Goal: Task Accomplishment & Management: Use online tool/utility

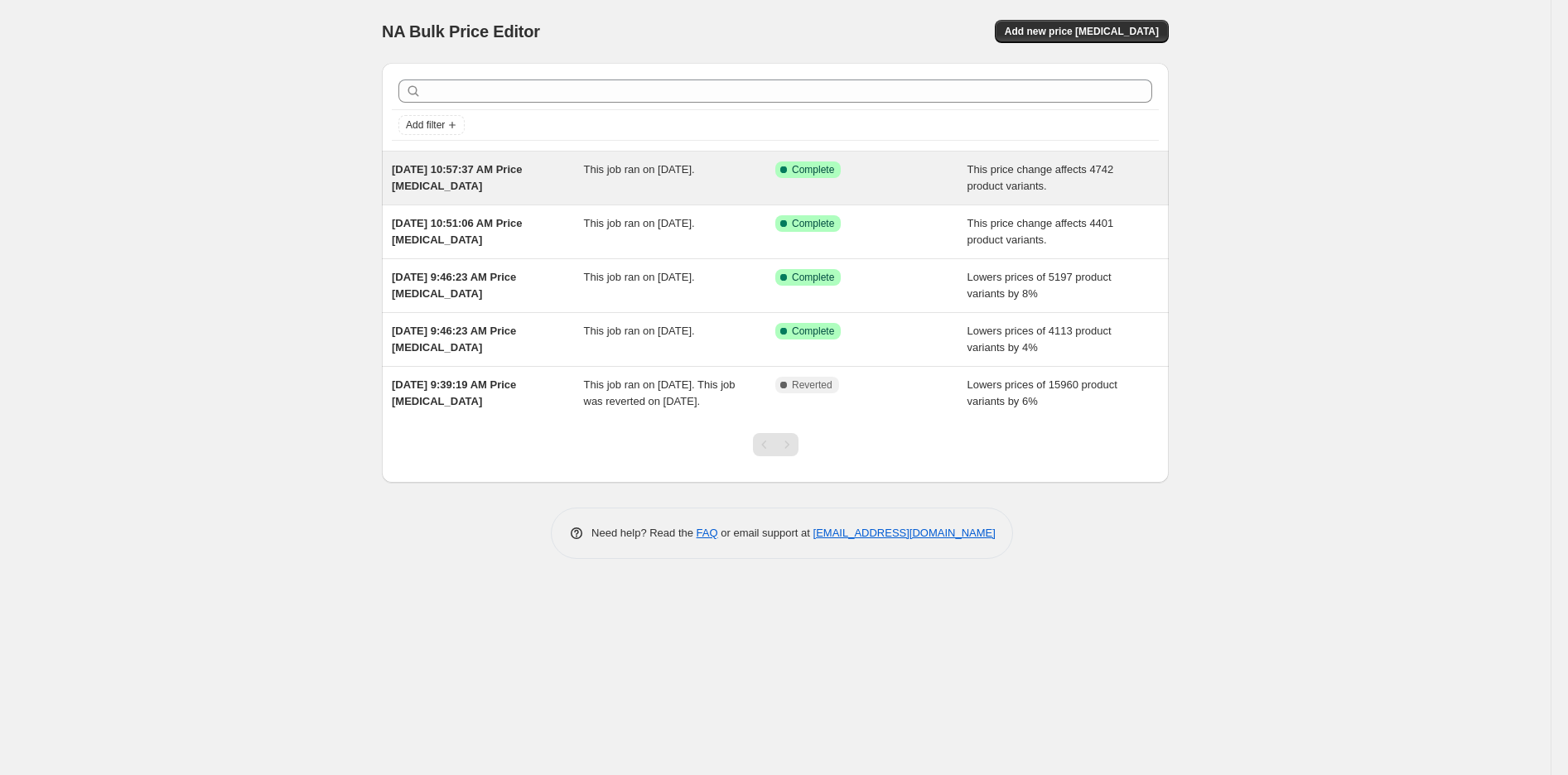
click at [444, 176] on span "[DATE] 10:57:37 AM Price [MEDICAL_DATA]" at bounding box center [457, 178] width 131 height 29
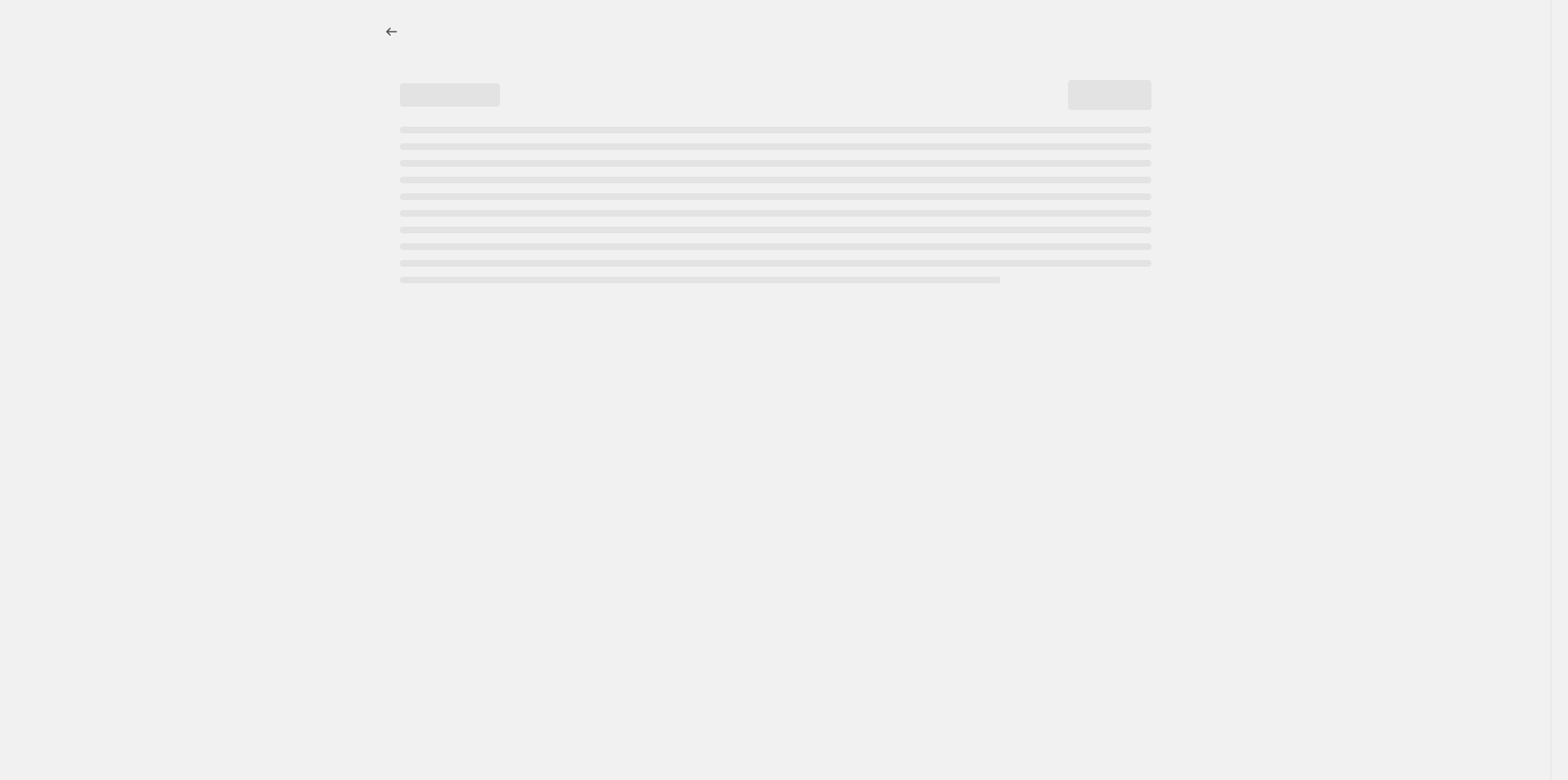
select select "pcap"
select select "no_change"
select select "tag"
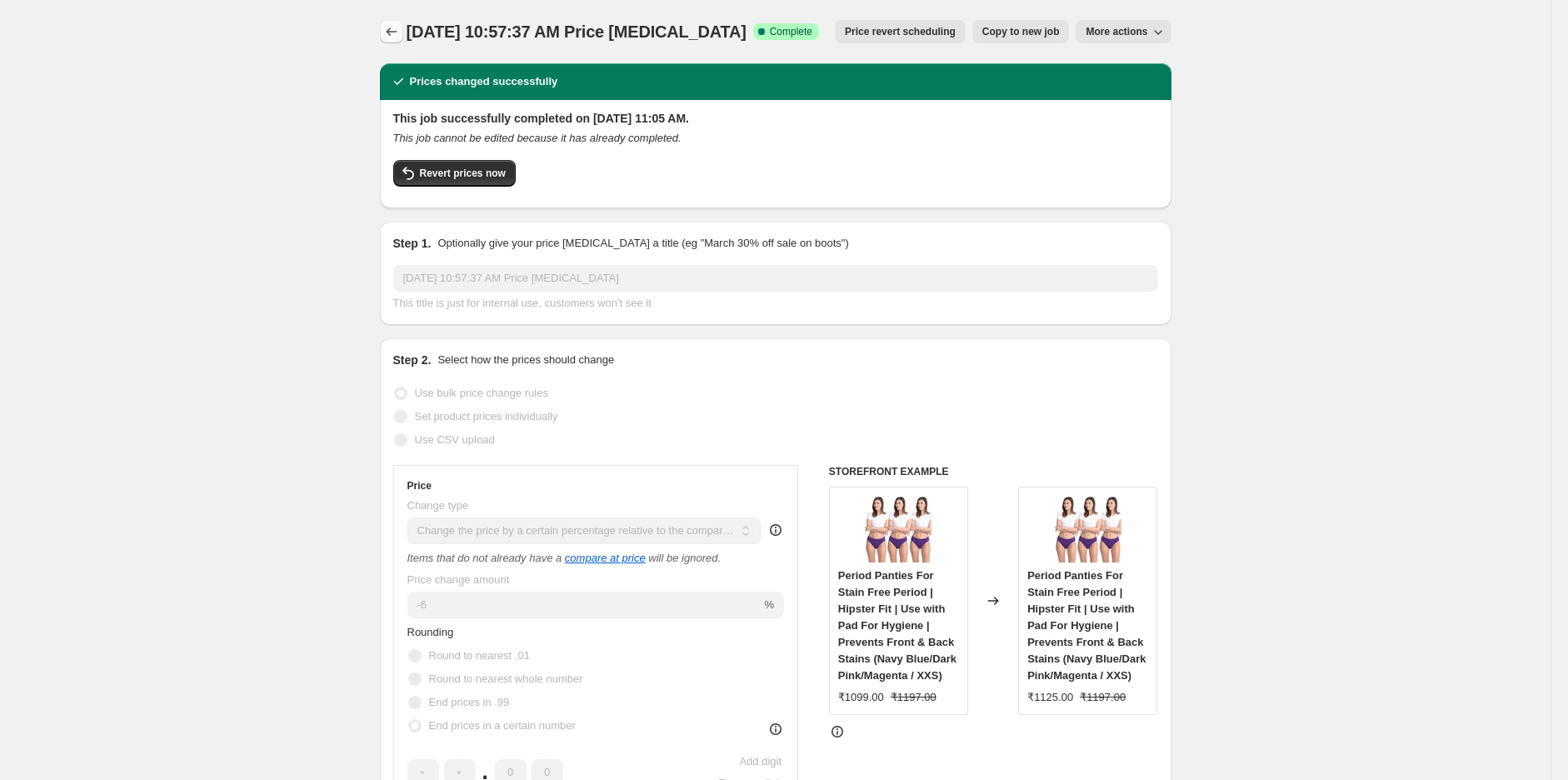
click at [387, 21] on button "Price change jobs" at bounding box center [392, 32] width 23 height 23
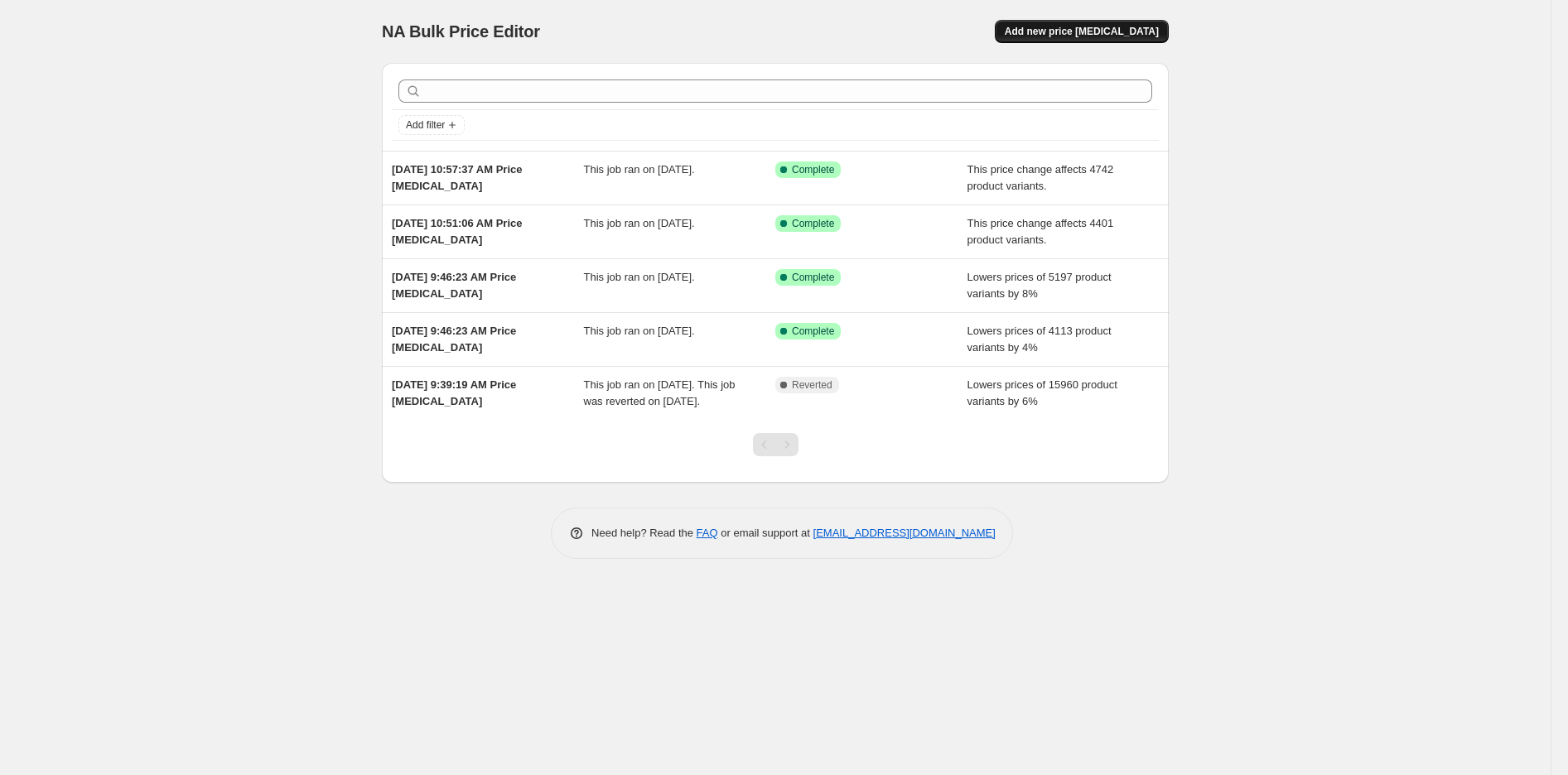
click at [1064, 33] on span "Add new price [MEDICAL_DATA]" at bounding box center [1082, 32] width 154 height 13
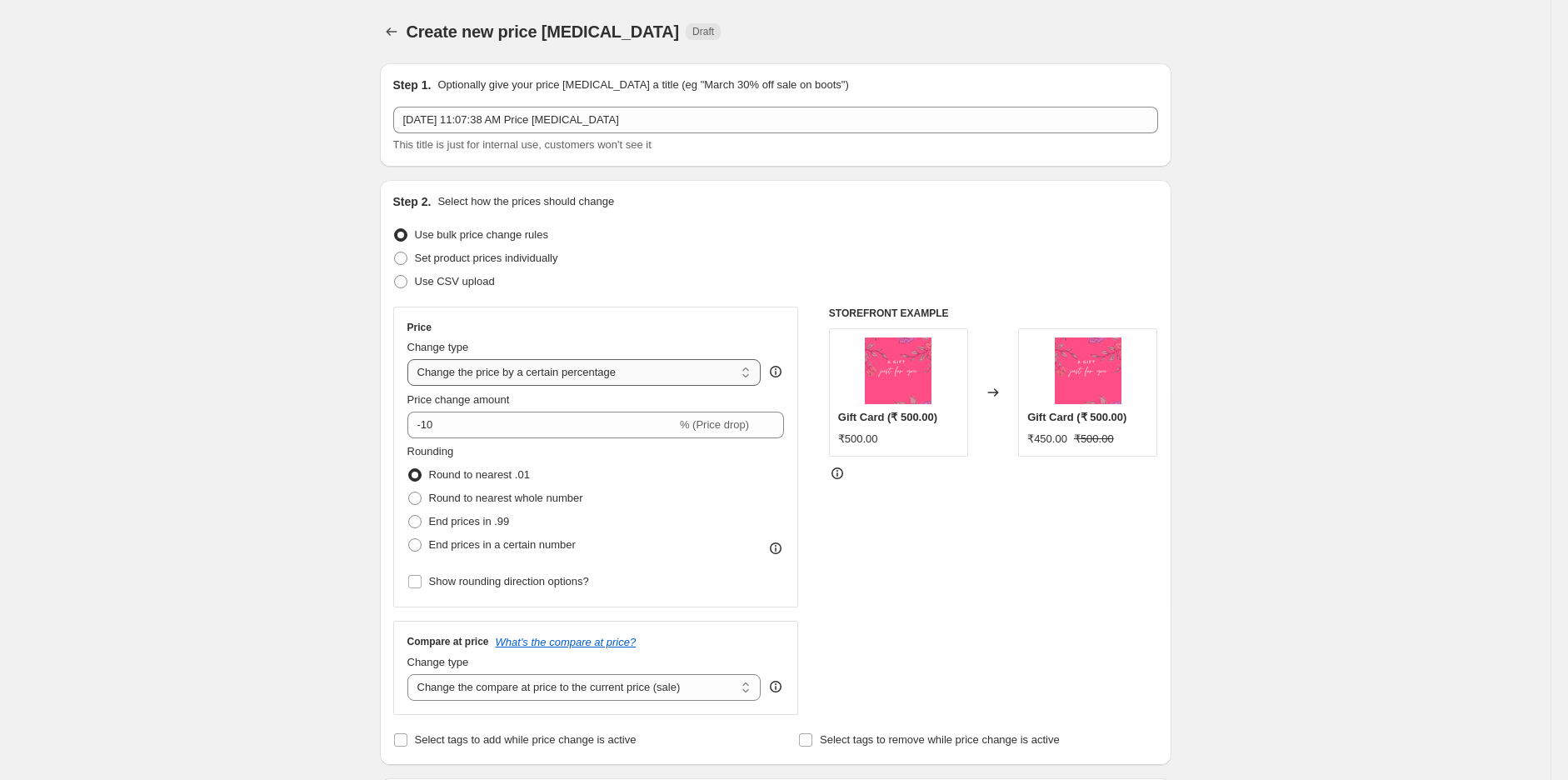
click at [578, 371] on select "Change the price to a certain amount Change the price by a certain amount Chang…" at bounding box center [584, 373] width 354 height 27
select select "pcap"
click at [411, 359] on select "Change the price to a certain amount Change the price by a certain amount Chang…" at bounding box center [584, 373] width 354 height 27
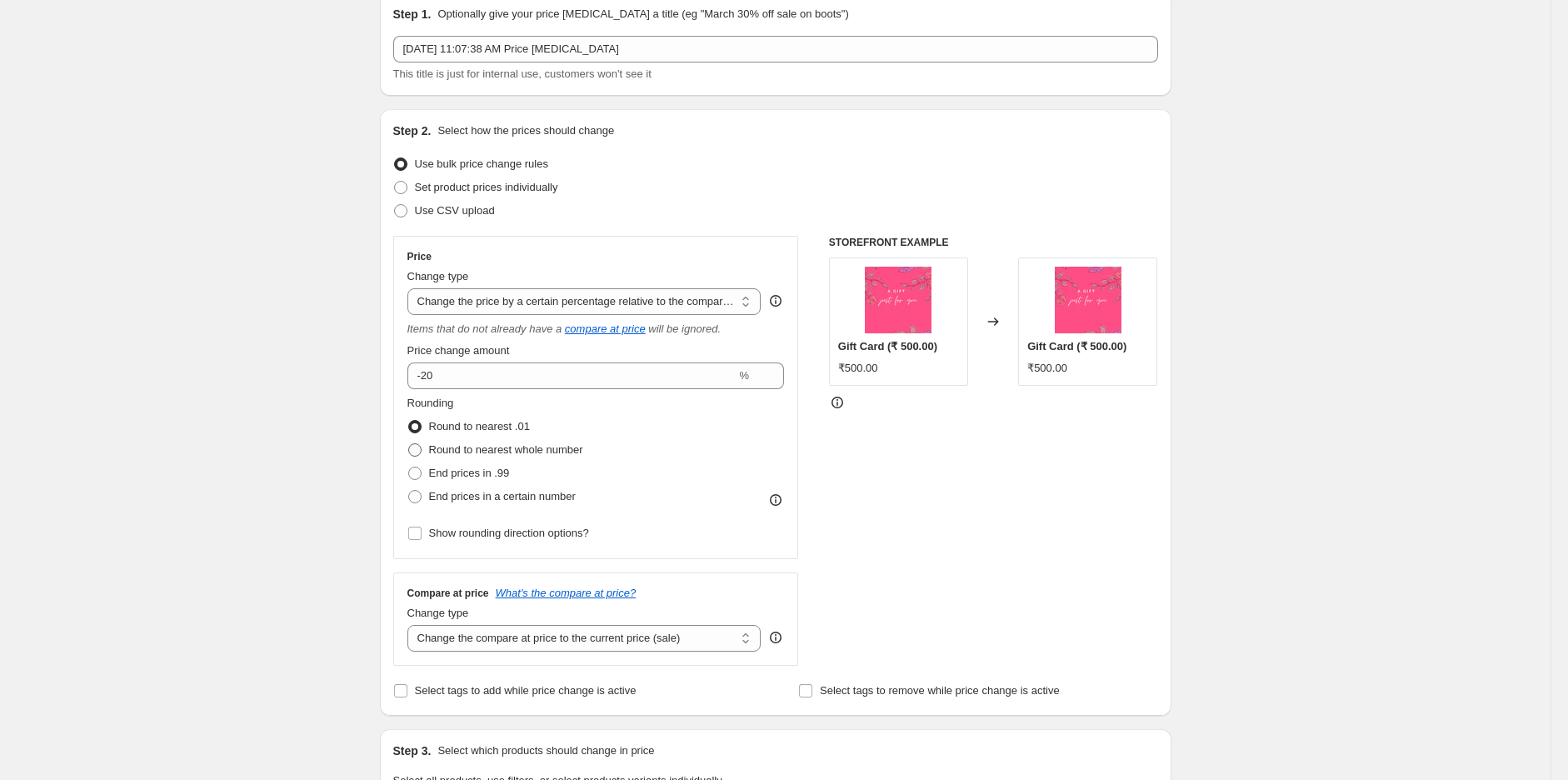
scroll to position [93, 0]
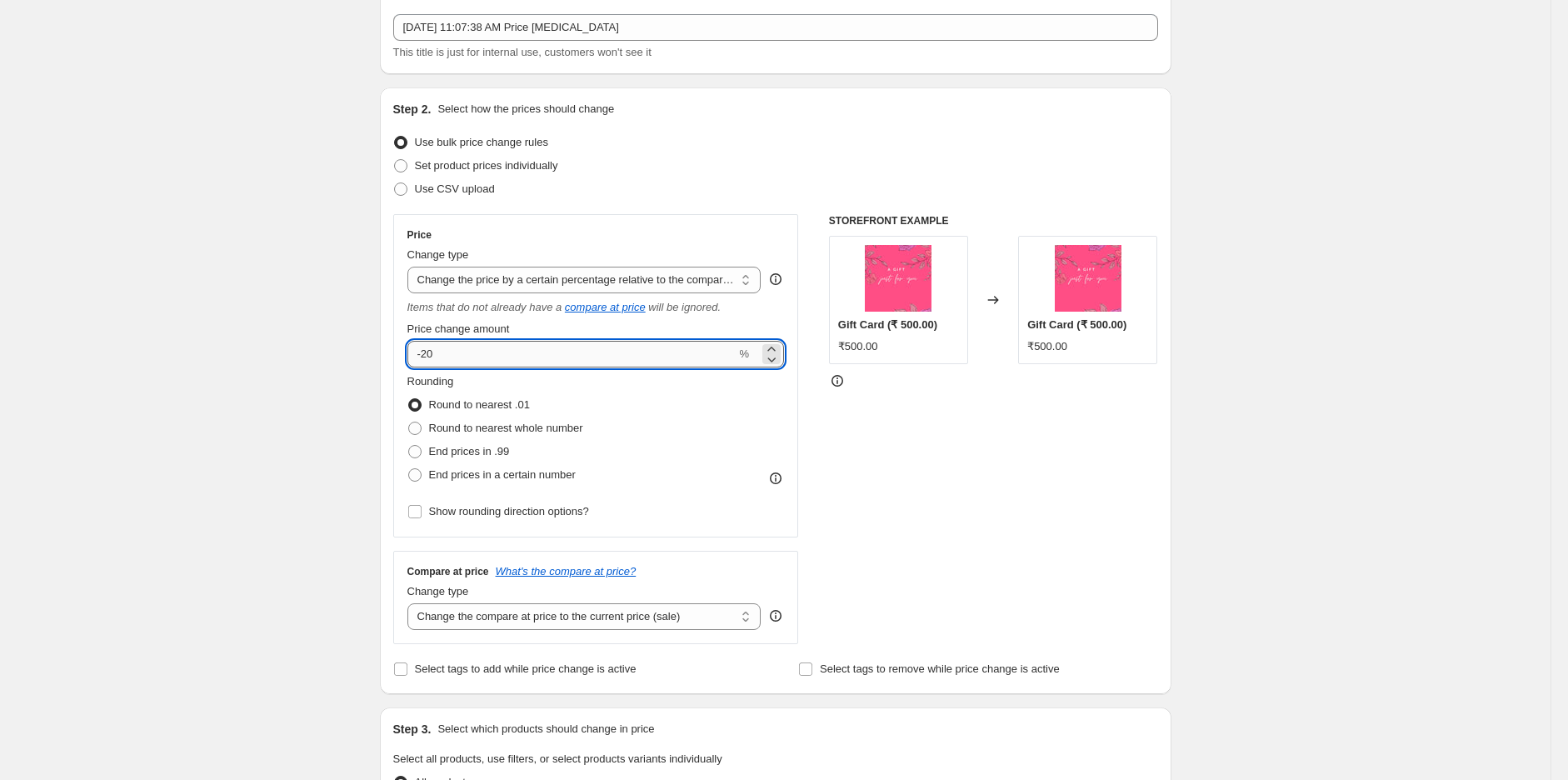
click at [522, 358] on input "-20" at bounding box center [572, 354] width 329 height 27
type input "-2"
type input "-8"
click at [1396, 533] on div "Create new price [MEDICAL_DATA]. This page is ready Create new price [MEDICAL_D…" at bounding box center [775, 751] width 1551 height 1688
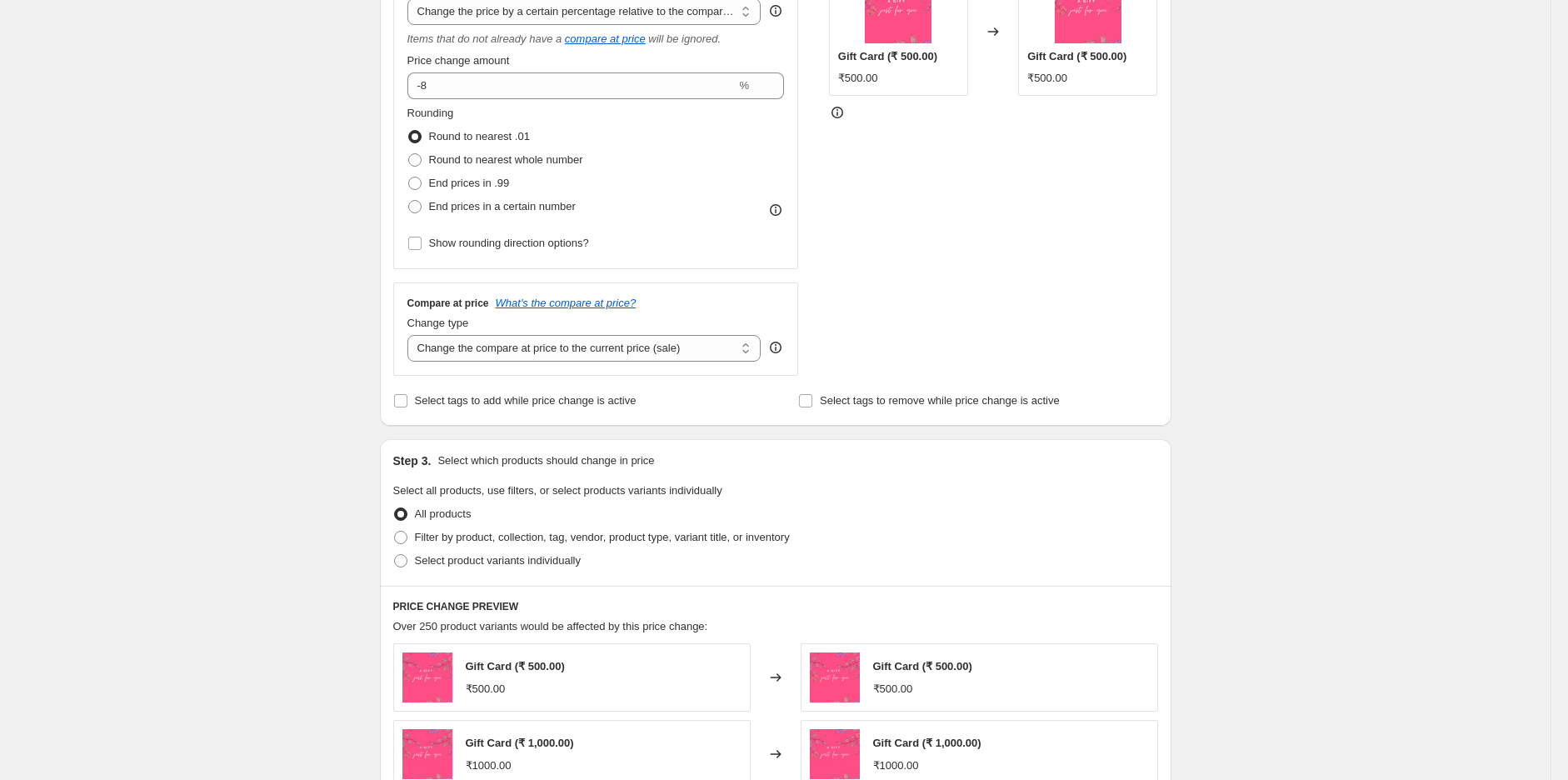
scroll to position [370, 0]
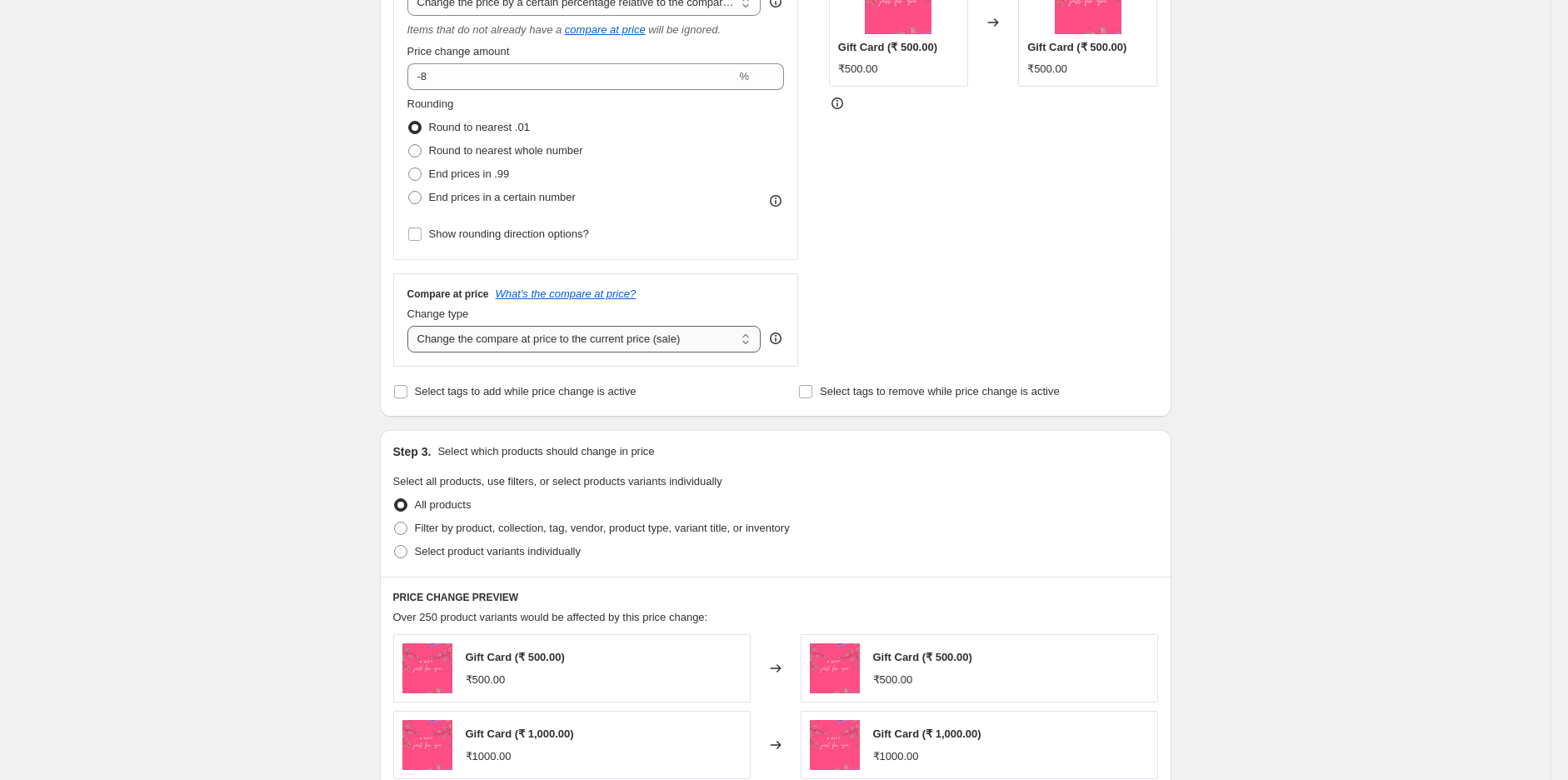
click at [568, 332] on select "Change the compare at price to the current price (sale) Change the compare at p…" at bounding box center [584, 340] width 354 height 27
select select "no_change"
click at [411, 327] on select "Change the compare at price to the current price (sale) Change the compare at p…" at bounding box center [584, 340] width 354 height 27
click at [491, 522] on span "Filter by product, collection, tag, vendor, product type, variant title, or inv…" at bounding box center [603, 527] width 375 height 13
click at [395, 522] on input "Filter by product, collection, tag, vendor, product type, variant title, or inv…" at bounding box center [394, 522] width 1 height 1
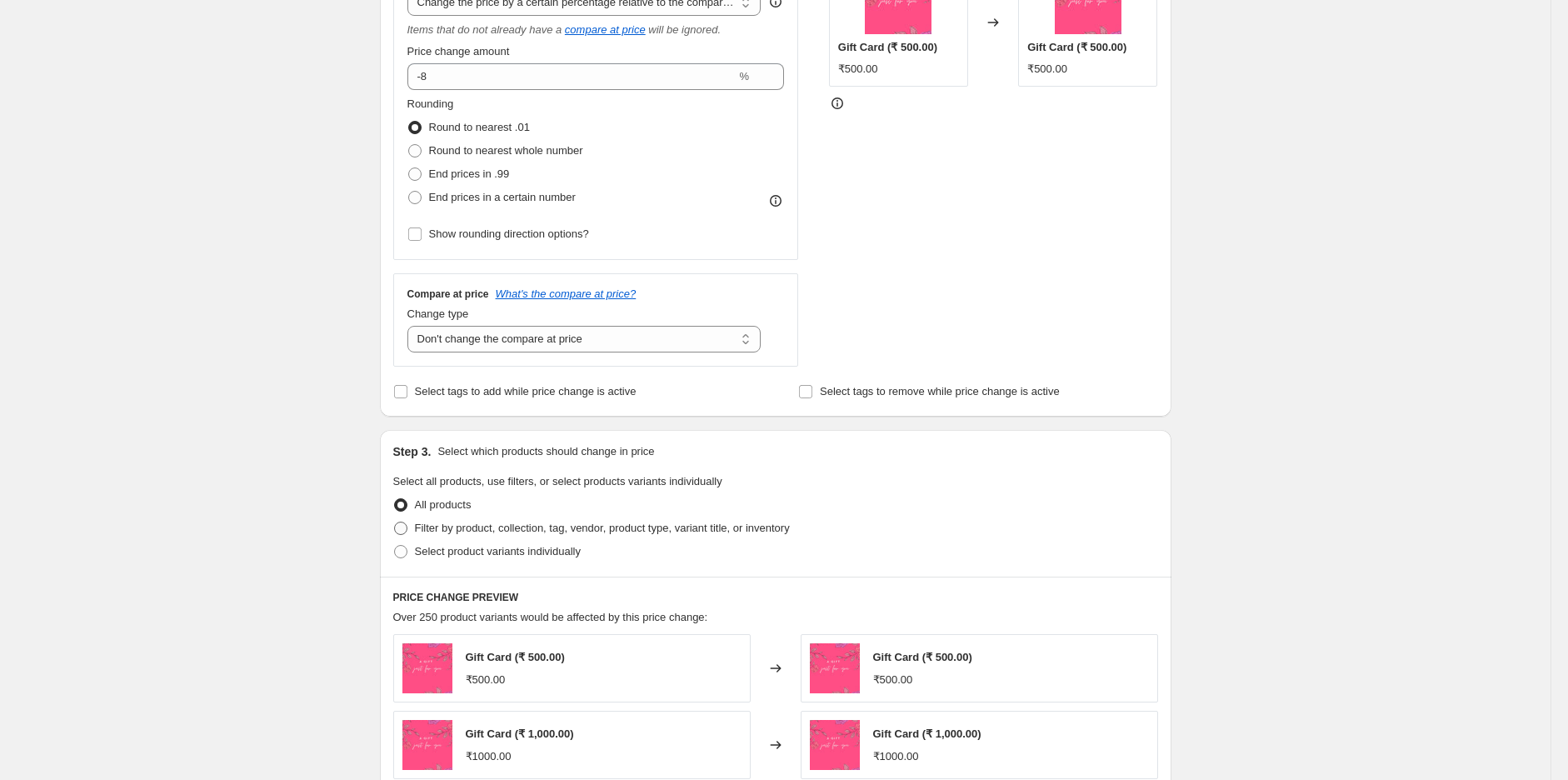
radio input "true"
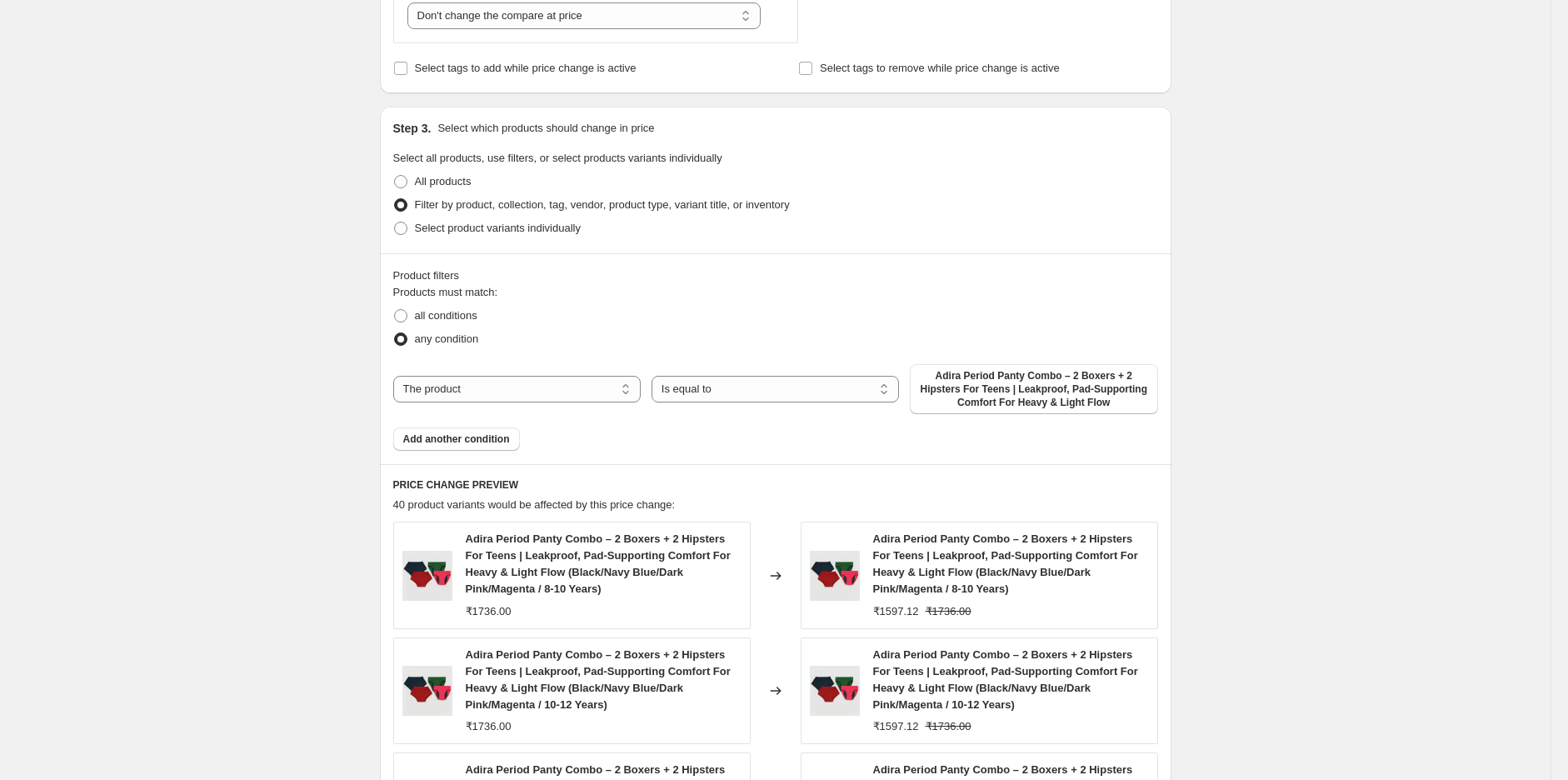
scroll to position [740, 0]
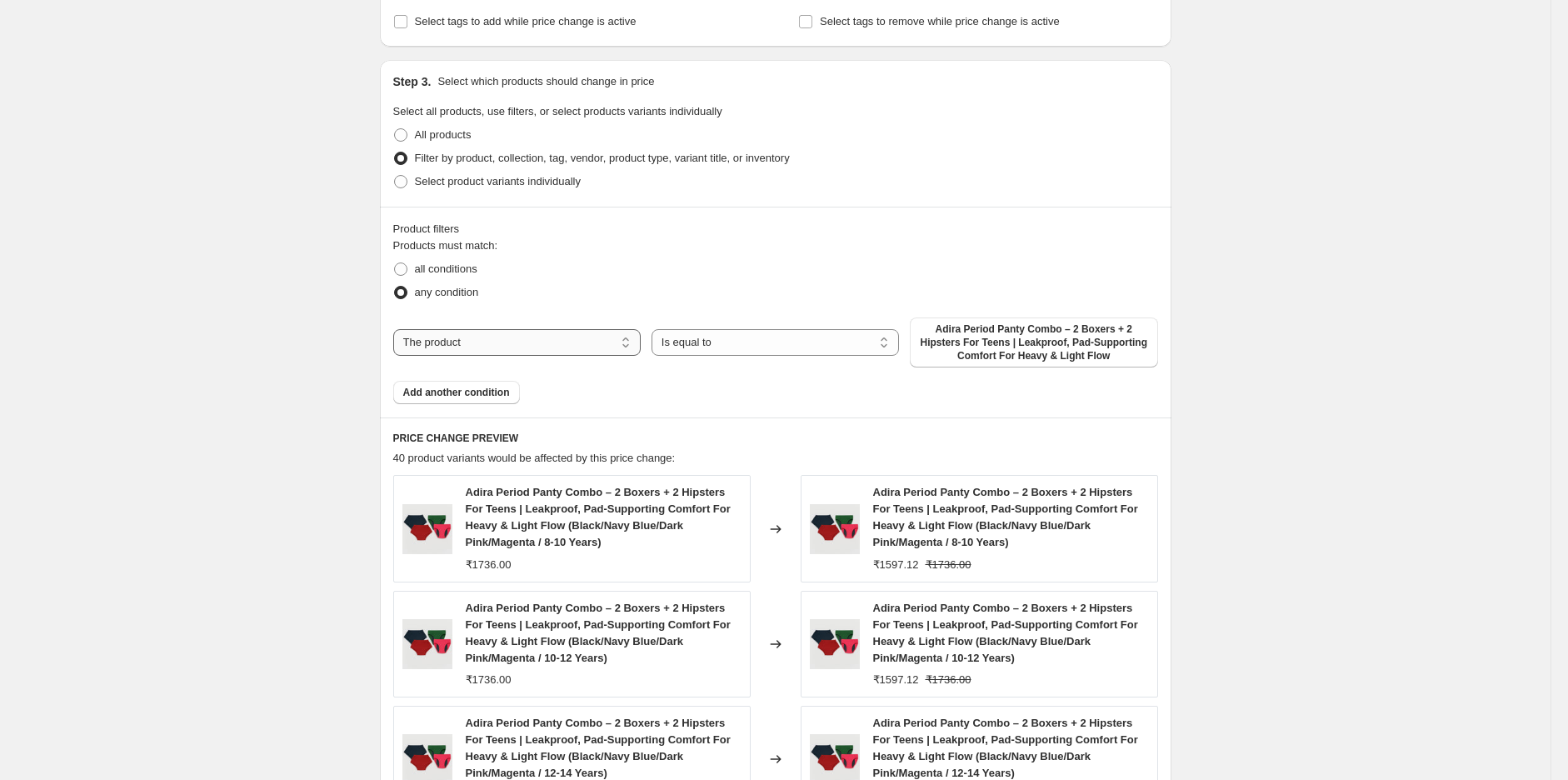
click at [568, 353] on select "The product The product's collection The product's tag The product's vendor The…" at bounding box center [518, 343] width 248 height 27
select select "tag"
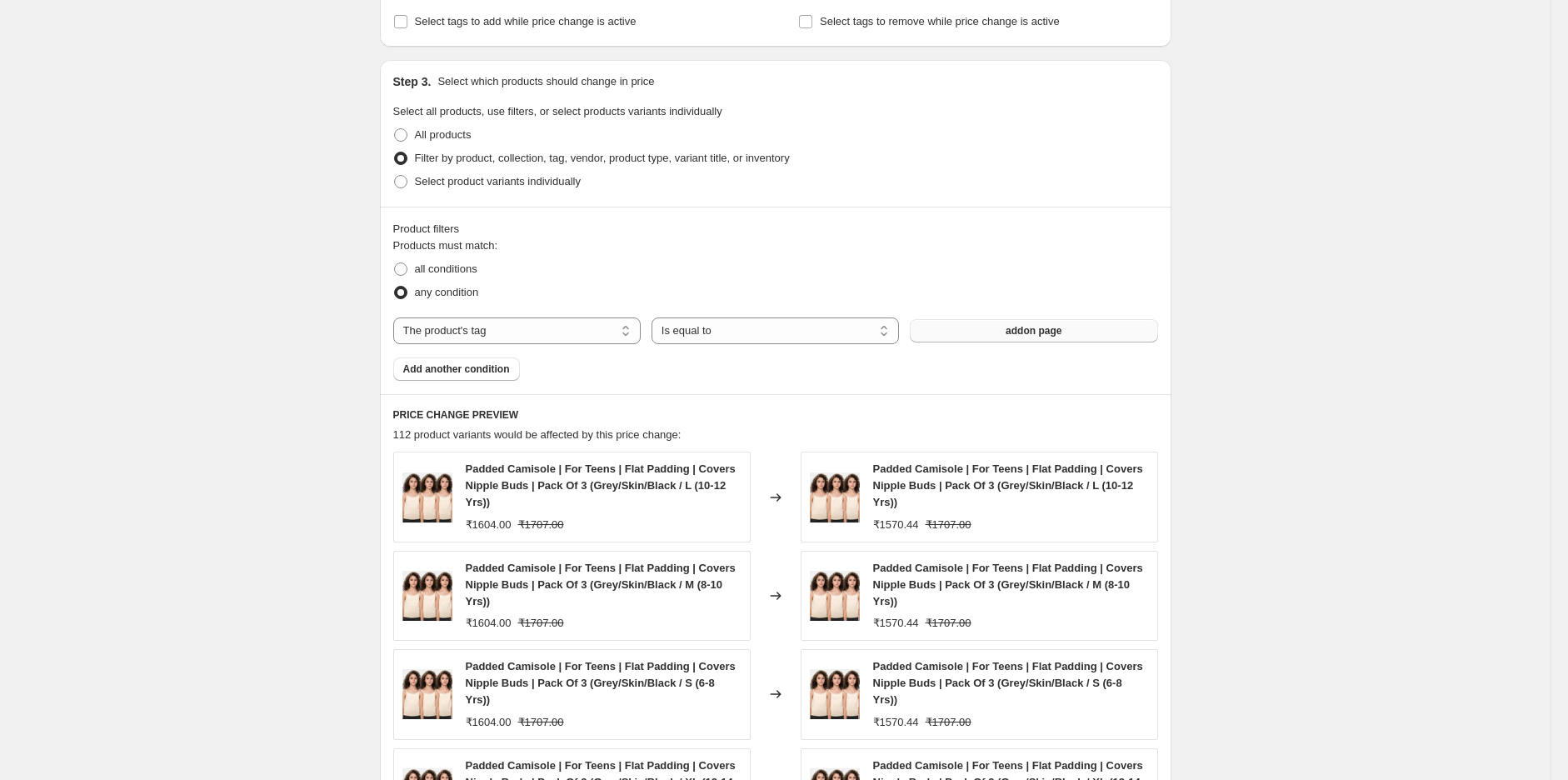
click at [1026, 335] on span "addon page" at bounding box center [1034, 331] width 56 height 14
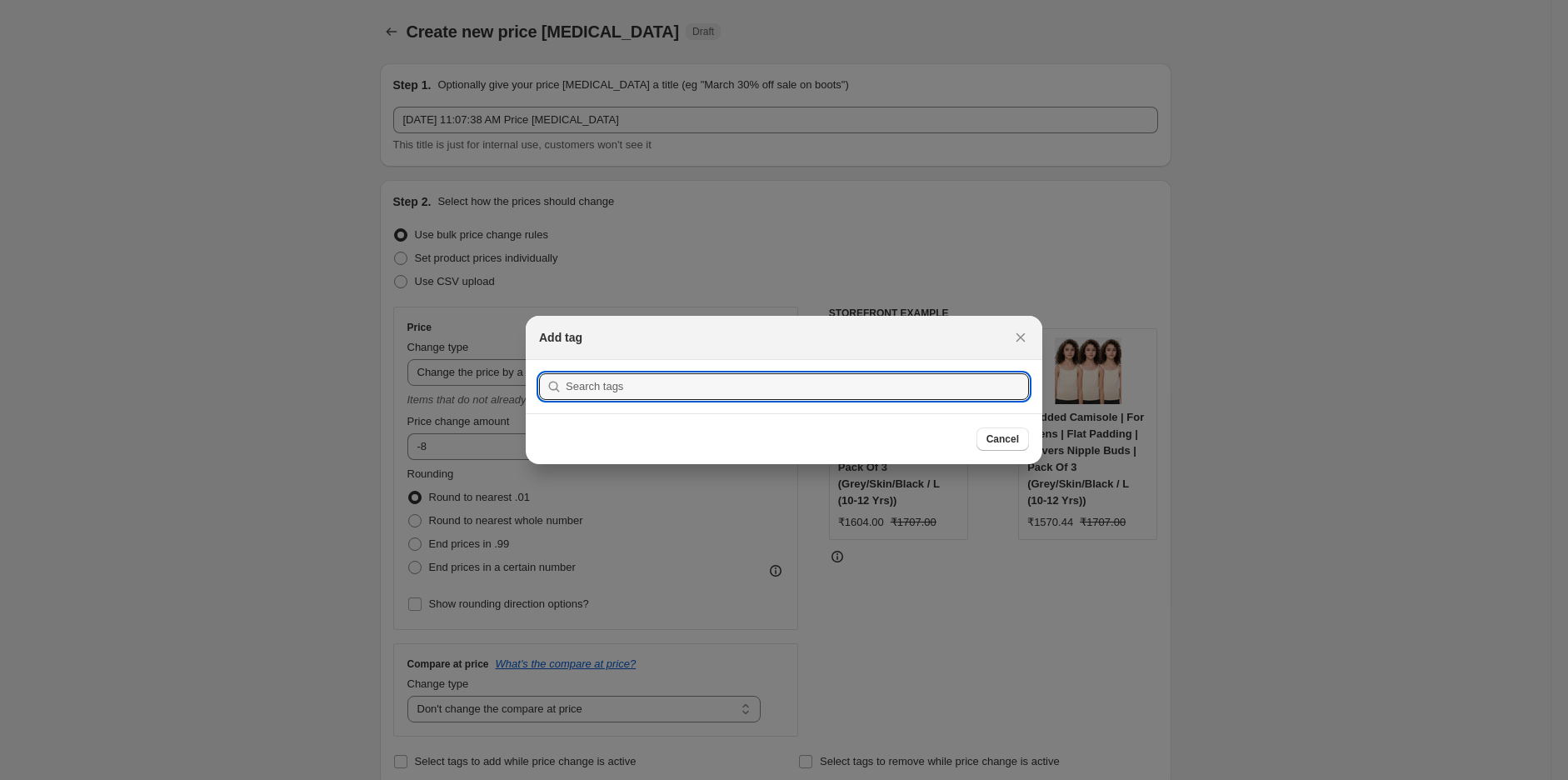
scroll to position [0, 0]
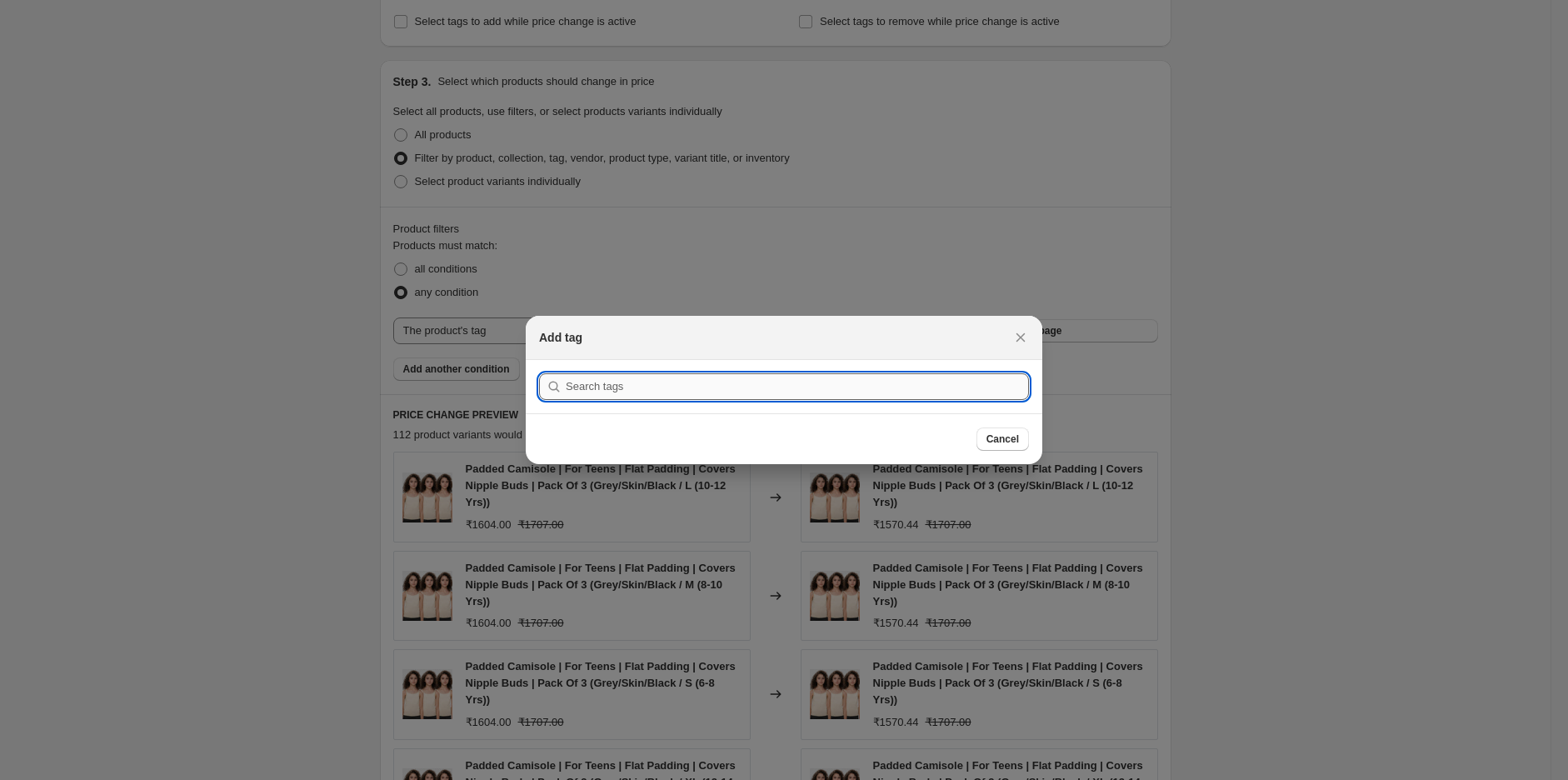
click at [742, 388] on input ":r5h:" at bounding box center [797, 387] width 463 height 27
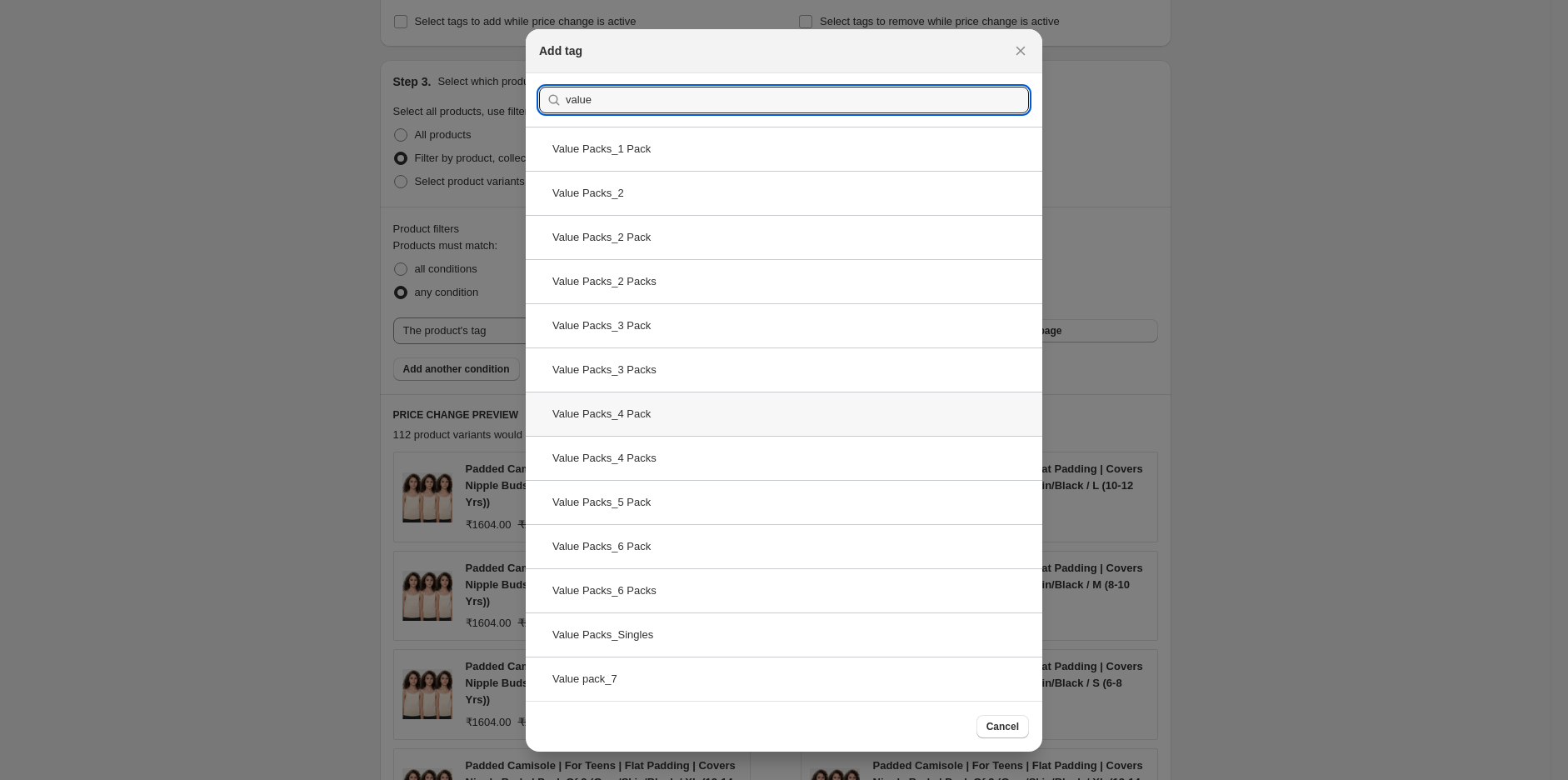
type input "value"
click at [628, 413] on div "Value Packs_4 Pack" at bounding box center [784, 414] width 517 height 45
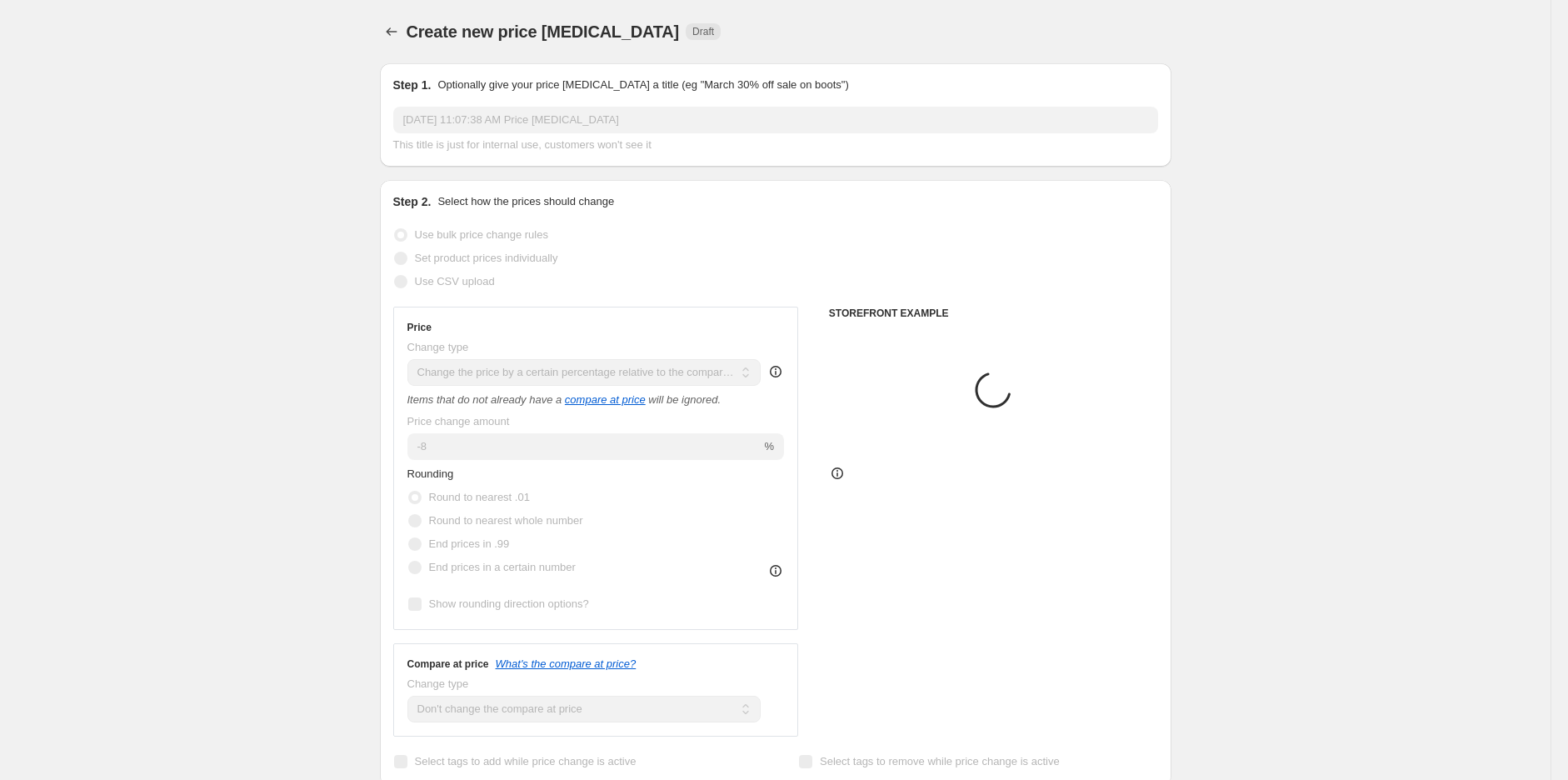
scroll to position [740, 0]
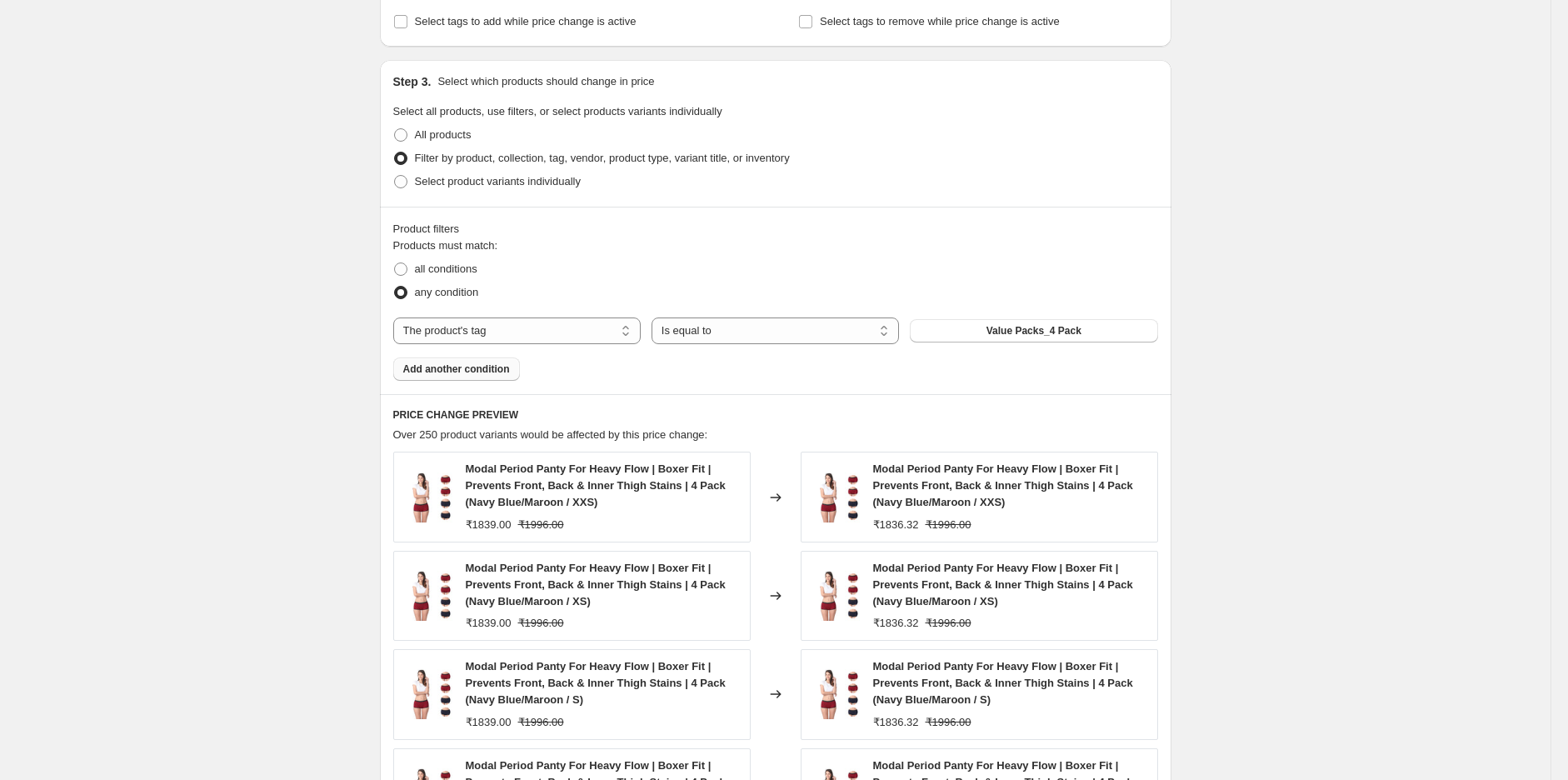
click at [464, 369] on span "Add another condition" at bounding box center [457, 370] width 106 height 14
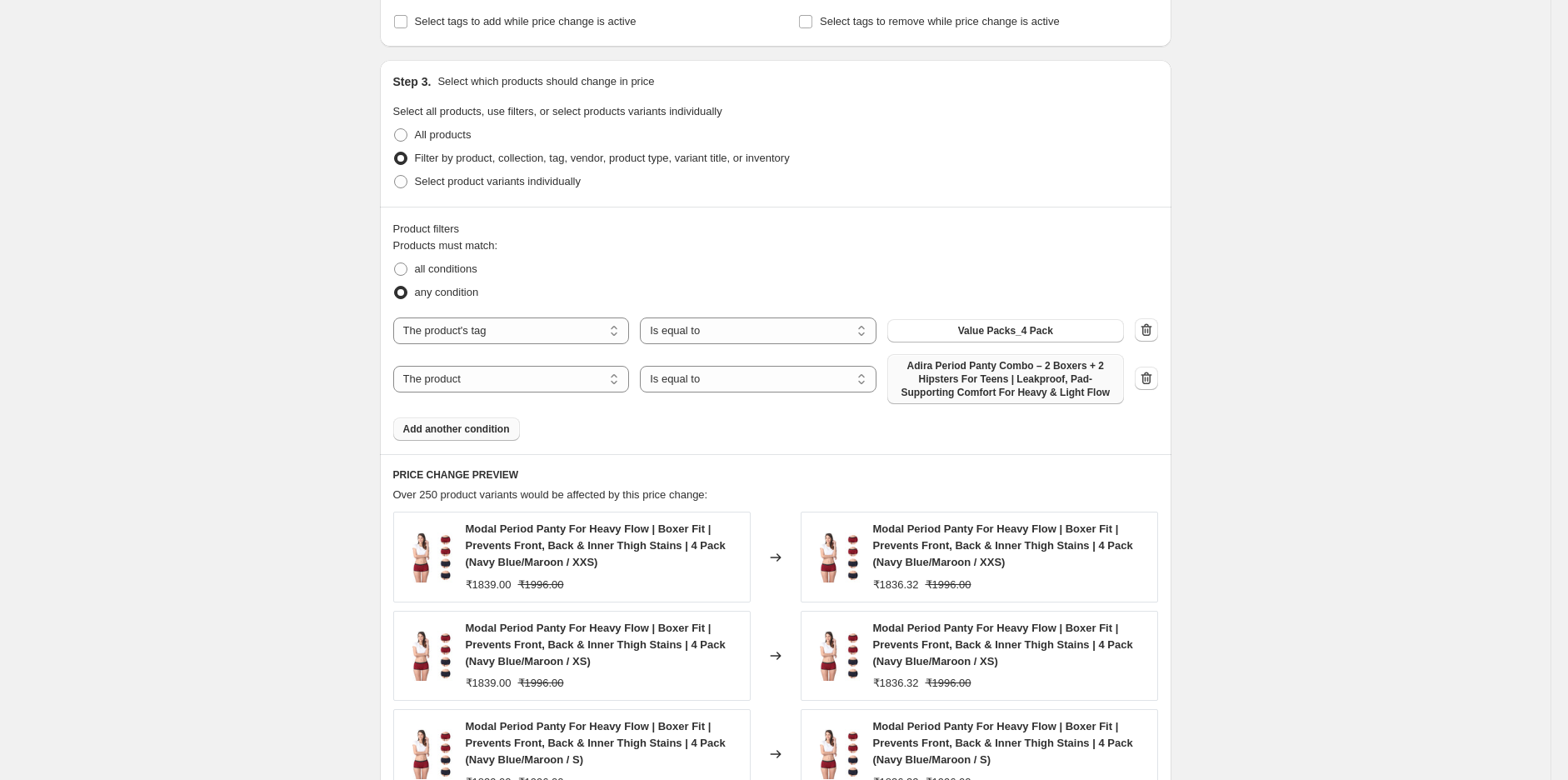
click at [950, 375] on span "Adira Period Panty Combo – 2 Boxers + 2 Hipsters For Teens | Leakproof, Pad-Sup…" at bounding box center [1006, 378] width 217 height 40
click at [528, 379] on select "The product The product's collection The product's tag The product's vendor The…" at bounding box center [512, 379] width 237 height 27
select select "tag"
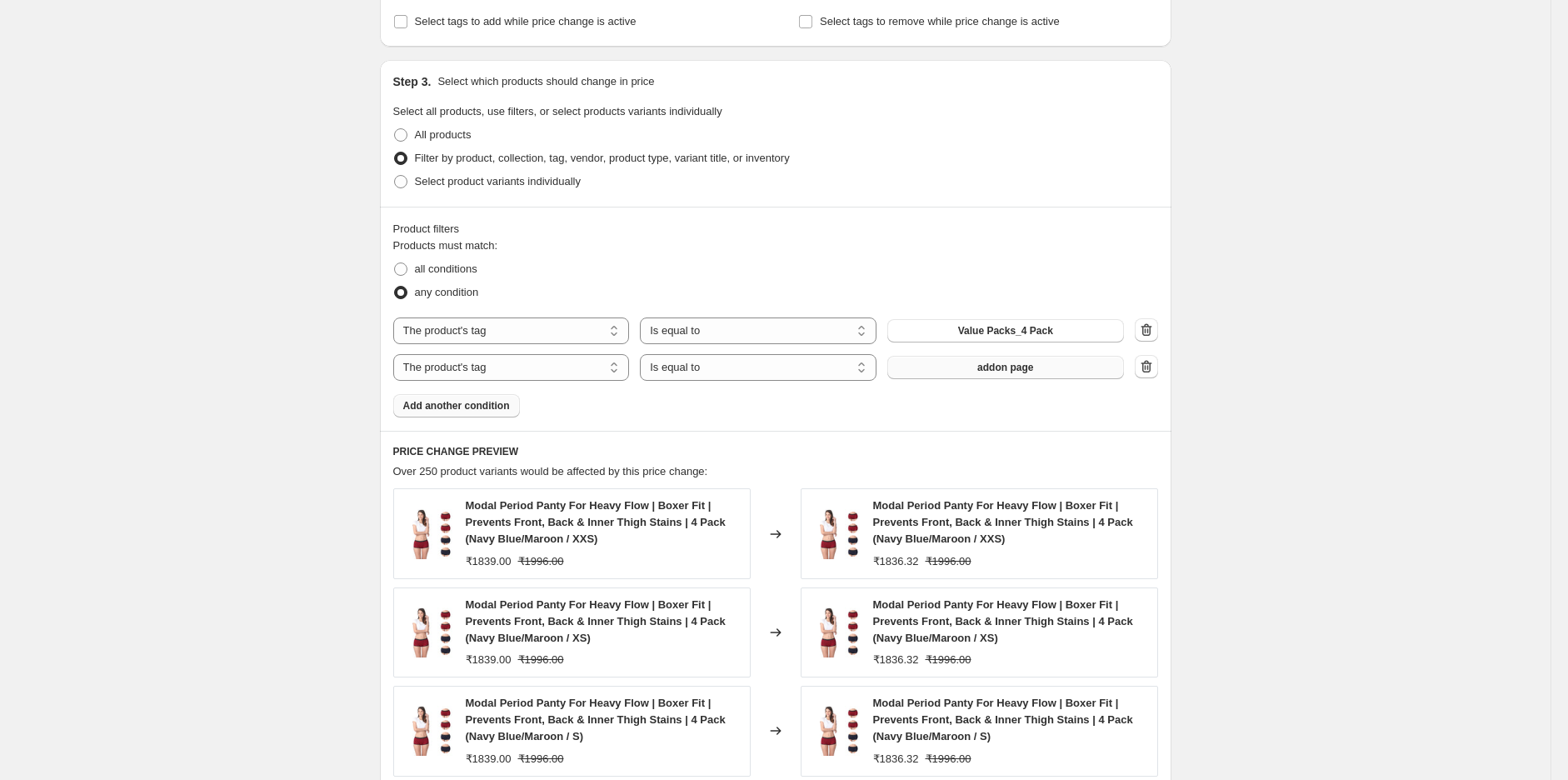
click at [976, 369] on button "addon page" at bounding box center [1005, 368] width 237 height 23
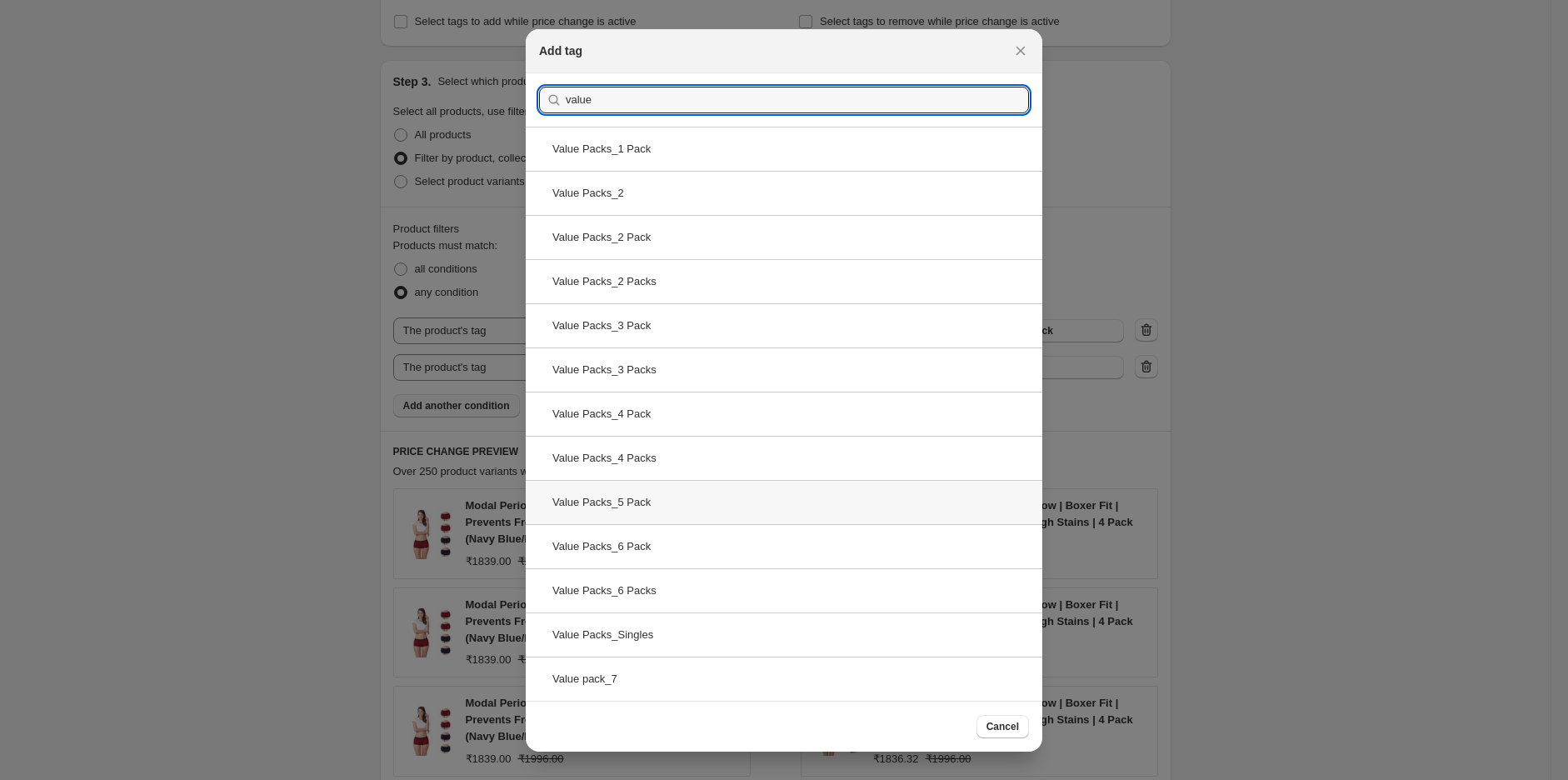
type input "value"
click at [635, 508] on div "Value Packs_5 Pack" at bounding box center [784, 502] width 517 height 45
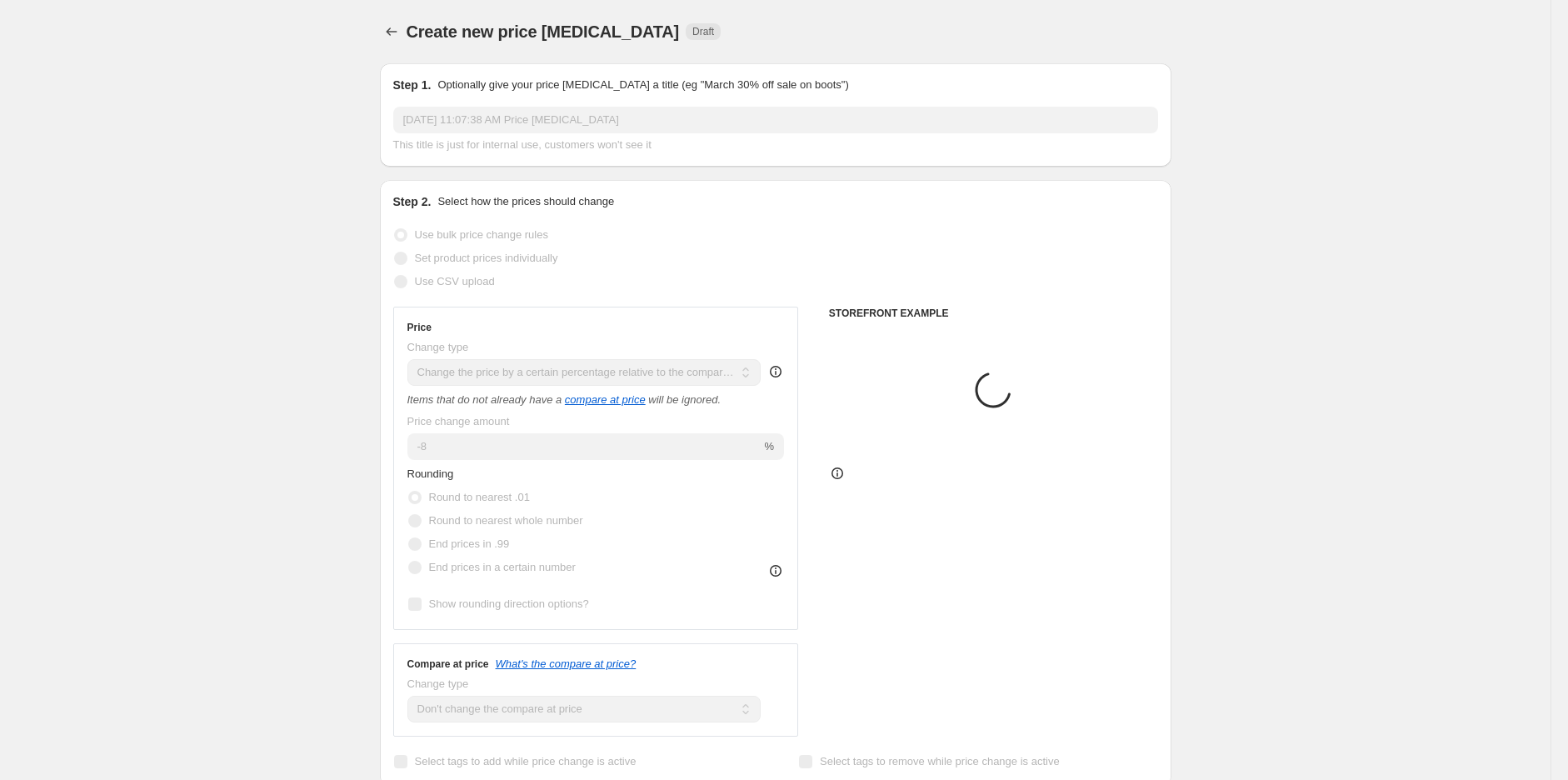
scroll to position [740, 0]
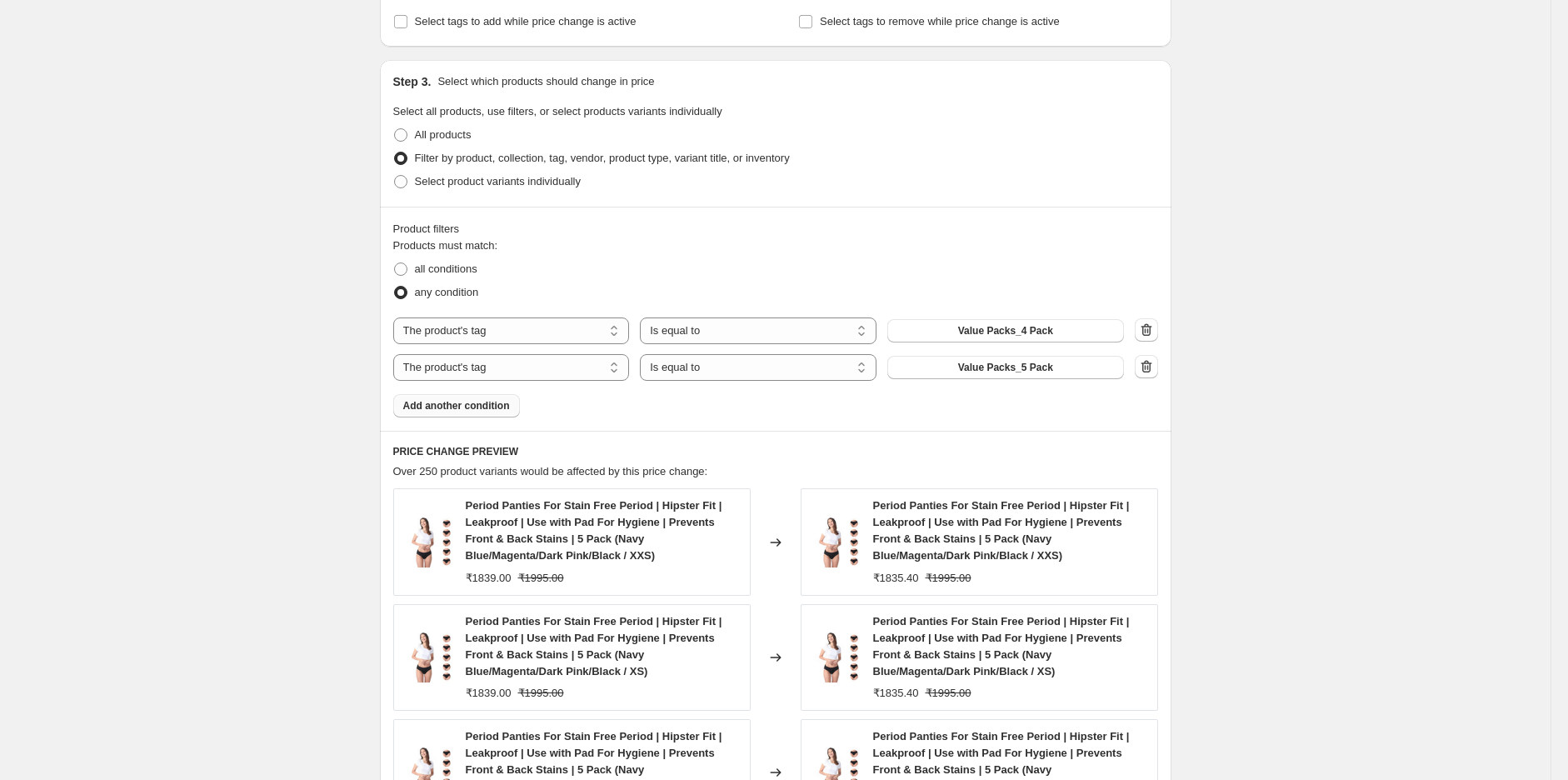
click at [495, 410] on span "Add another condition" at bounding box center [457, 406] width 106 height 14
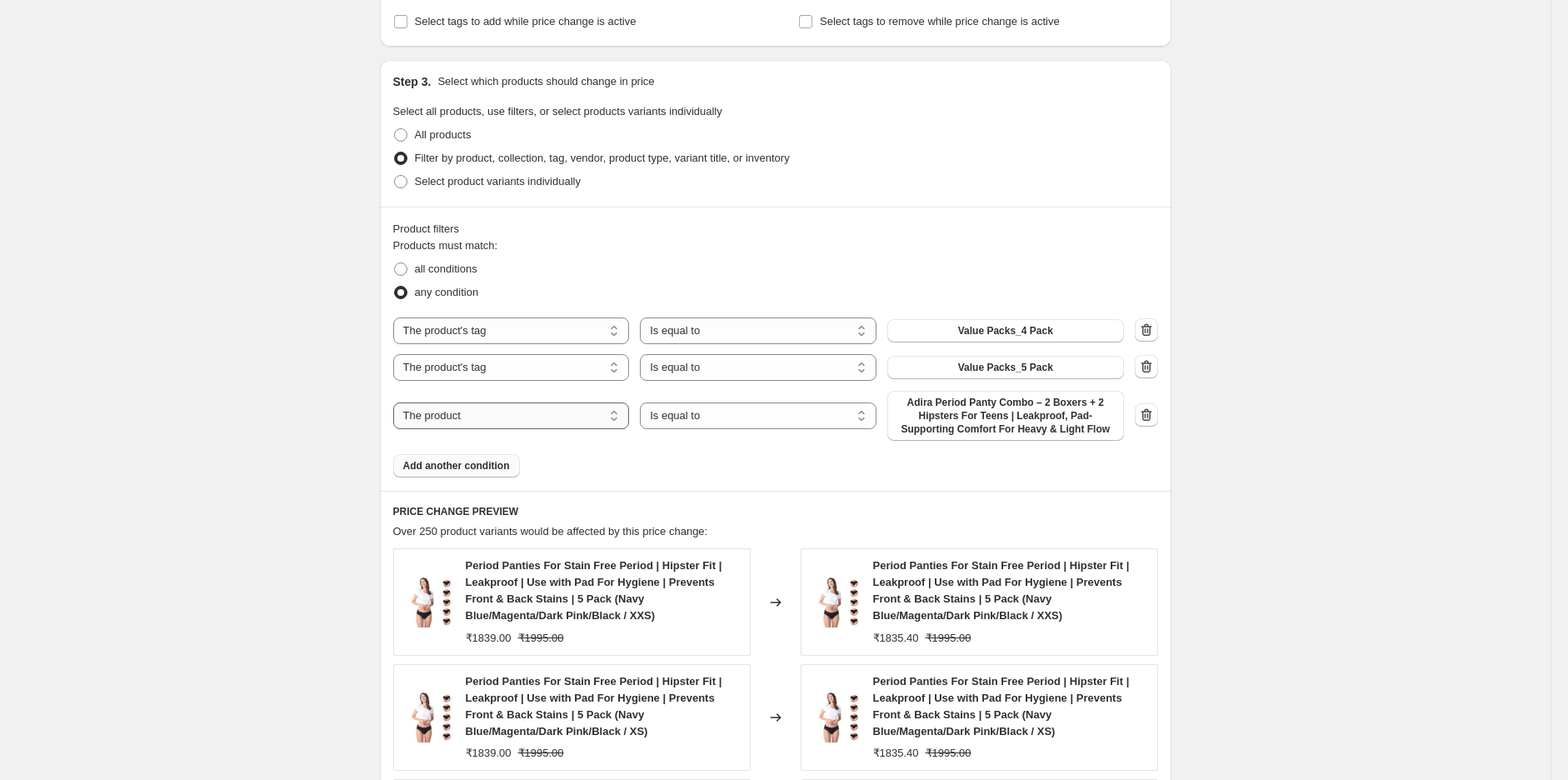
click at [496, 411] on select "The product The product's collection The product's tag The product's vendor The…" at bounding box center [512, 416] width 237 height 27
select select "tag"
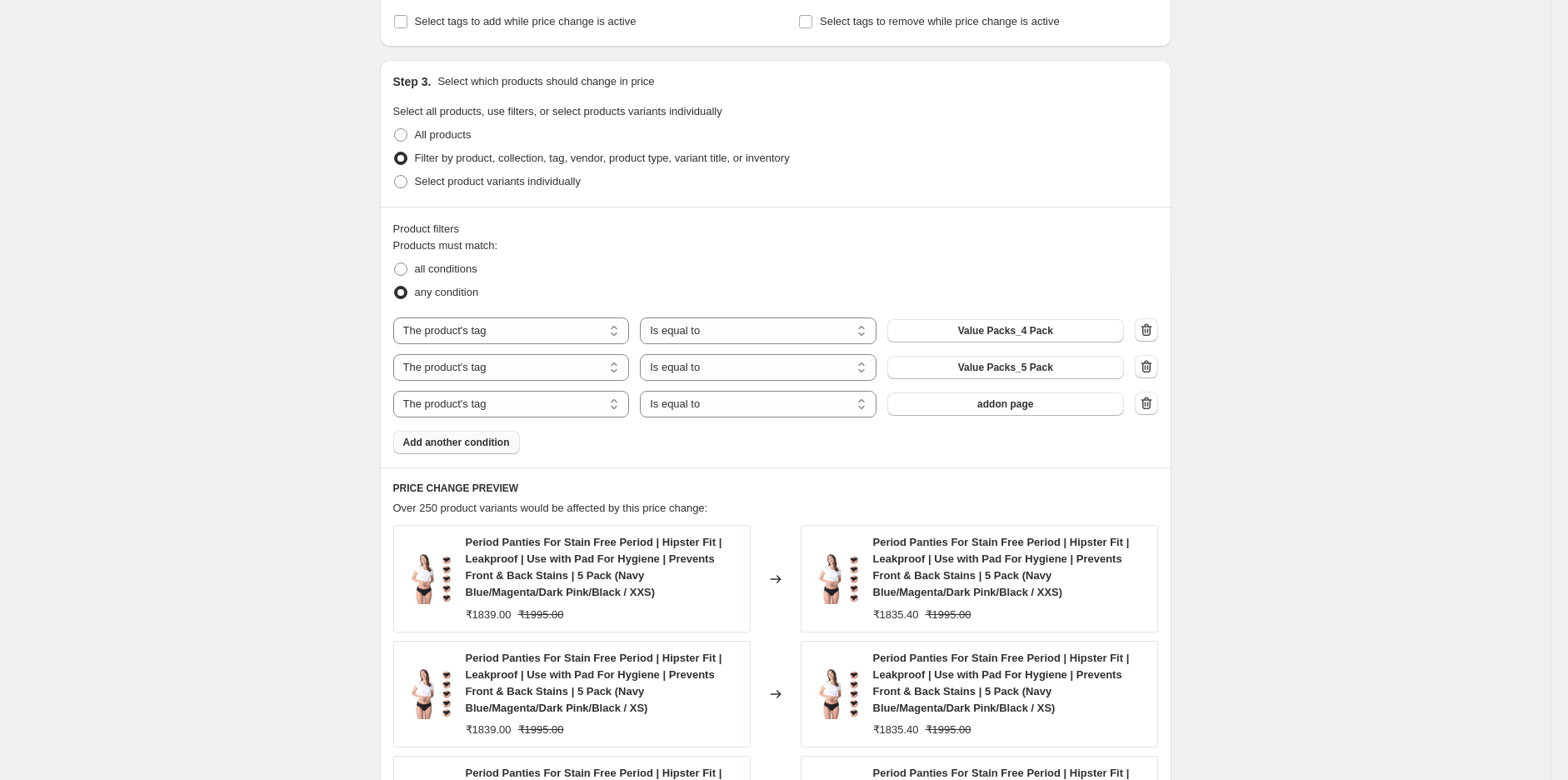
click at [1027, 407] on span "addon page" at bounding box center [1005, 405] width 56 height 14
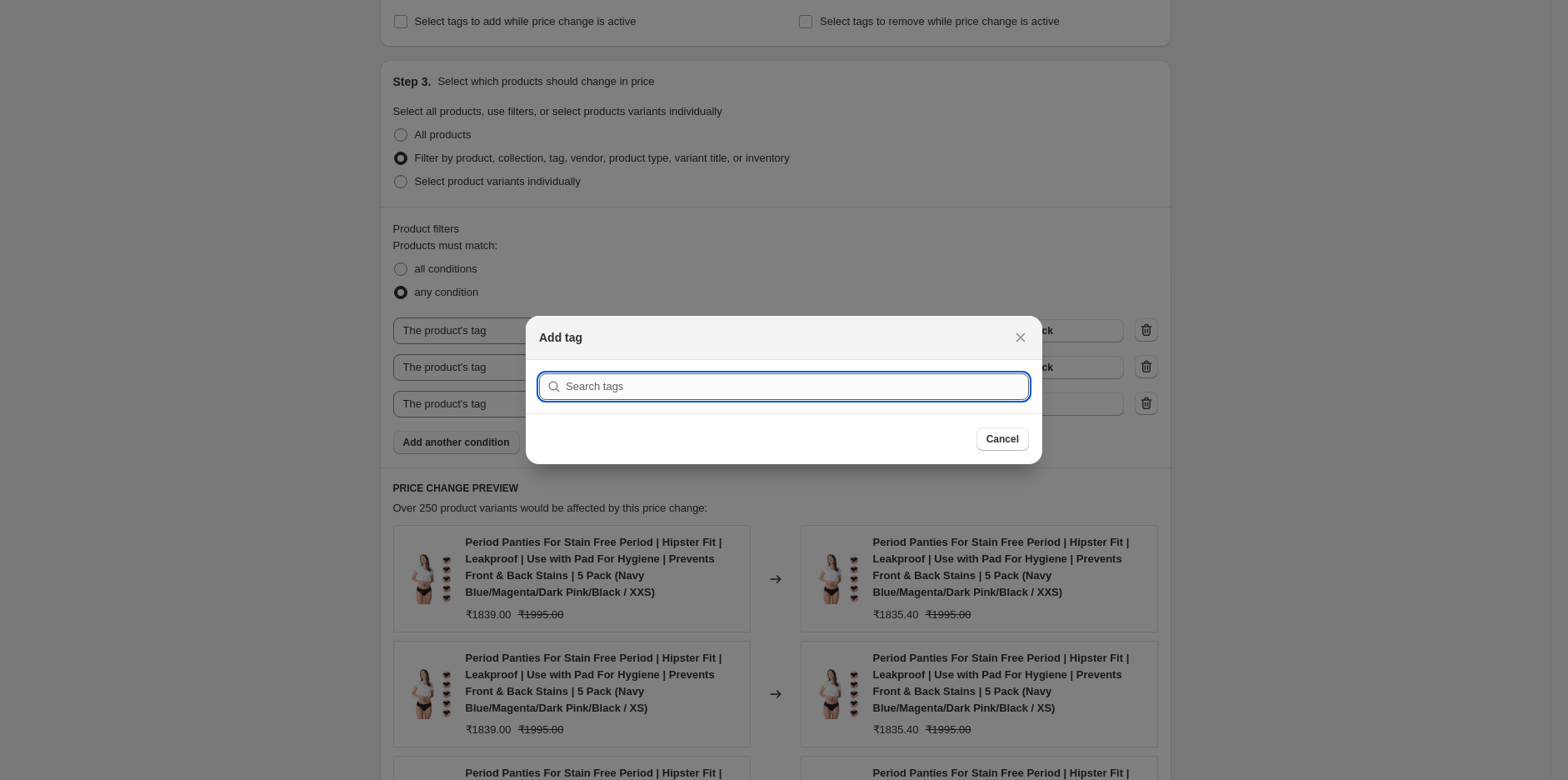
click at [738, 391] on input ":r5t:" at bounding box center [797, 387] width 463 height 27
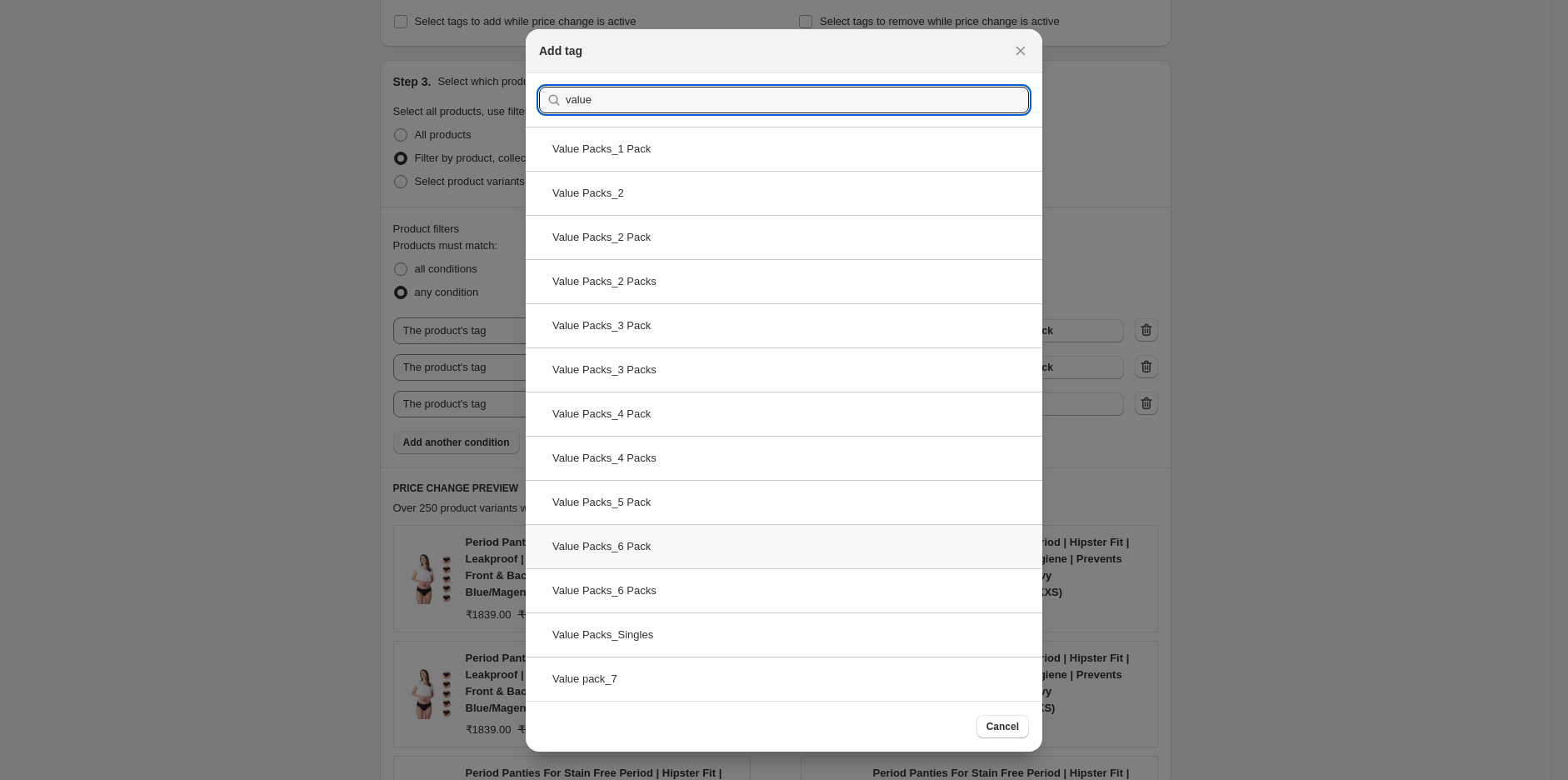
type input "value"
click at [636, 552] on div "Value Packs_6 Pack" at bounding box center [784, 547] width 517 height 45
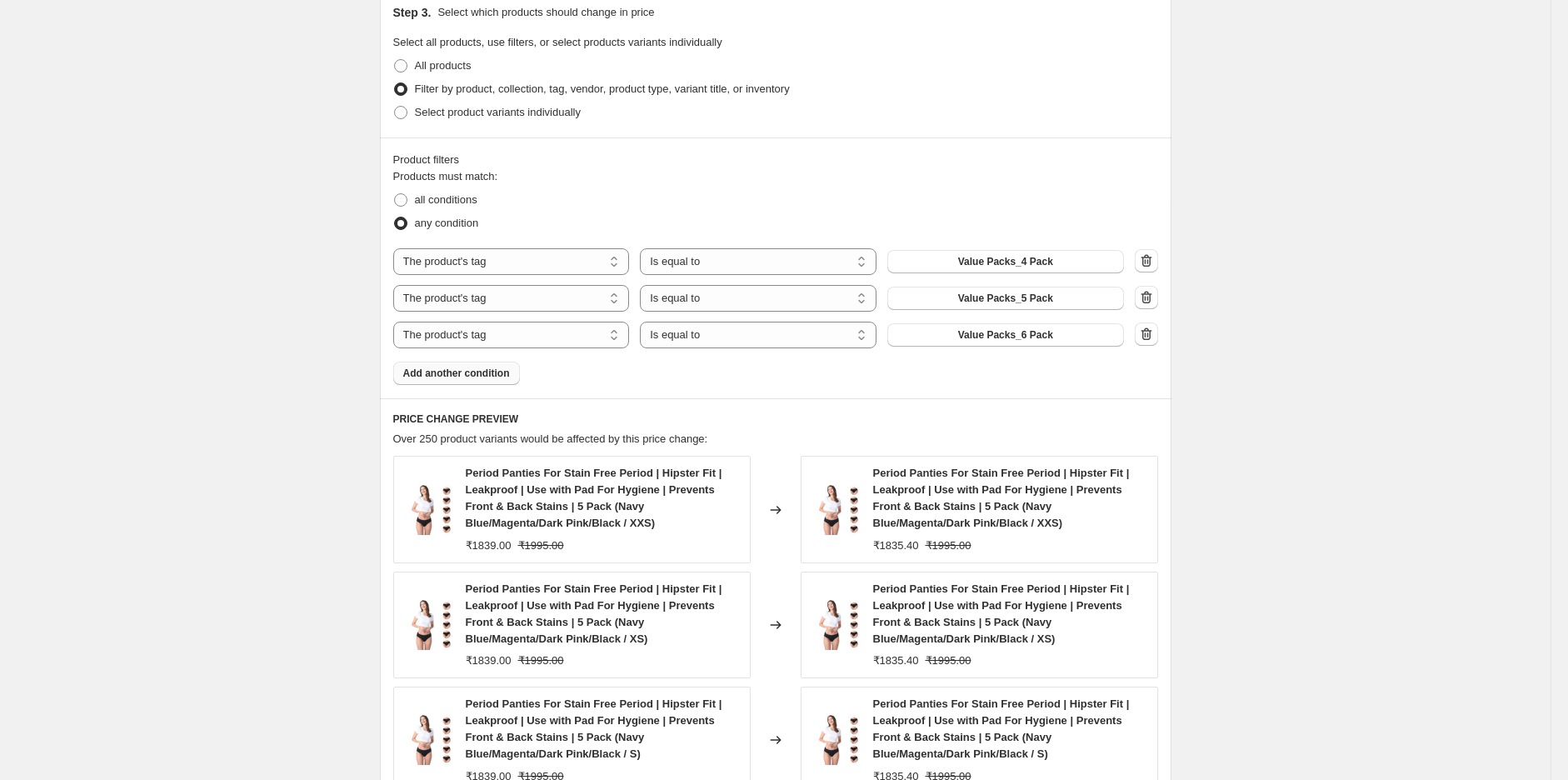
scroll to position [926, 0]
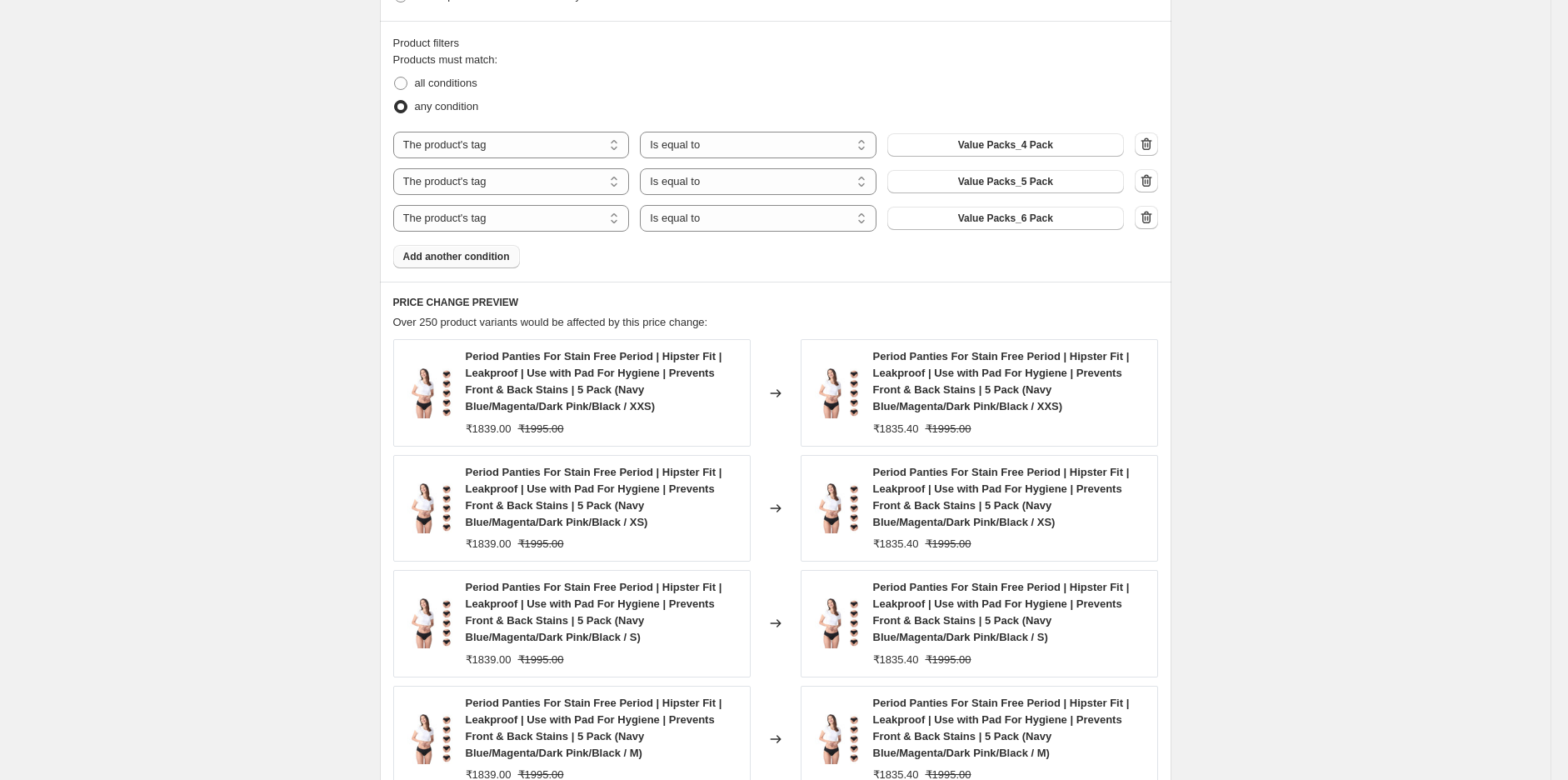
click at [476, 261] on span "Add another condition" at bounding box center [457, 256] width 106 height 14
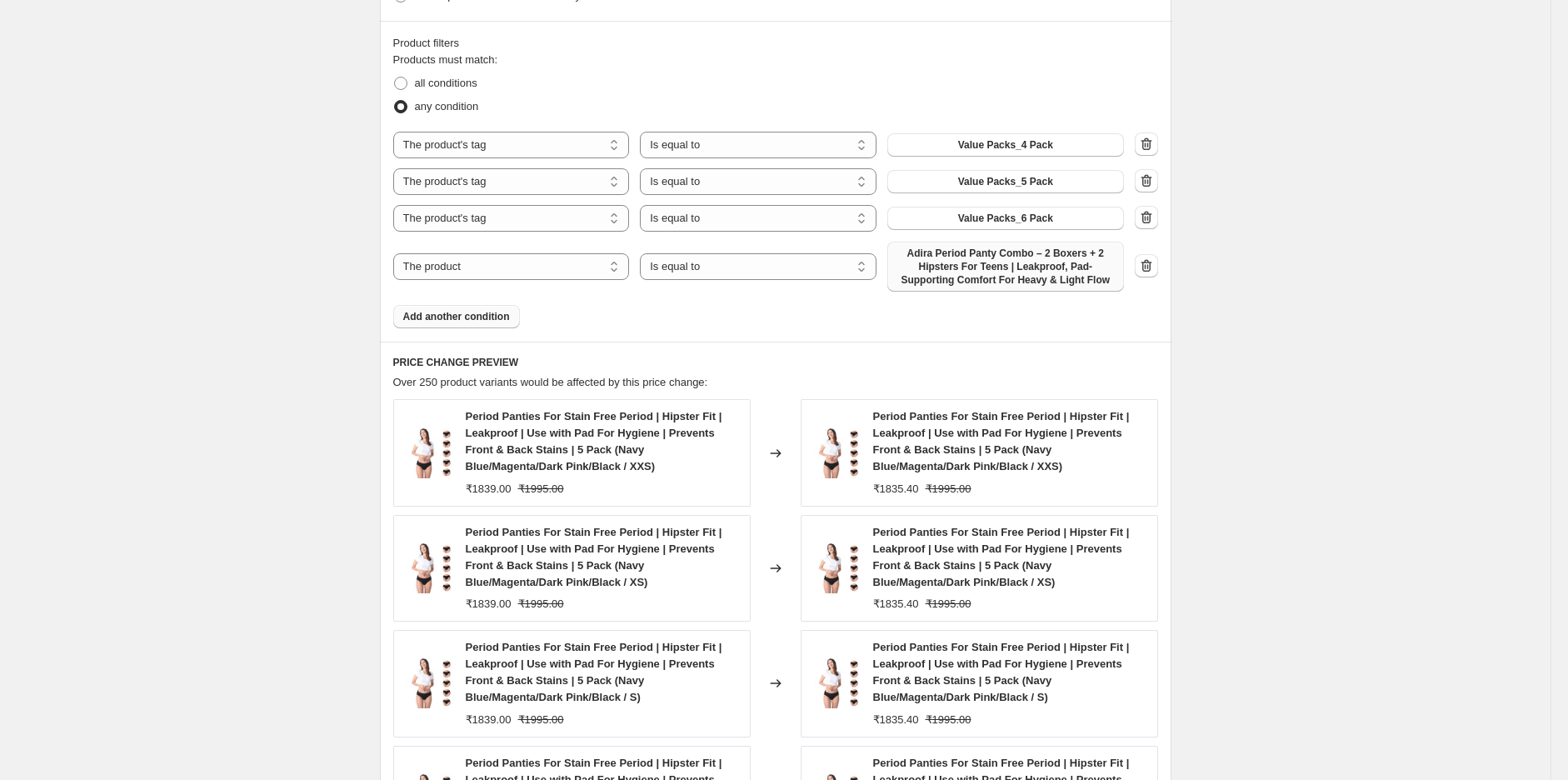
click at [1012, 274] on span "Adira Period Panty Combo – 2 Boxers + 2 Hipsters For Teens | Leakproof, Pad-Sup…" at bounding box center [1006, 266] width 217 height 40
click at [495, 268] on select "The product The product's collection The product's tag The product's vendor The…" at bounding box center [512, 267] width 237 height 27
select select "tag"
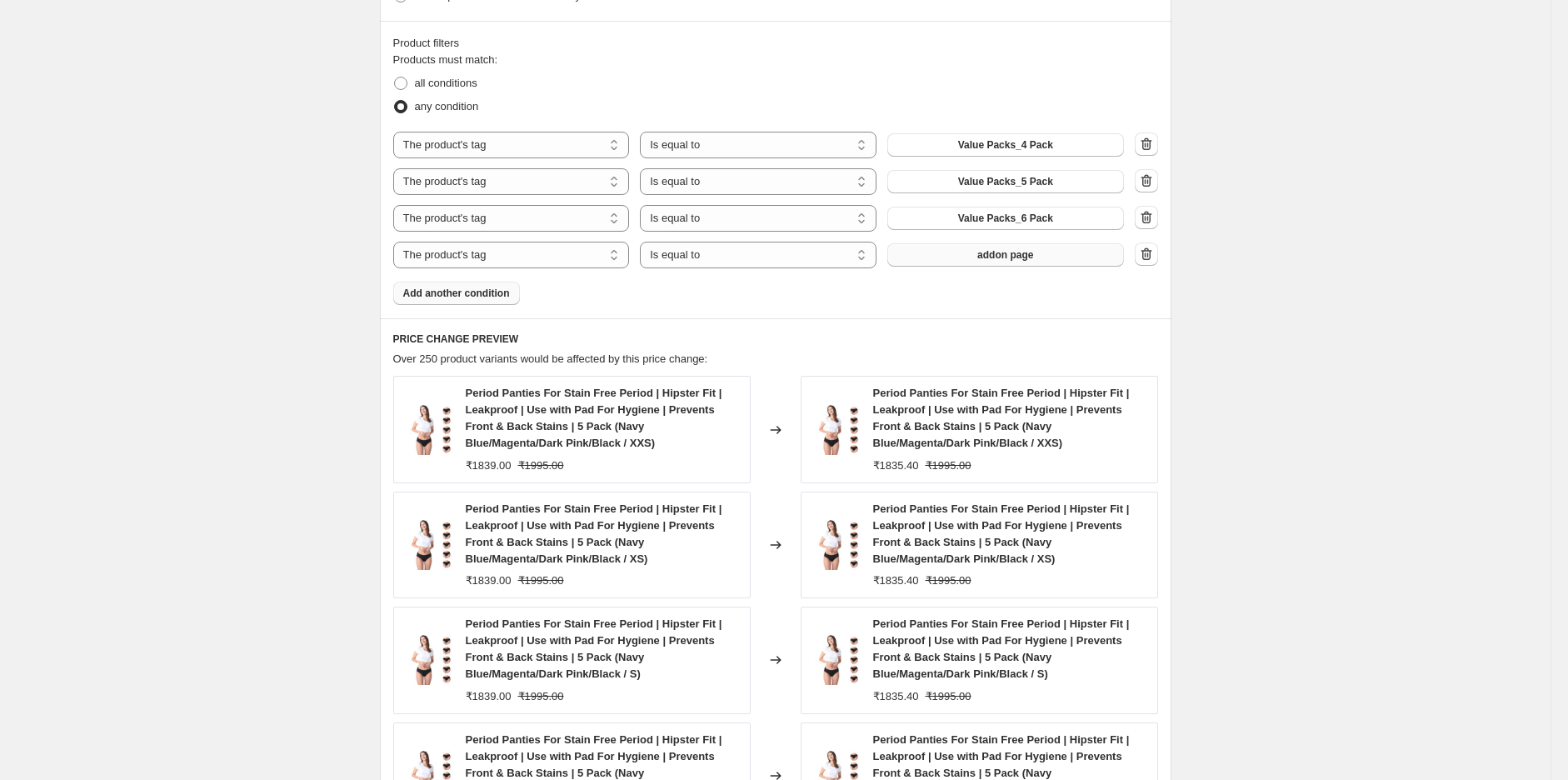
click at [1025, 257] on span "addon page" at bounding box center [1005, 255] width 56 height 14
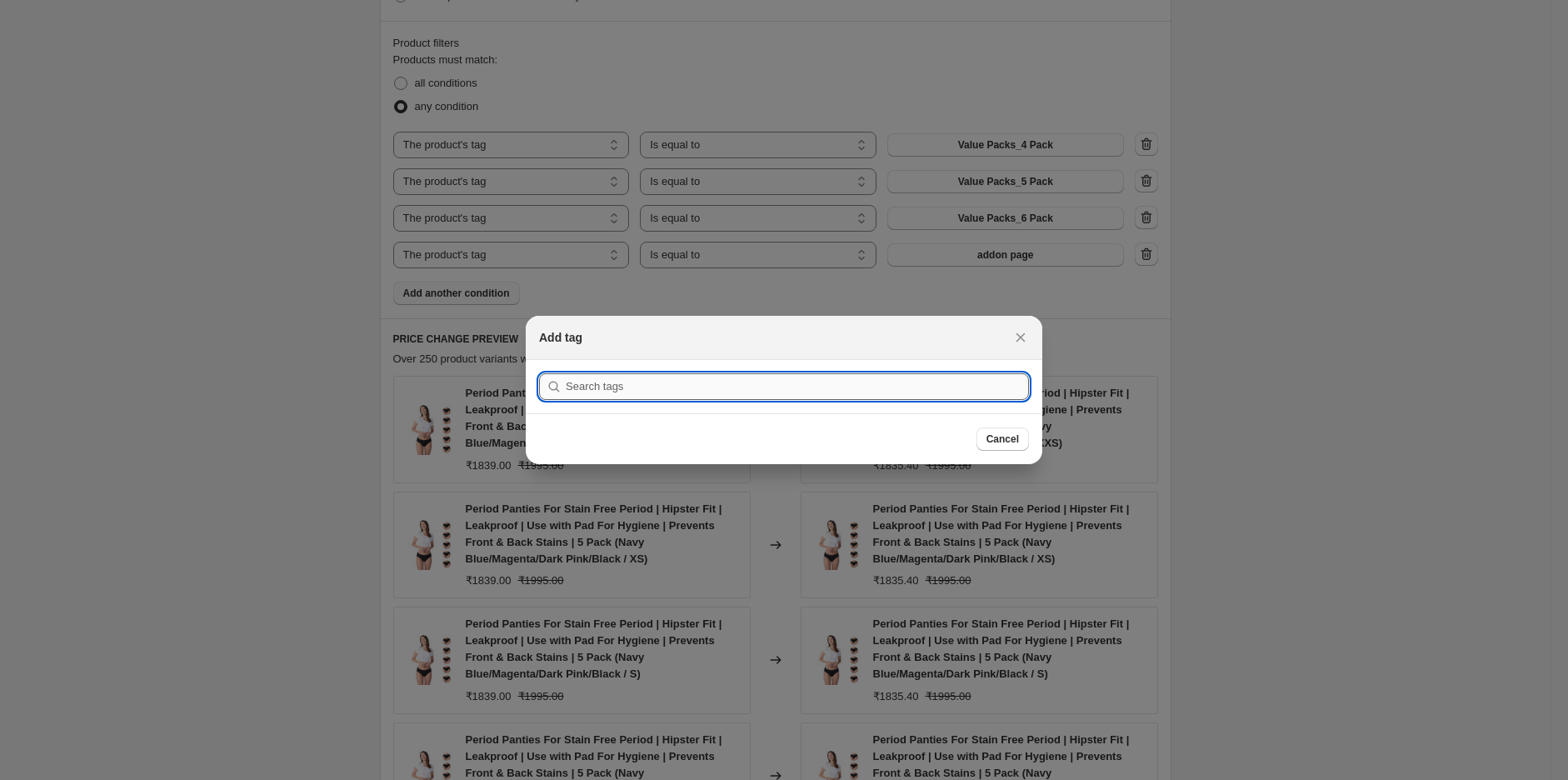
click at [755, 383] on input ":r63:" at bounding box center [797, 387] width 463 height 27
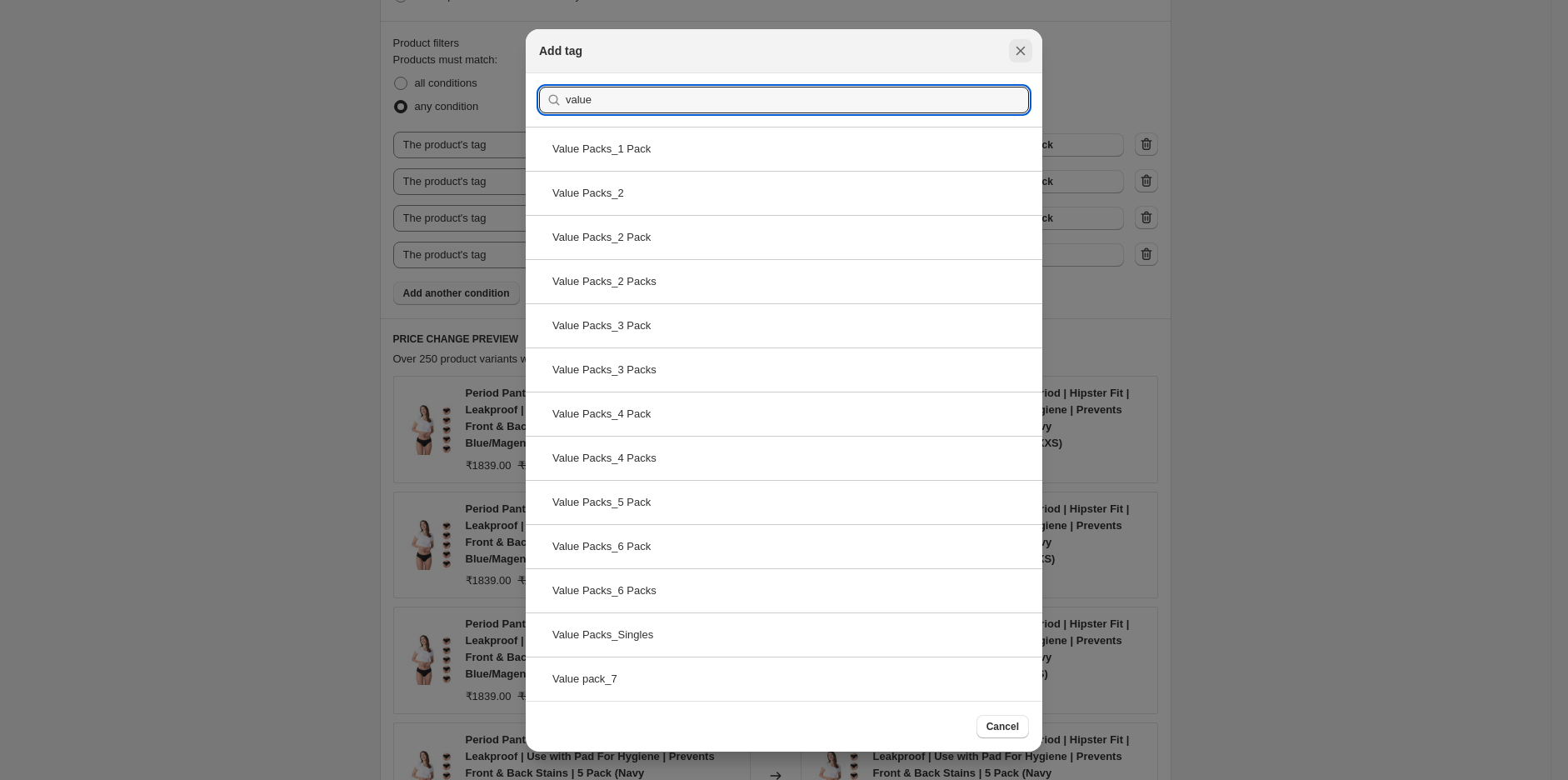
type input "value"
click at [1018, 57] on icon "Close" at bounding box center [1020, 50] width 16 height 16
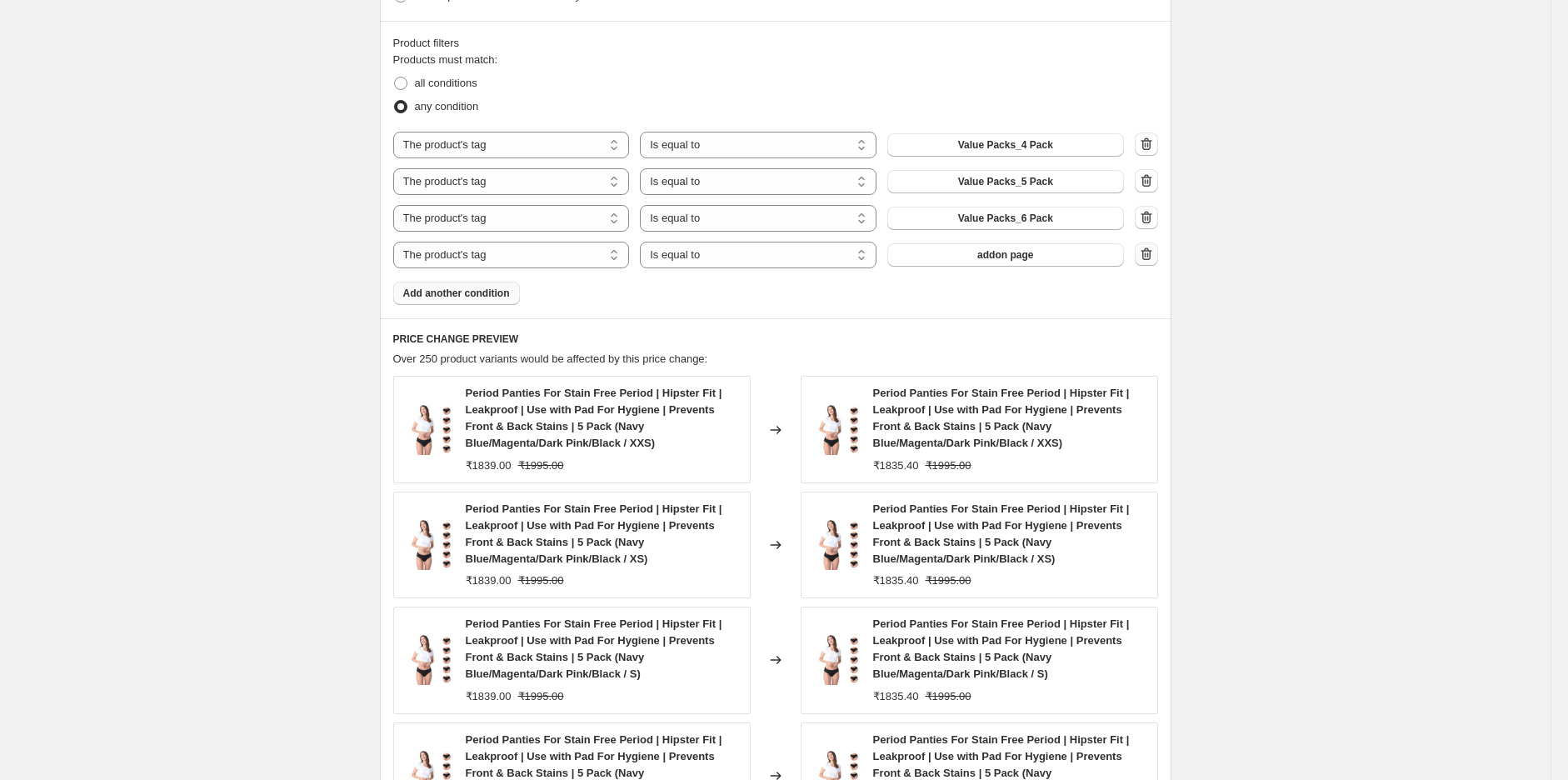
click at [1155, 262] on icon "button" at bounding box center [1145, 254] width 16 height 16
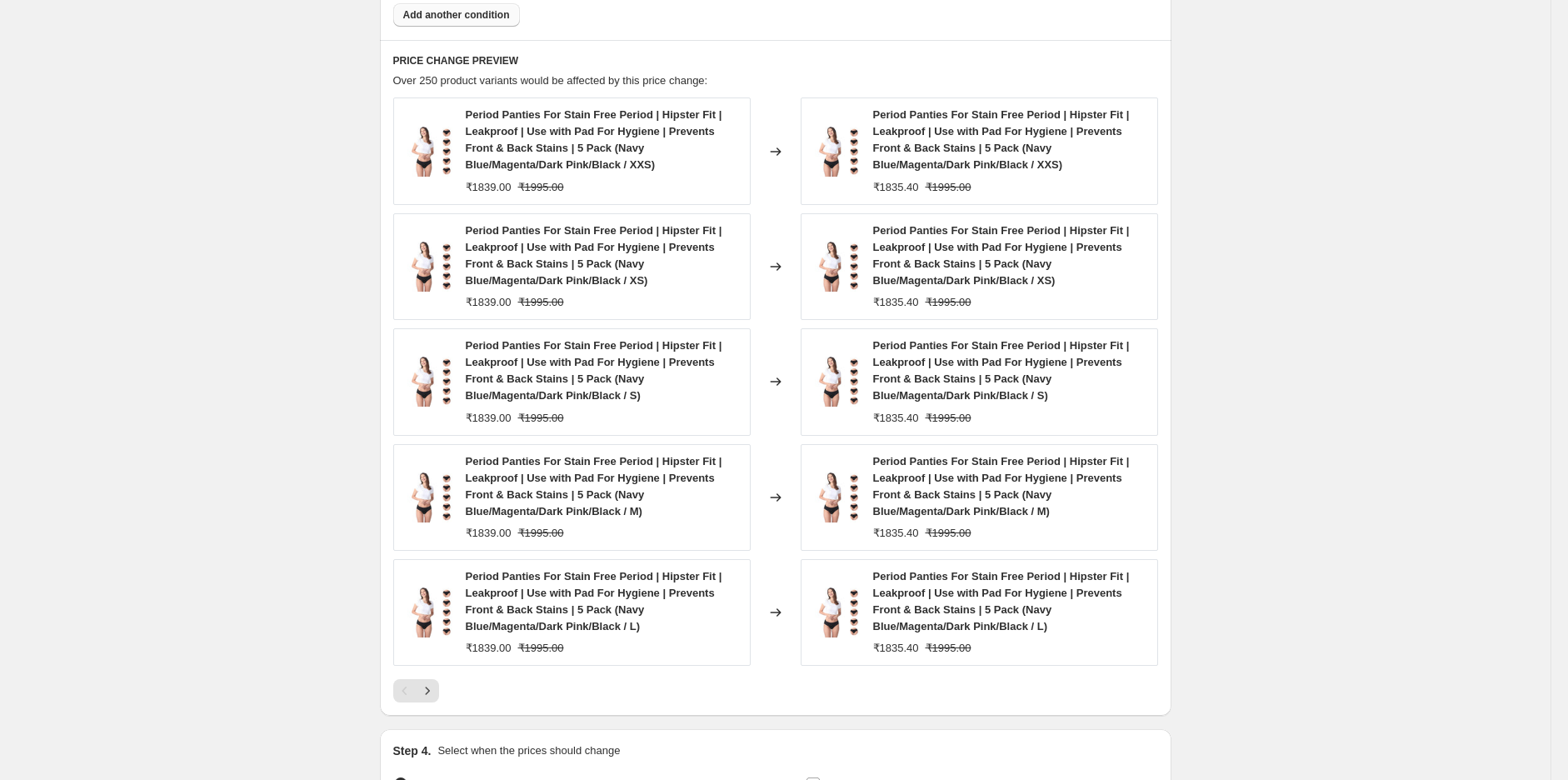
scroll to position [1364, 0]
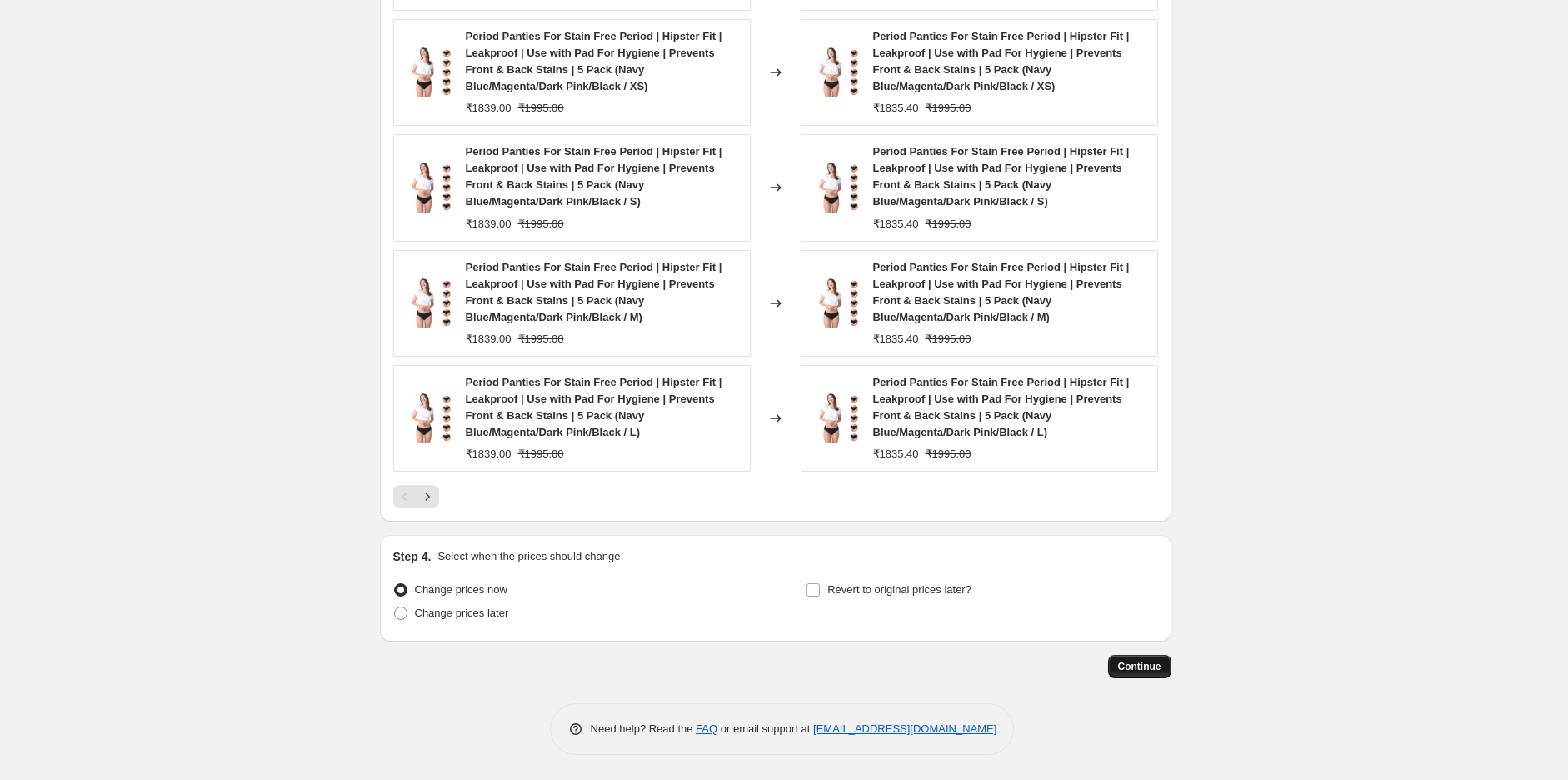
click at [1151, 663] on span "Continue" at bounding box center [1139, 667] width 44 height 14
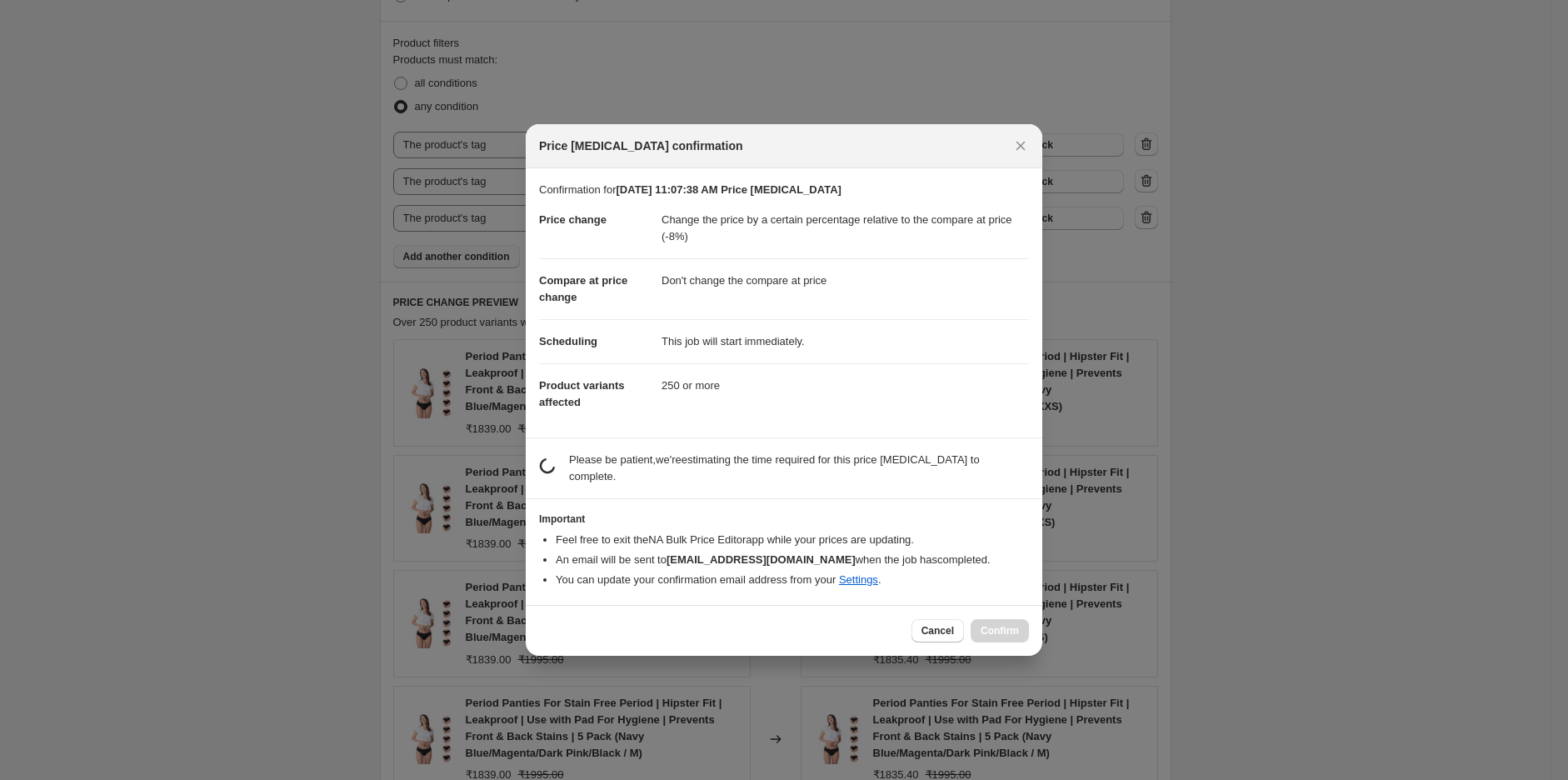
scroll to position [0, 0]
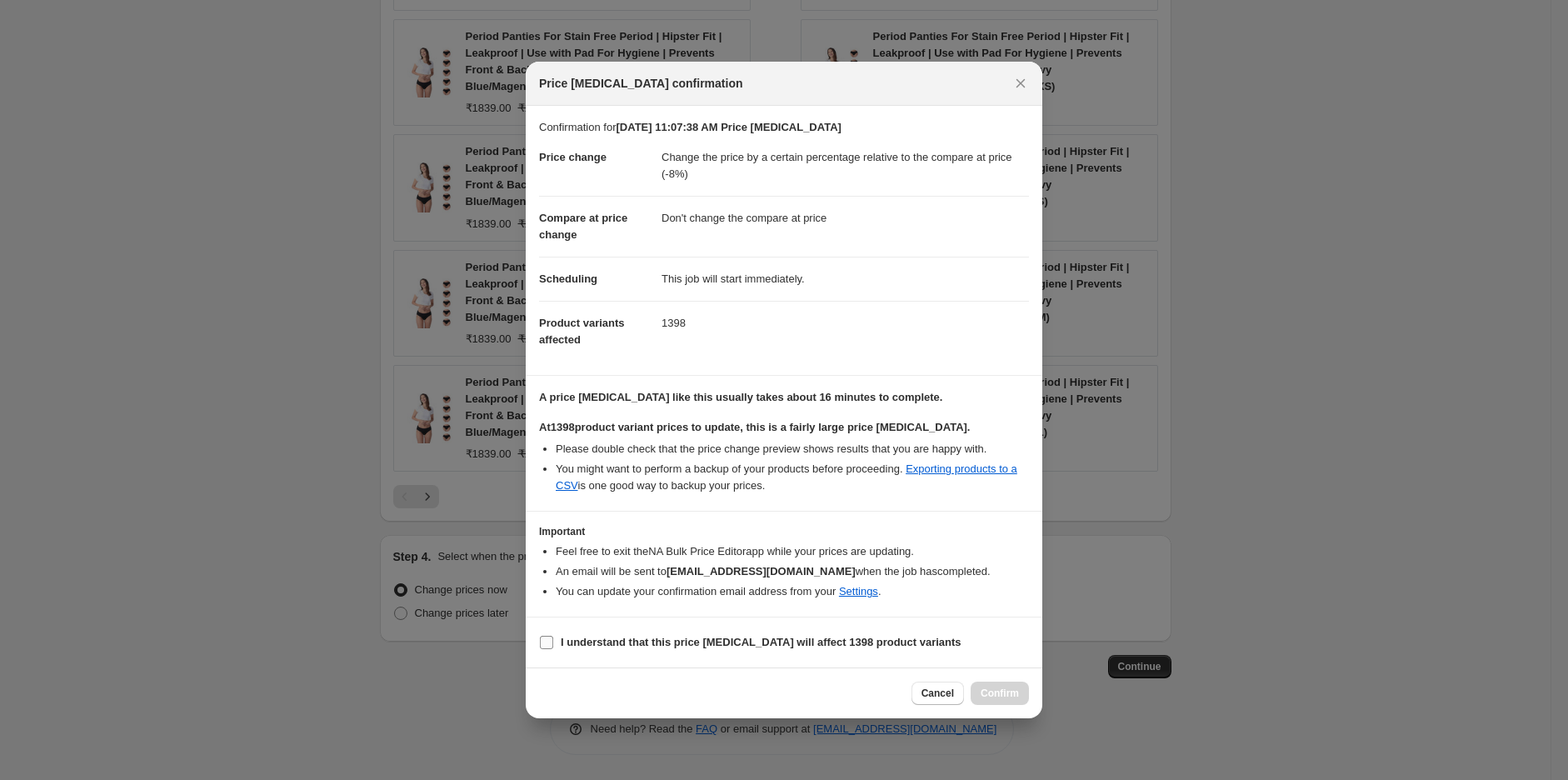
click at [548, 649] on input "I understand that this price [MEDICAL_DATA] will affect 1398 product variants" at bounding box center [547, 643] width 14 height 14
checkbox input "true"
click at [999, 693] on button "Confirm" at bounding box center [999, 693] width 58 height 23
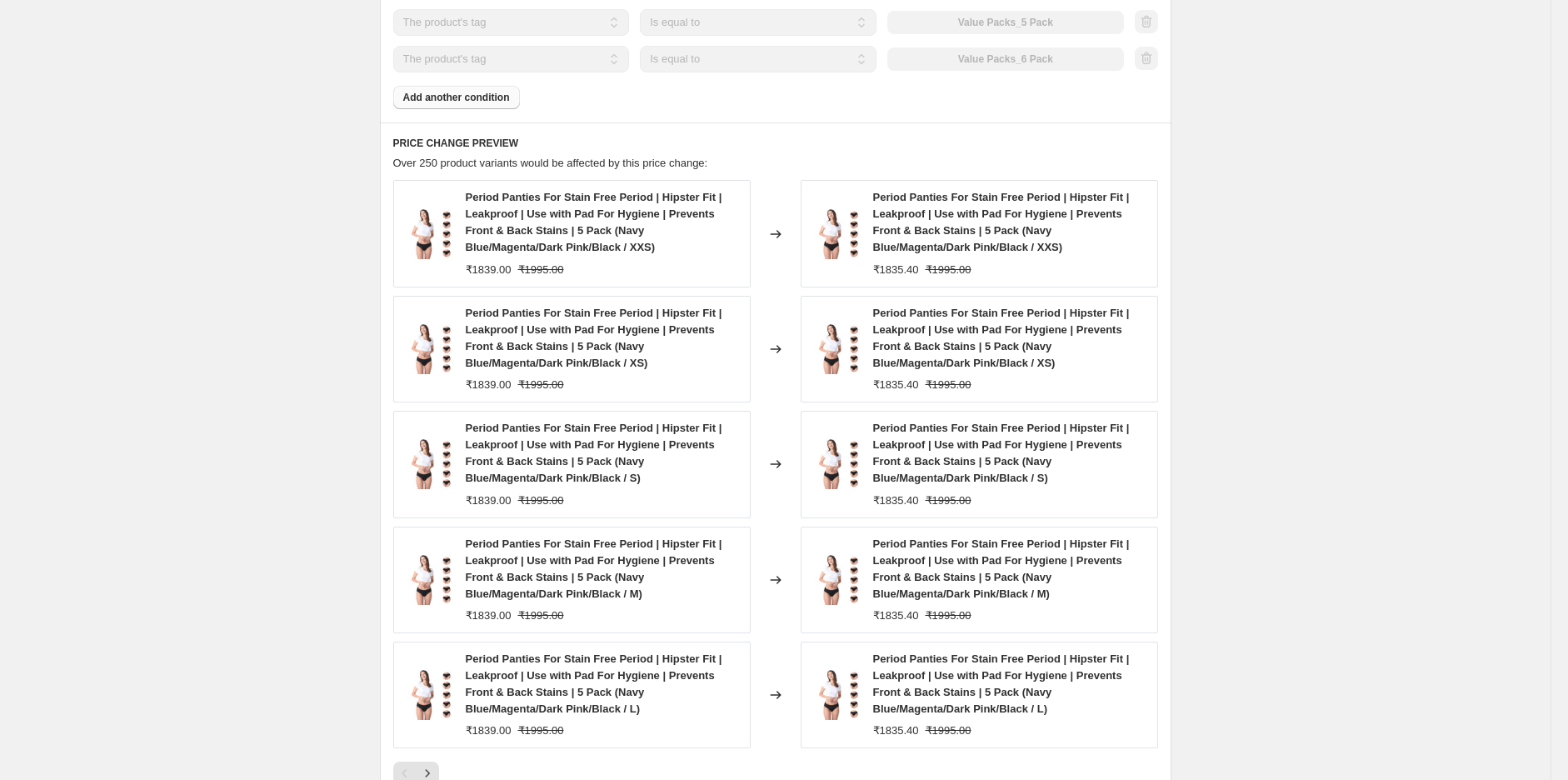
scroll to position [1129, 0]
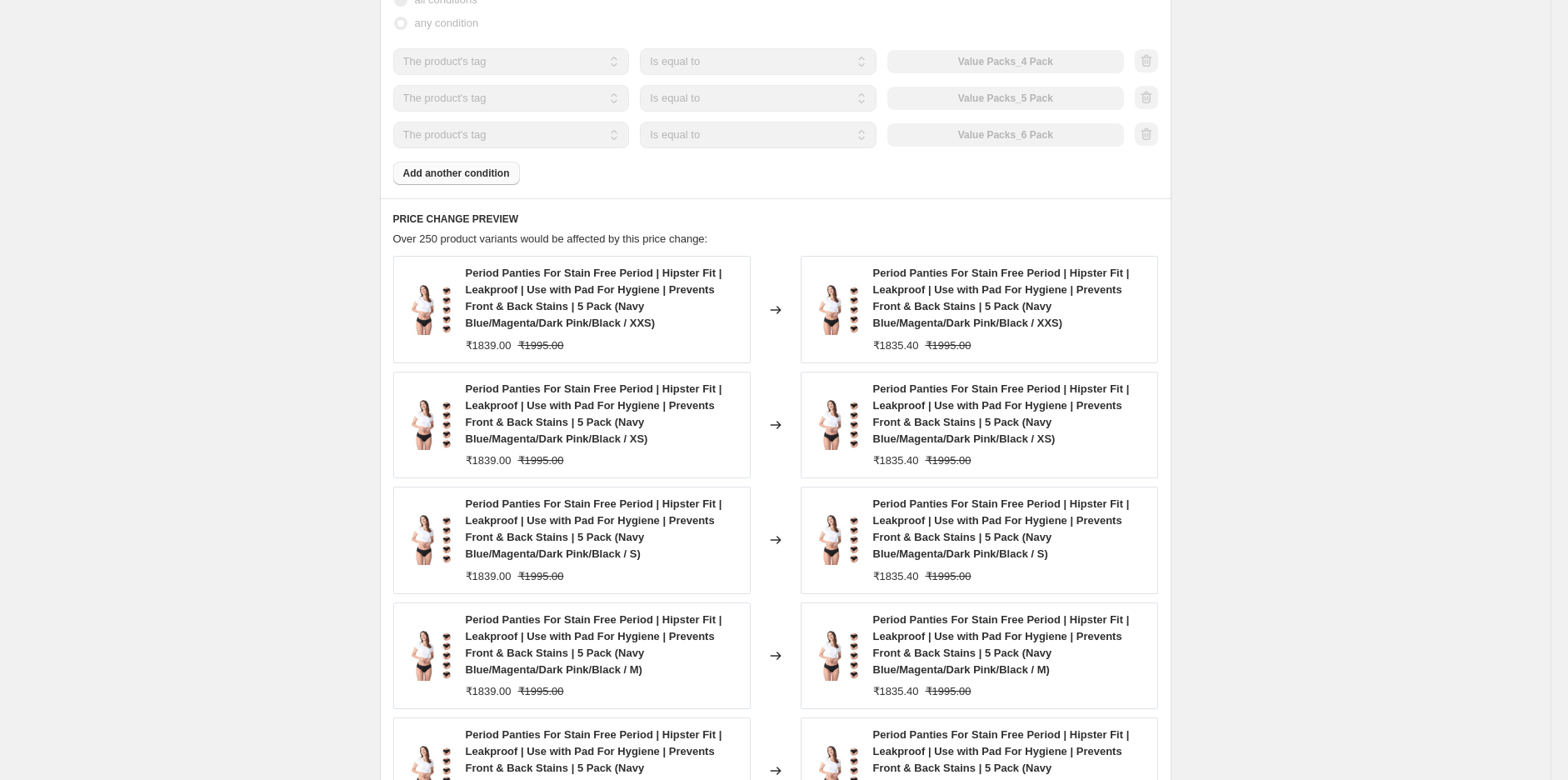
select select "pcap"
select select "no_change"
select select "tag"
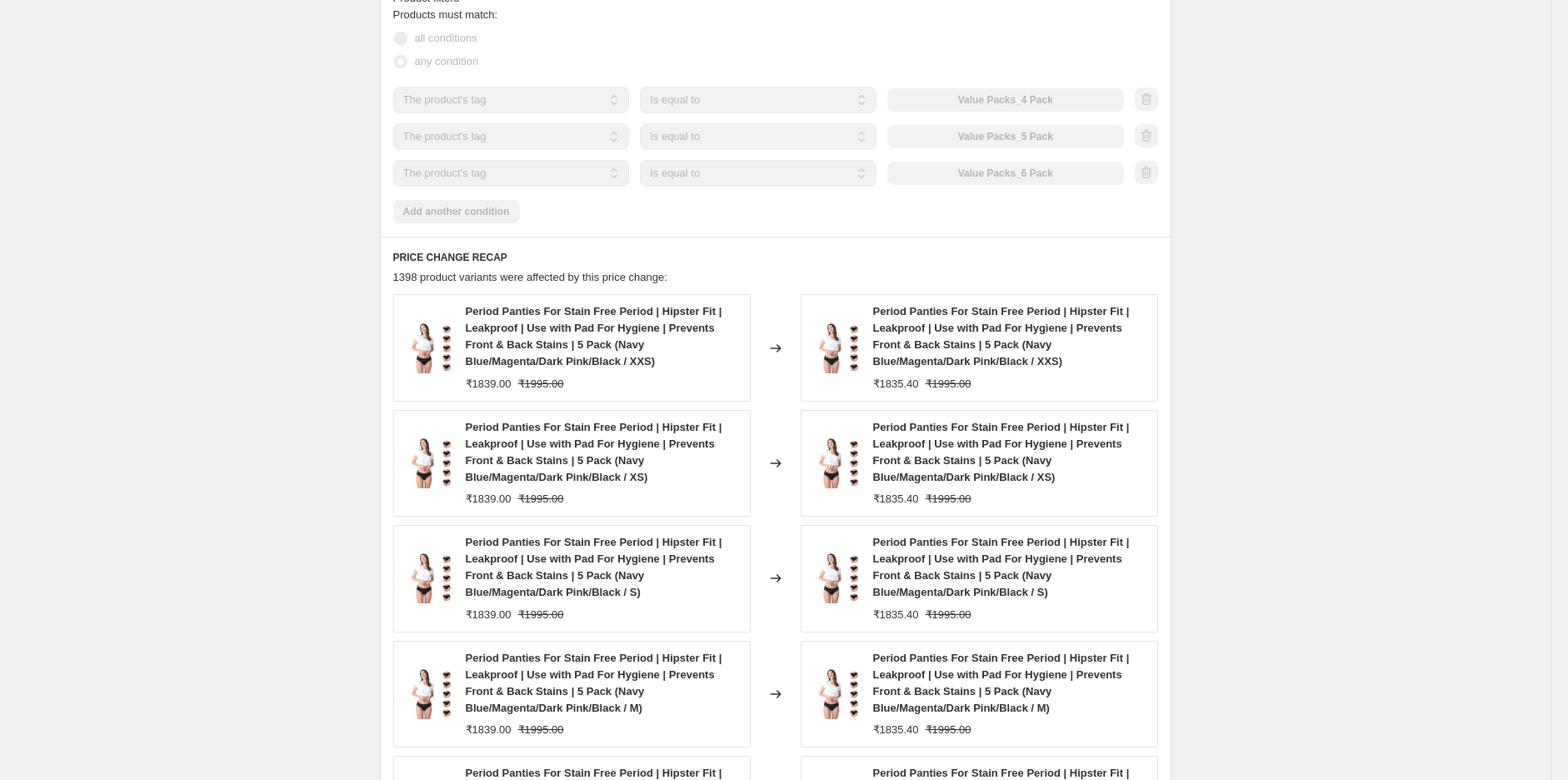
scroll to position [0, 0]
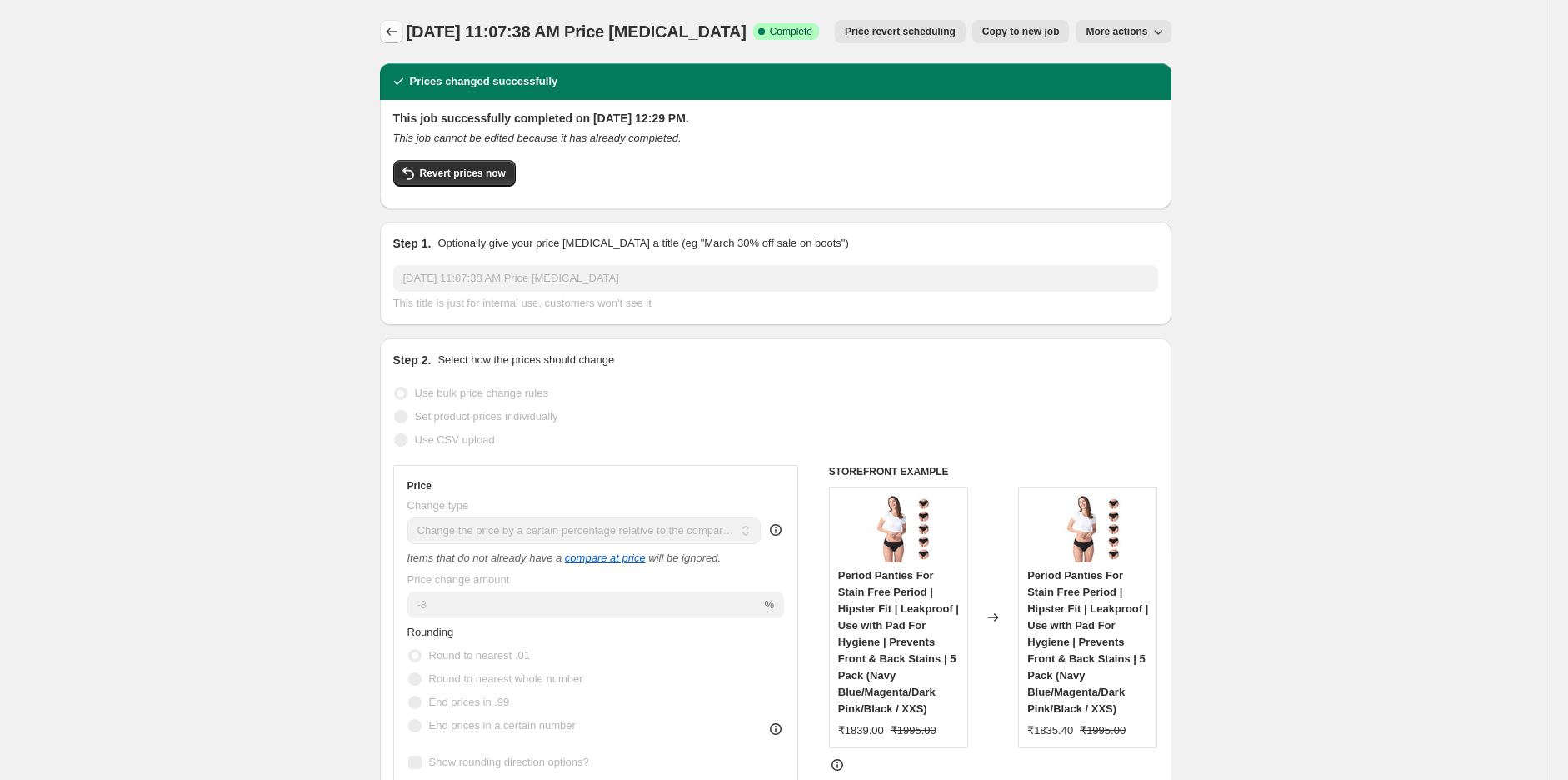
click at [392, 26] on icon "Price change jobs" at bounding box center [391, 31] width 16 height 16
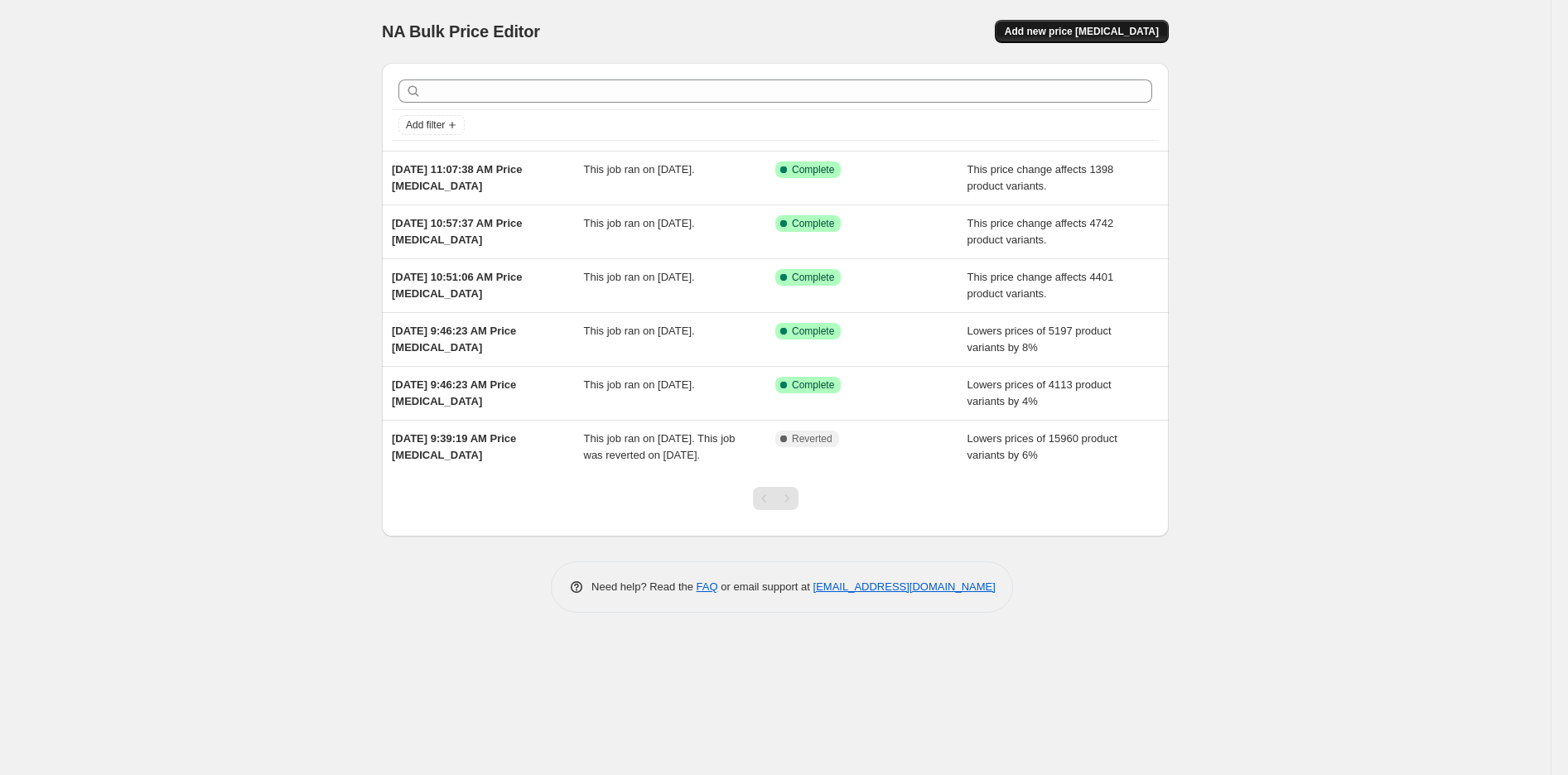
click at [1086, 29] on span "Add new price [MEDICAL_DATA]" at bounding box center [1082, 32] width 154 height 13
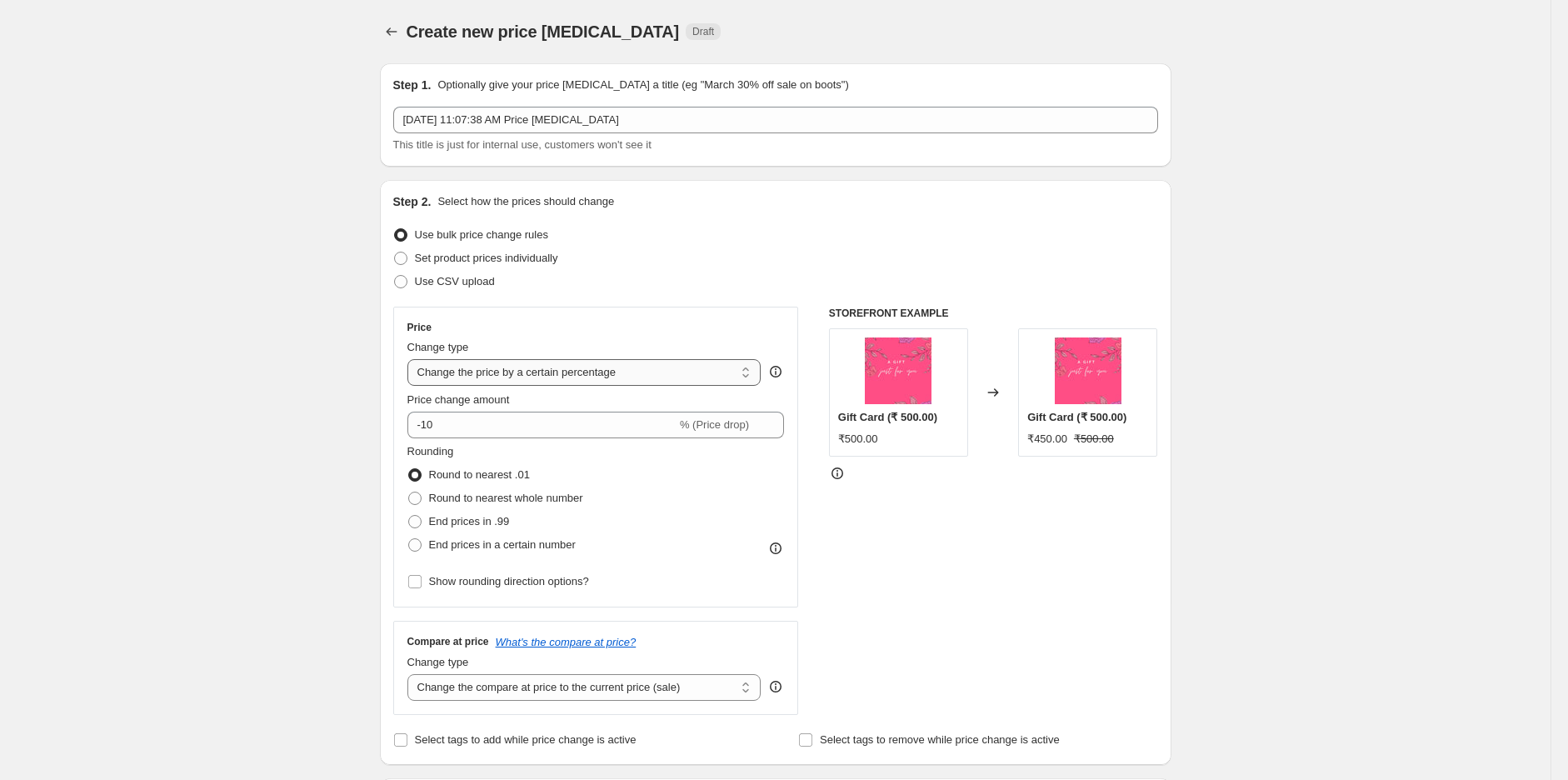
click at [600, 379] on select "Change the price to a certain amount Change the price by a certain amount Chang…" at bounding box center [584, 373] width 354 height 27
select select "pcap"
click at [411, 359] on select "Change the price to a certain amount Change the price by a certain amount Chang…" at bounding box center [584, 373] width 354 height 27
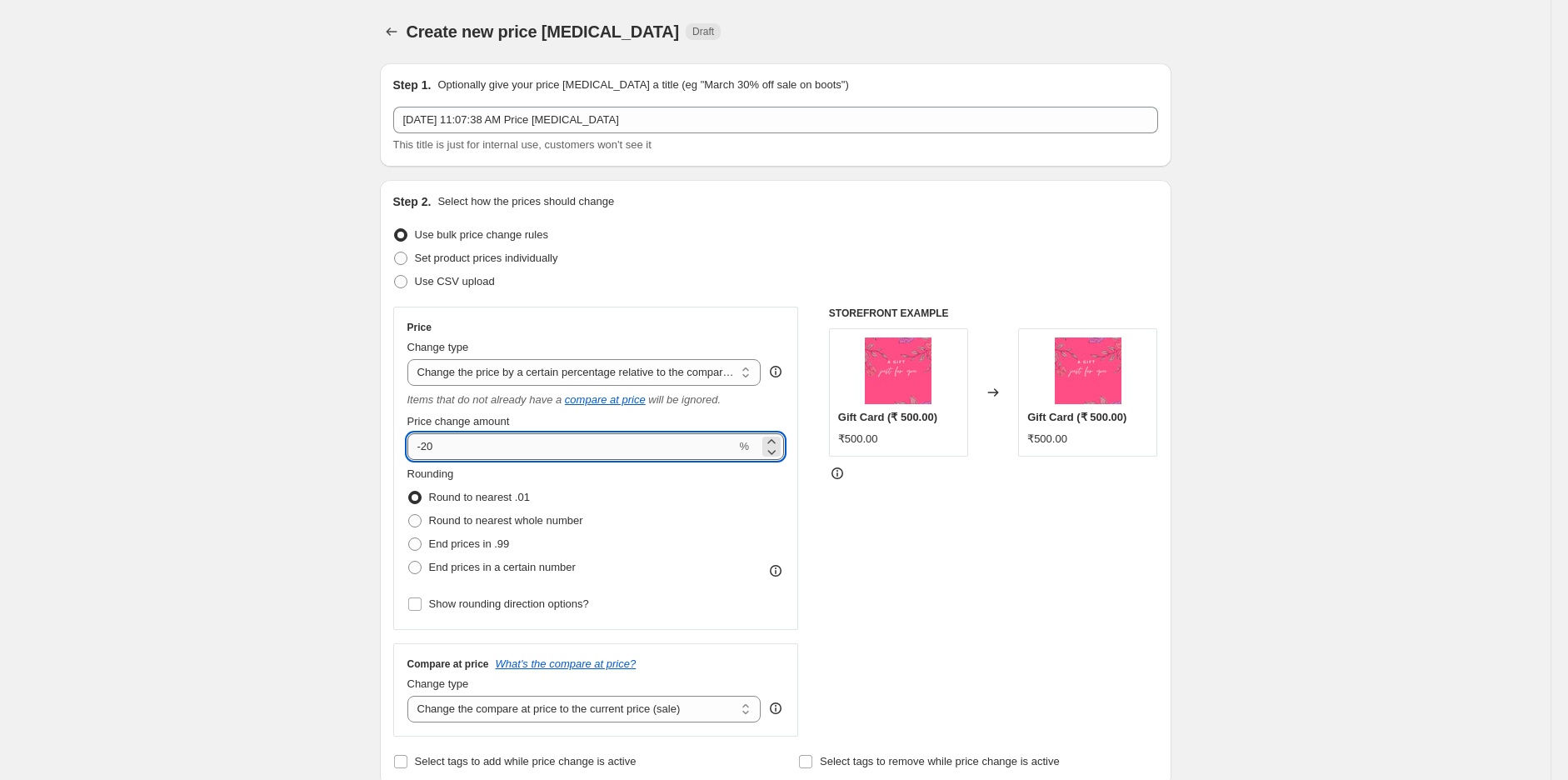
click at [482, 441] on input "-20" at bounding box center [572, 447] width 329 height 27
type input "-2"
type input "-4"
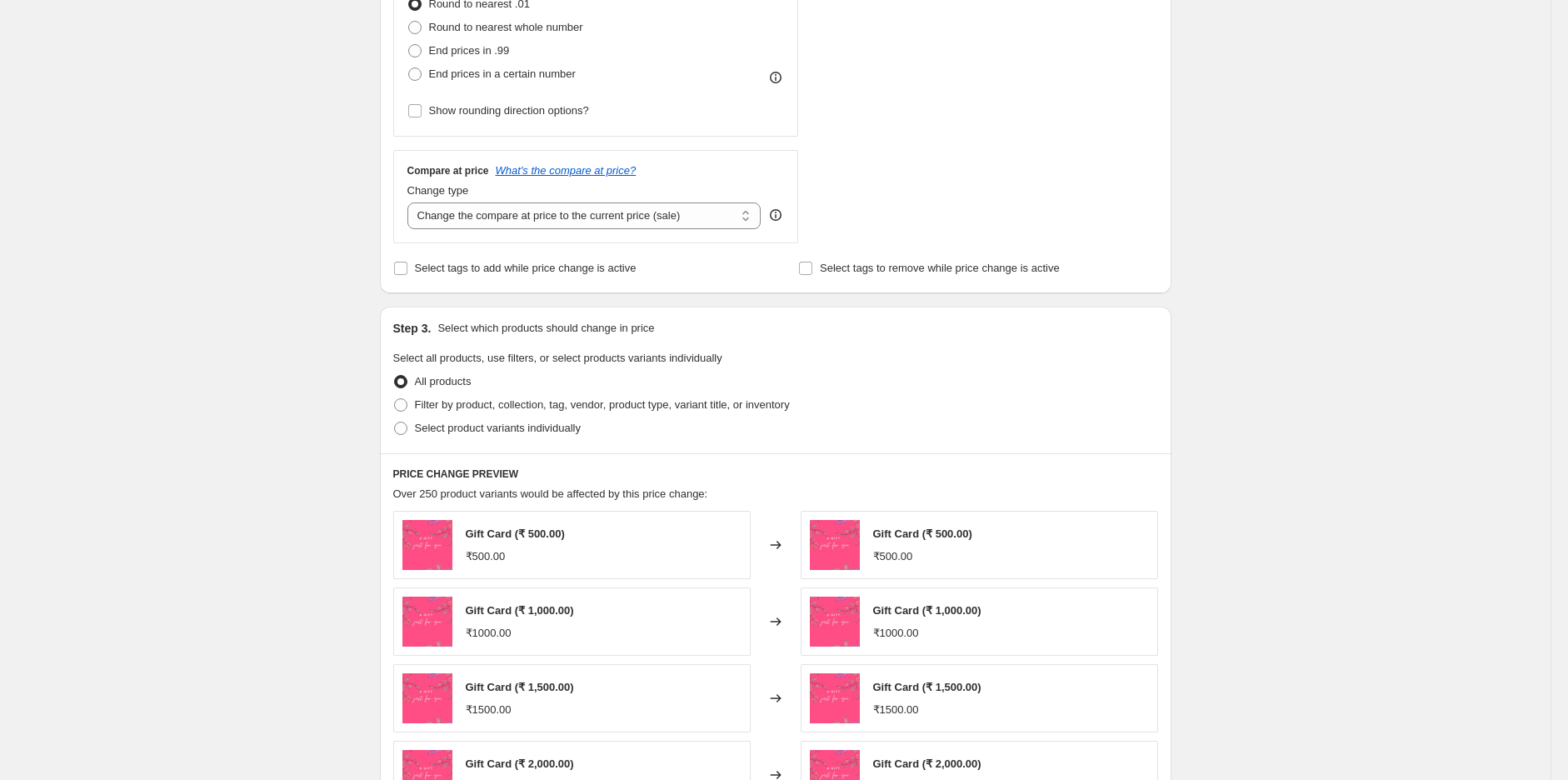
scroll to position [555, 0]
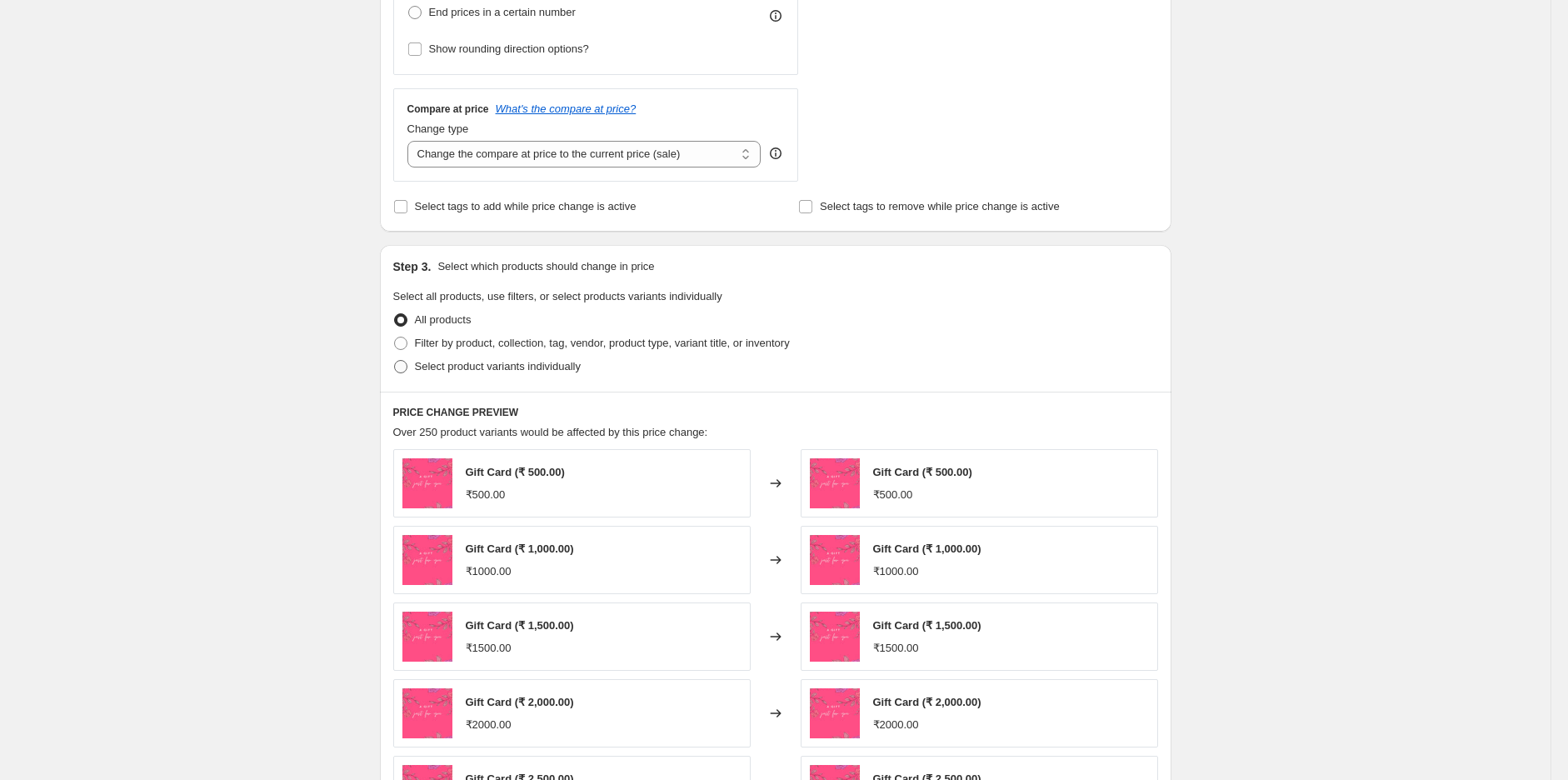
click at [493, 373] on span "Select product variants individually" at bounding box center [497, 366] width 165 height 13
click at [395, 361] on input "Select product variants individually" at bounding box center [394, 360] width 1 height 1
radio input "true"
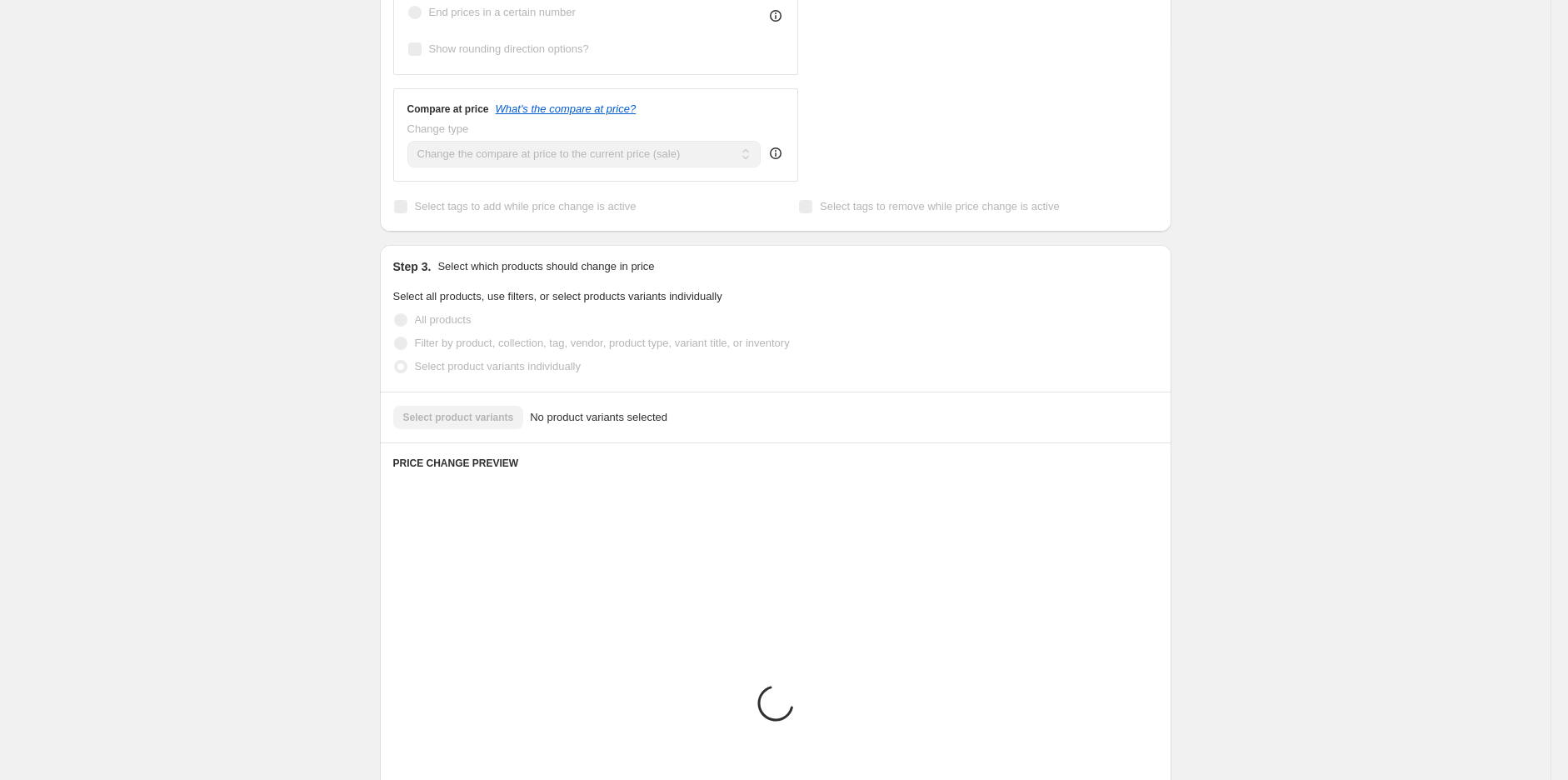
scroll to position [539, 0]
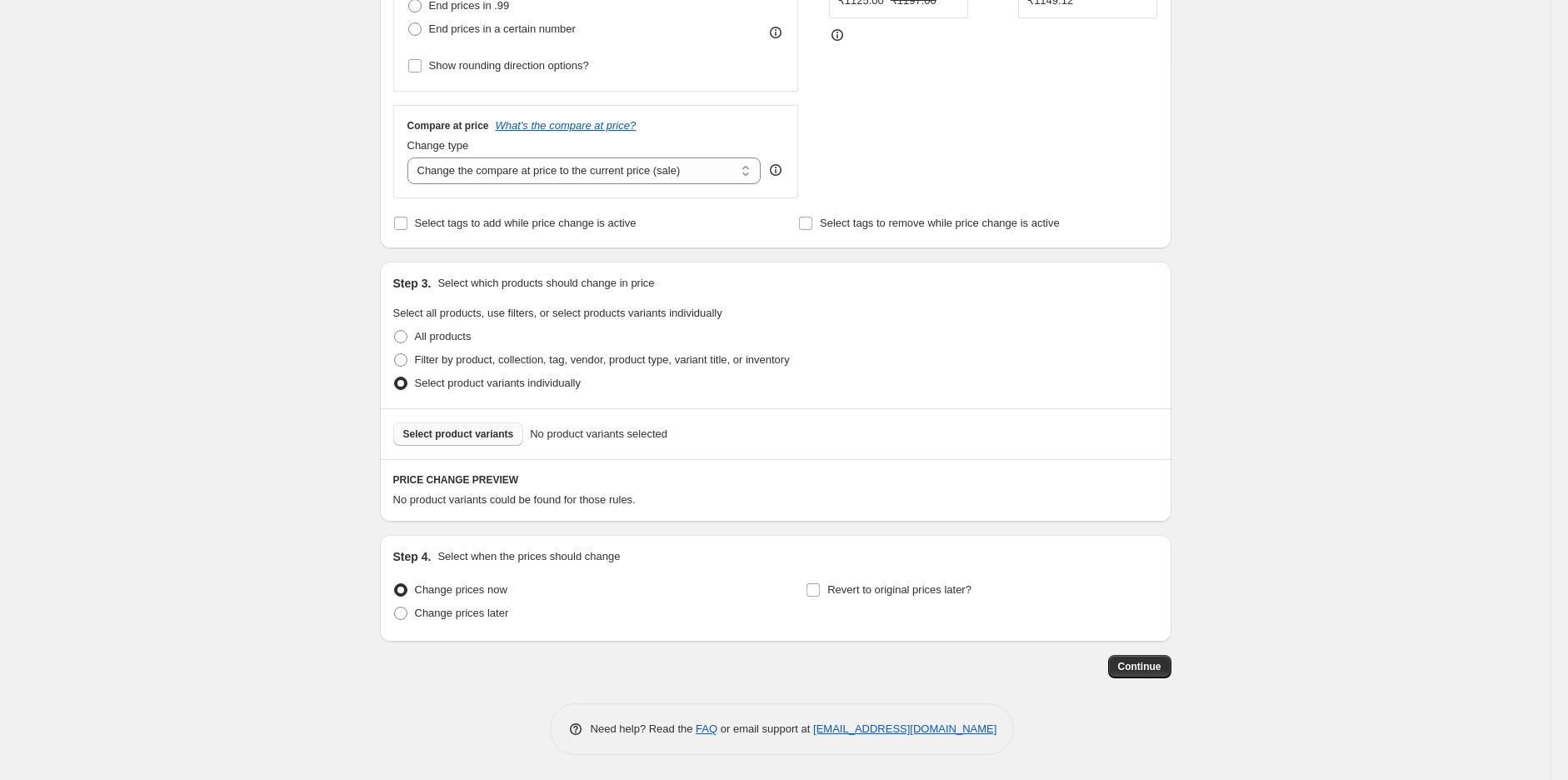
click at [469, 435] on span "Select product variants" at bounding box center [459, 435] width 111 height 14
click at [412, 358] on label "Filter by product, collection, tag, vendor, product type, variant title, or inv…" at bounding box center [592, 360] width 397 height 23
click at [395, 354] on input "Filter by product, collection, tag, vendor, product type, variant title, or inv…" at bounding box center [394, 353] width 1 height 1
radio input "true"
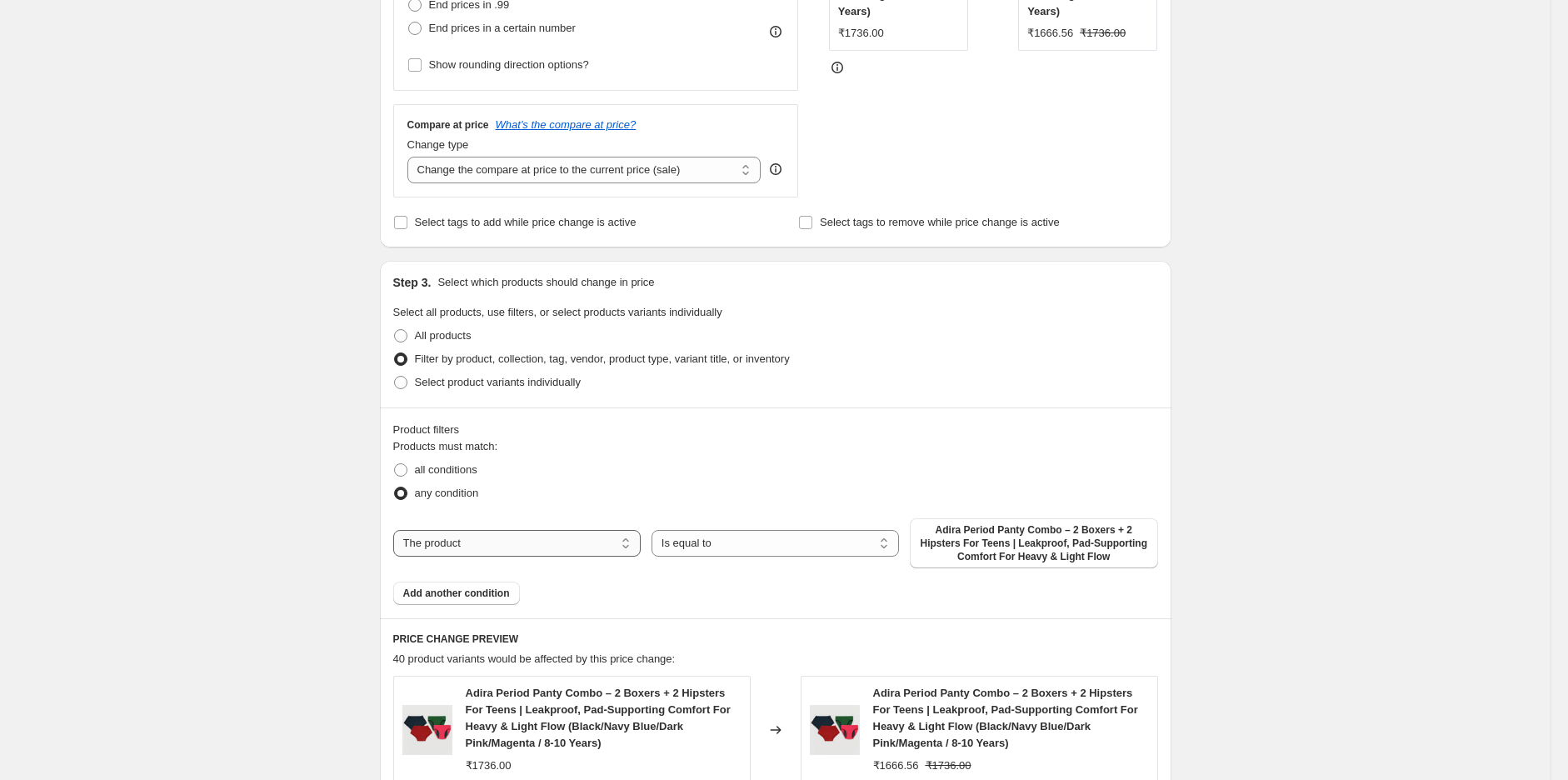
click at [448, 551] on select "The product The product's collection The product's tag The product's vendor The…" at bounding box center [518, 544] width 248 height 27
click at [398, 530] on select "The product The product's collection The product's tag The product's vendor The…" at bounding box center [518, 544] width 248 height 27
click at [992, 547] on span "Adira Period Panty Combo – 2 Boxers + 2 Hipsters For Teens | Leakproof, Pad-Sup…" at bounding box center [1033, 543] width 227 height 40
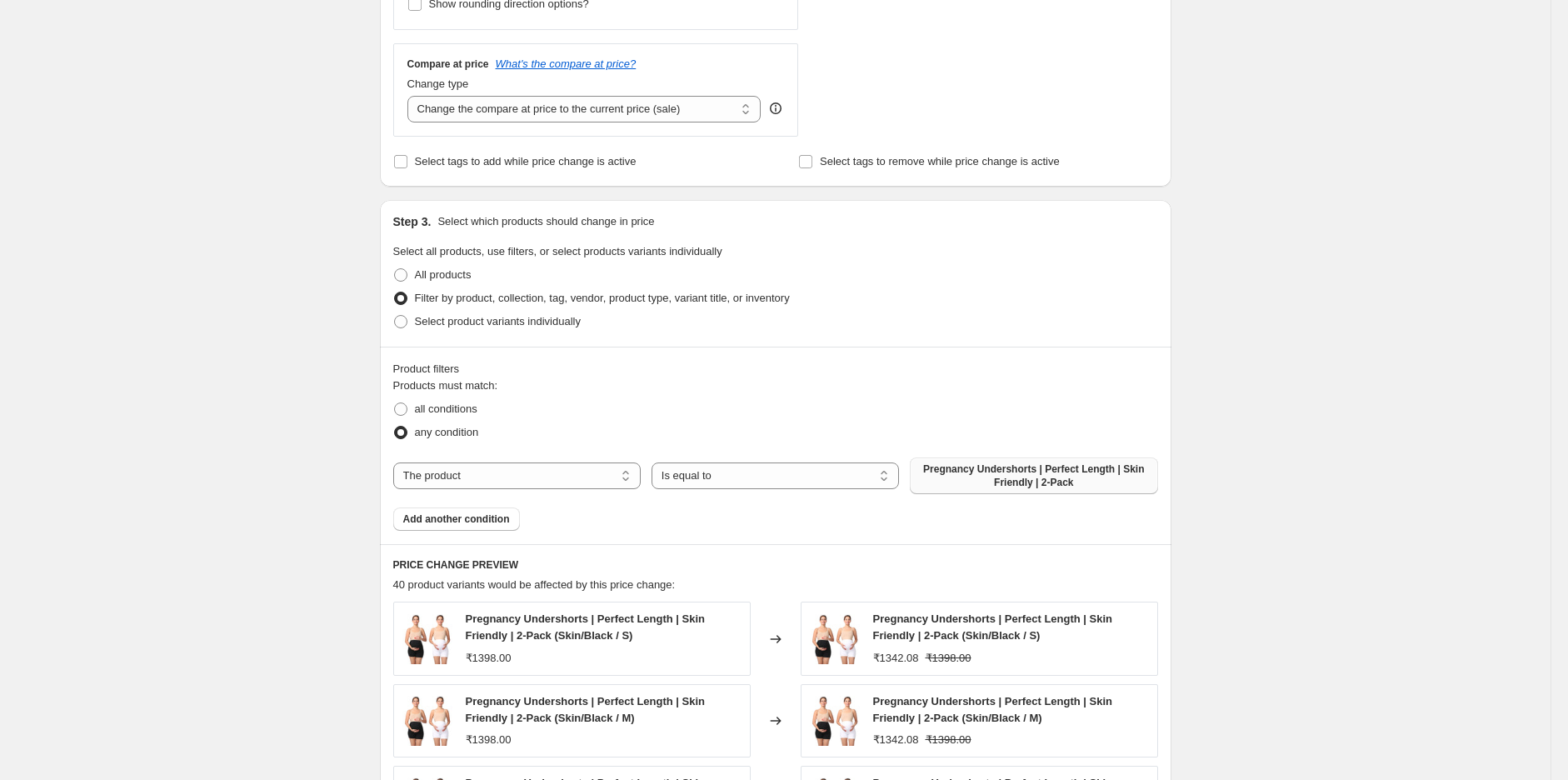
scroll to position [632, 0]
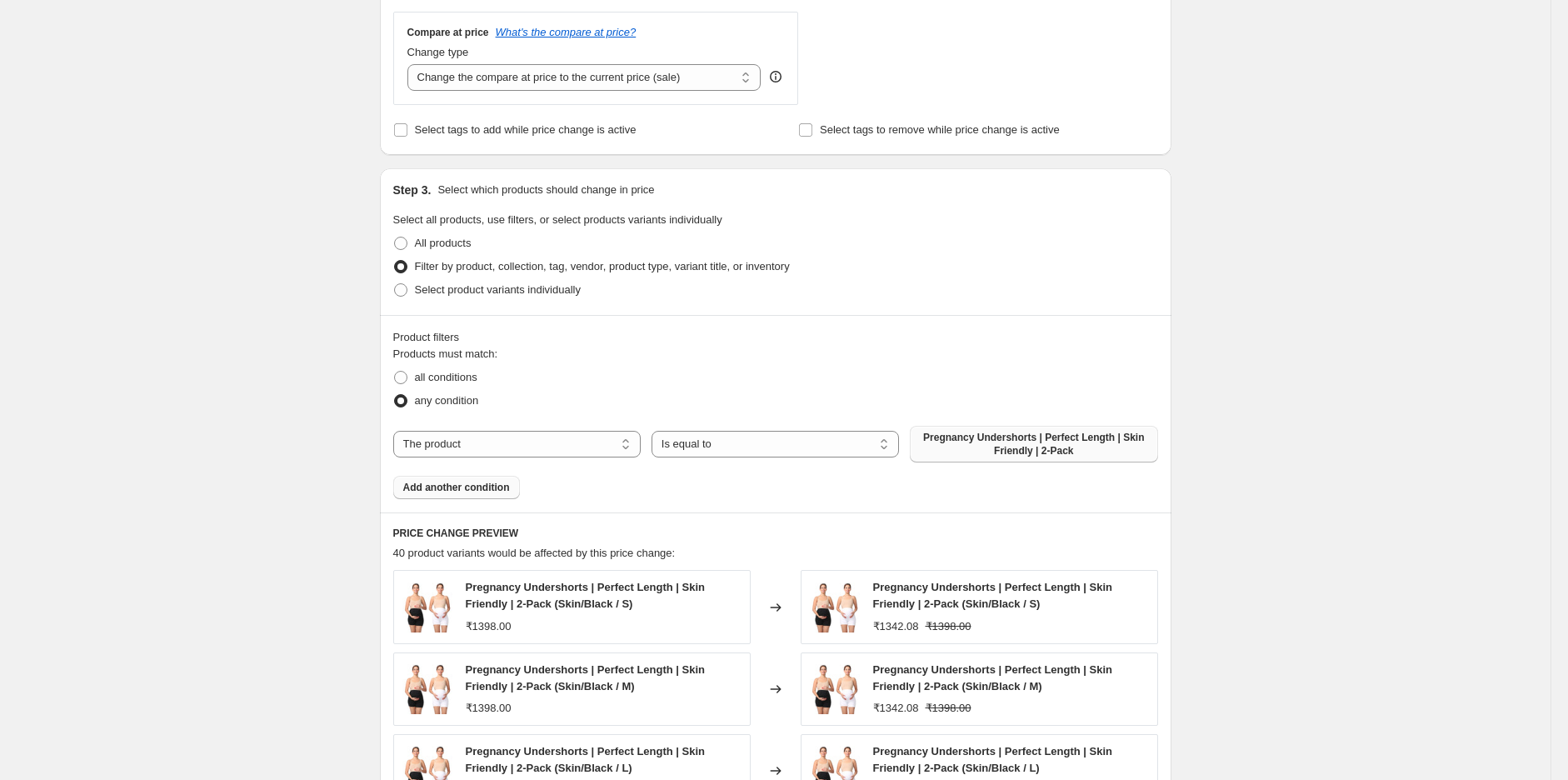
click at [489, 485] on span "Add another condition" at bounding box center [457, 488] width 106 height 14
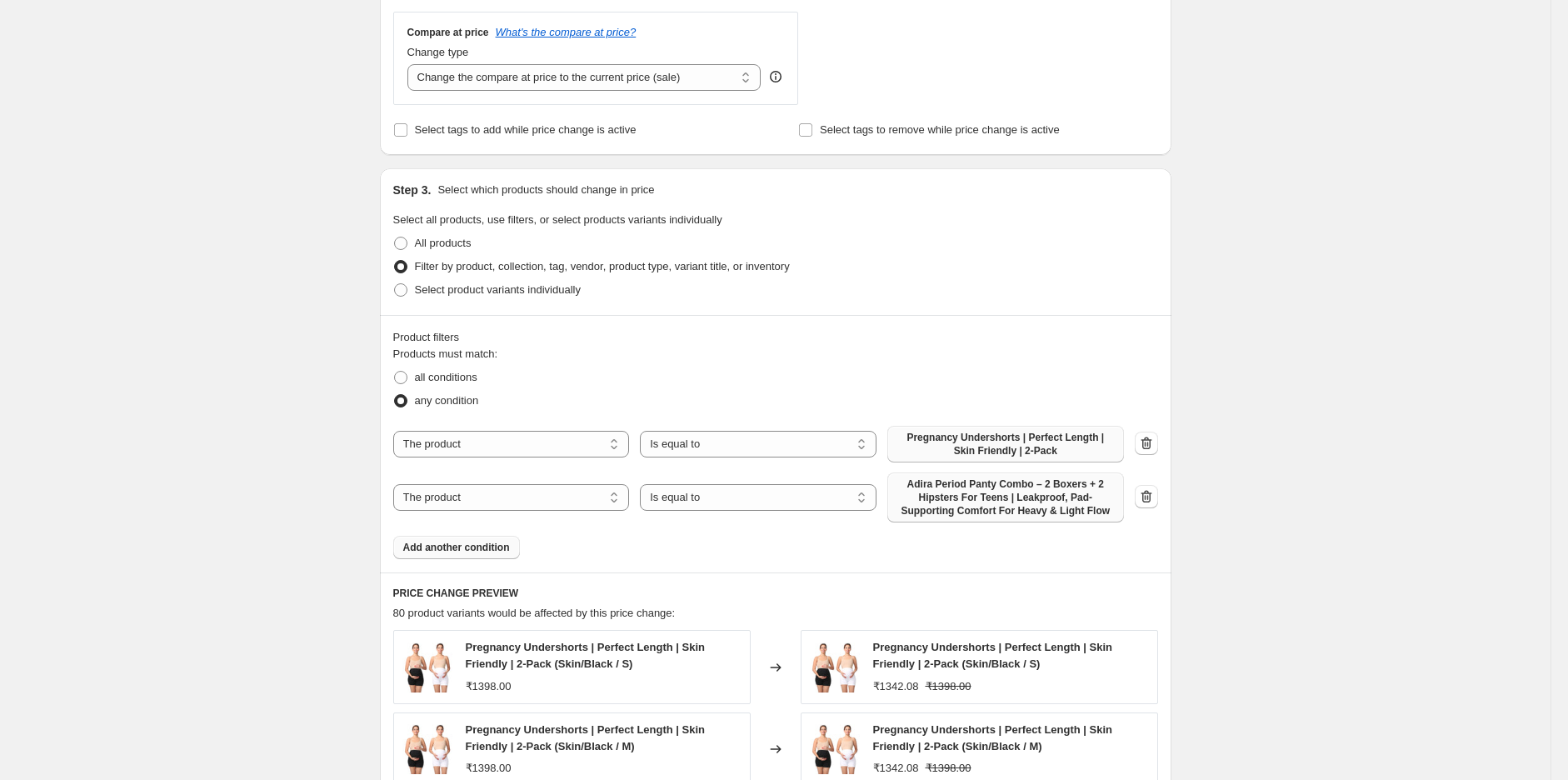
click at [978, 489] on span "Adira Period Panty Combo – 2 Boxers + 2 Hipsters For Teens | Leakproof, Pad-Sup…" at bounding box center [1006, 496] width 217 height 40
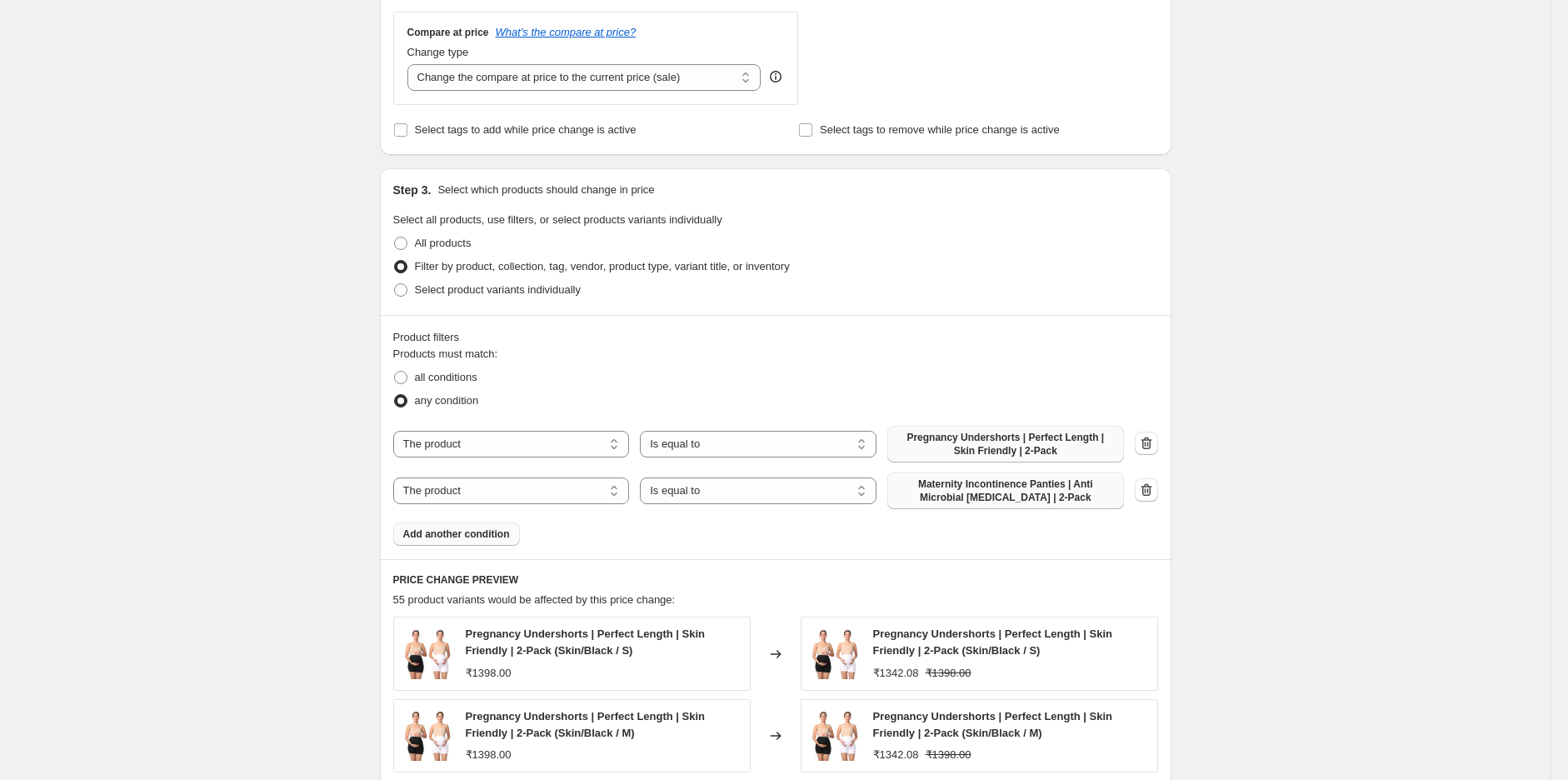
click at [469, 542] on button "Add another condition" at bounding box center [457, 534] width 127 height 23
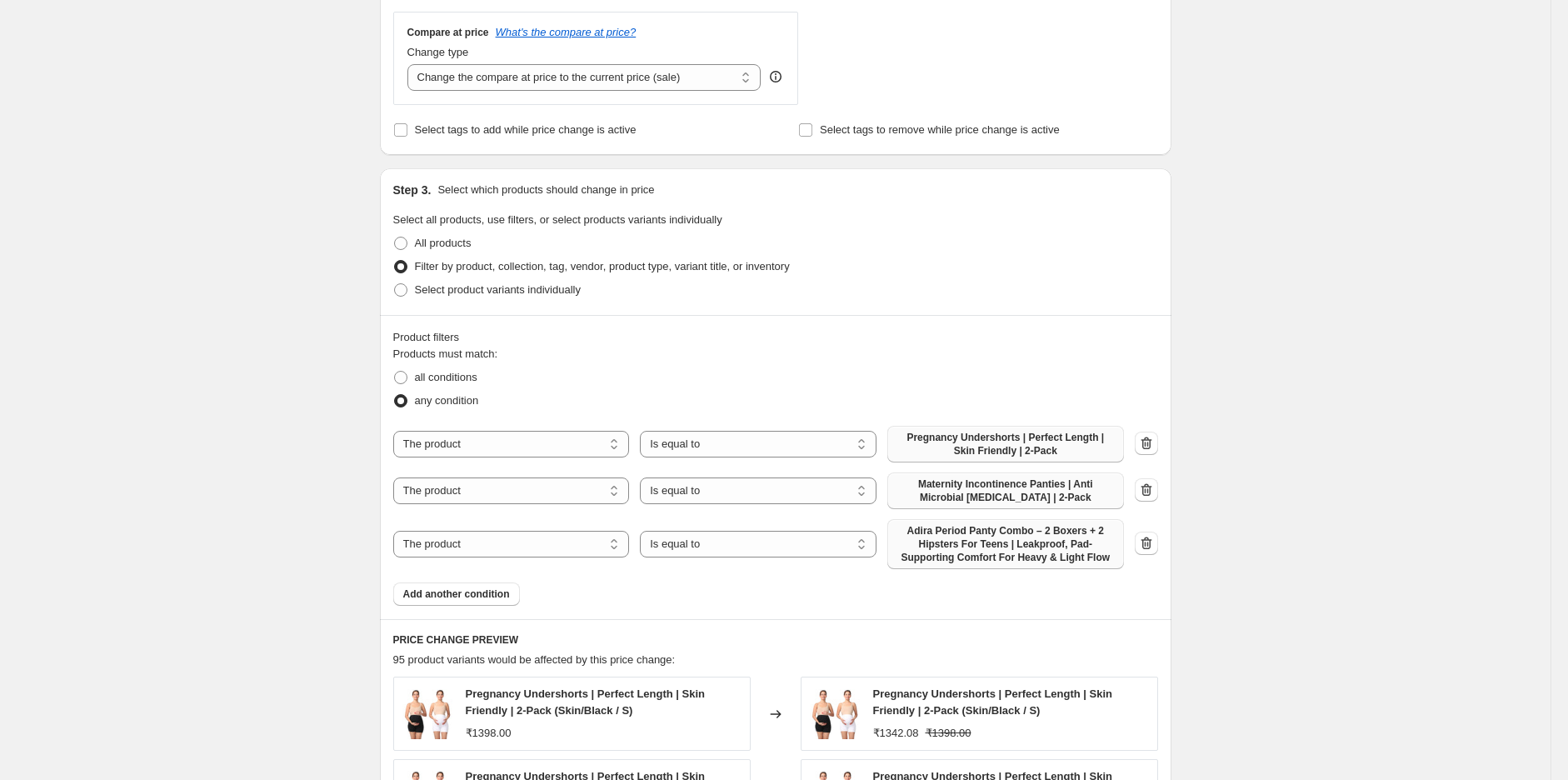
click at [1042, 550] on span "Adira Period Panty Combo – 2 Boxers + 2 Hipsters For Teens | Leakproof, Pad-Sup…" at bounding box center [1006, 544] width 217 height 40
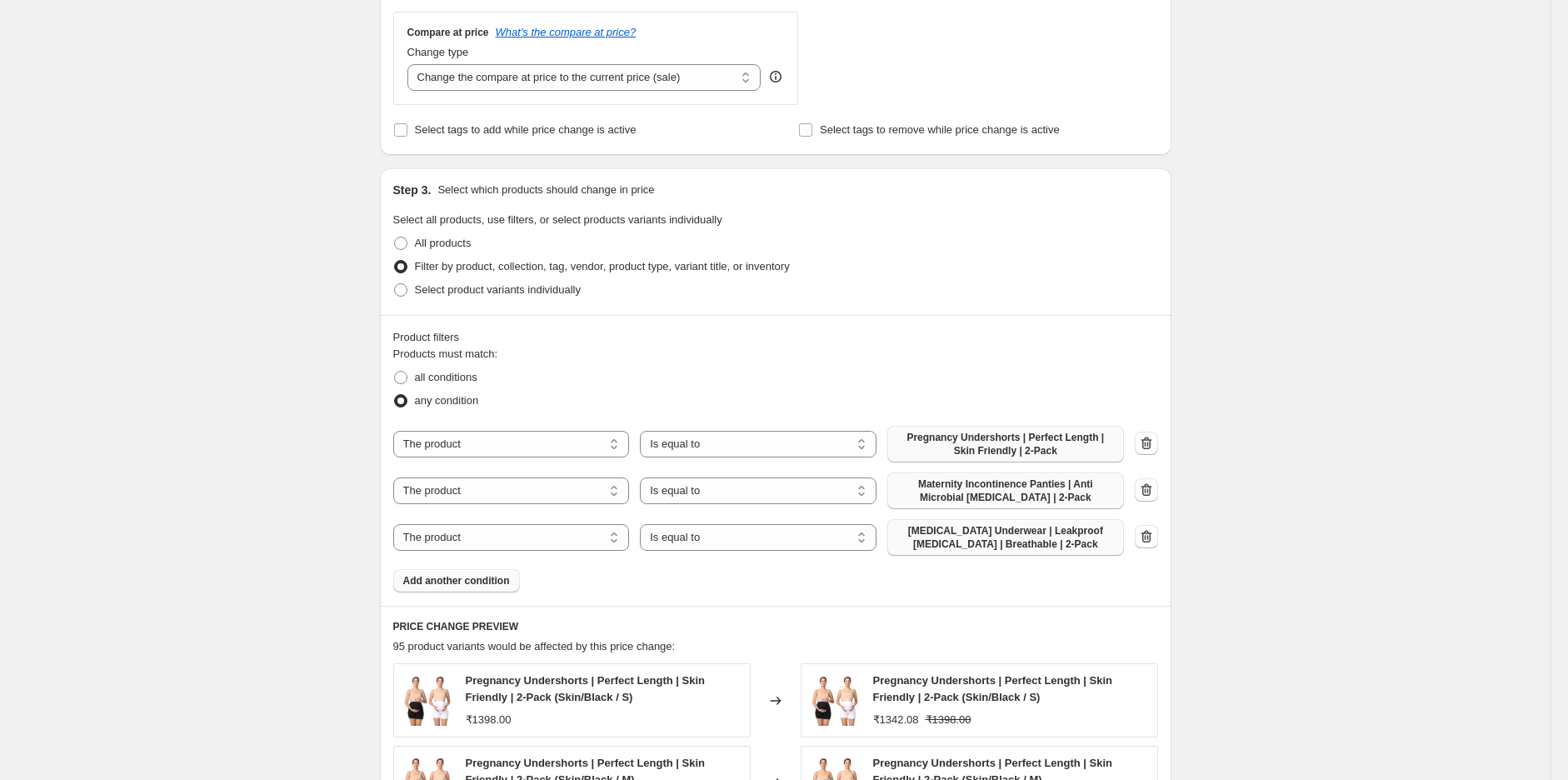
click at [420, 574] on span "Add another condition" at bounding box center [457, 581] width 106 height 14
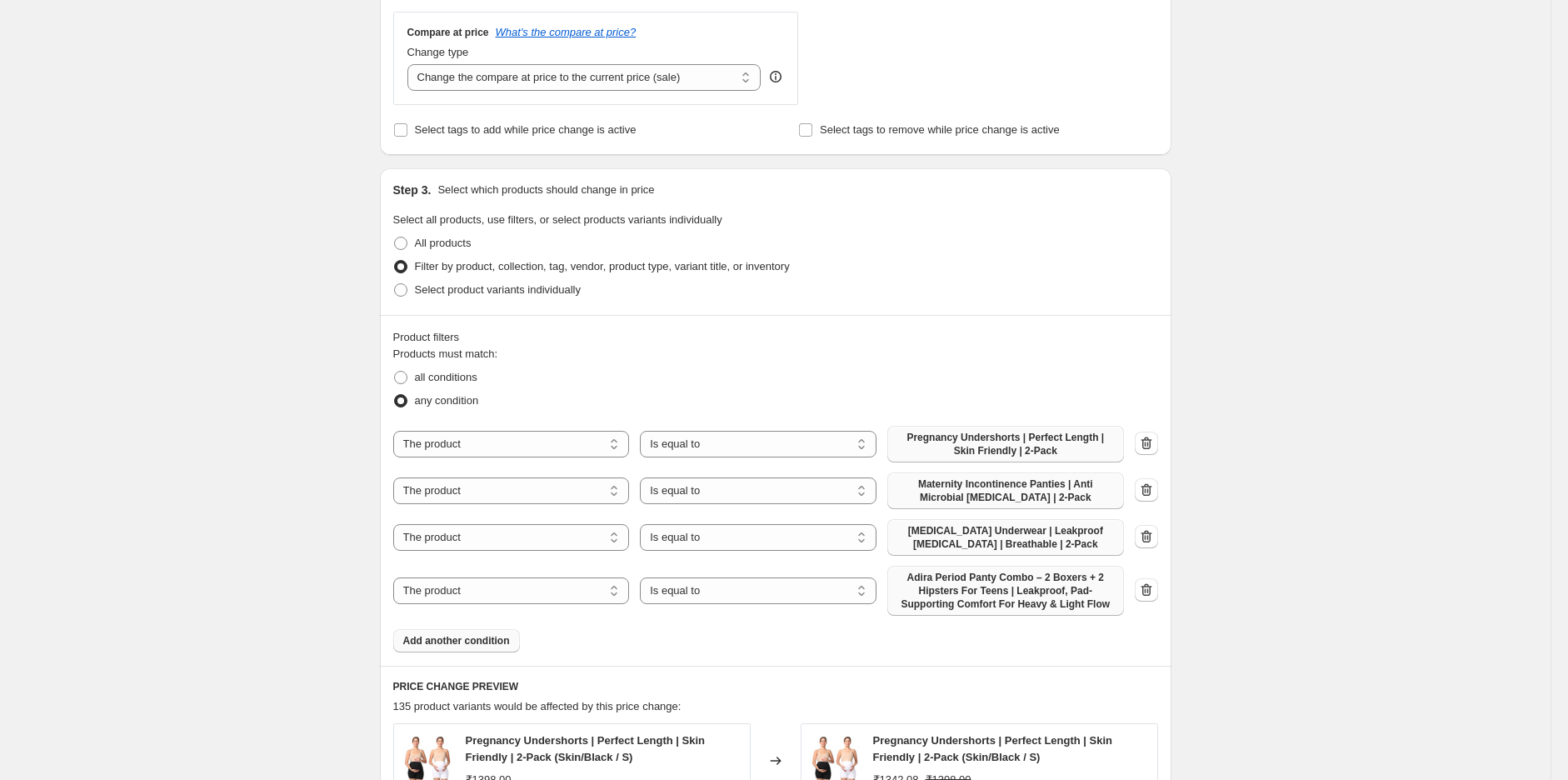
click at [1060, 585] on span "Adira Period Panty Combo – 2 Boxers + 2 Hipsters For Teens | Leakproof, Pad-Sup…" at bounding box center [1006, 590] width 217 height 40
click at [484, 636] on span "Add another condition" at bounding box center [457, 641] width 106 height 14
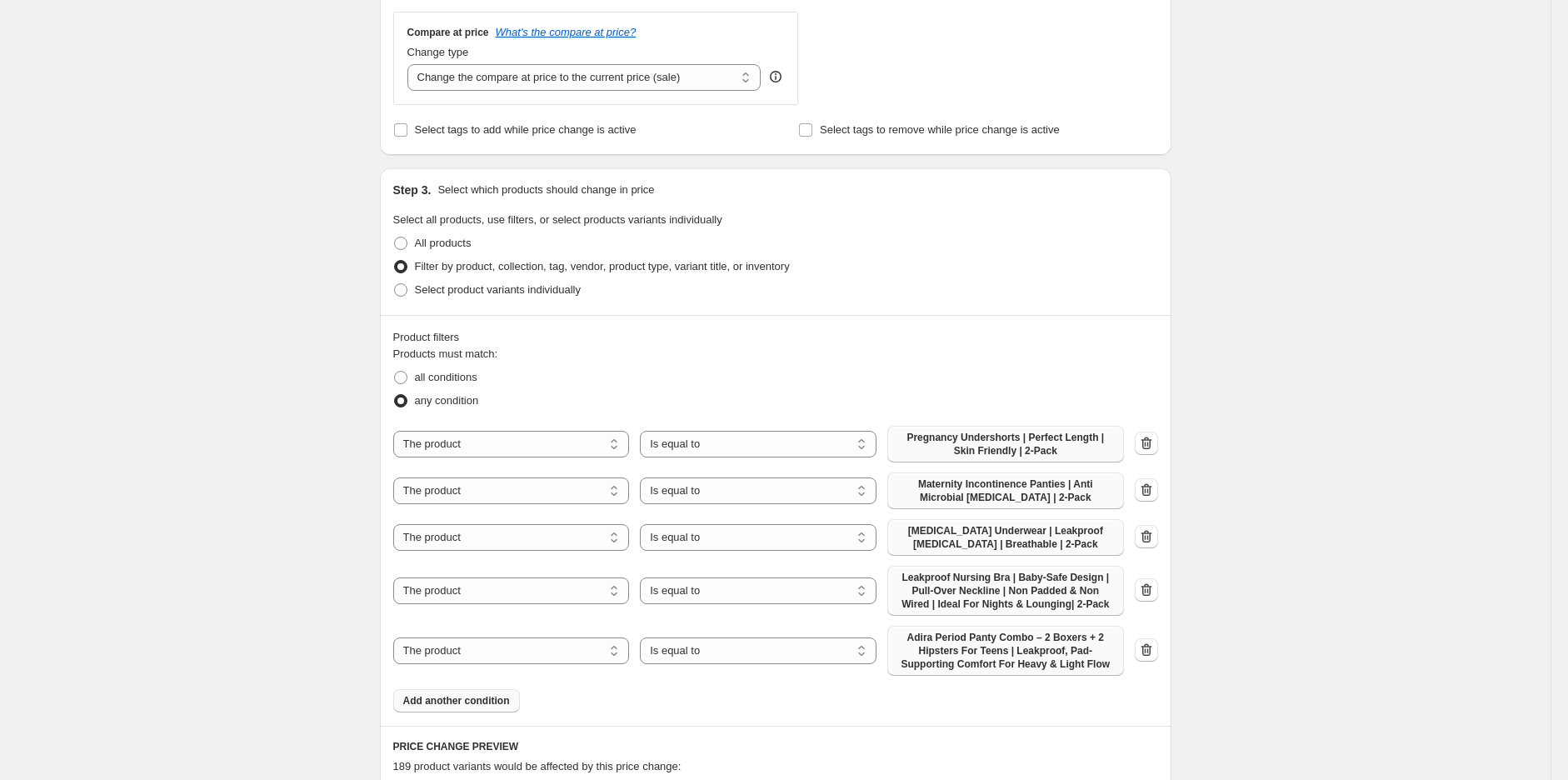
click at [975, 658] on span "Adira Period Panty Combo – 2 Boxers + 2 Hipsters For Teens | Leakproof, Pad-Sup…" at bounding box center [1006, 650] width 217 height 40
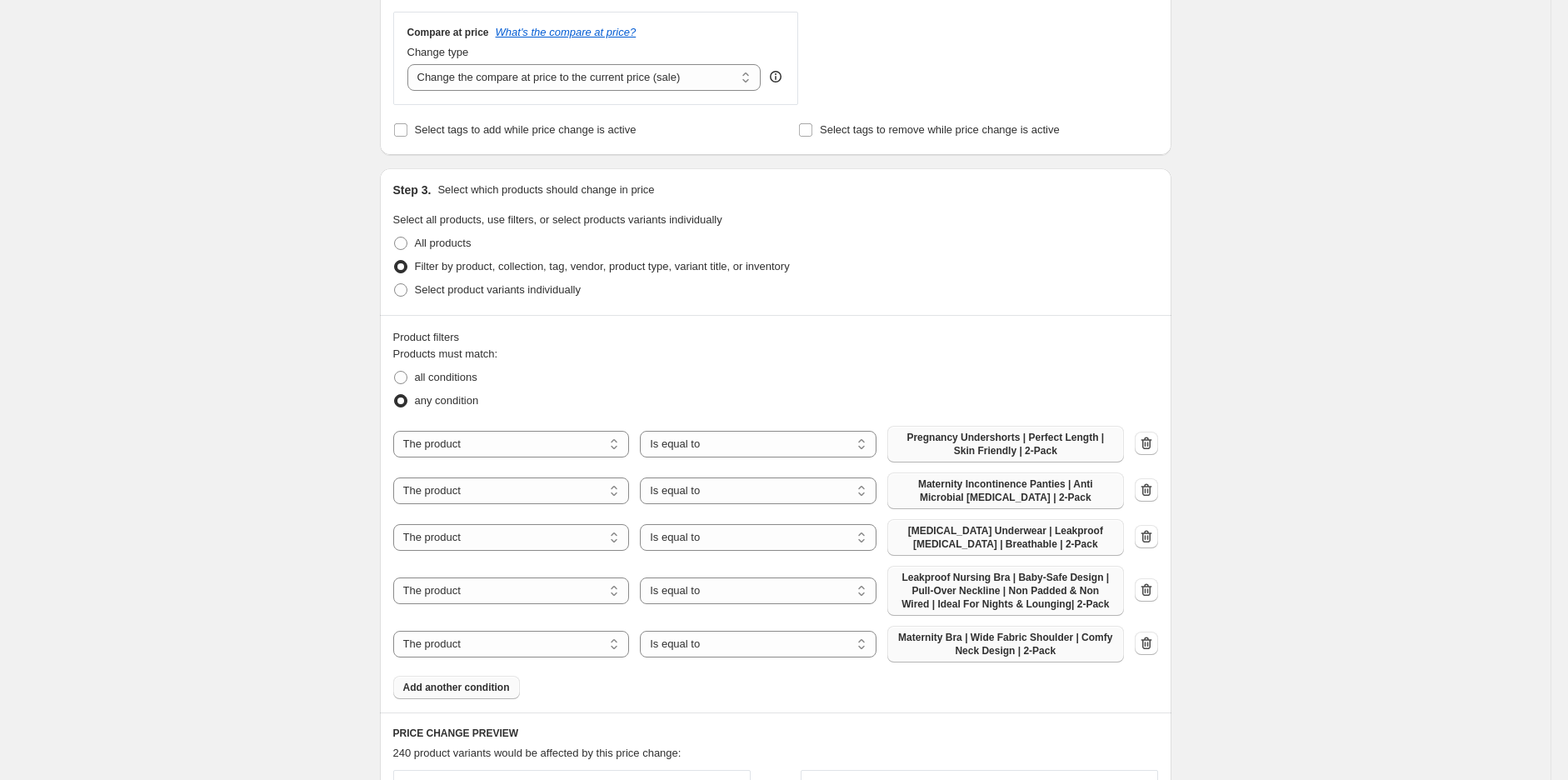
click at [448, 682] on span "Add another condition" at bounding box center [457, 688] width 106 height 14
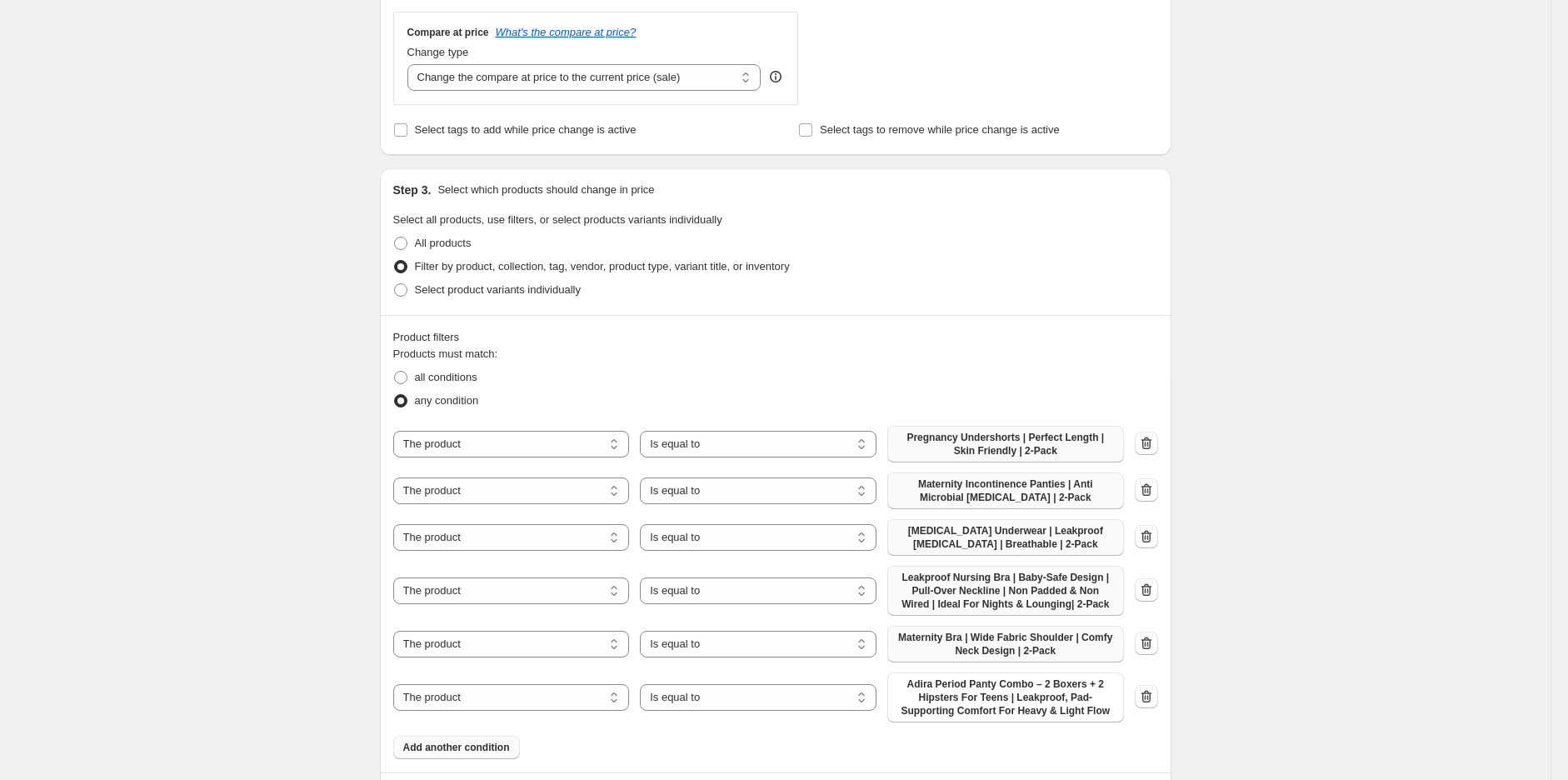
click at [995, 693] on span "Adira Period Panty Combo – 2 Boxers + 2 Hipsters For Teens | Leakproof, Pad-Sup…" at bounding box center [1006, 697] width 217 height 40
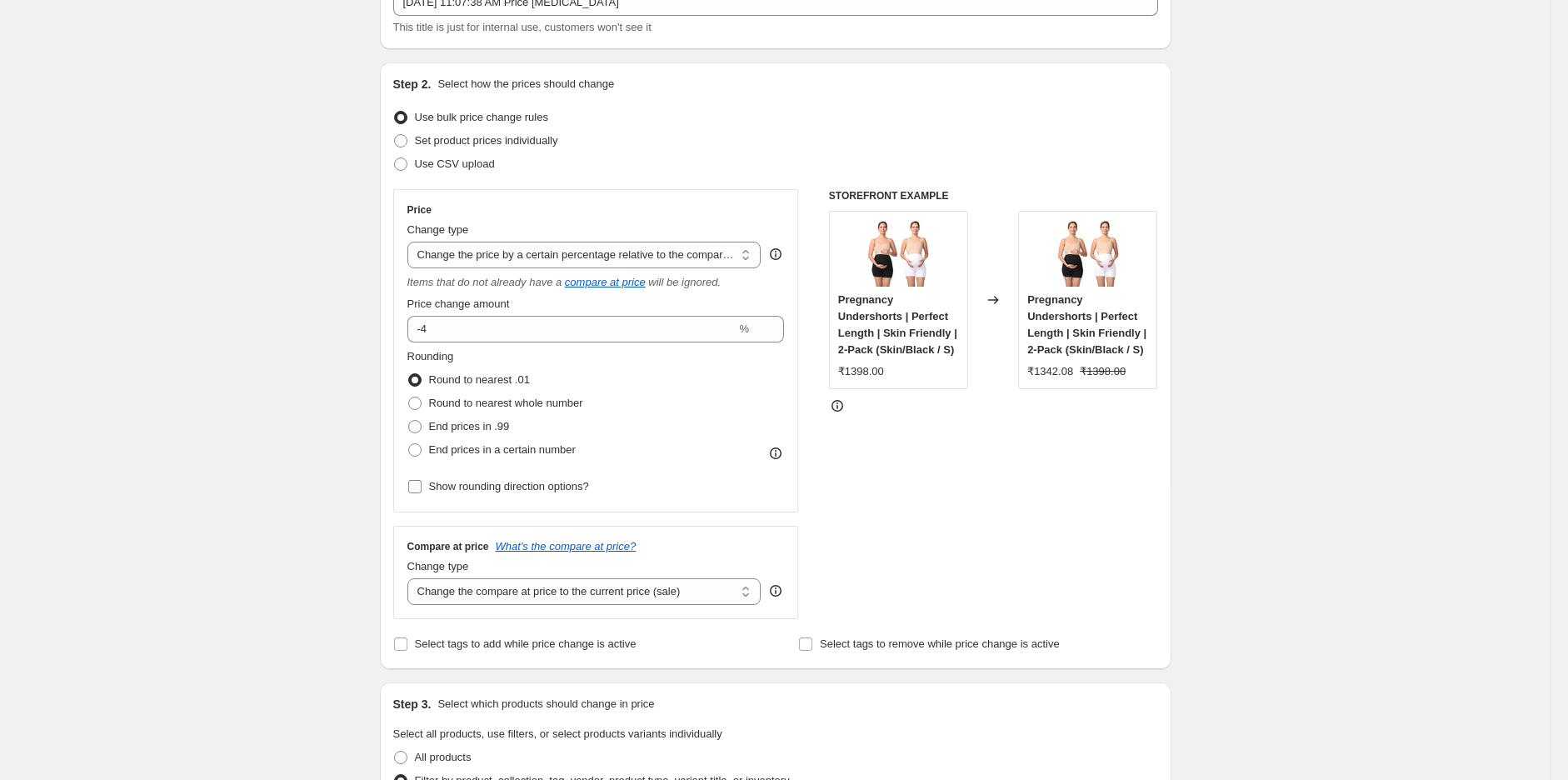
scroll to position [370, 0]
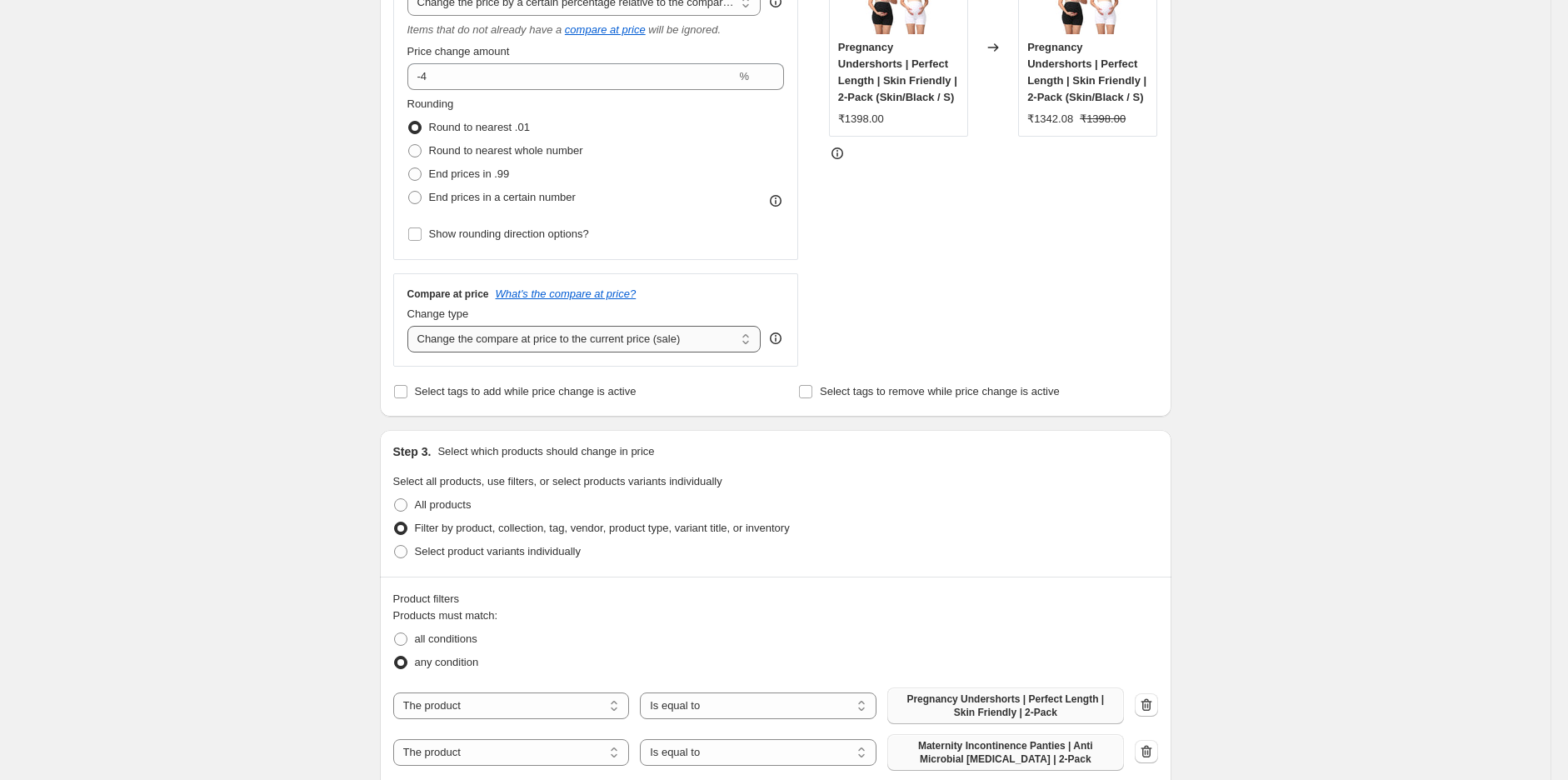
click at [581, 339] on select "Change the compare at price to the current price (sale) Change the compare at p…" at bounding box center [584, 340] width 354 height 27
select select "no_change"
click at [411, 327] on select "Change the compare at price to the current price (sale) Change the compare at p…" at bounding box center [584, 340] width 354 height 27
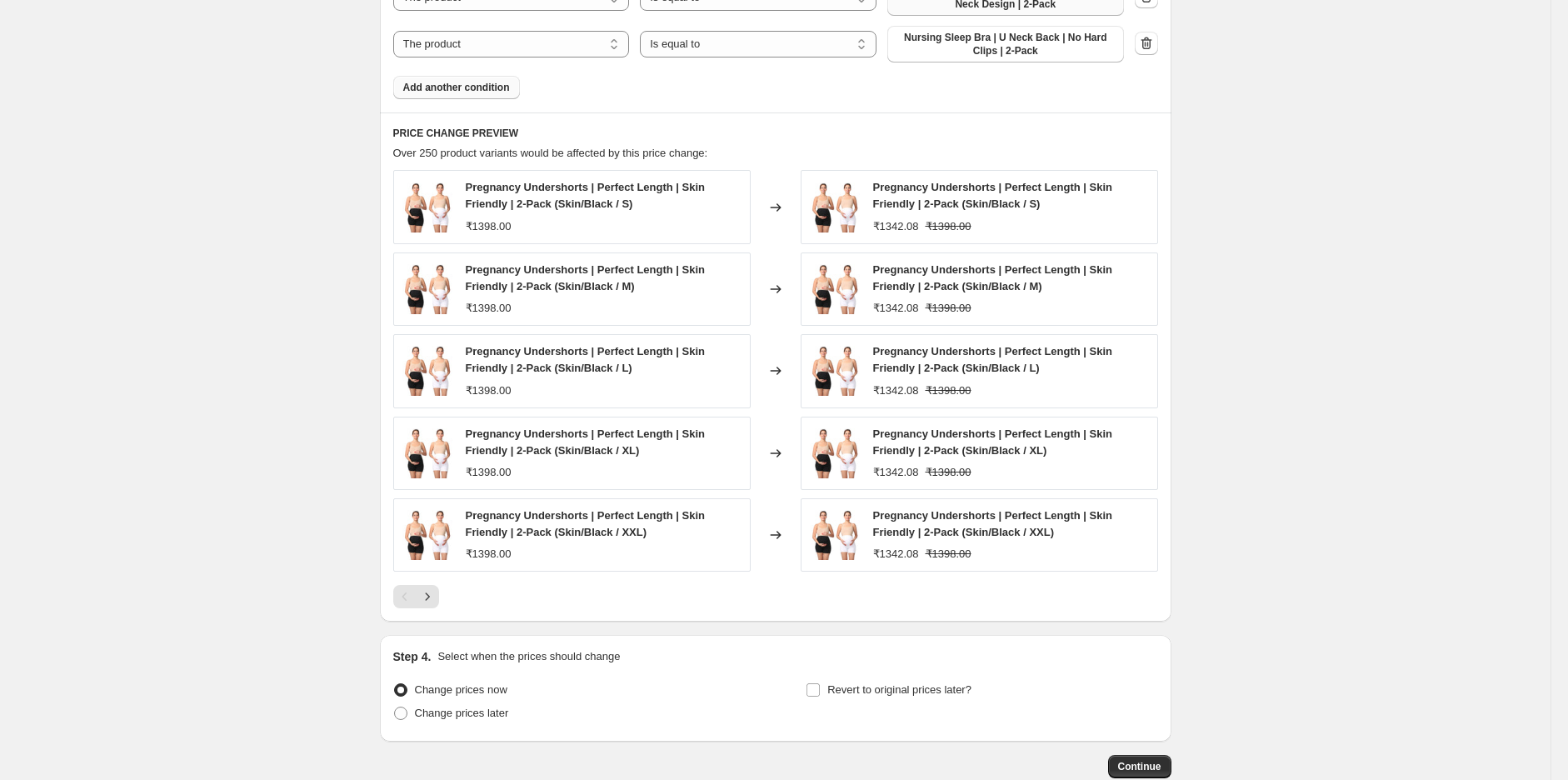
scroll to position [1380, 0]
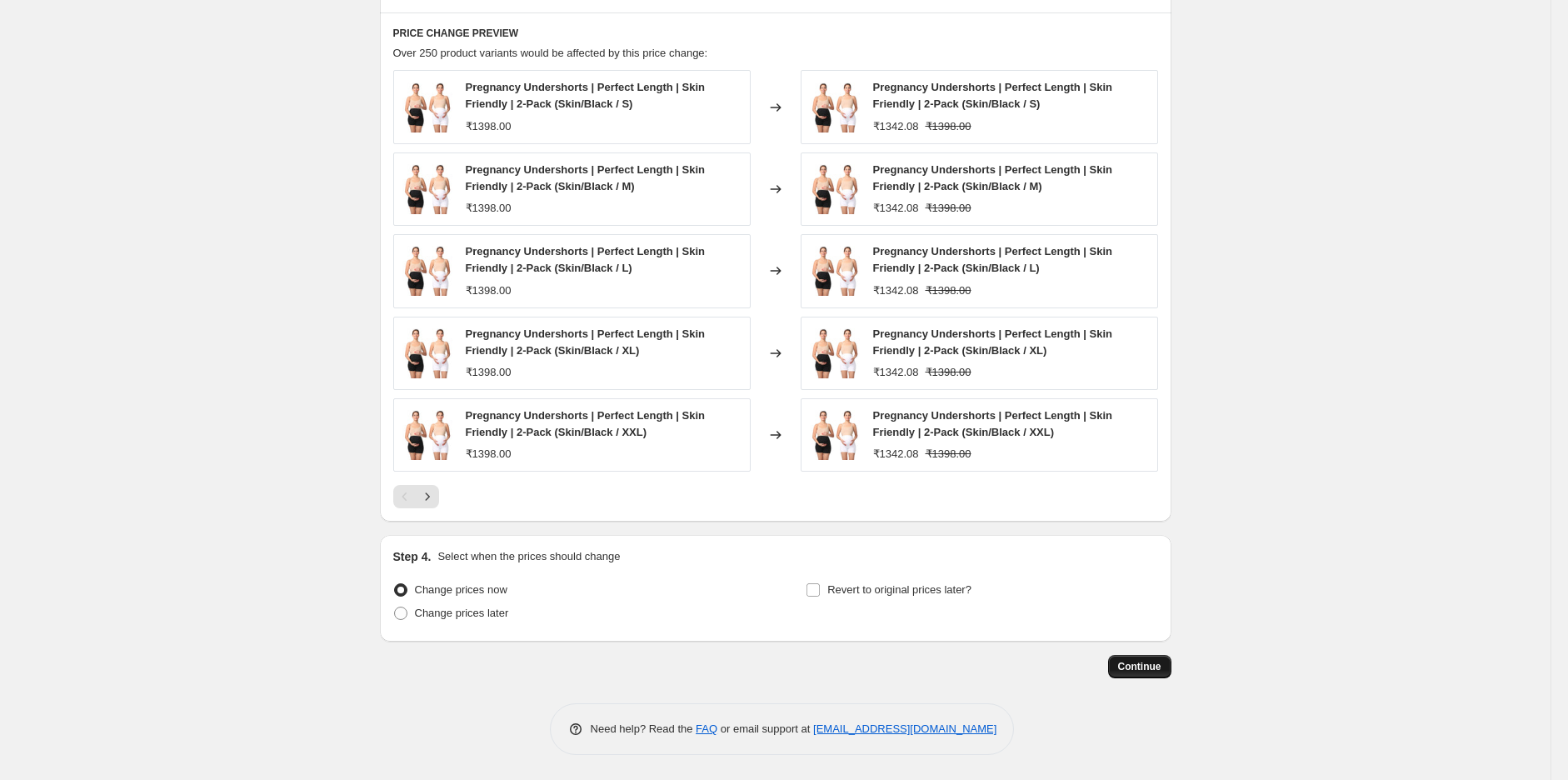
click at [1139, 666] on span "Continue" at bounding box center [1139, 667] width 44 height 14
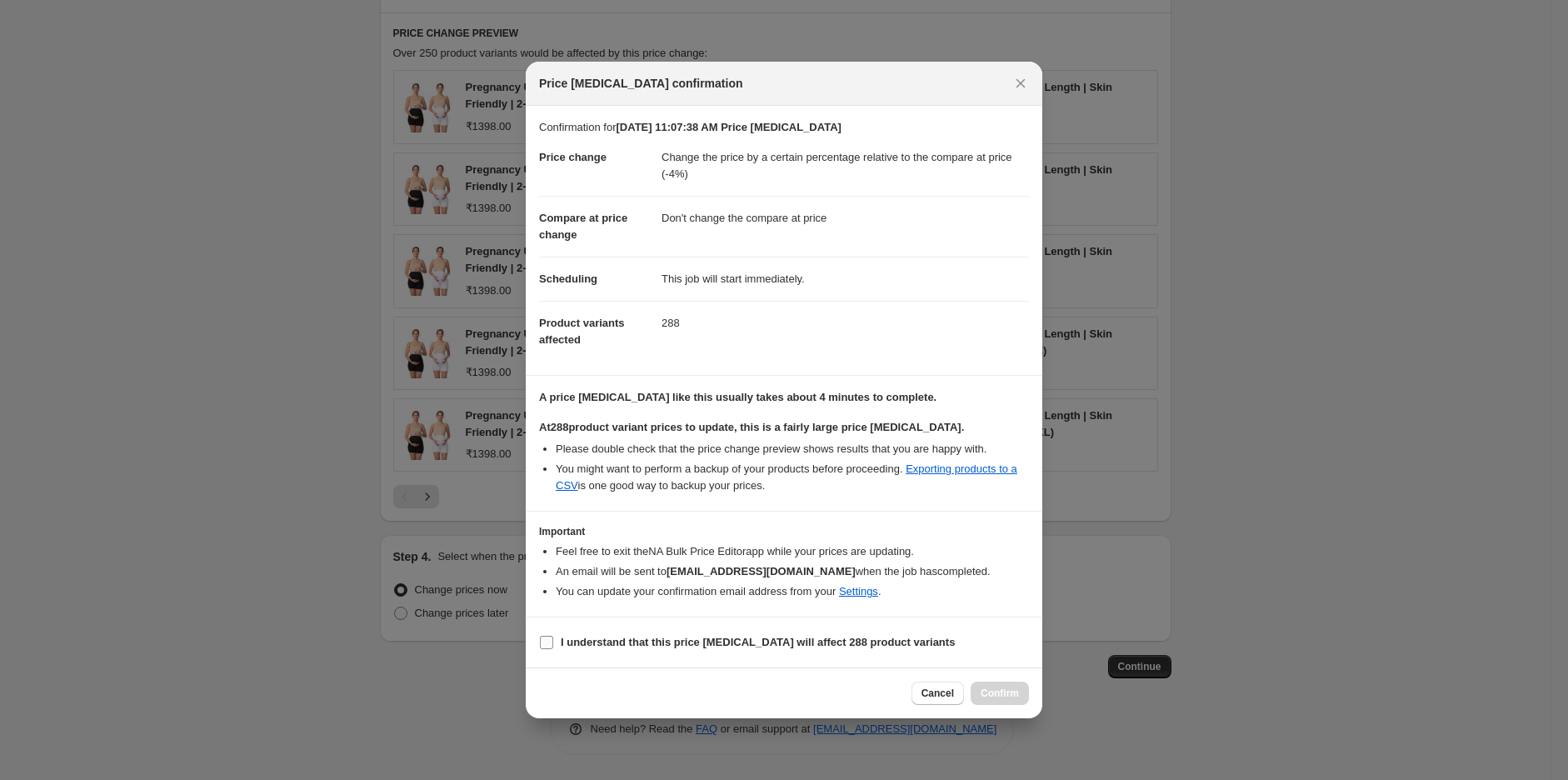
click at [545, 651] on label "I understand that this price [MEDICAL_DATA] will affect 288 product variants" at bounding box center [747, 643] width 416 height 23
click at [545, 649] on input "I understand that this price [MEDICAL_DATA] will affect 288 product variants" at bounding box center [547, 643] width 14 height 14
checkbox input "true"
click at [997, 687] on span "Confirm" at bounding box center [1000, 694] width 39 height 14
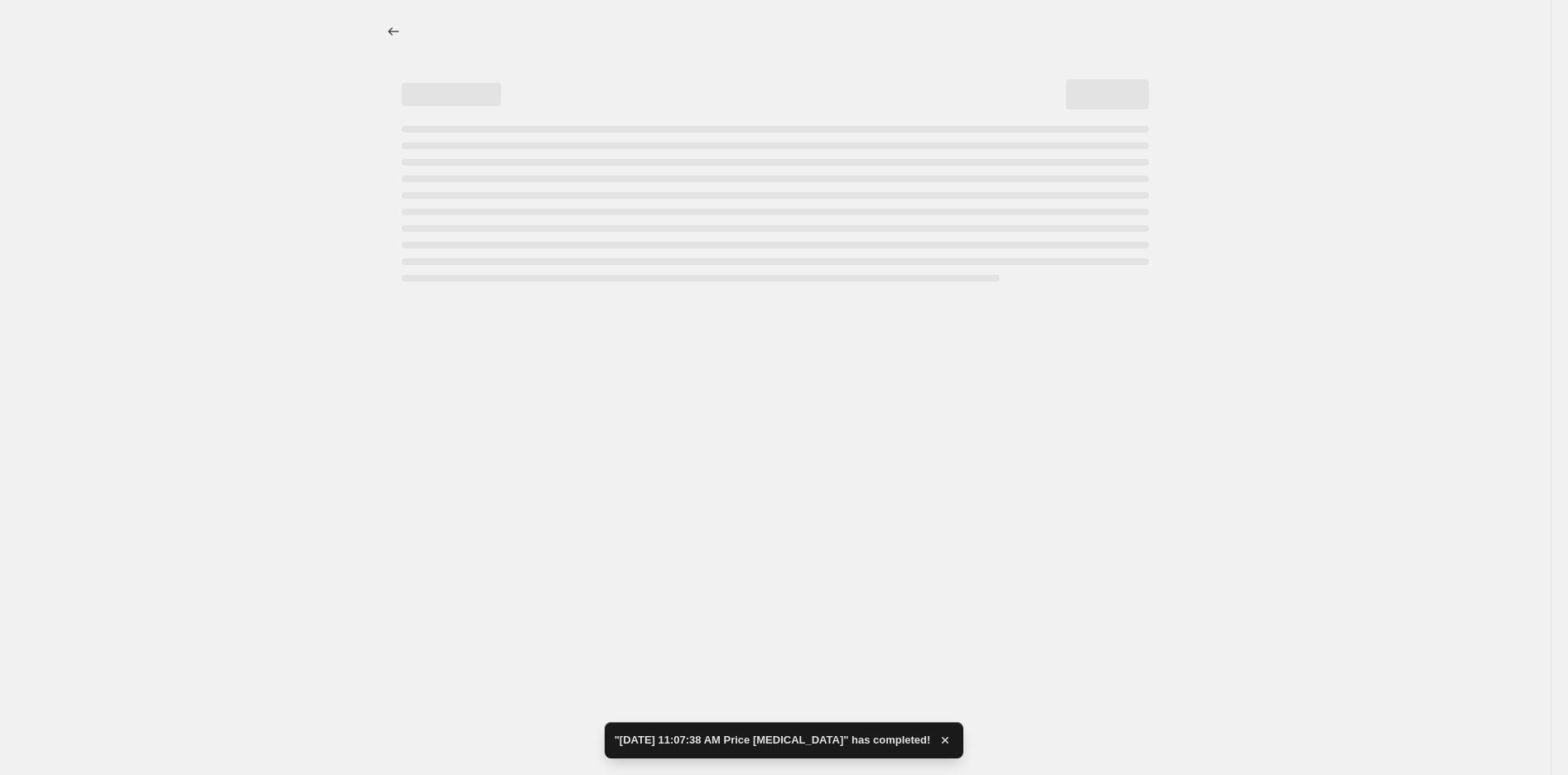
select select "pcap"
select select "no_change"
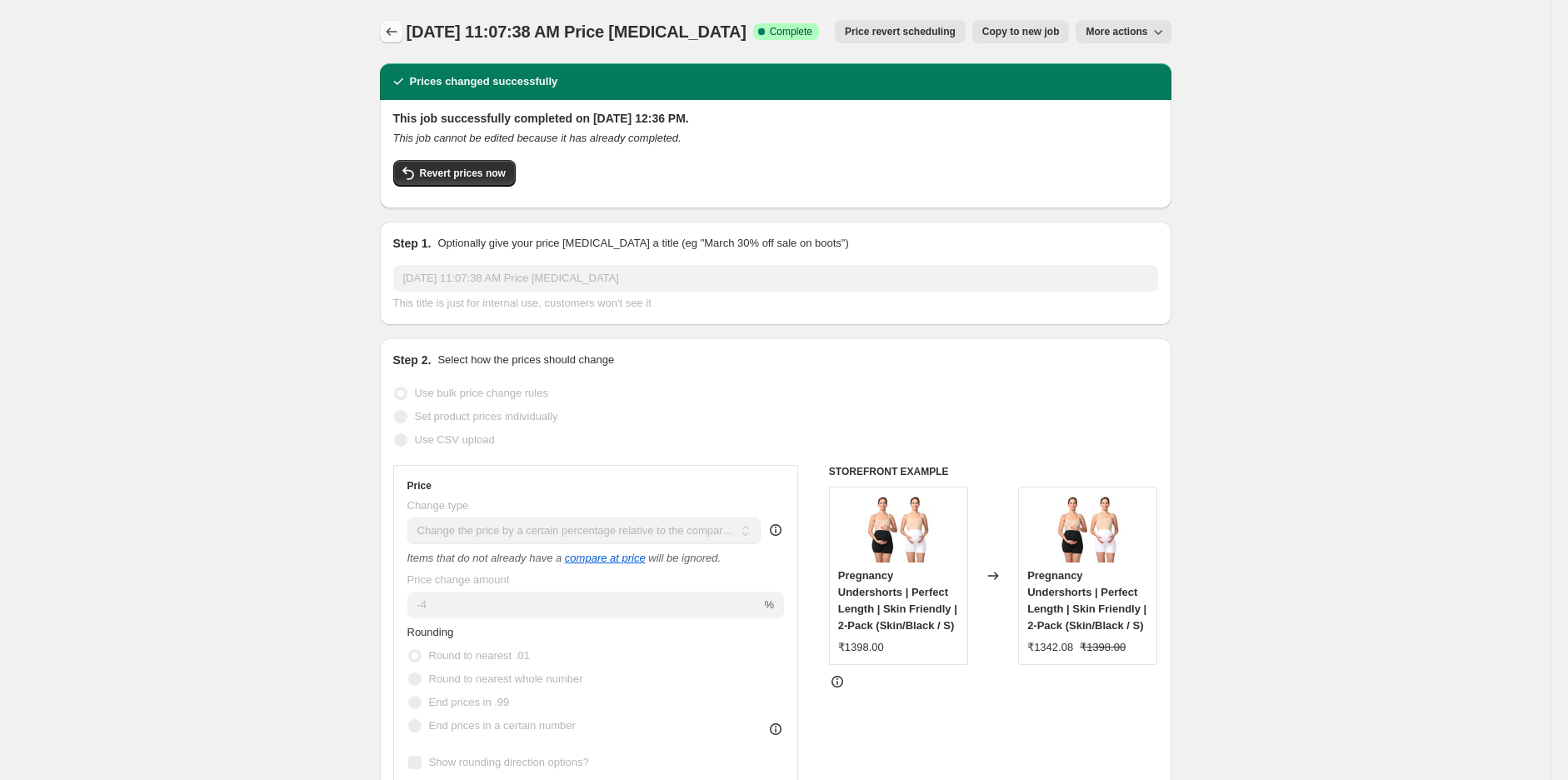
click at [387, 40] on button "Price change jobs" at bounding box center [392, 32] width 23 height 23
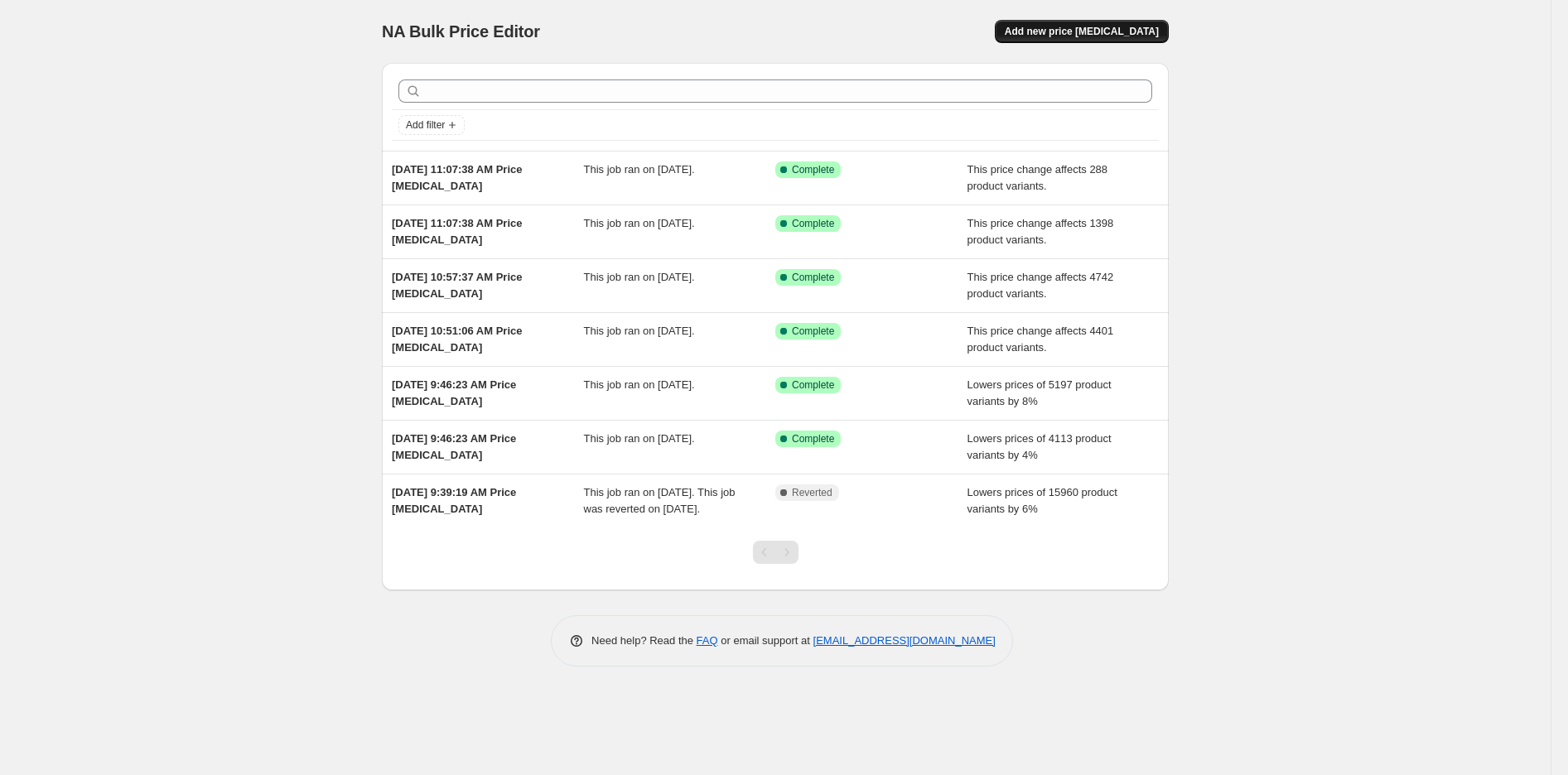
click at [1099, 30] on span "Add new price [MEDICAL_DATA]" at bounding box center [1082, 32] width 154 height 13
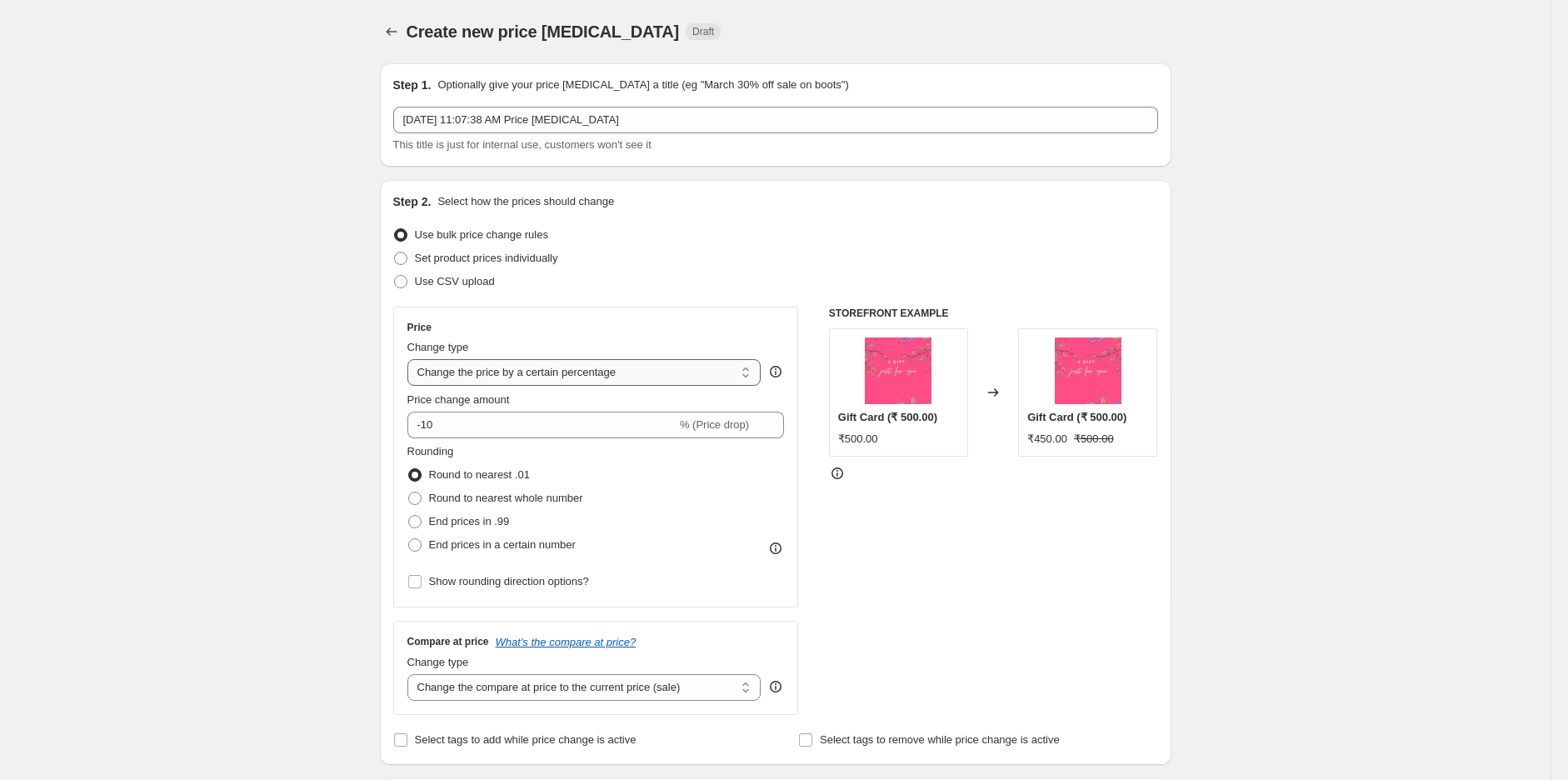
click at [513, 363] on select "Change the price to a certain amount Change the price by a certain amount Chang…" at bounding box center [584, 373] width 354 height 27
select select "pcap"
click at [411, 359] on select "Change the price to a certain amount Change the price by a certain amount Chang…" at bounding box center [584, 373] width 354 height 27
type input "-20"
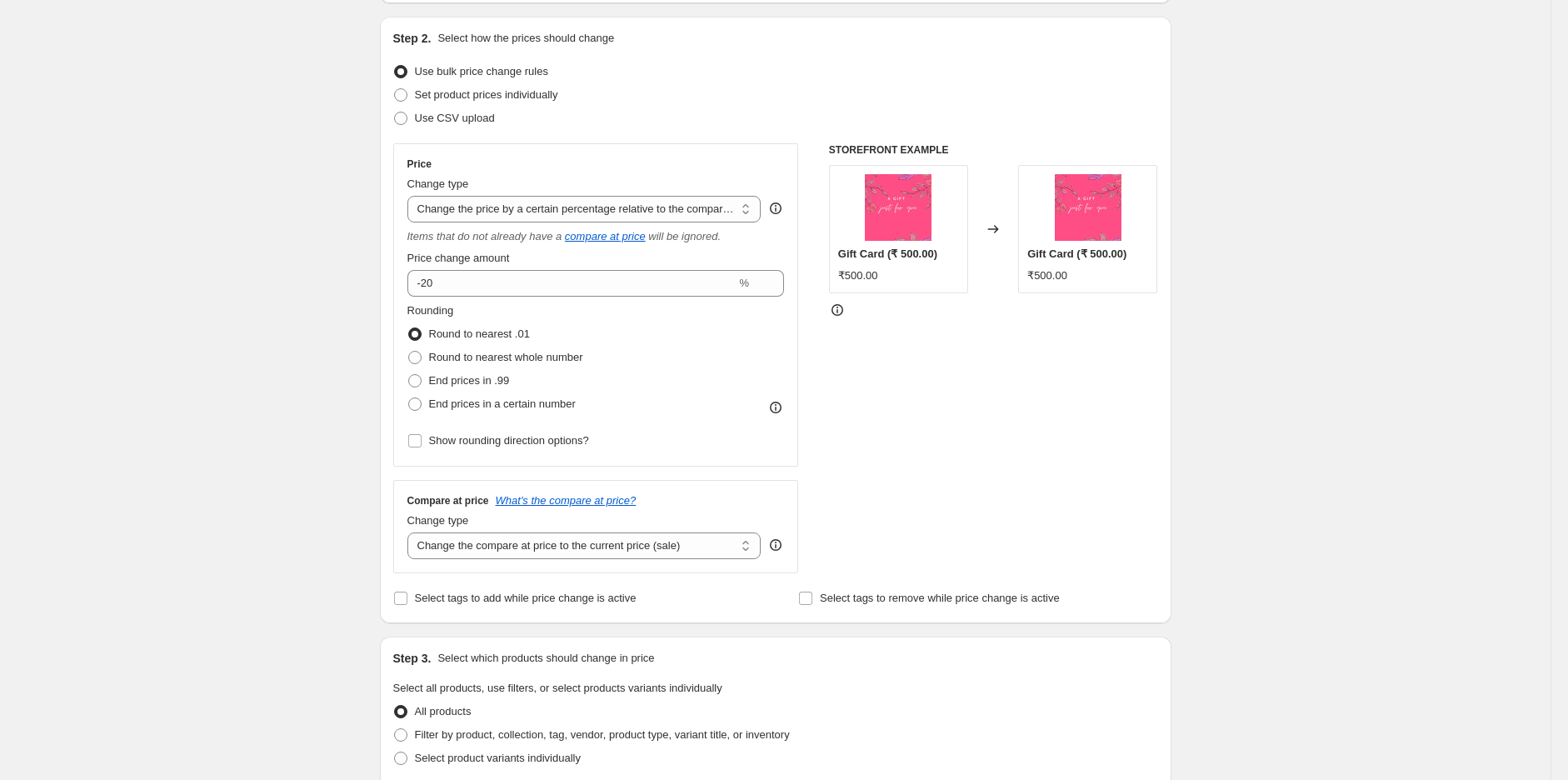
scroll to position [185, 0]
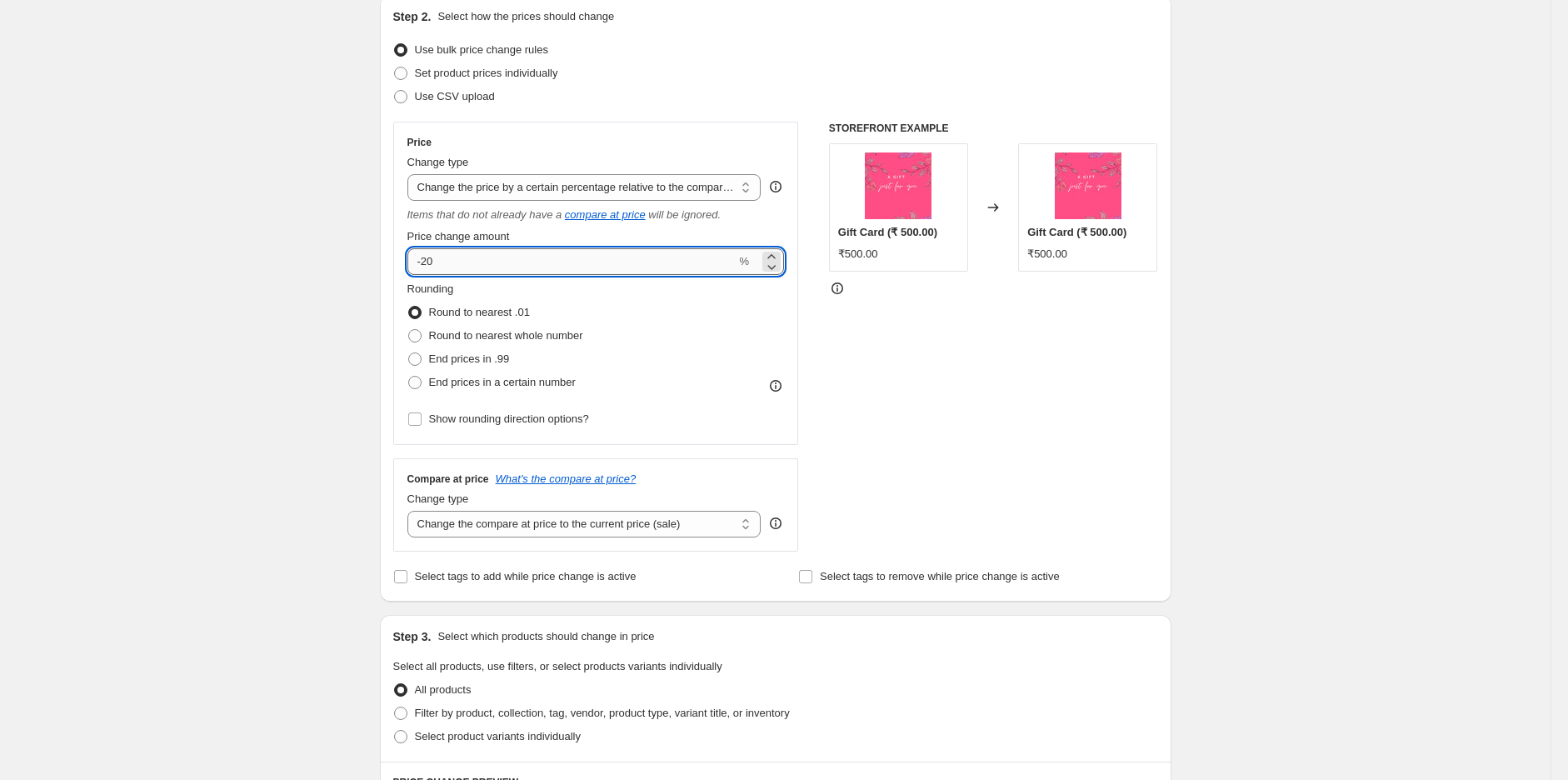
click at [479, 256] on input "-20" at bounding box center [572, 262] width 329 height 27
click at [417, 273] on input "6" at bounding box center [572, 262] width 329 height 27
type input "-6"
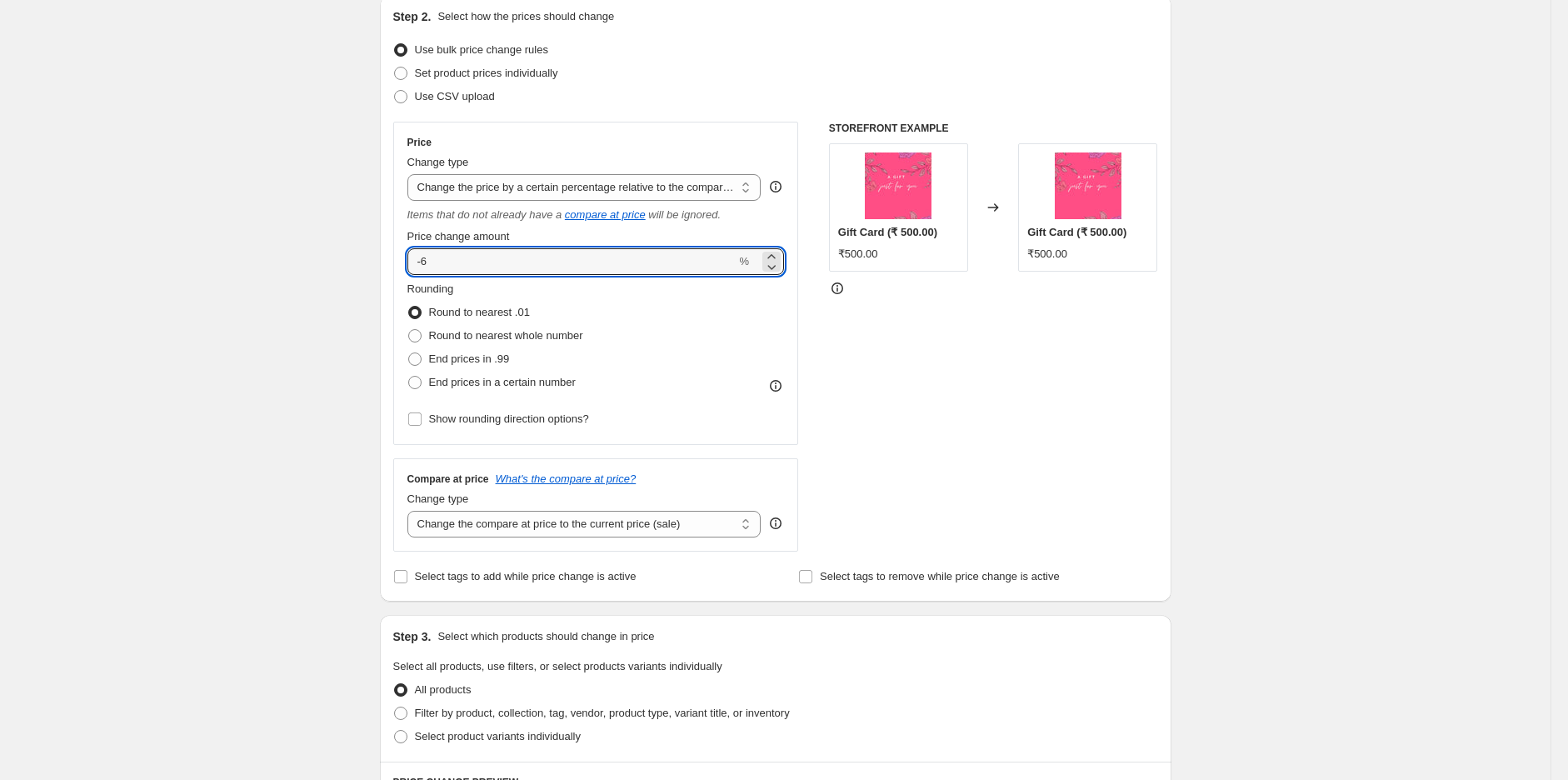
click at [1399, 441] on div "Create new price [MEDICAL_DATA]. This page is ready Create new price [MEDICAL_D…" at bounding box center [775, 659] width 1551 height 1688
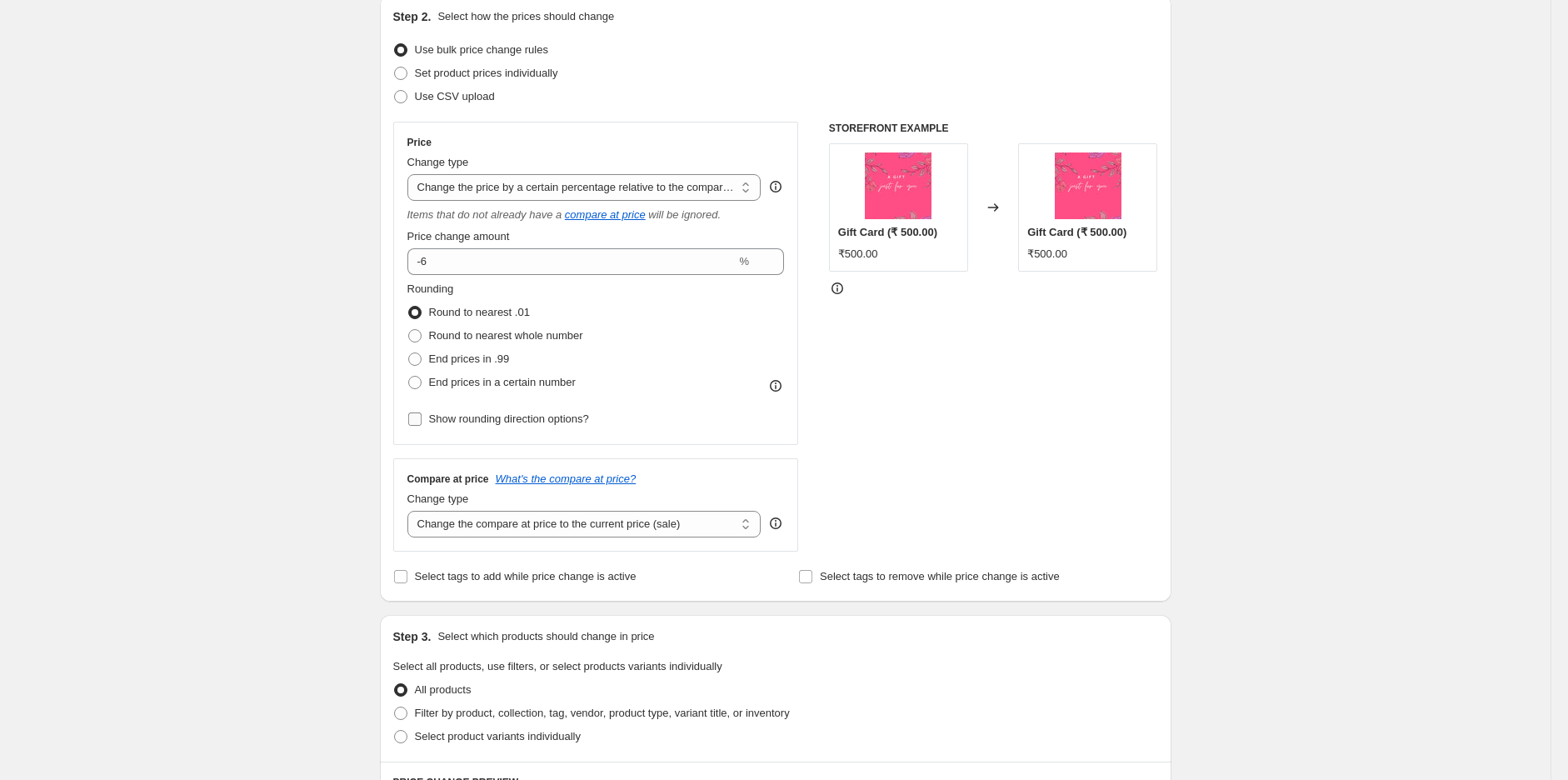
click at [476, 420] on span "Show rounding direction options?" at bounding box center [509, 418] width 160 height 13
click at [422, 420] on input "Show rounding direction options?" at bounding box center [415, 419] width 14 height 14
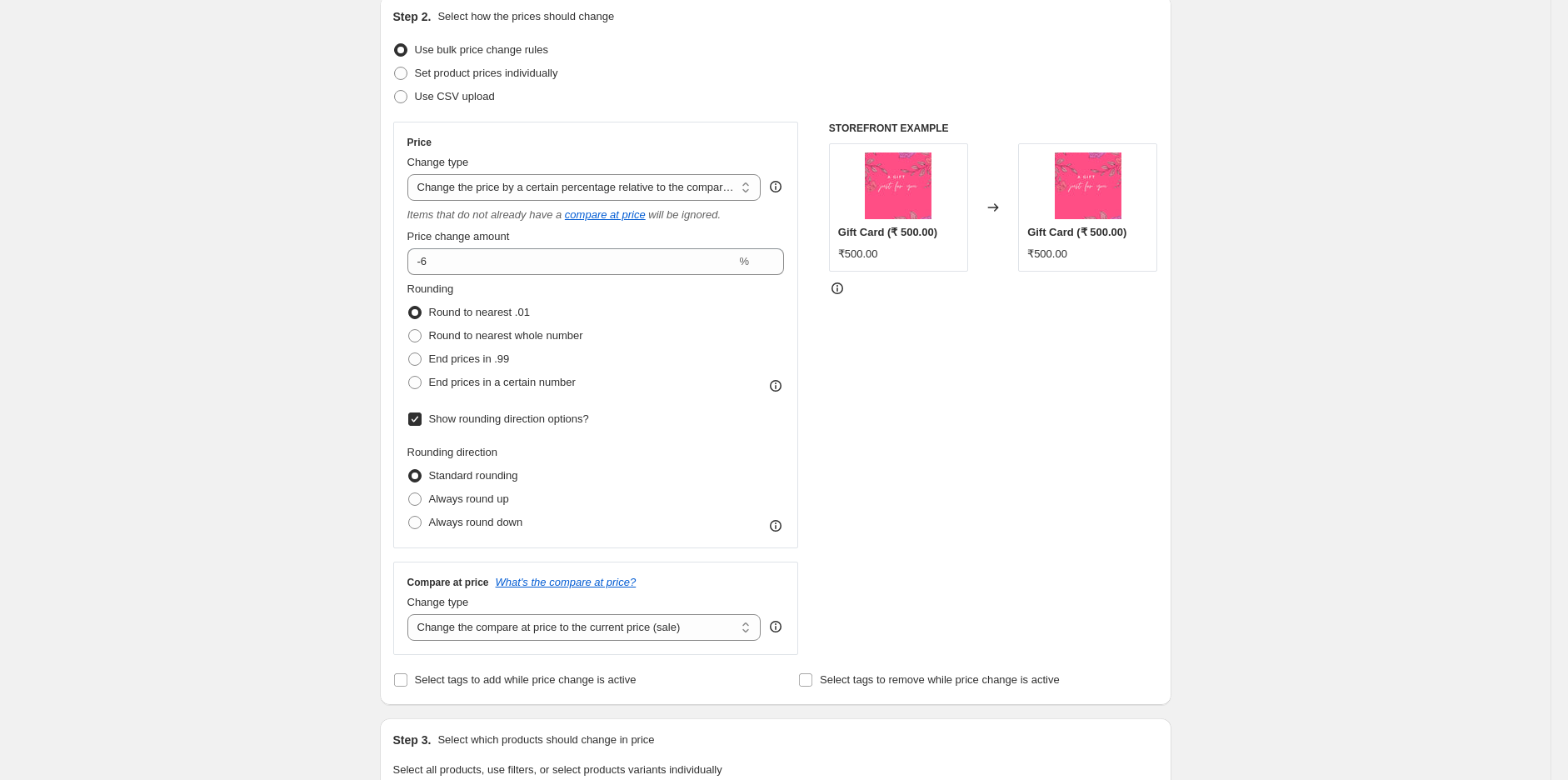
click at [476, 420] on span "Show rounding direction options?" at bounding box center [509, 418] width 160 height 13
click at [422, 420] on input "Show rounding direction options?" at bounding box center [415, 419] width 14 height 14
checkbox input "false"
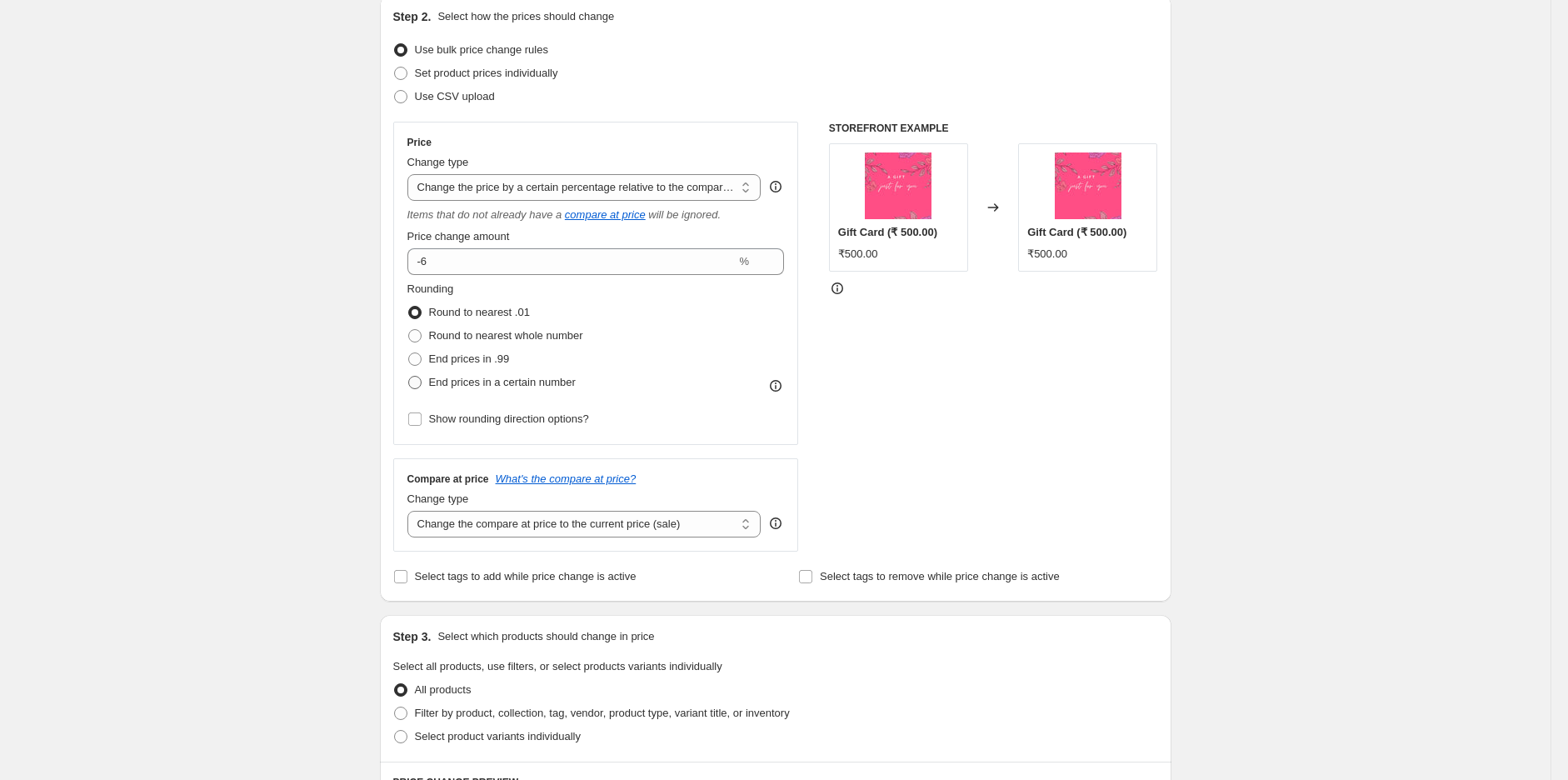
click at [488, 381] on span "End prices in a certain number" at bounding box center [503, 381] width 147 height 13
click at [409, 376] on input "End prices in a certain number" at bounding box center [408, 375] width 1 height 1
radio input "true"
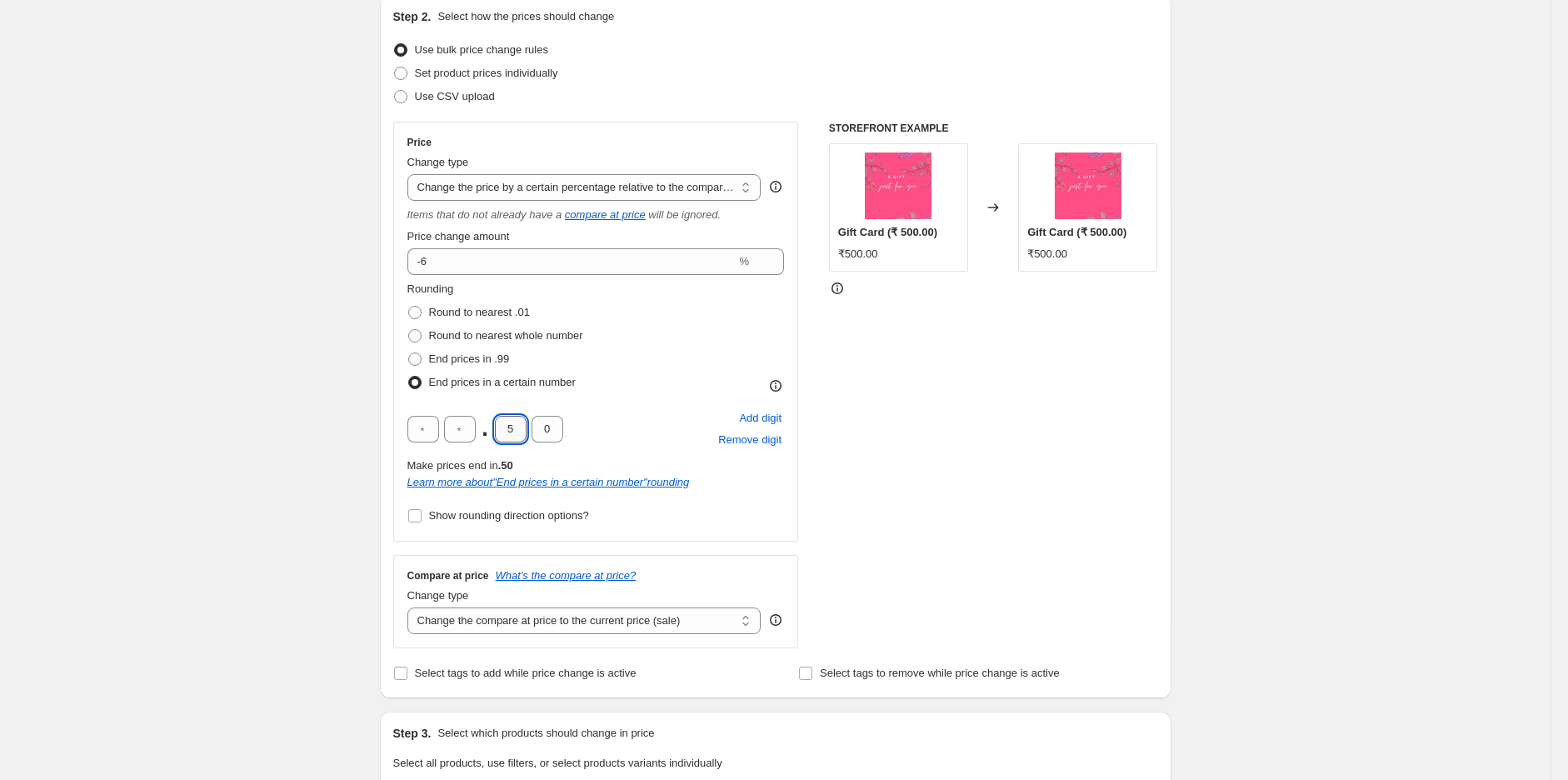
click at [521, 424] on input "5" at bounding box center [511, 430] width 32 height 27
type input "0"
click at [1399, 441] on div "Create new price [MEDICAL_DATA]. This page is ready Create new price [MEDICAL_D…" at bounding box center [775, 707] width 1551 height 1785
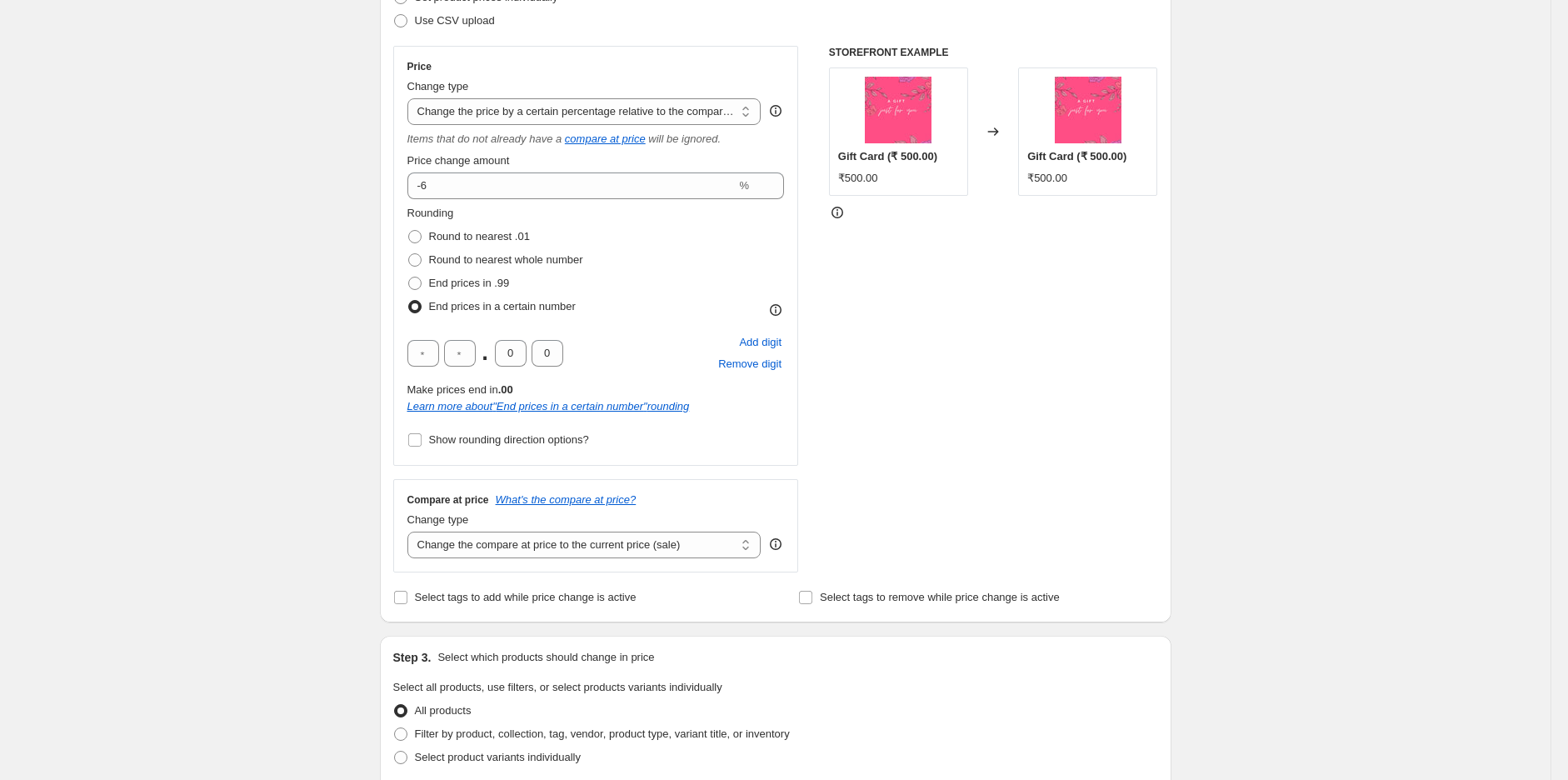
scroll to position [463, 0]
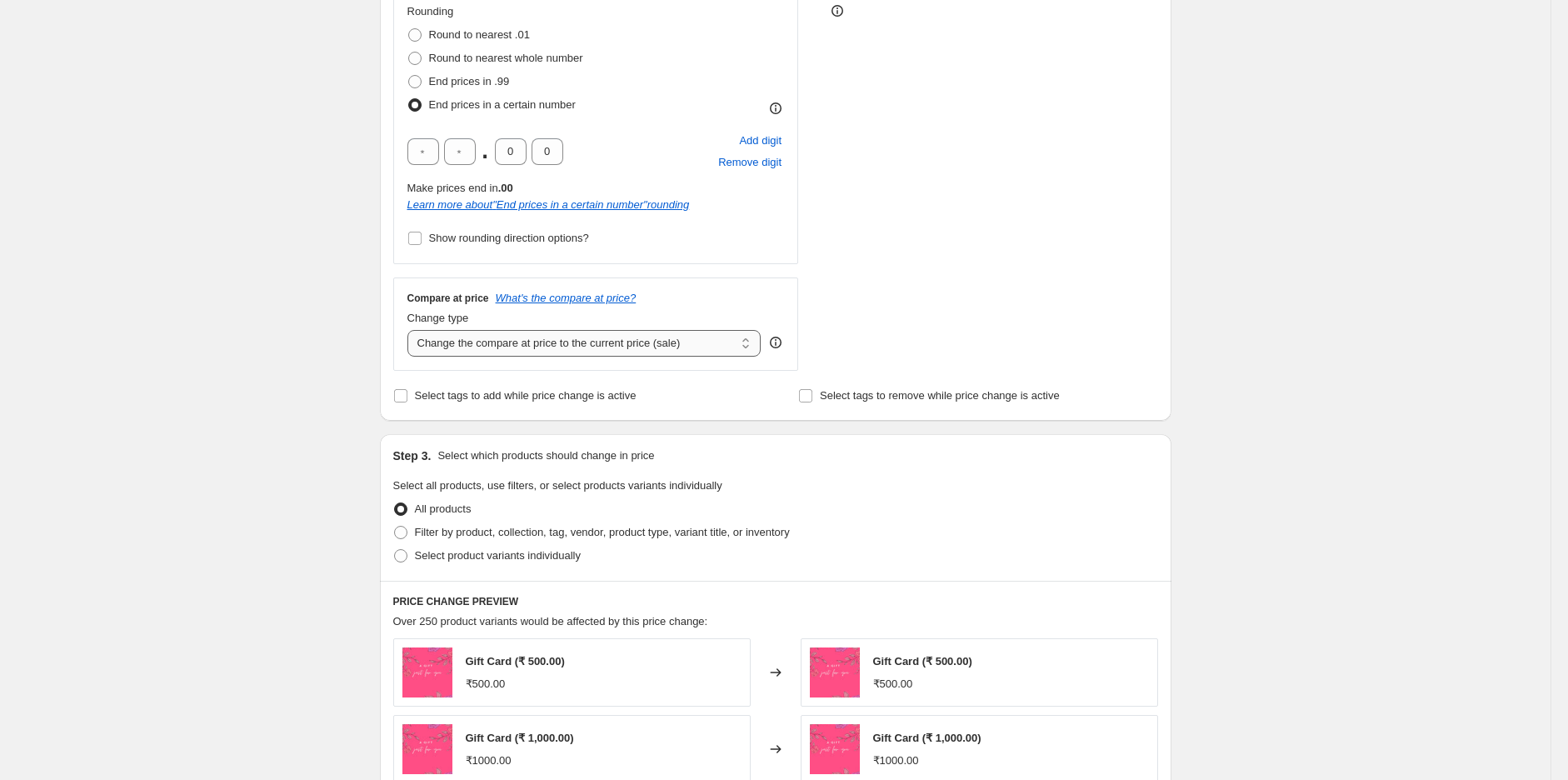
click at [603, 348] on select "Change the compare at price to the current price (sale) Change the compare at p…" at bounding box center [584, 344] width 354 height 27
select select "no_change"
click at [411, 331] on select "Change the compare at price to the current price (sale) Change the compare at p…" at bounding box center [584, 344] width 354 height 27
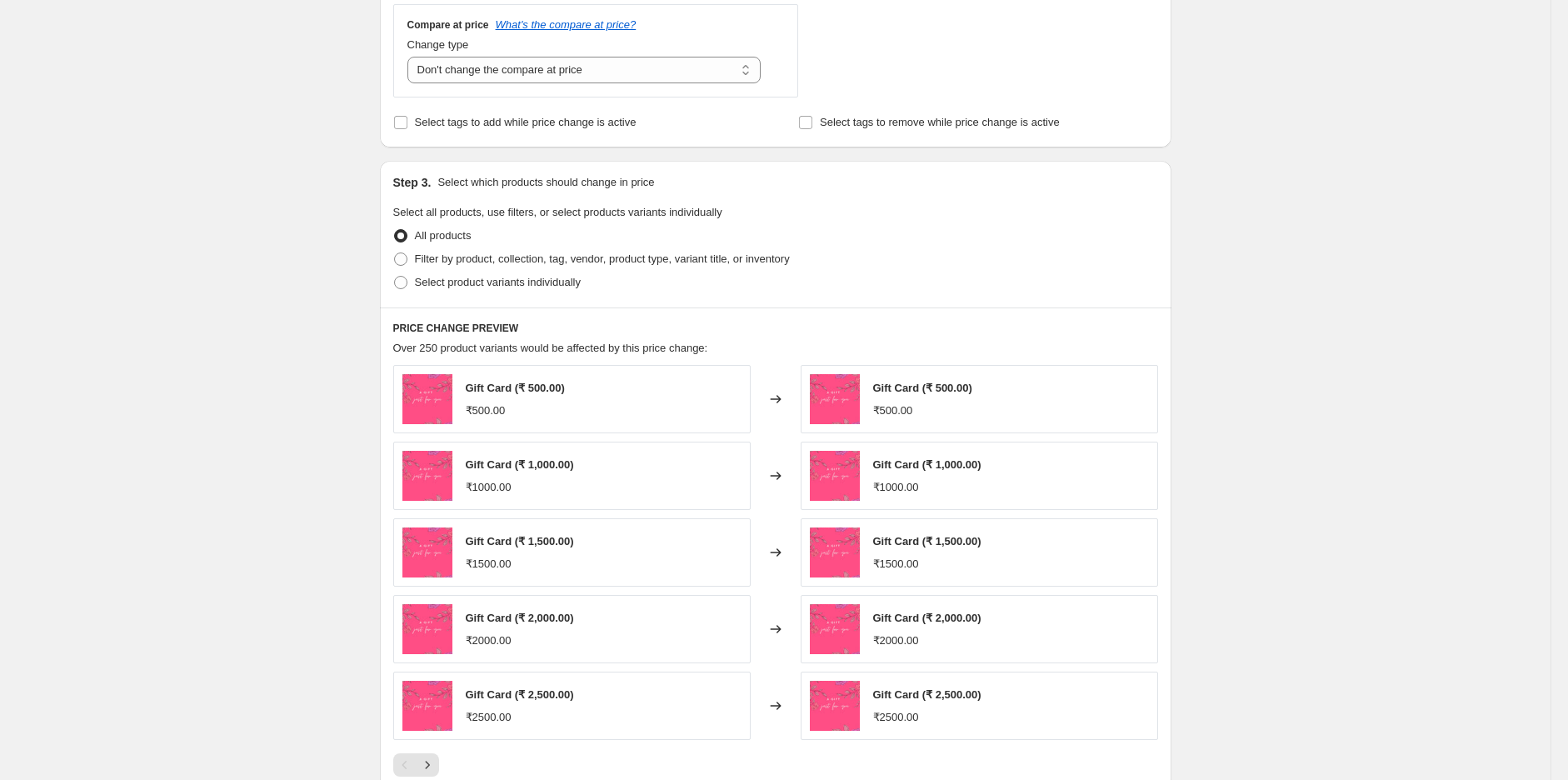
scroll to position [729, 0]
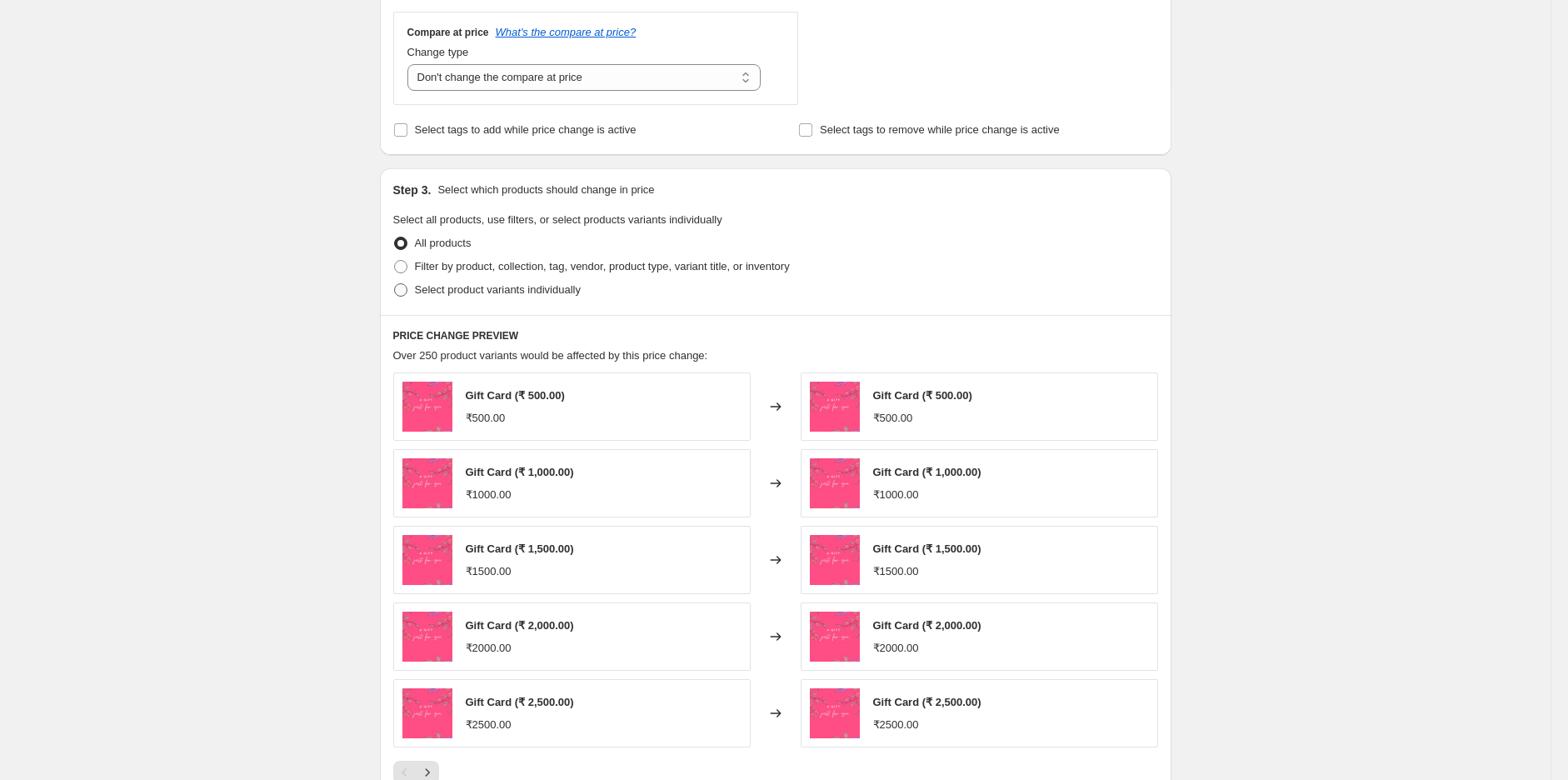
click at [505, 287] on span "Select product variants individually" at bounding box center [497, 289] width 165 height 13
click at [395, 285] on input "Select product variants individually" at bounding box center [394, 284] width 1 height 1
radio input "true"
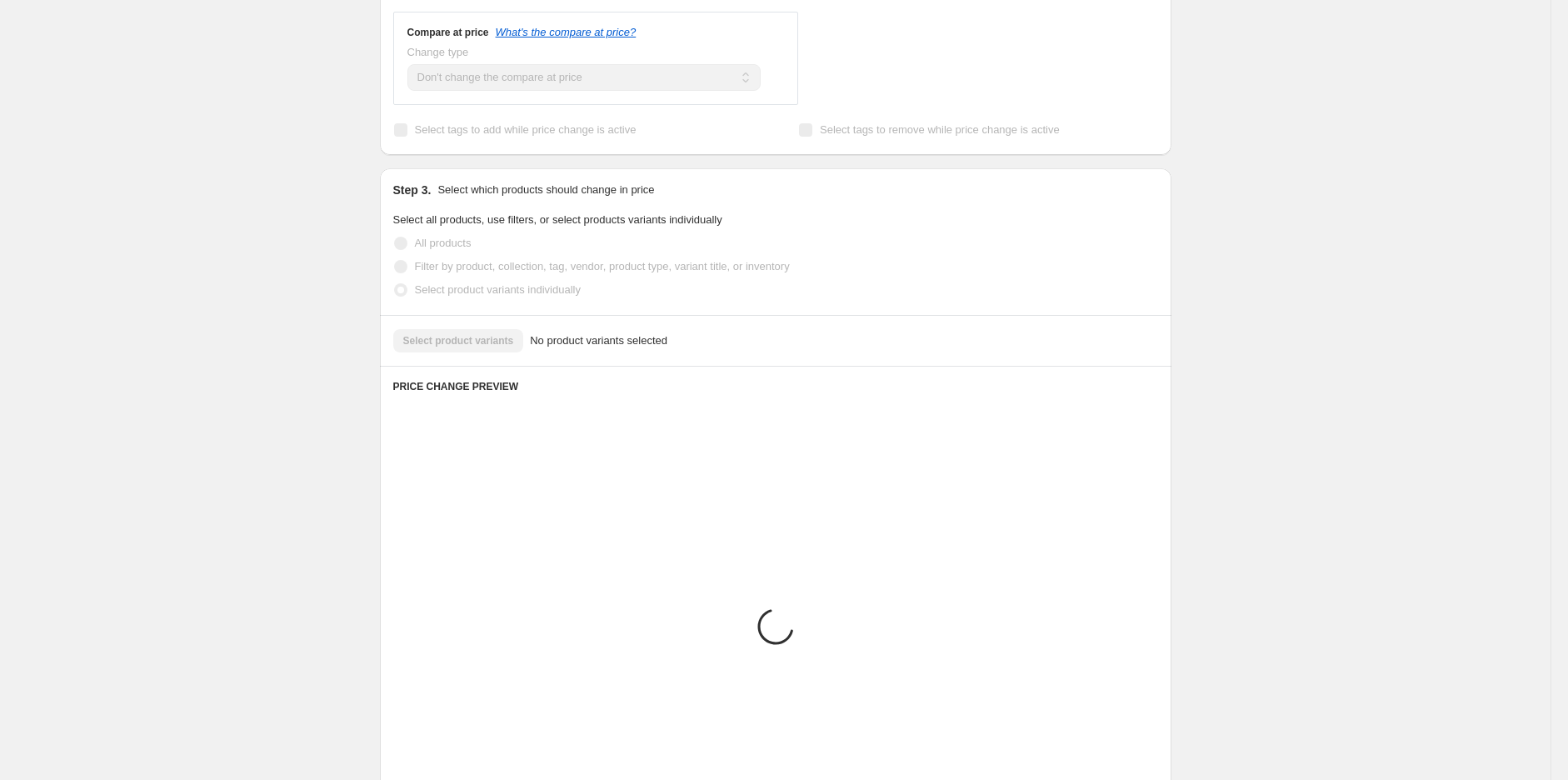
click at [491, 266] on span "Filter by product, collection, tag, vendor, product type, variant title, or inv…" at bounding box center [603, 266] width 375 height 13
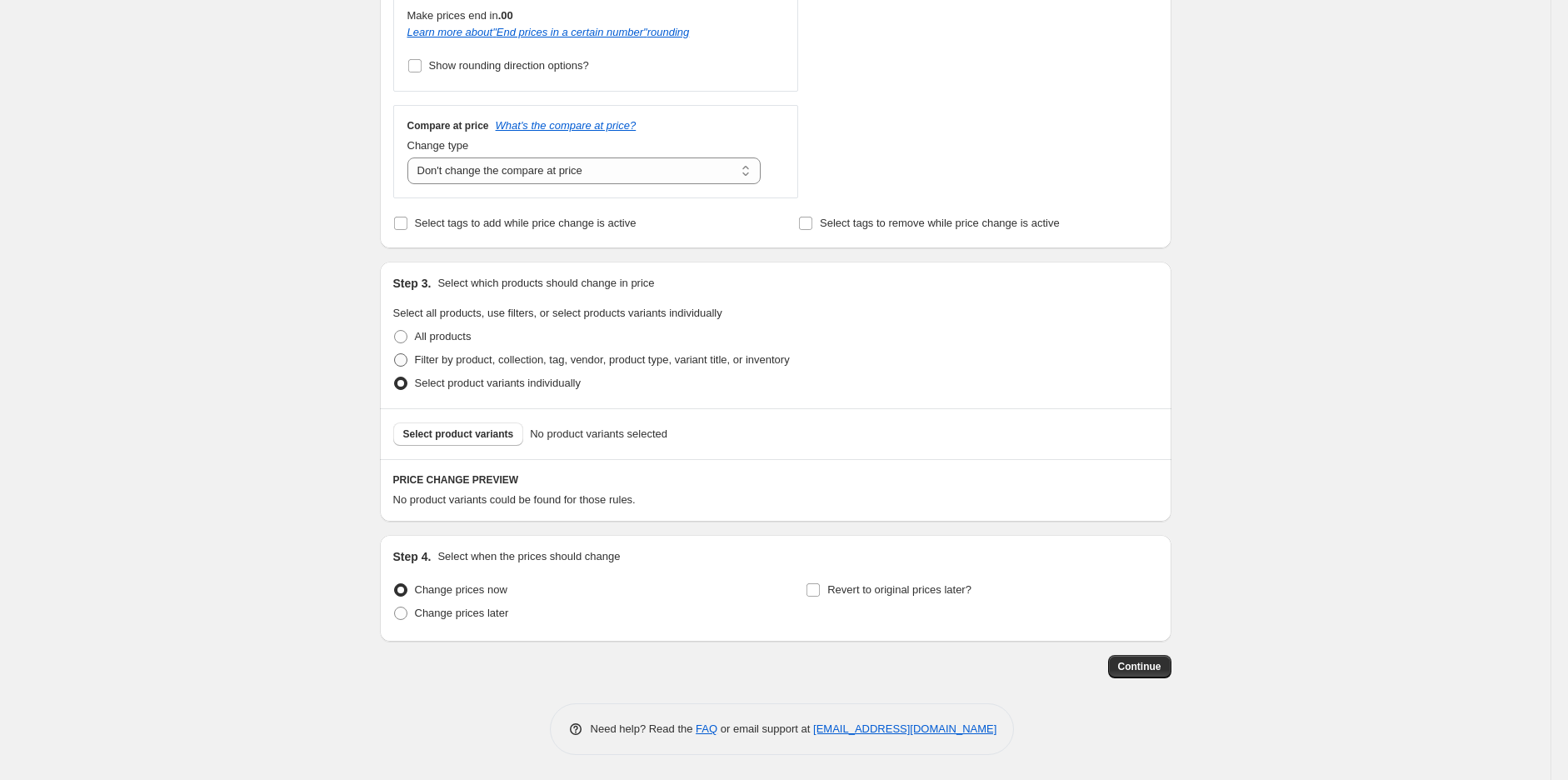
click at [482, 353] on span "Filter by product, collection, tag, vendor, product type, variant title, or inv…" at bounding box center [603, 359] width 375 height 13
click at [395, 353] on input "Filter by product, collection, tag, vendor, product type, variant title, or inv…" at bounding box center [394, 353] width 1 height 1
radio input "true"
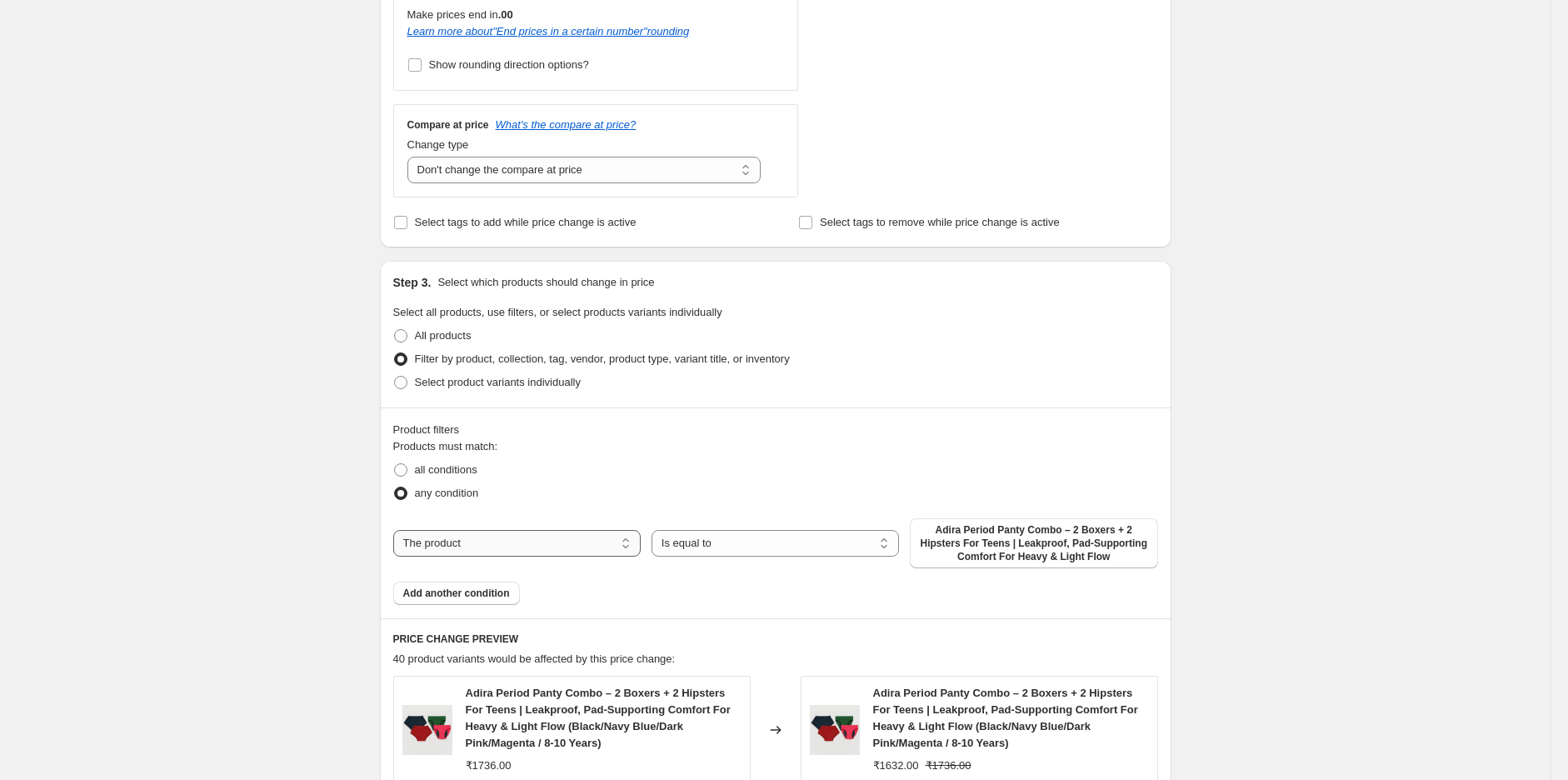
click at [469, 542] on select "The product The product's collection The product's tag The product's vendor The…" at bounding box center [518, 544] width 248 height 27
click at [978, 543] on span "Adira Period Panty Combo – 2 Boxers + 2 Hipsters For Teens | Leakproof, Pad-Sup…" at bounding box center [1033, 543] width 227 height 40
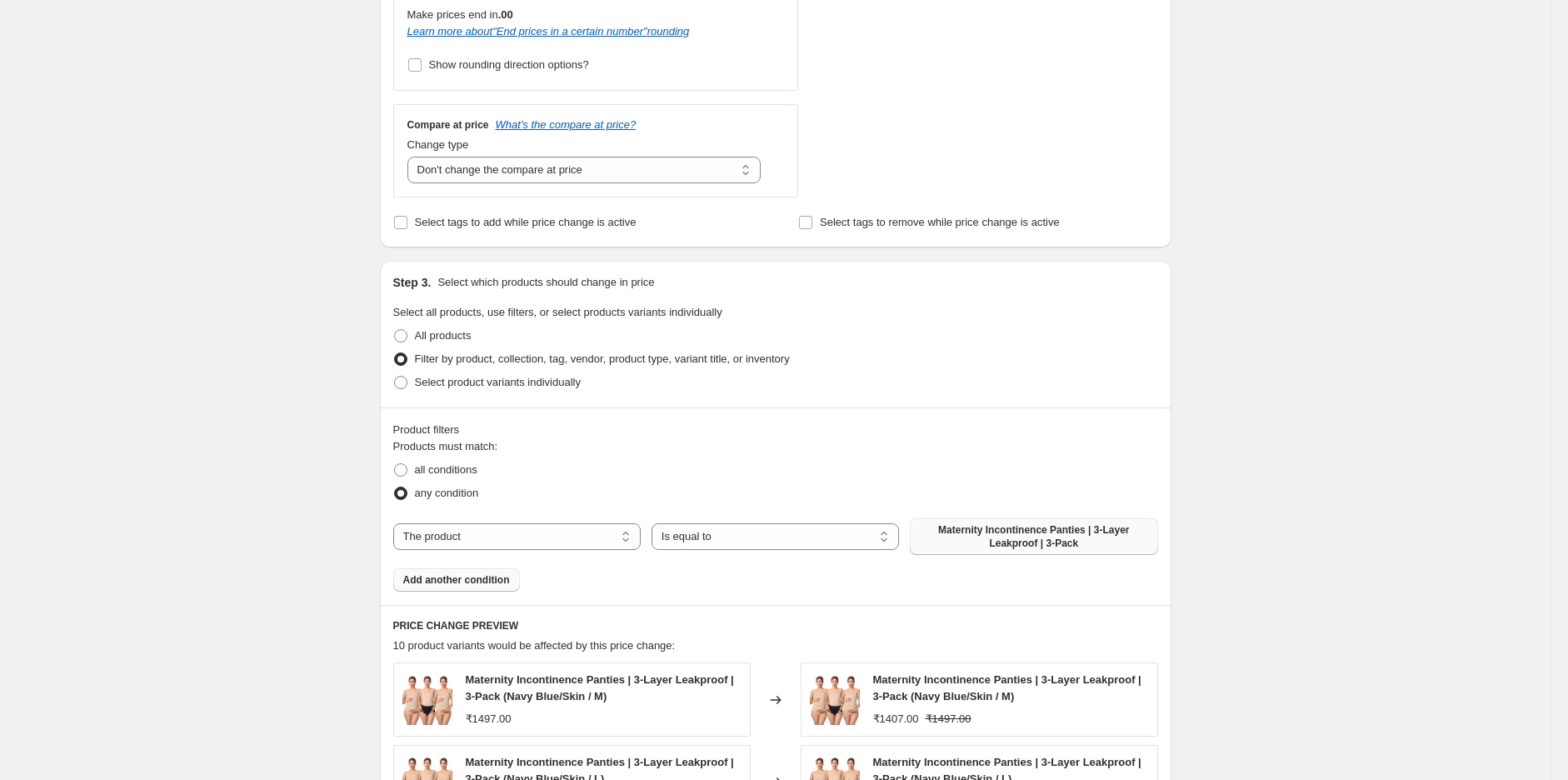
click at [467, 574] on span "Add another condition" at bounding box center [457, 581] width 106 height 14
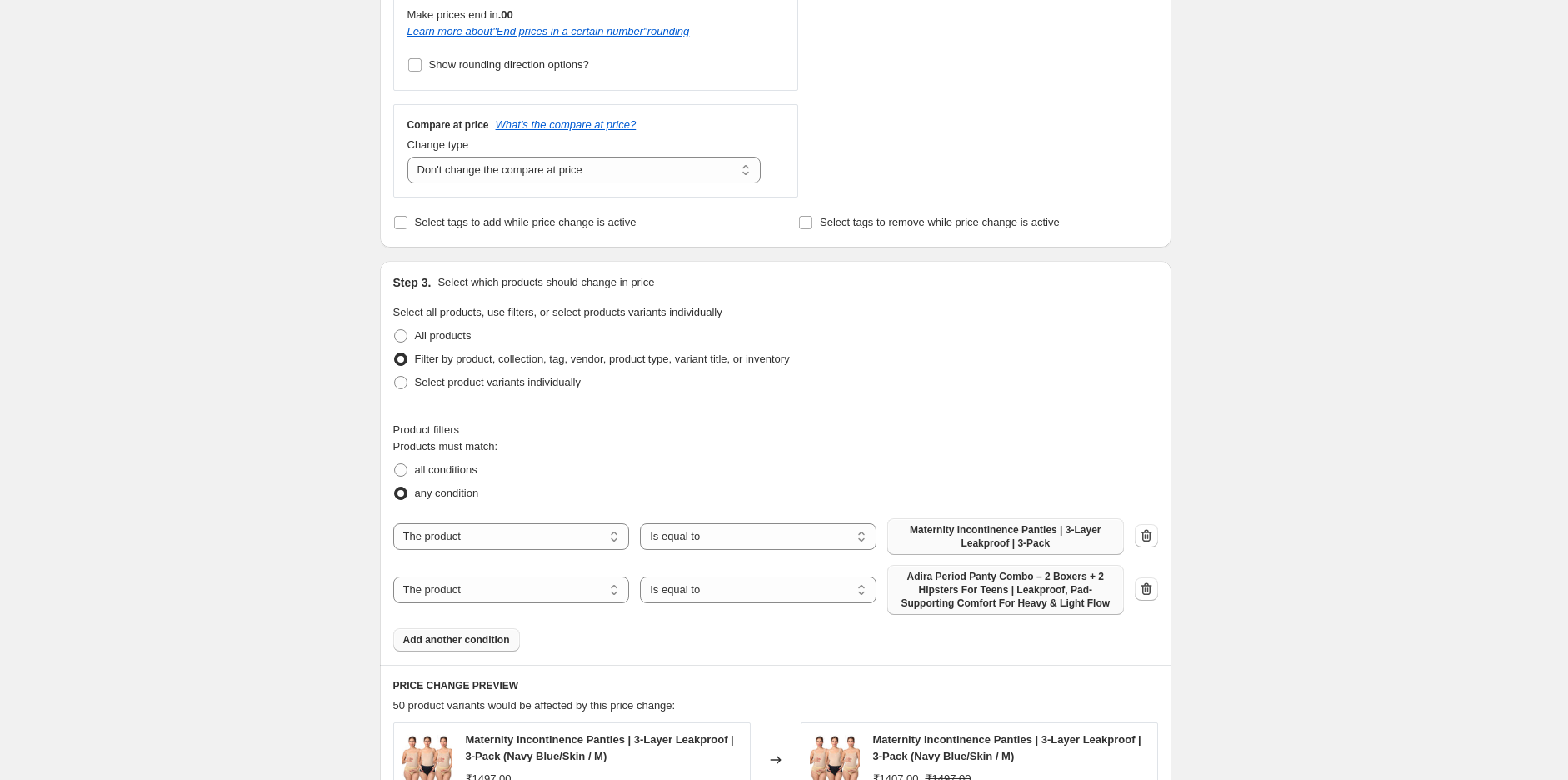
click at [1046, 587] on span "Adira Period Panty Combo – 2 Boxers + 2 Hipsters For Teens | Leakproof, Pad-Sup…" at bounding box center [1006, 589] width 217 height 40
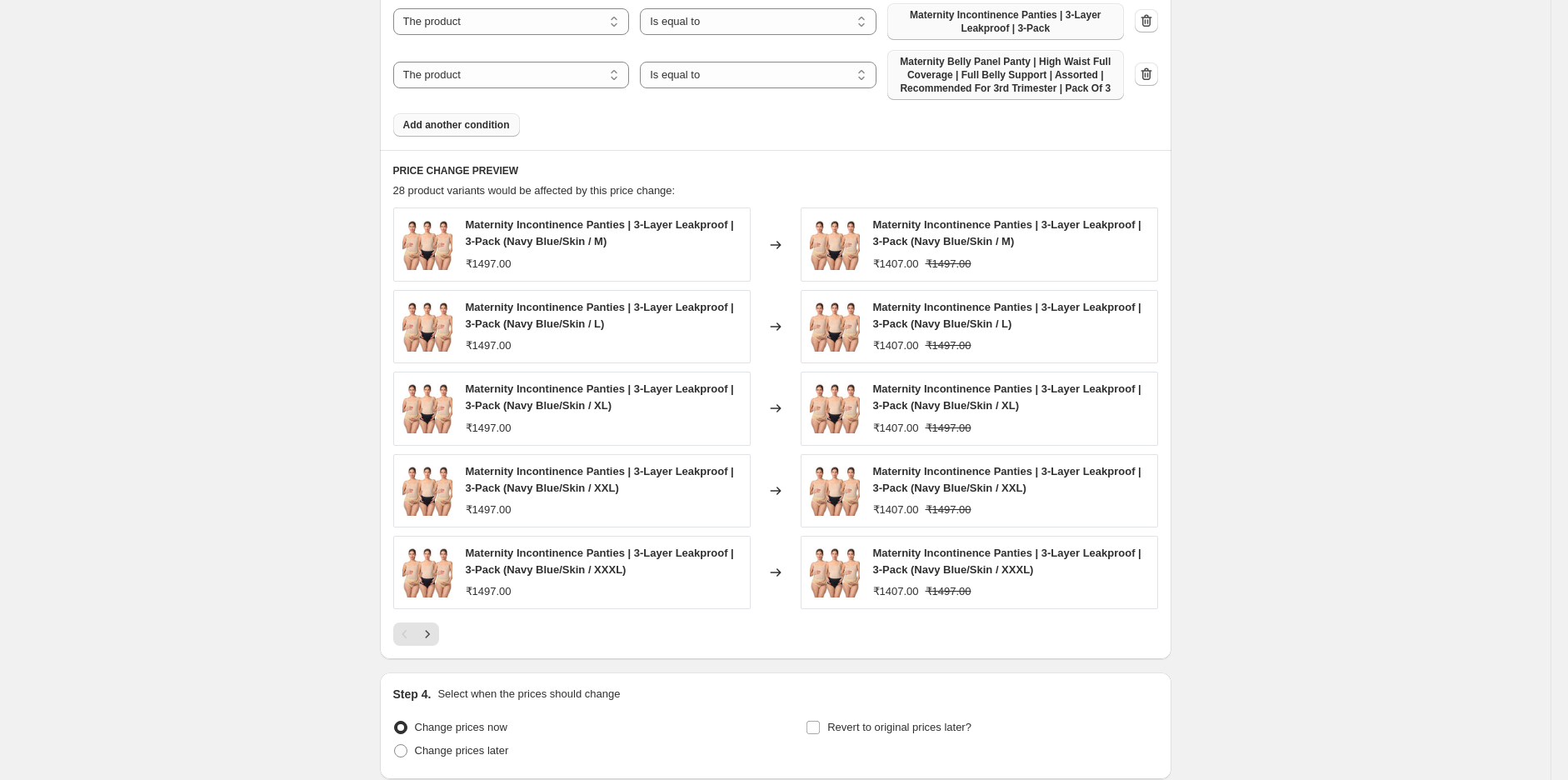
scroll to position [1198, 0]
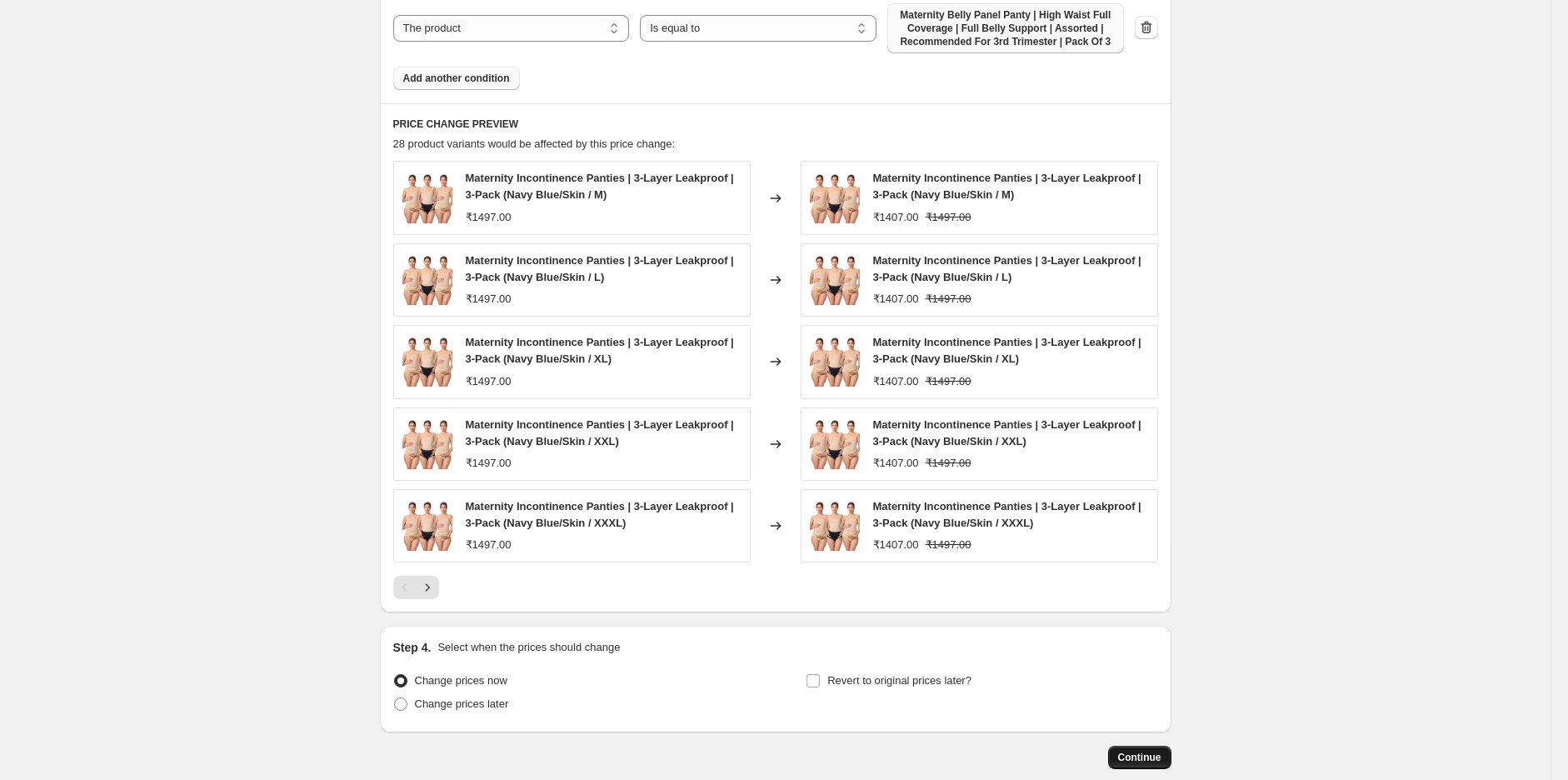
click at [1139, 693] on span "Continue" at bounding box center [1139, 758] width 44 height 14
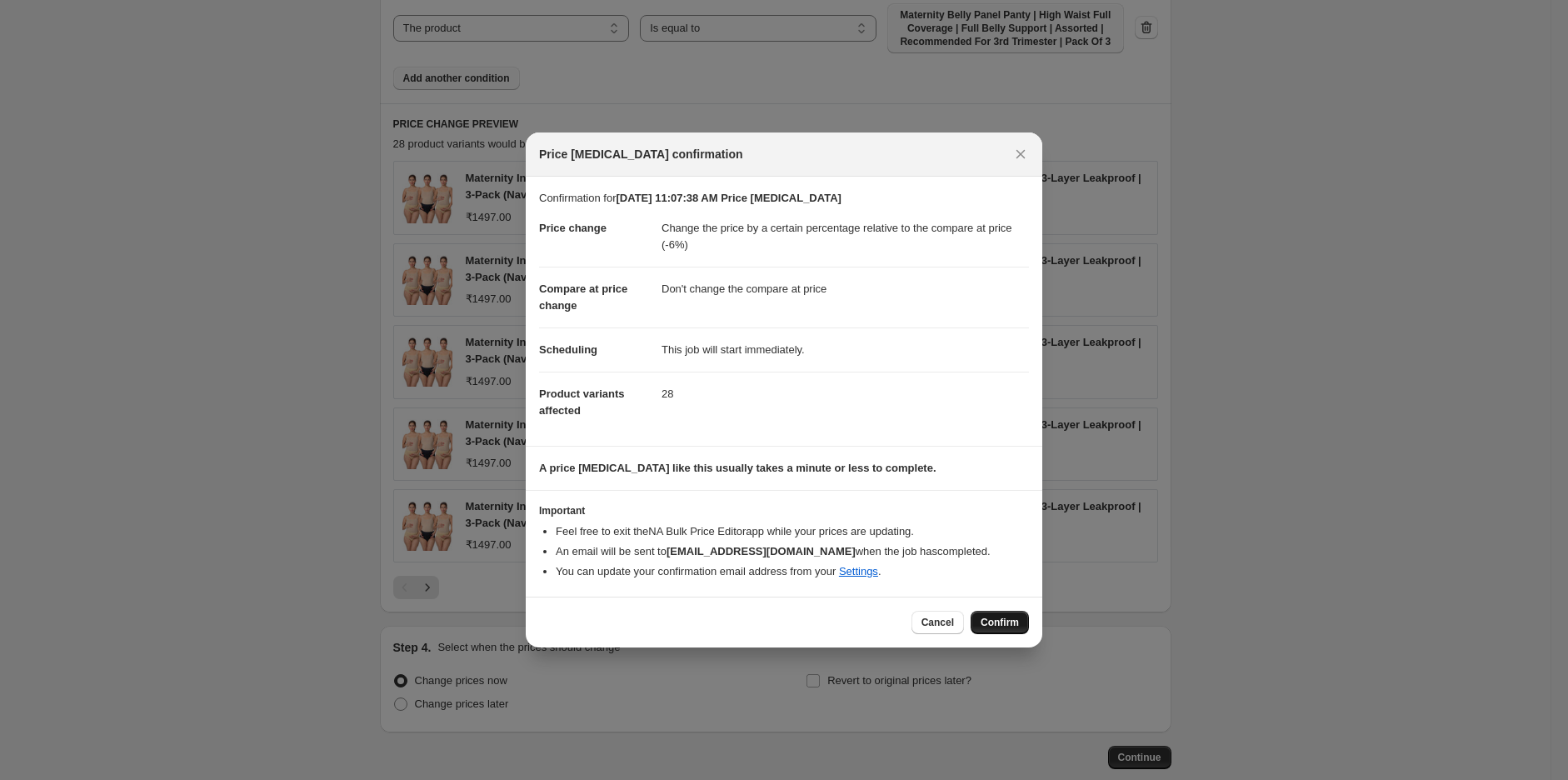
click at [997, 620] on span "Confirm" at bounding box center [1000, 622] width 39 height 14
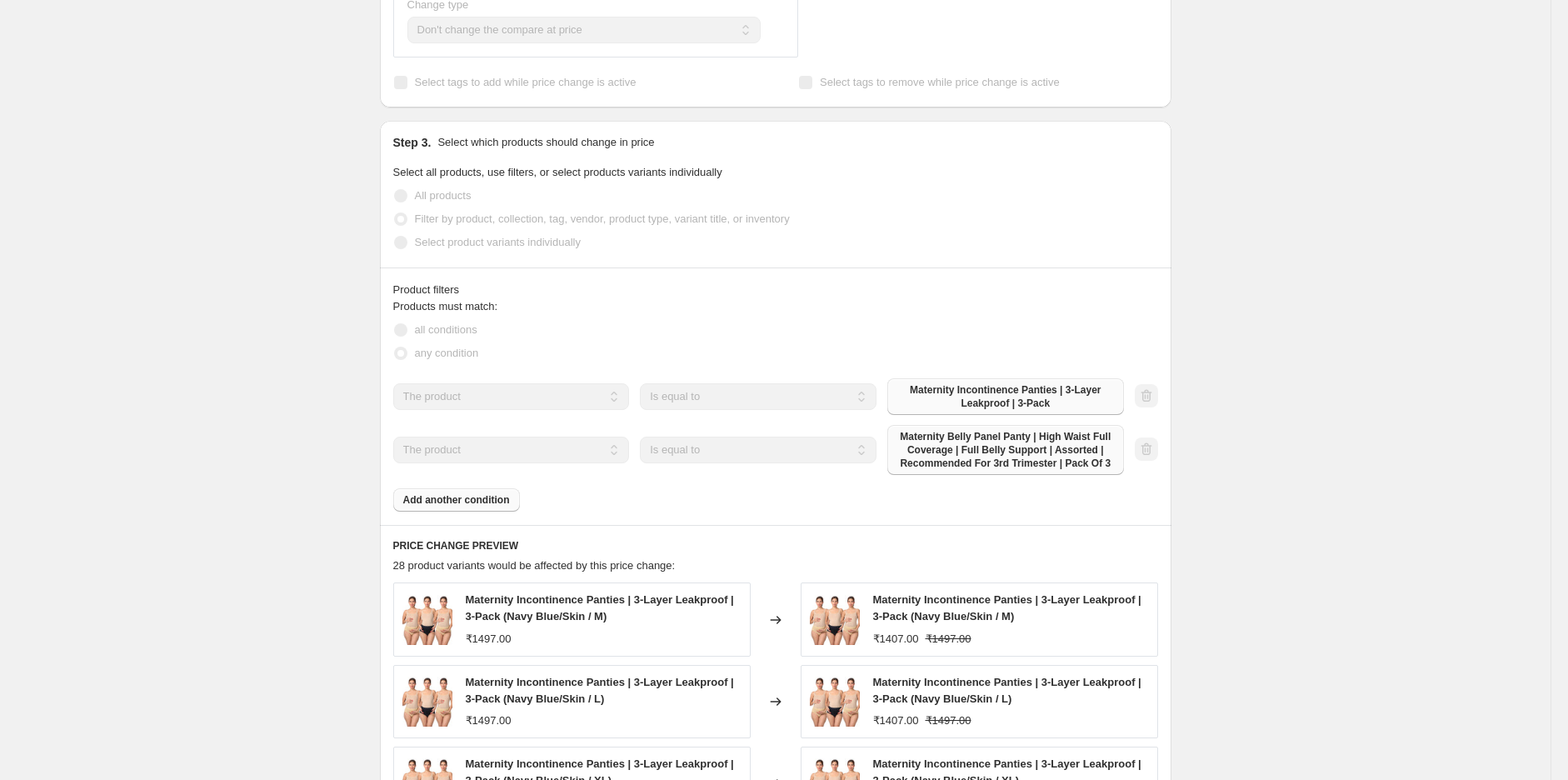
scroll to position [827, 0]
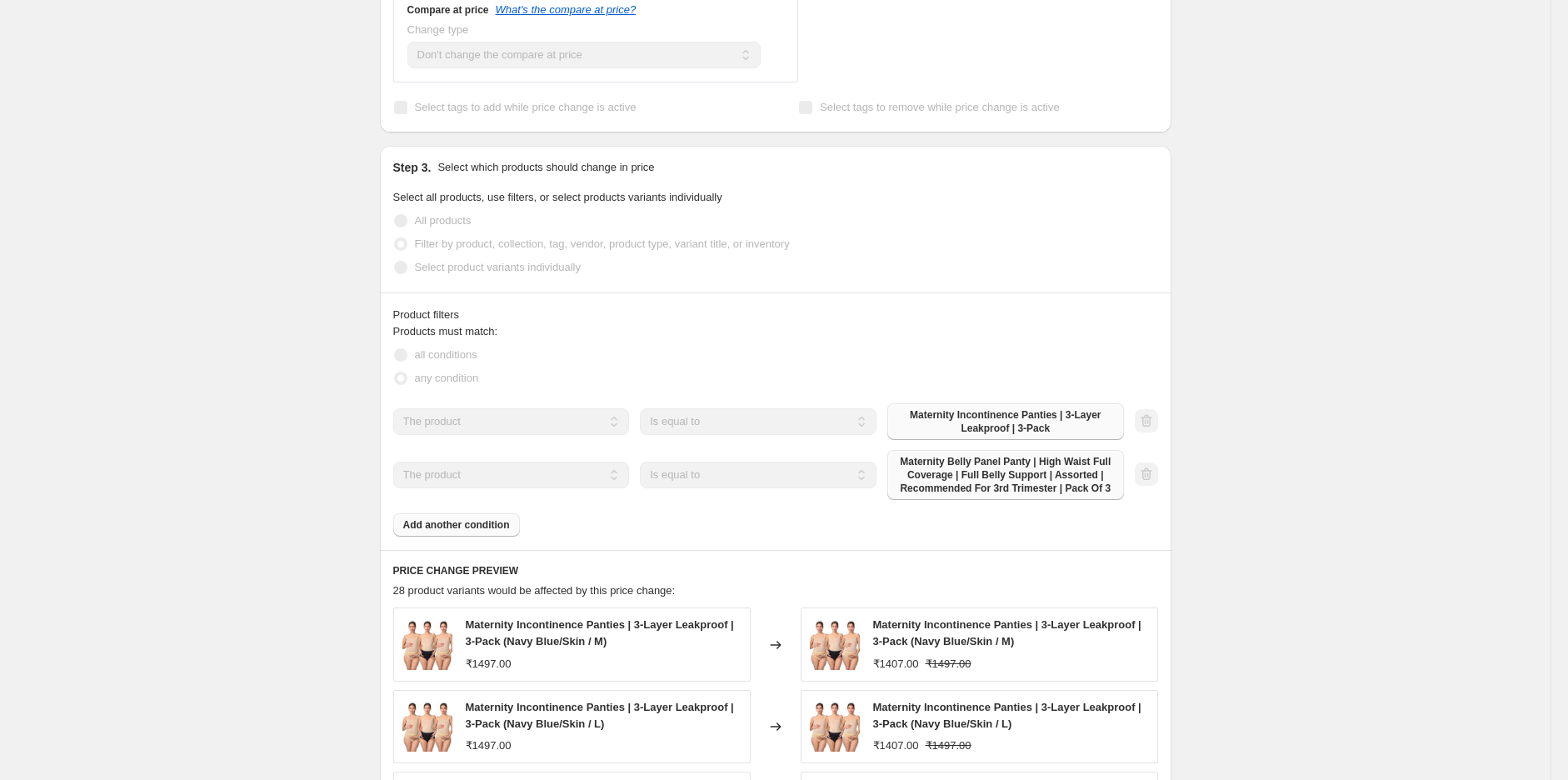
select select "pcap"
select select "no_change"
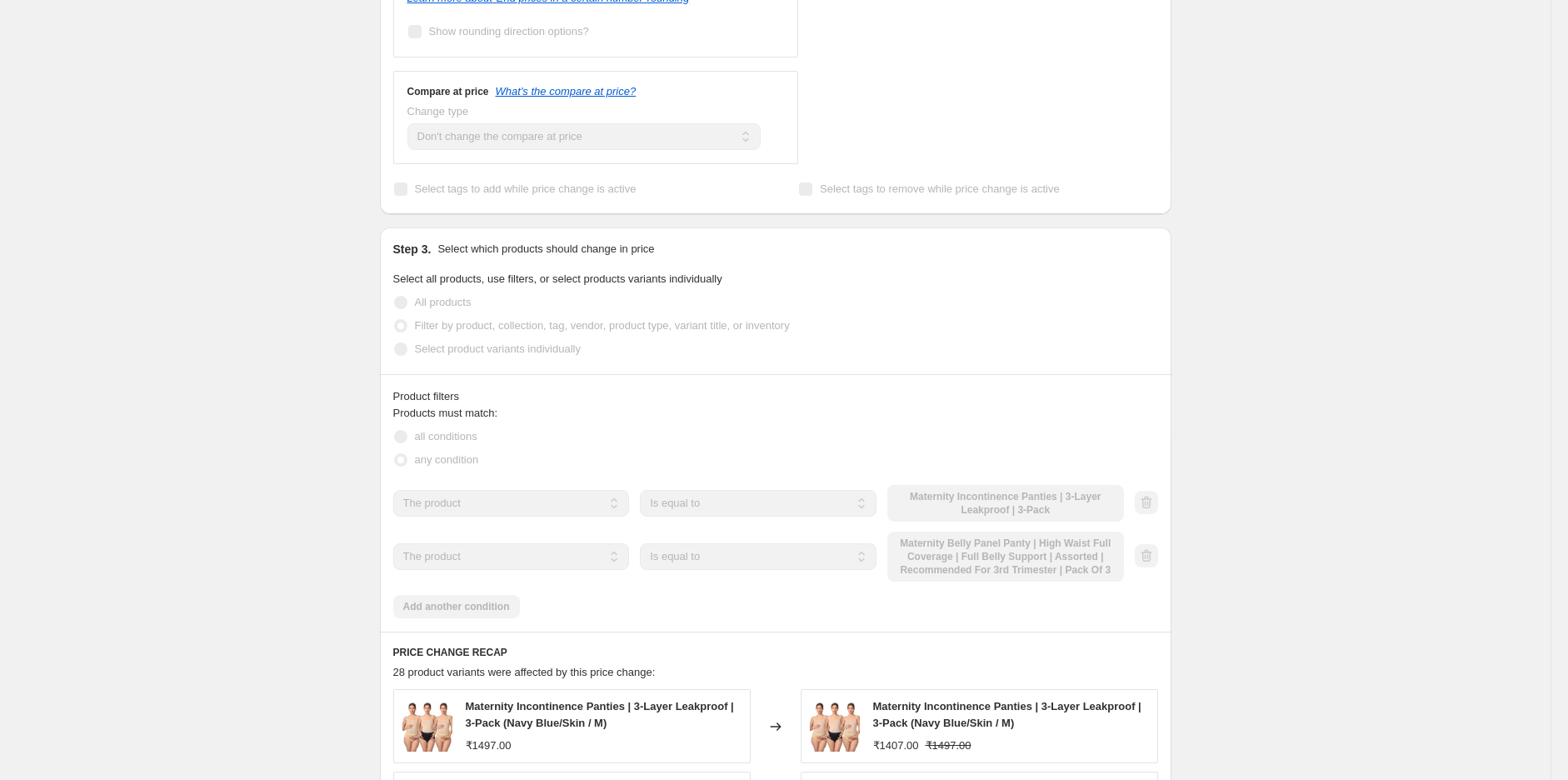
scroll to position [0, 0]
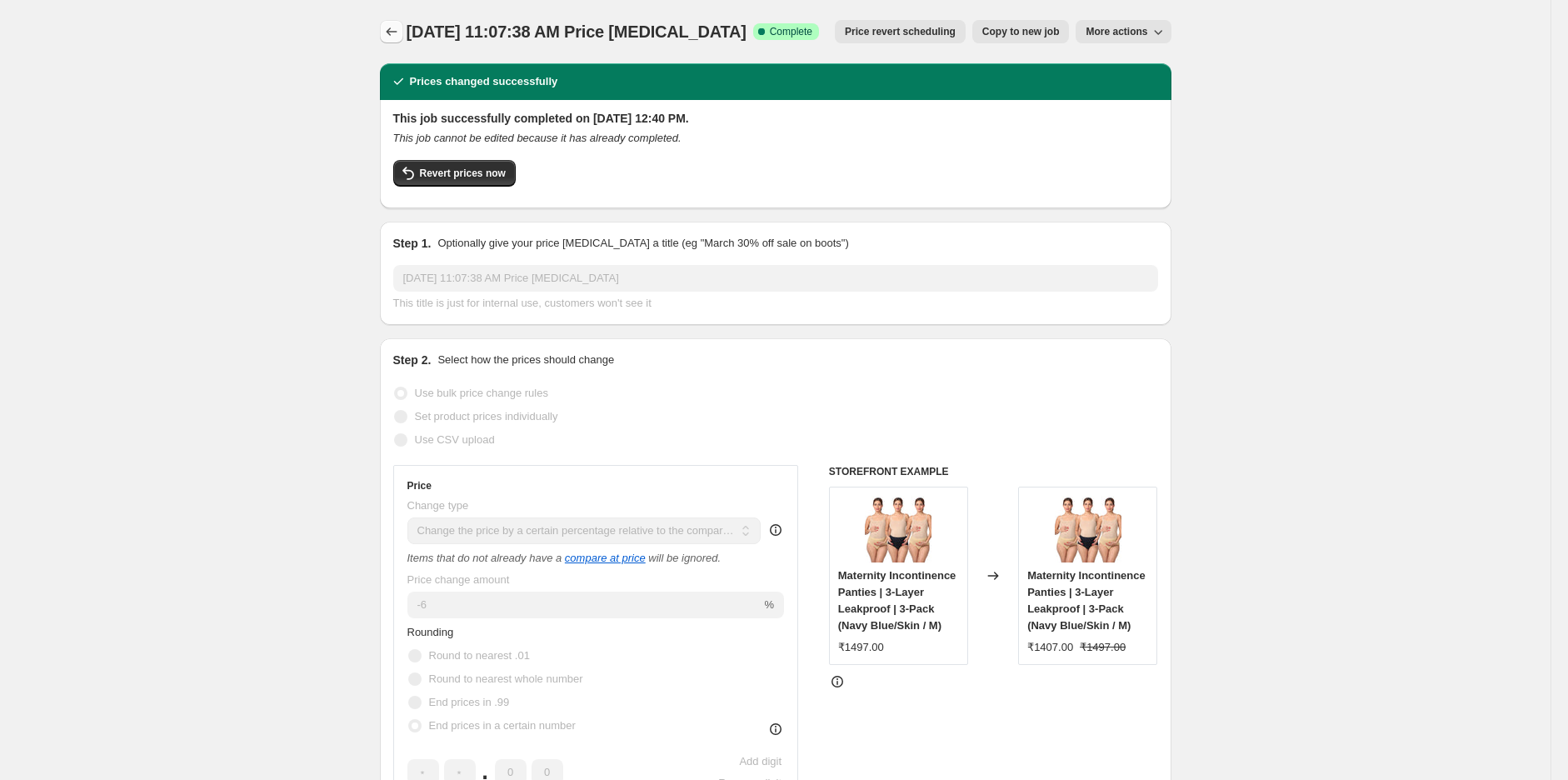
click at [394, 29] on icon "Price change jobs" at bounding box center [391, 31] width 16 height 16
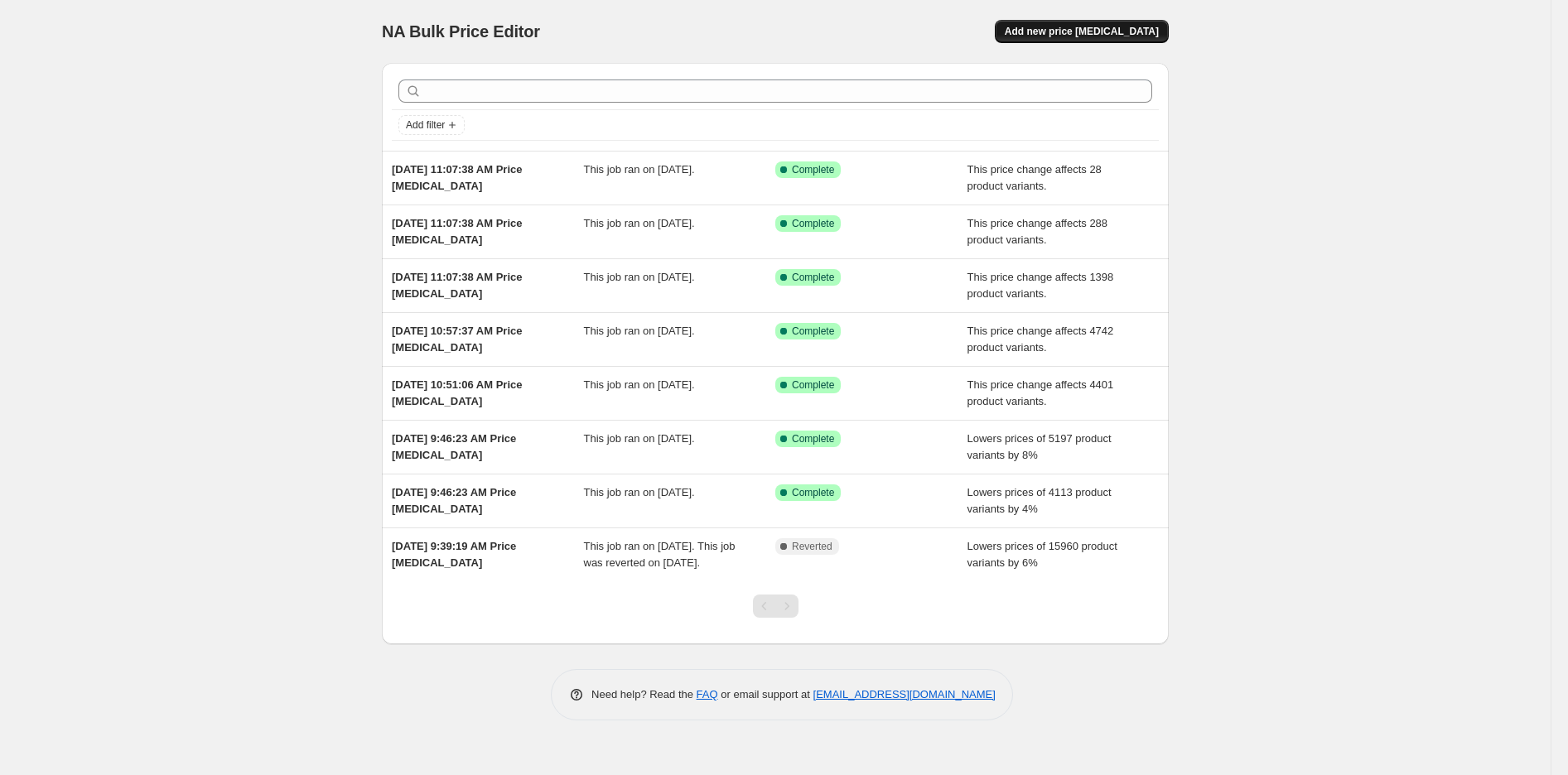
click at [1138, 35] on span "Add new price [MEDICAL_DATA]" at bounding box center [1082, 32] width 154 height 13
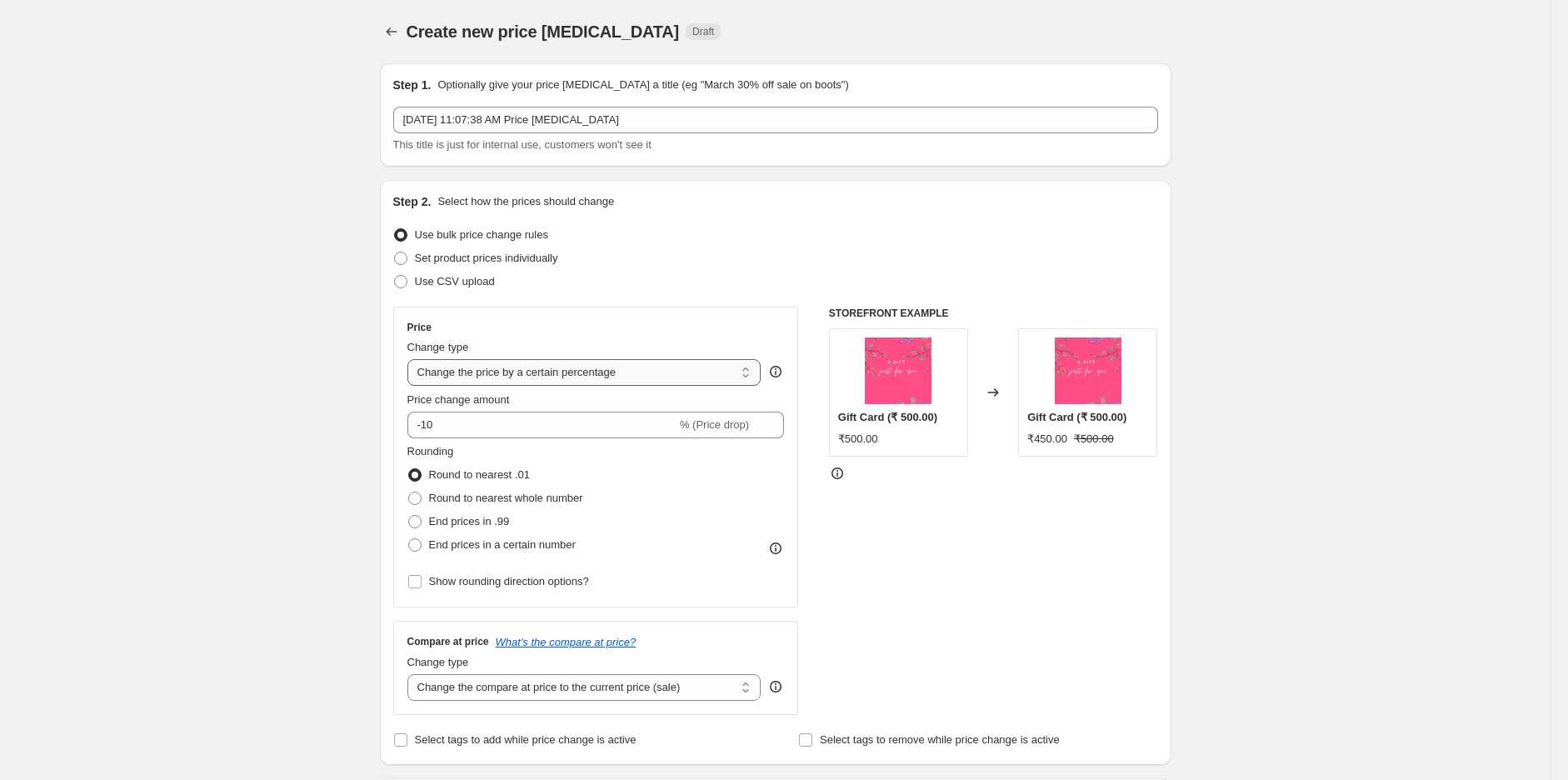
click at [561, 378] on select "Change the price to a certain amount Change the price by a certain amount Chang…" at bounding box center [584, 373] width 354 height 27
select select "pcap"
click at [411, 359] on select "Change the price to a certain amount Change the price by a certain amount Chang…" at bounding box center [584, 373] width 354 height 27
type input "-20"
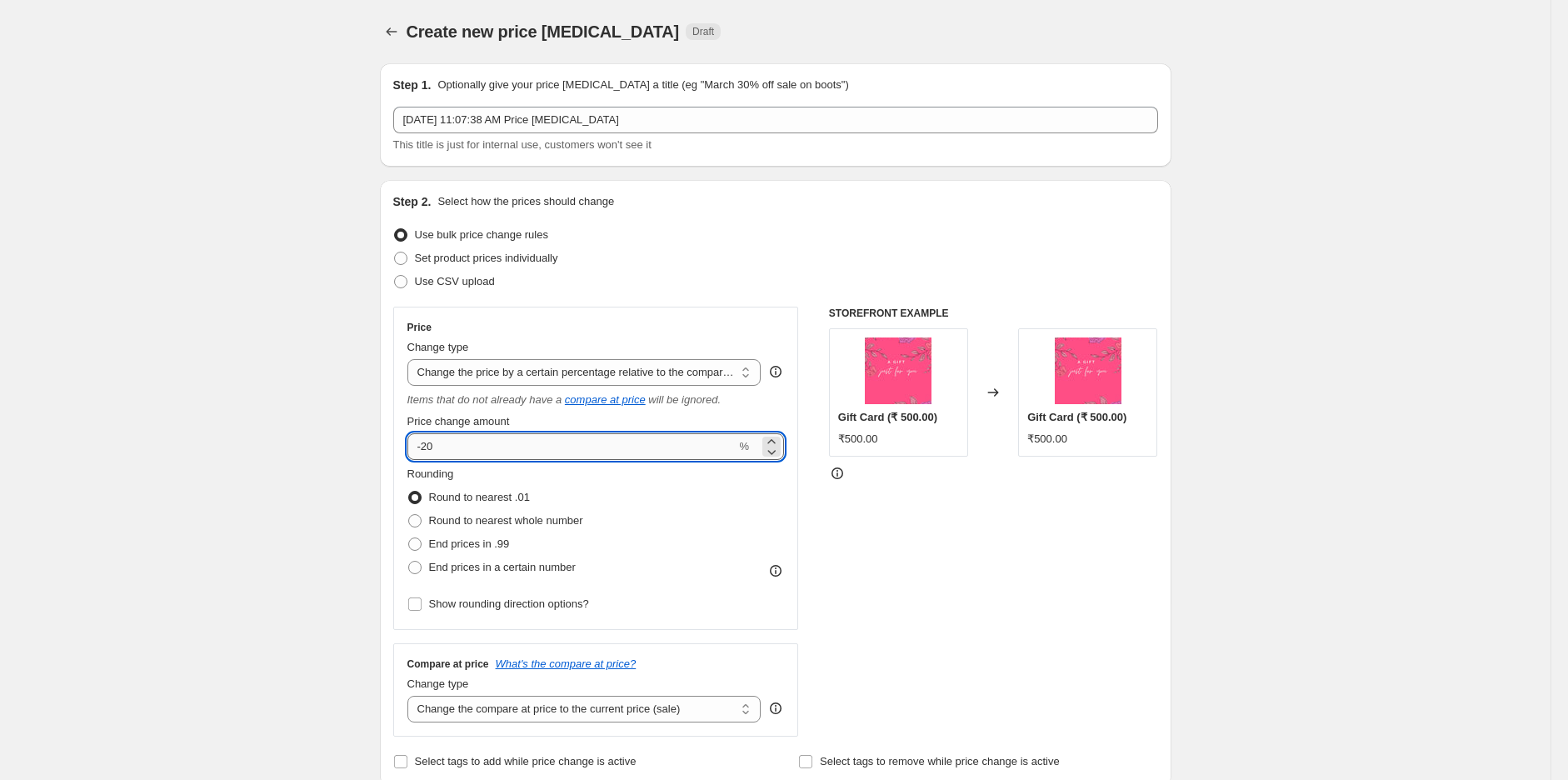
click at [466, 454] on input "-20" at bounding box center [572, 447] width 329 height 27
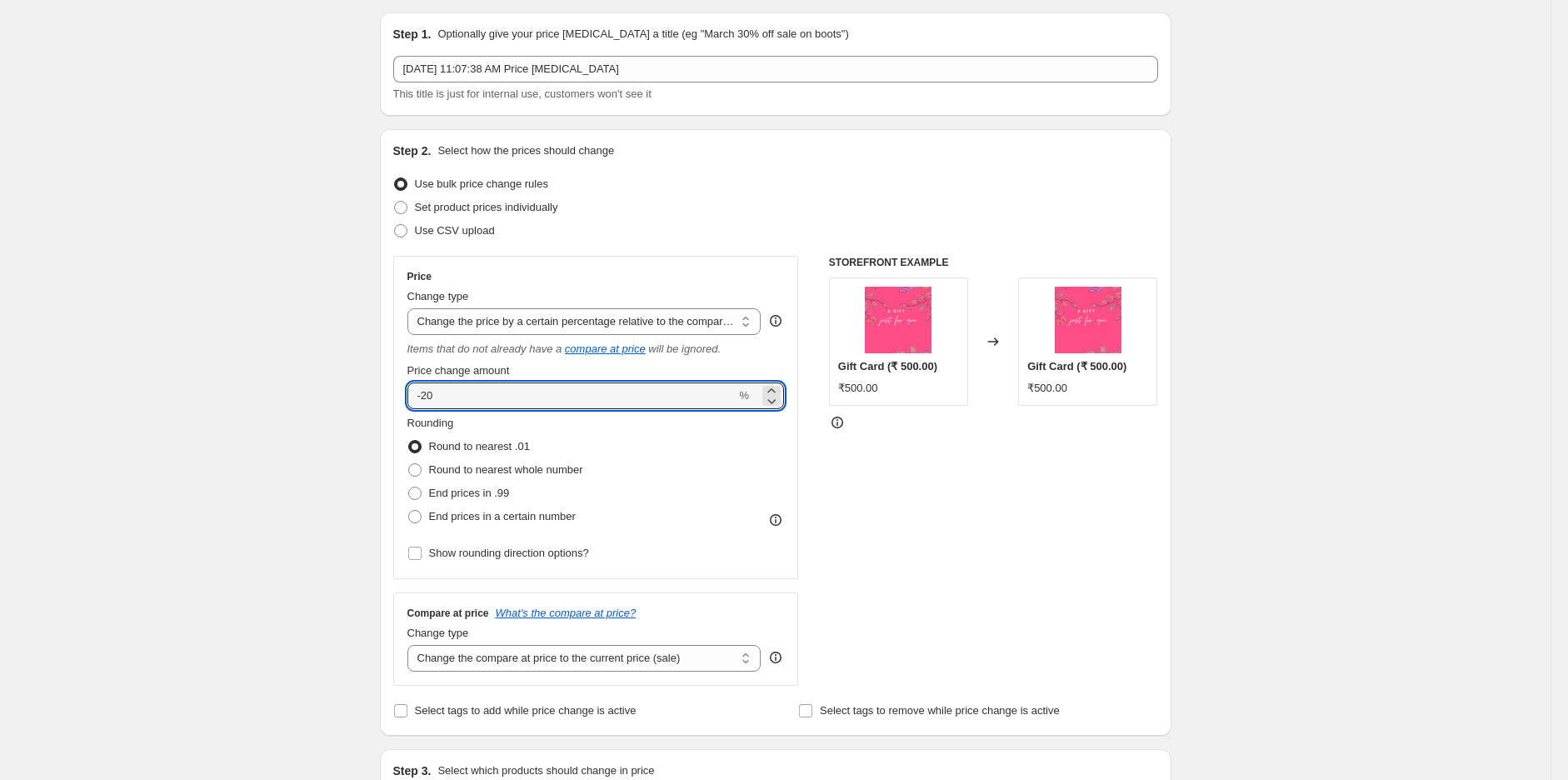
scroll to position [93, 0]
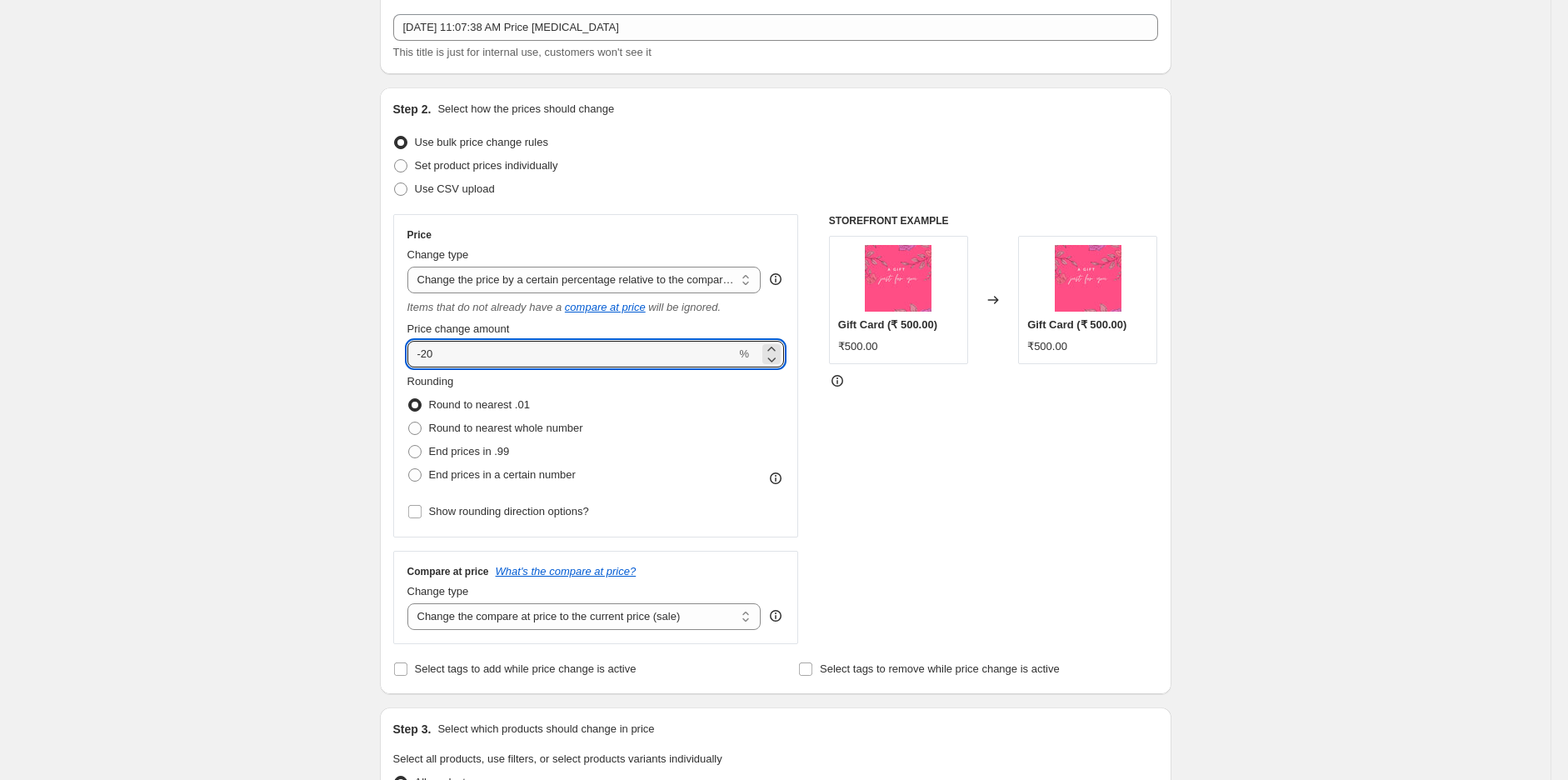
click at [1364, 510] on div "Create new price [MEDICAL_DATA]. This page is ready Create new price [MEDICAL_D…" at bounding box center [775, 751] width 1551 height 1688
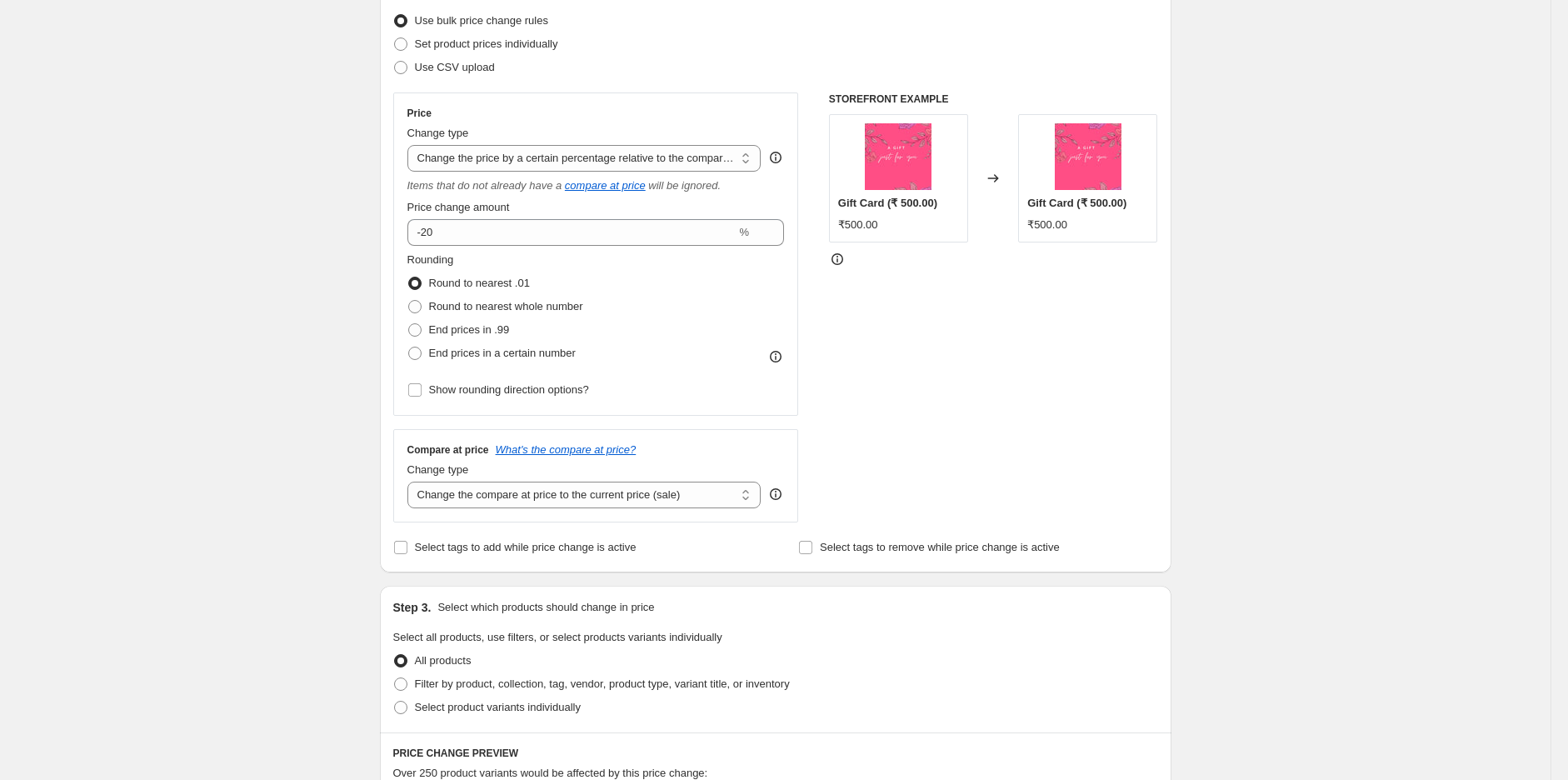
scroll to position [278, 0]
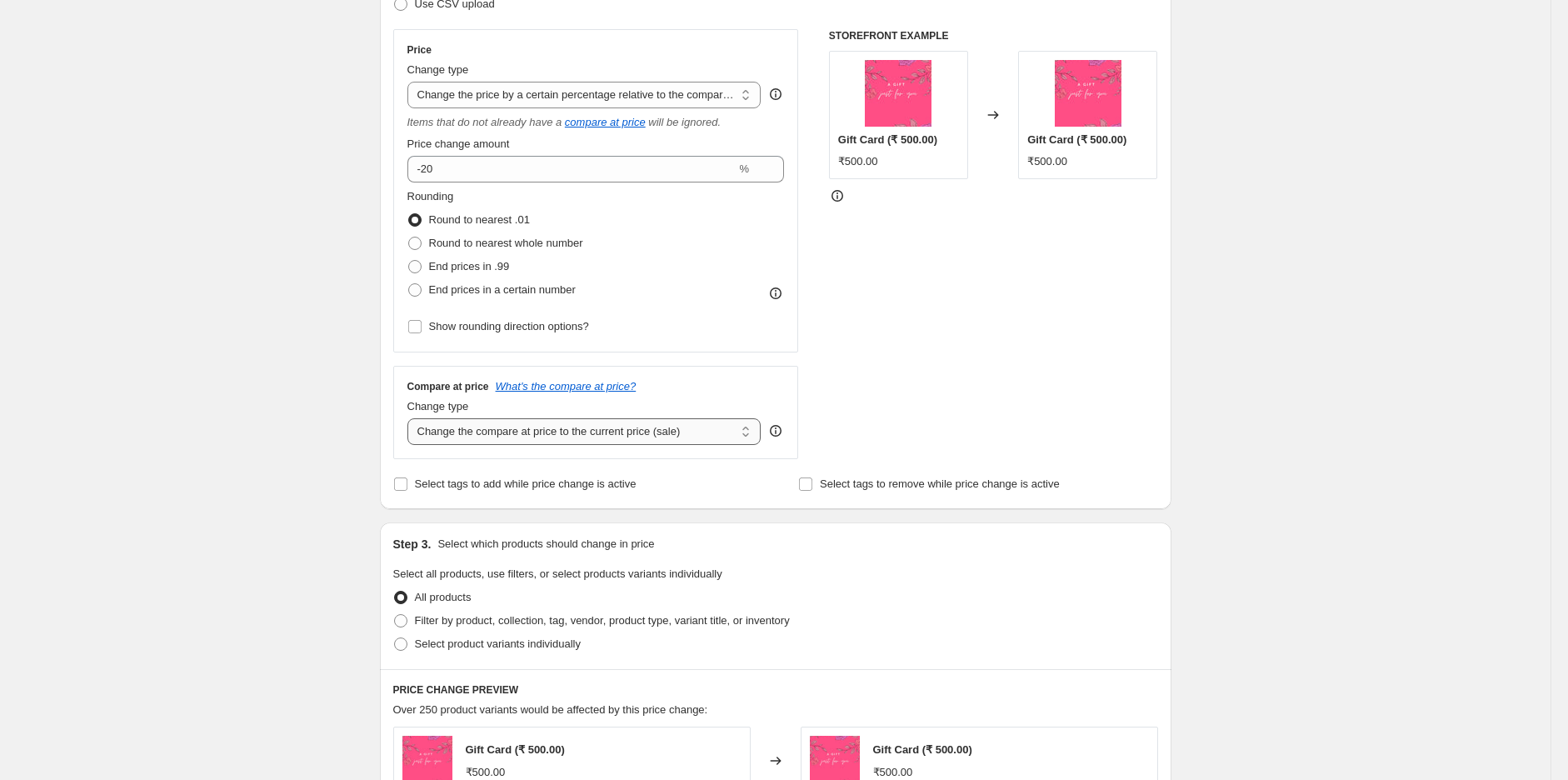
click at [620, 435] on select "Change the compare at price to the current price (sale) Change the compare at p…" at bounding box center [584, 432] width 354 height 27
select select "no_change"
click at [411, 419] on select "Change the compare at price to the current price (sale) Change the compare at p…" at bounding box center [584, 432] width 354 height 27
click at [1350, 451] on div "Create new price [MEDICAL_DATA]. This page is ready Create new price [MEDICAL_D…" at bounding box center [775, 566] width 1551 height 1688
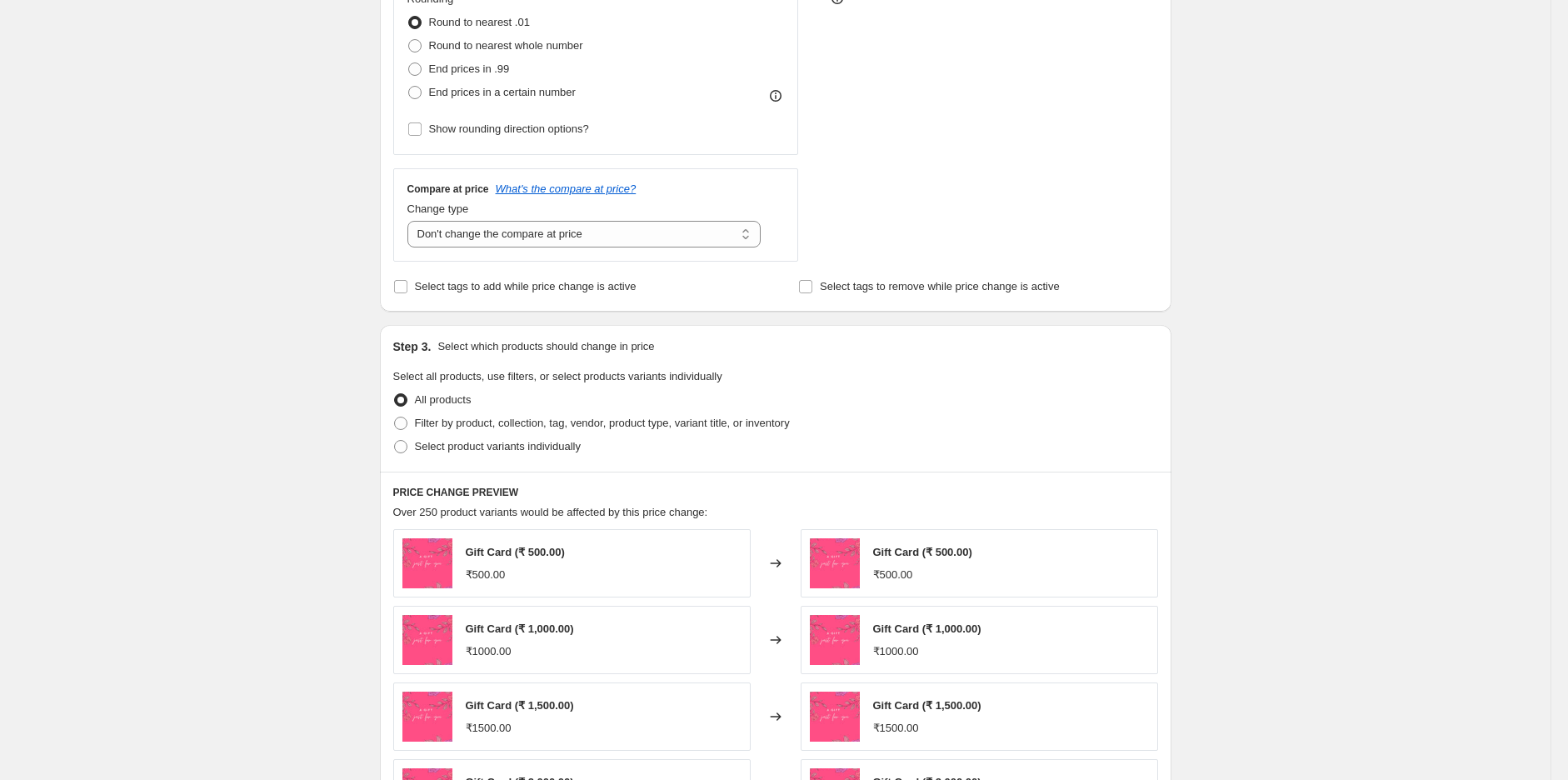
scroll to position [555, 0]
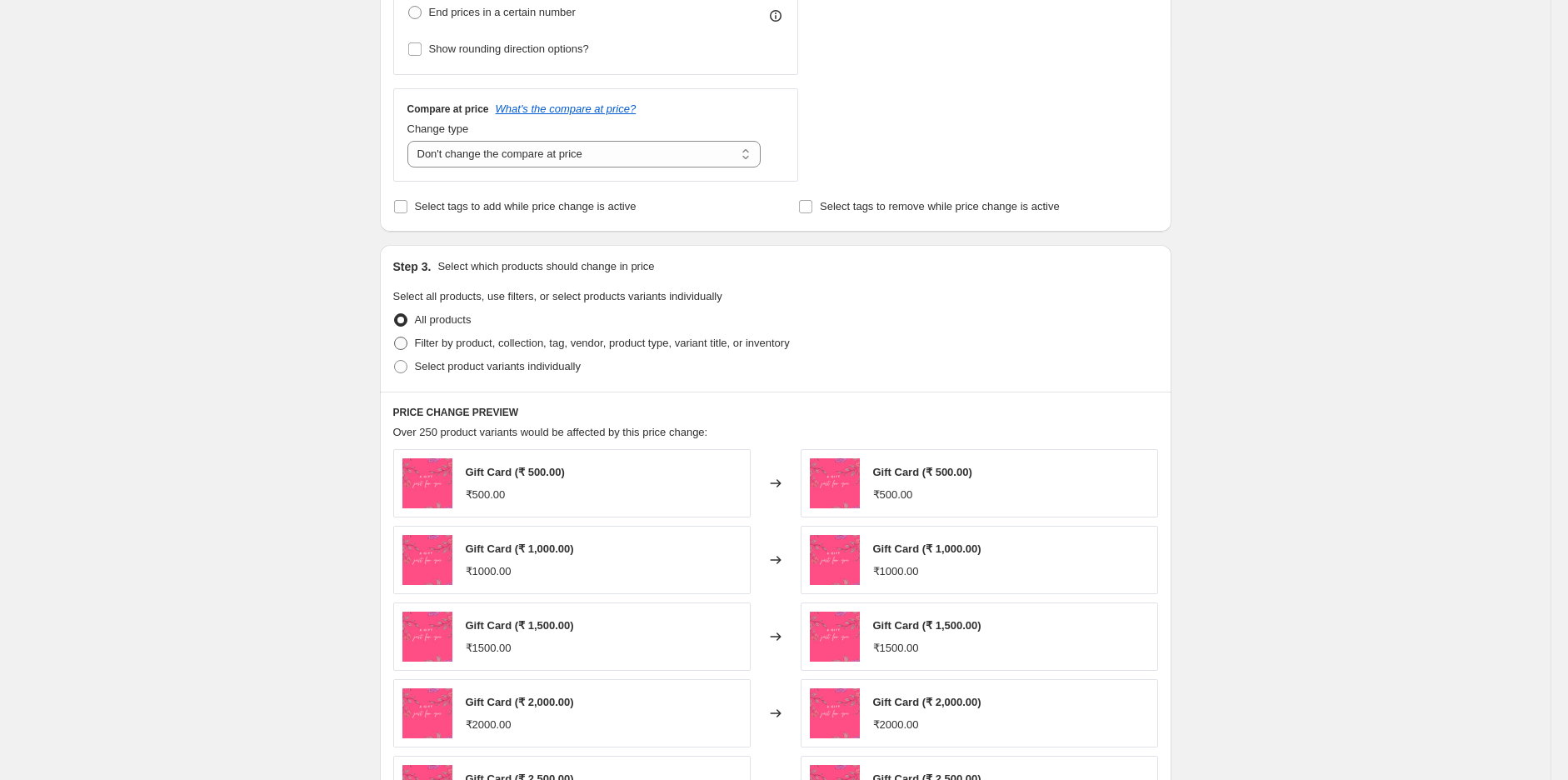
click at [454, 340] on span "Filter by product, collection, tag, vendor, product type, variant title, or inv…" at bounding box center [603, 343] width 375 height 13
click at [395, 338] on input "Filter by product, collection, tag, vendor, product type, variant title, or inv…" at bounding box center [394, 337] width 1 height 1
radio input "true"
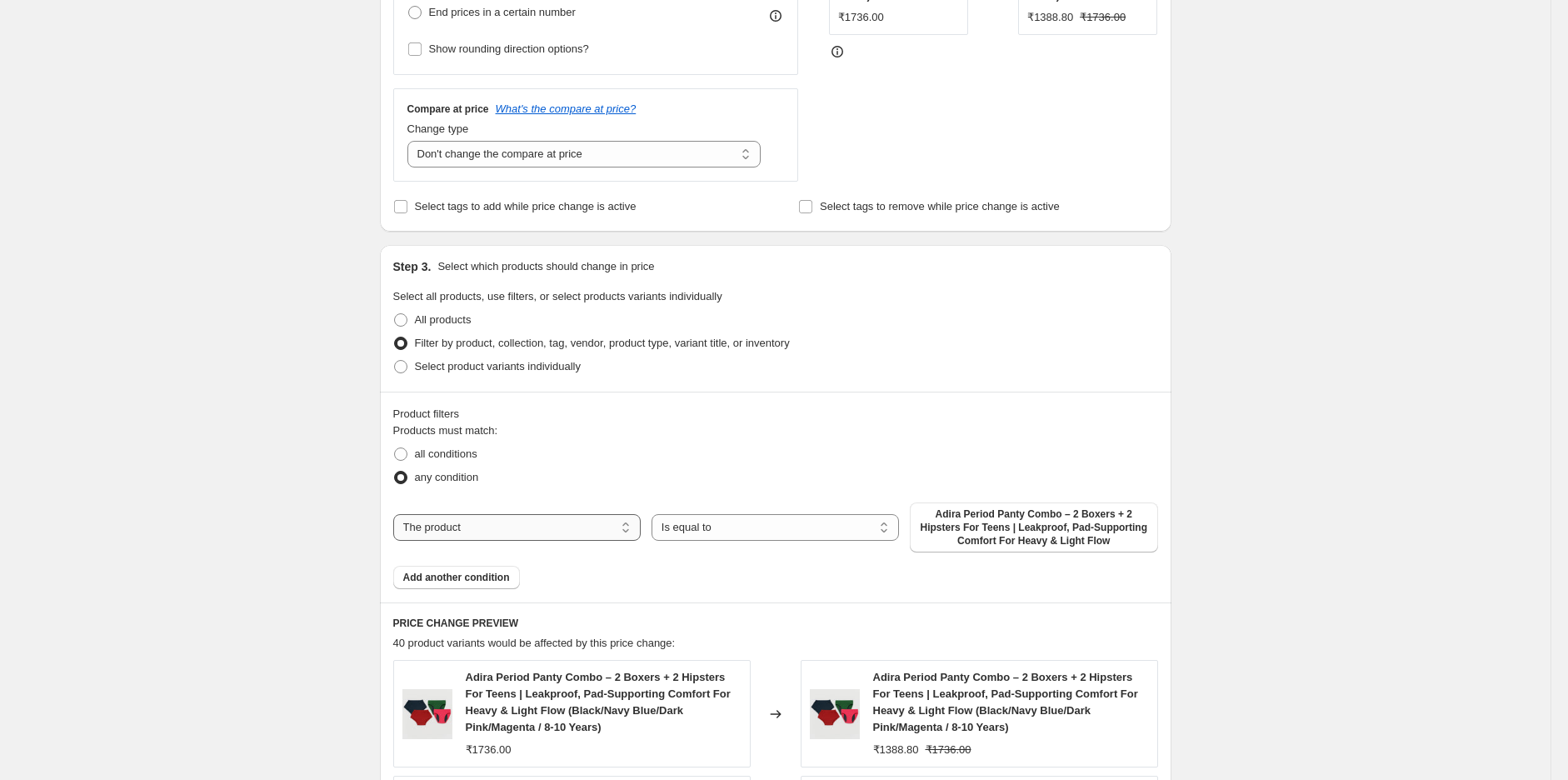
click at [476, 525] on select "The product The product's collection The product's tag The product's vendor The…" at bounding box center [518, 527] width 248 height 27
select select "product_type"
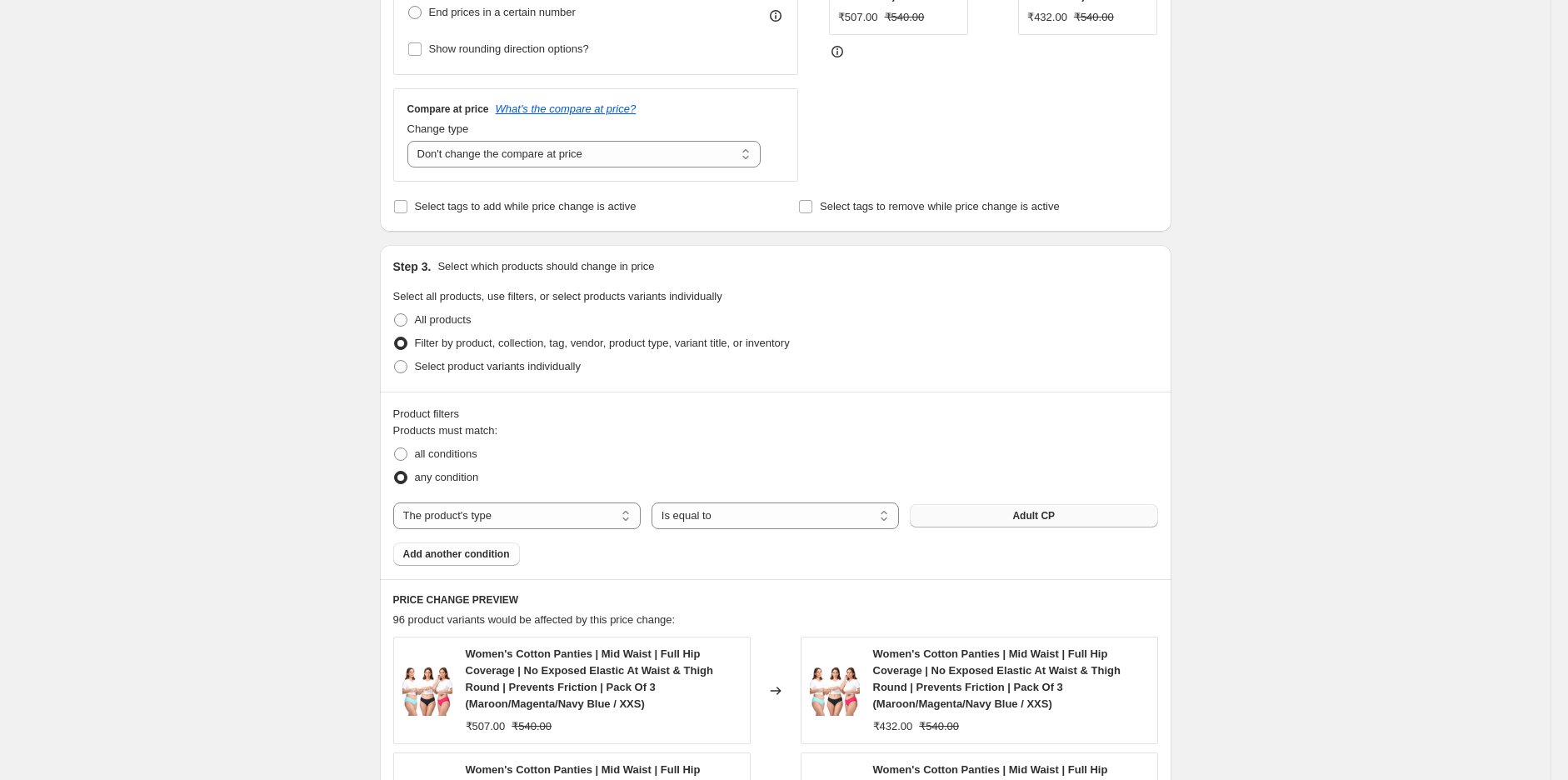
click at [1039, 517] on span "Adult CP" at bounding box center [1033, 516] width 43 height 14
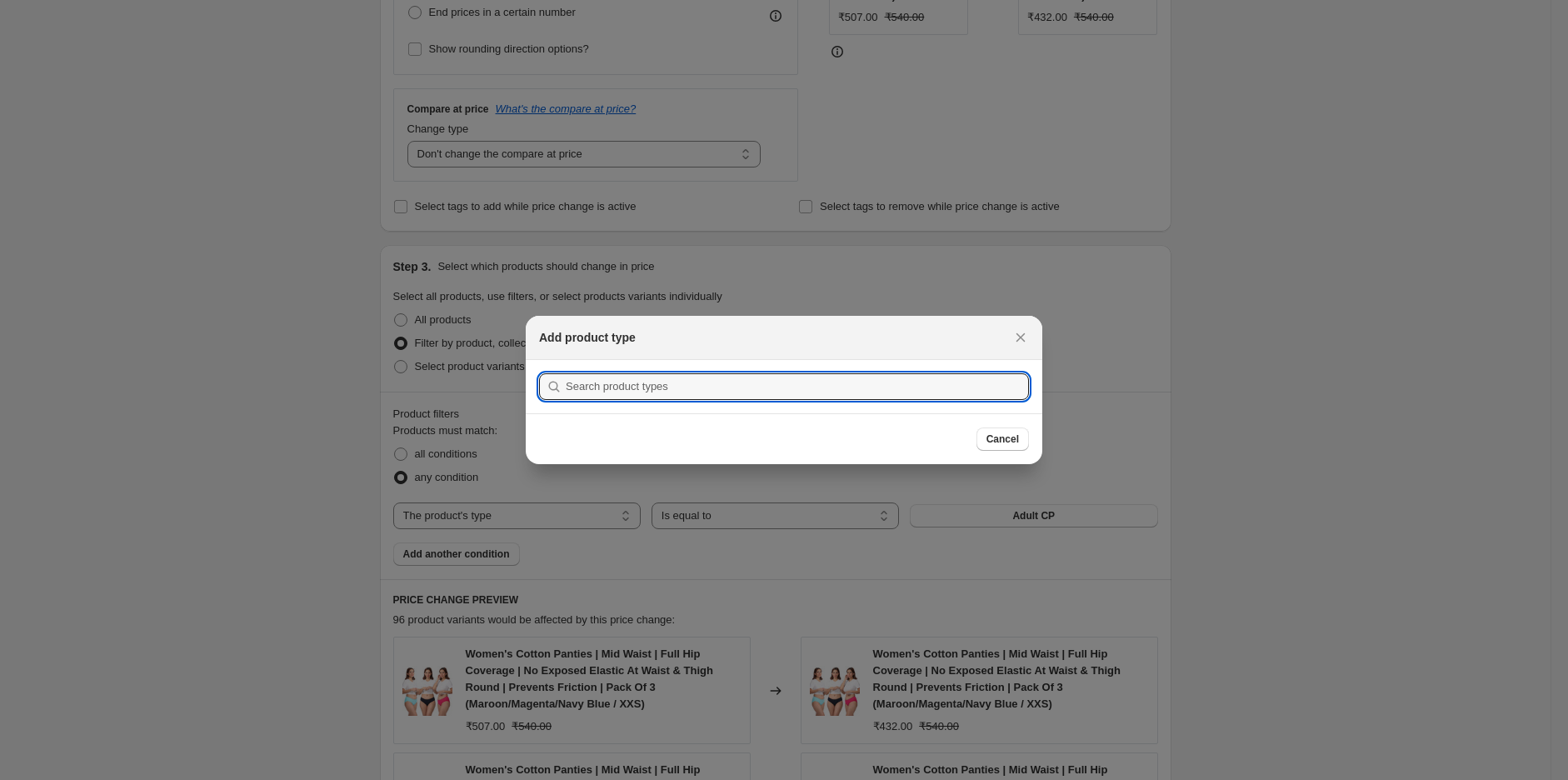
click at [708, 402] on section "Submit" at bounding box center [784, 386] width 517 height 53
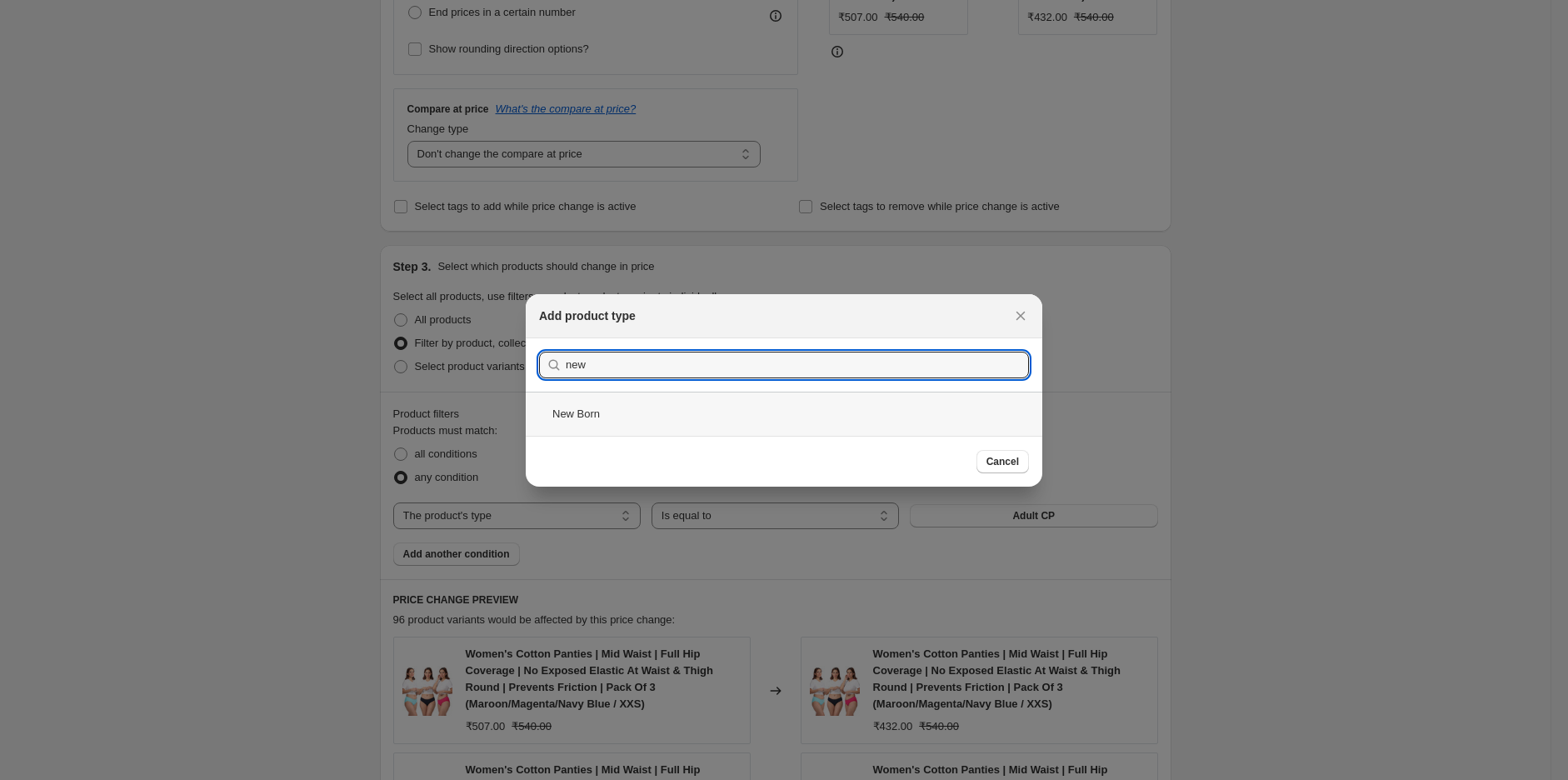
type input "new"
click at [604, 411] on div "New Born" at bounding box center [784, 414] width 517 height 45
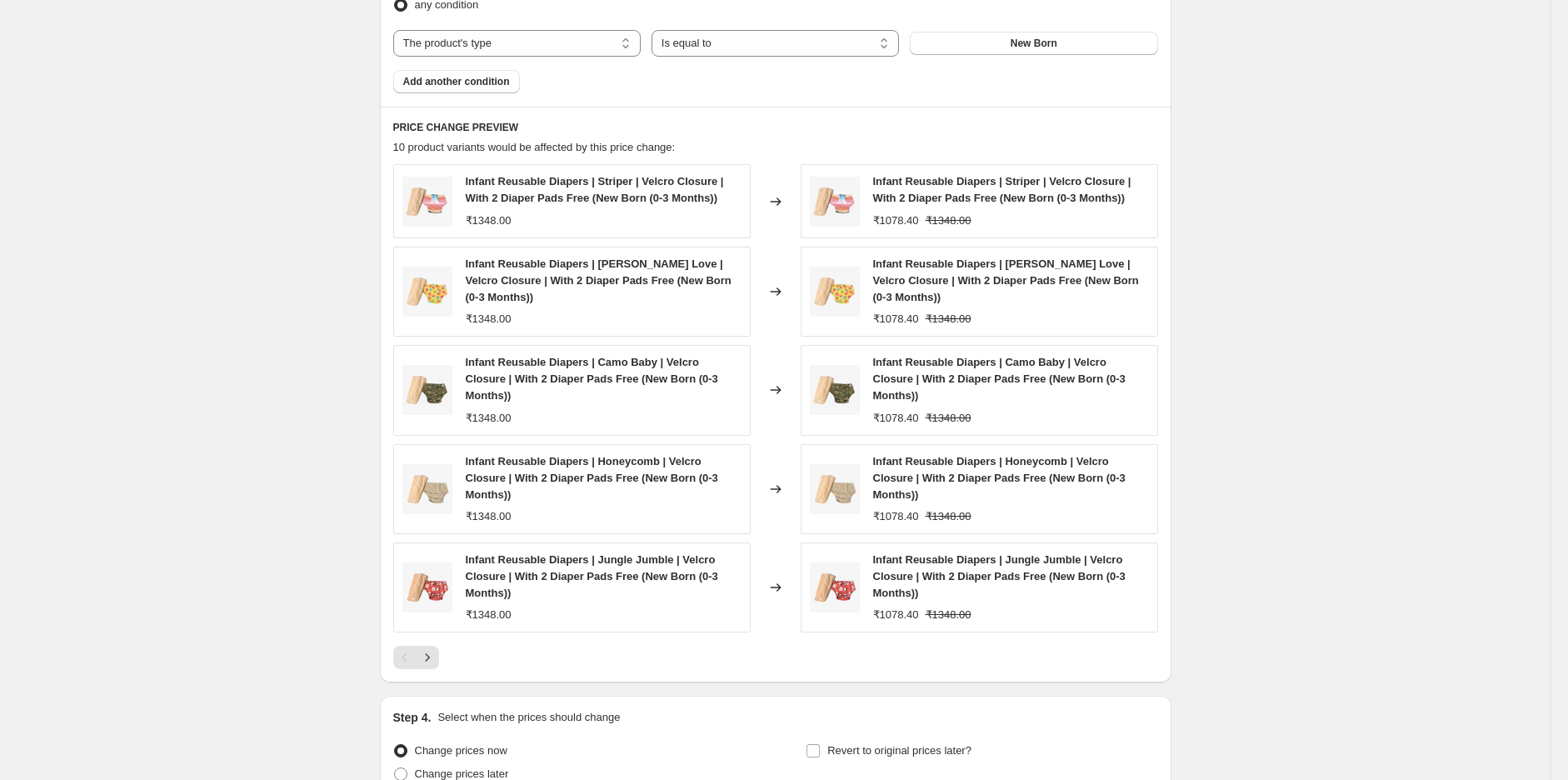
scroll to position [1140, 0]
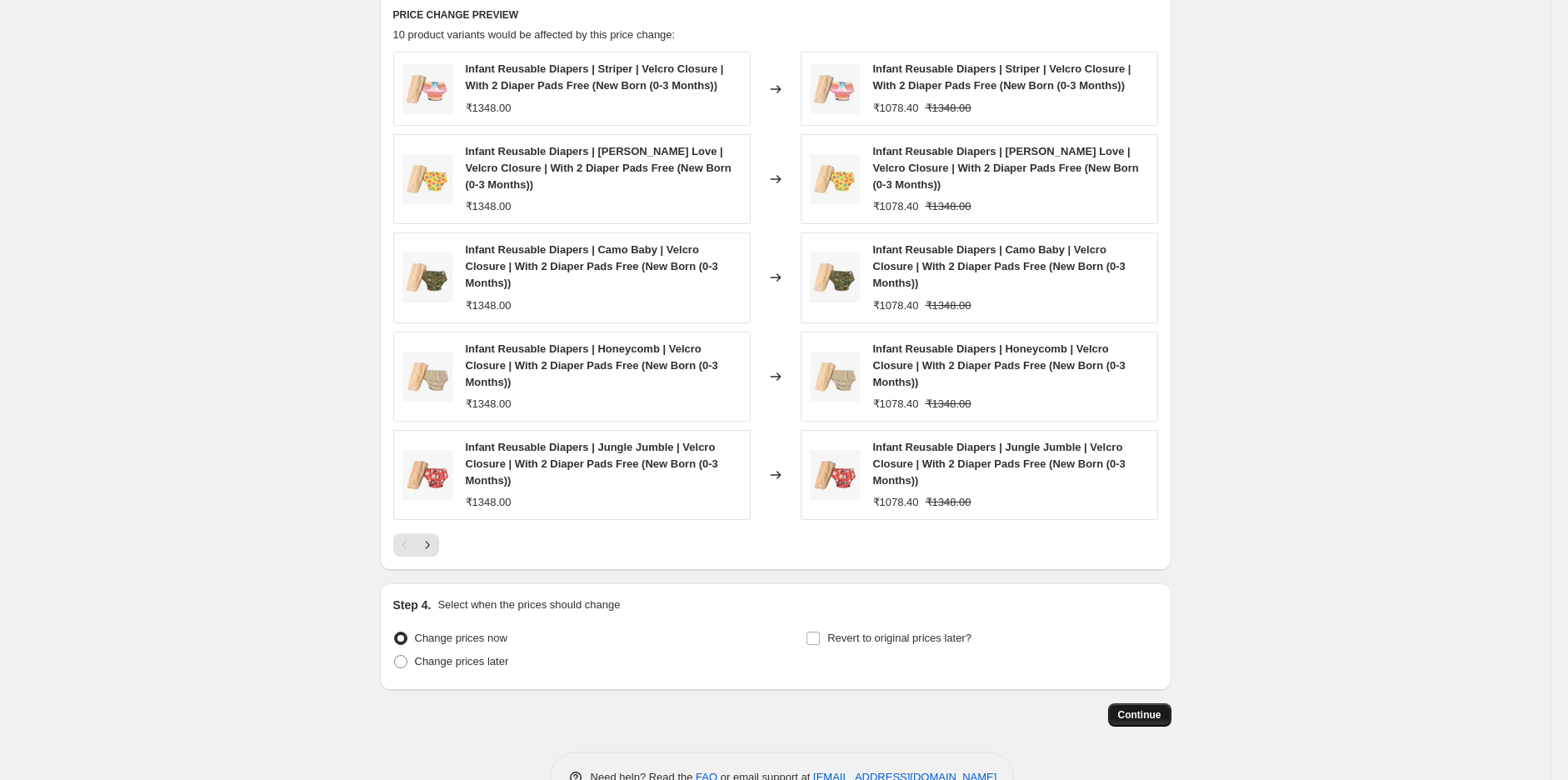
click at [1152, 693] on button "Continue" at bounding box center [1139, 715] width 63 height 23
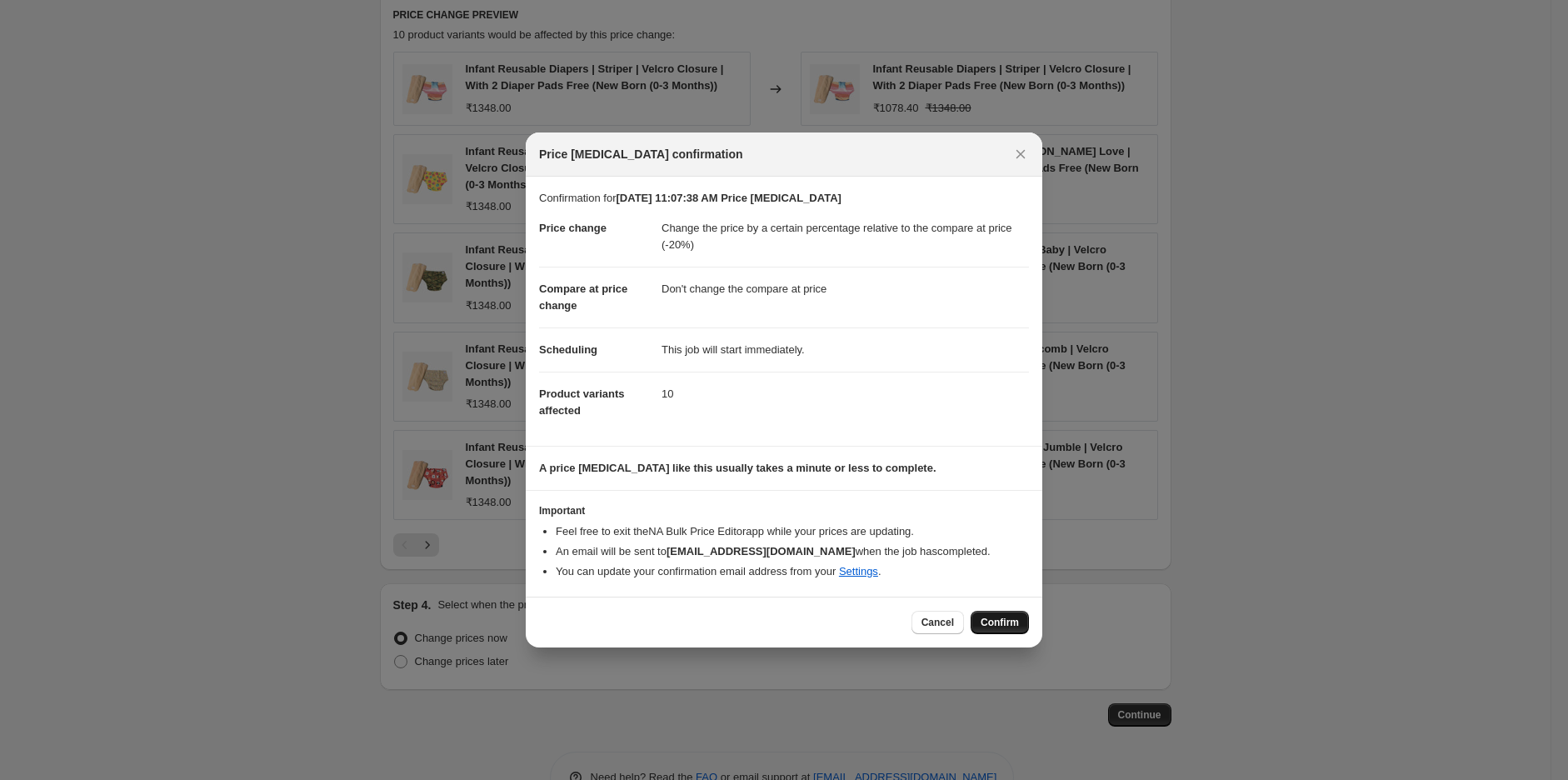
click at [1006, 621] on span "Confirm" at bounding box center [1000, 622] width 39 height 14
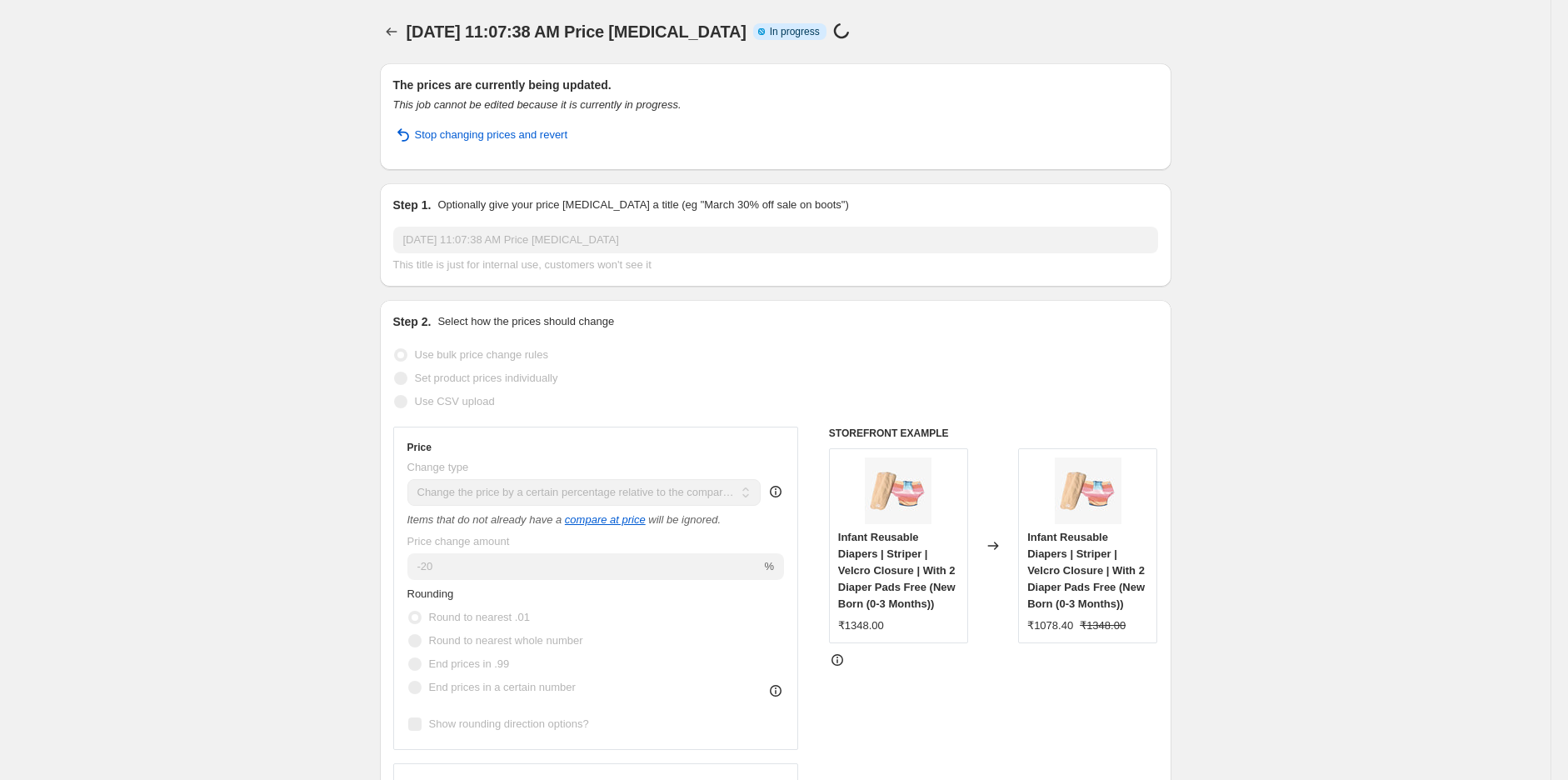
select select "pcap"
select select "no_change"
select select "product_type"
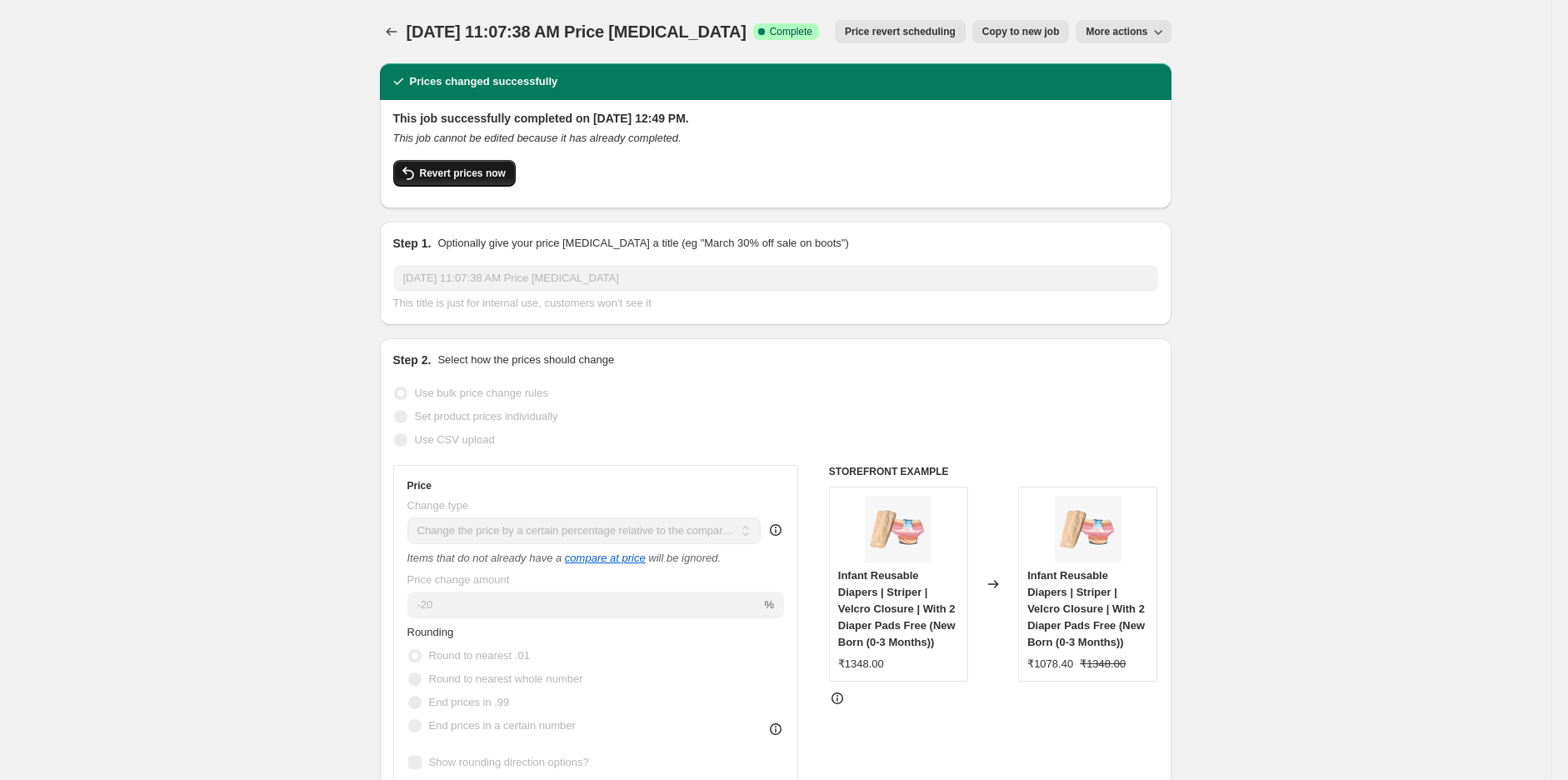
click at [467, 176] on span "Revert prices now" at bounding box center [462, 173] width 86 height 14
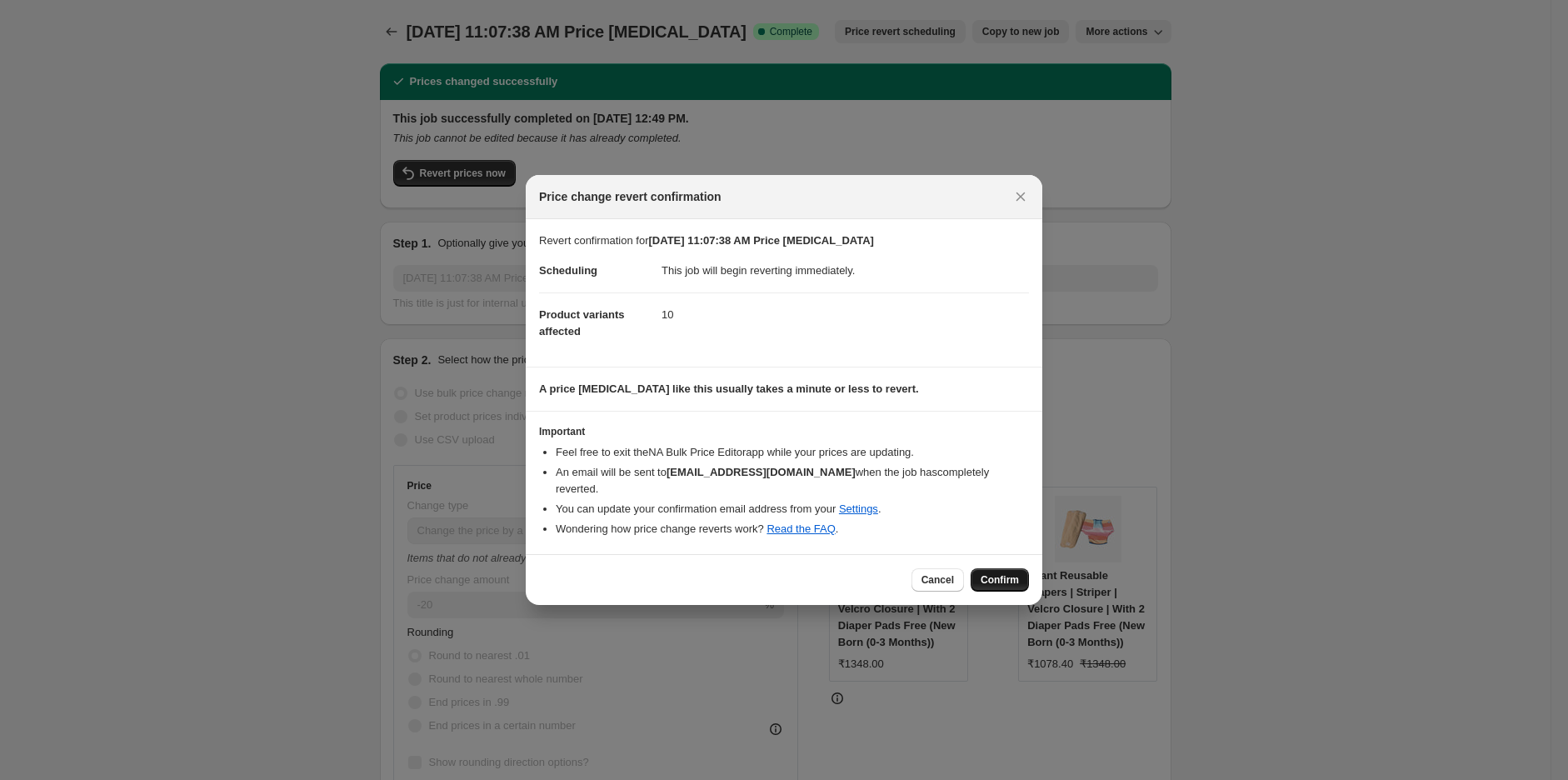
click at [997, 574] on span "Confirm" at bounding box center [1000, 581] width 39 height 14
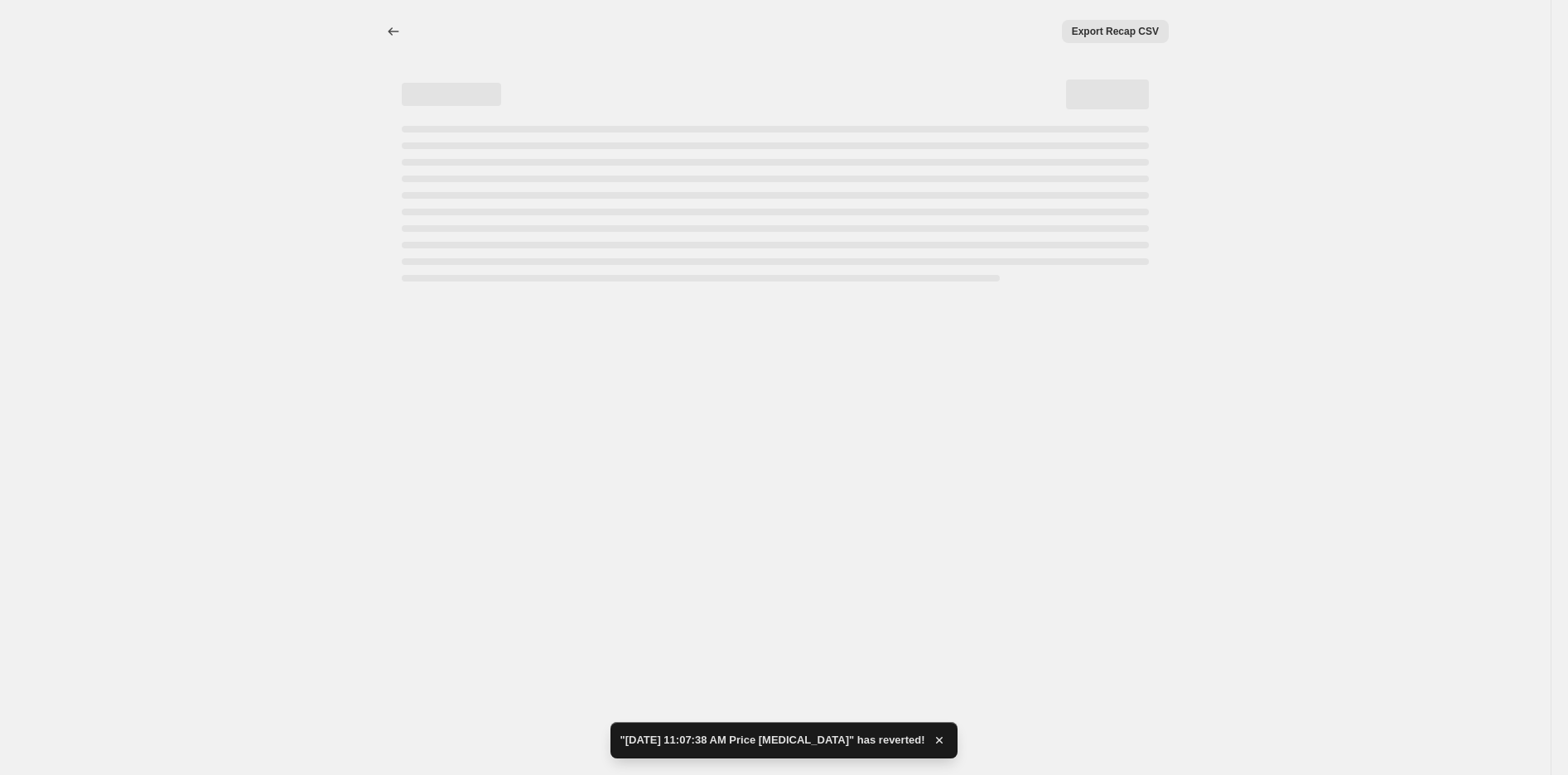
select select "pcap"
select select "no_change"
select select "product_type"
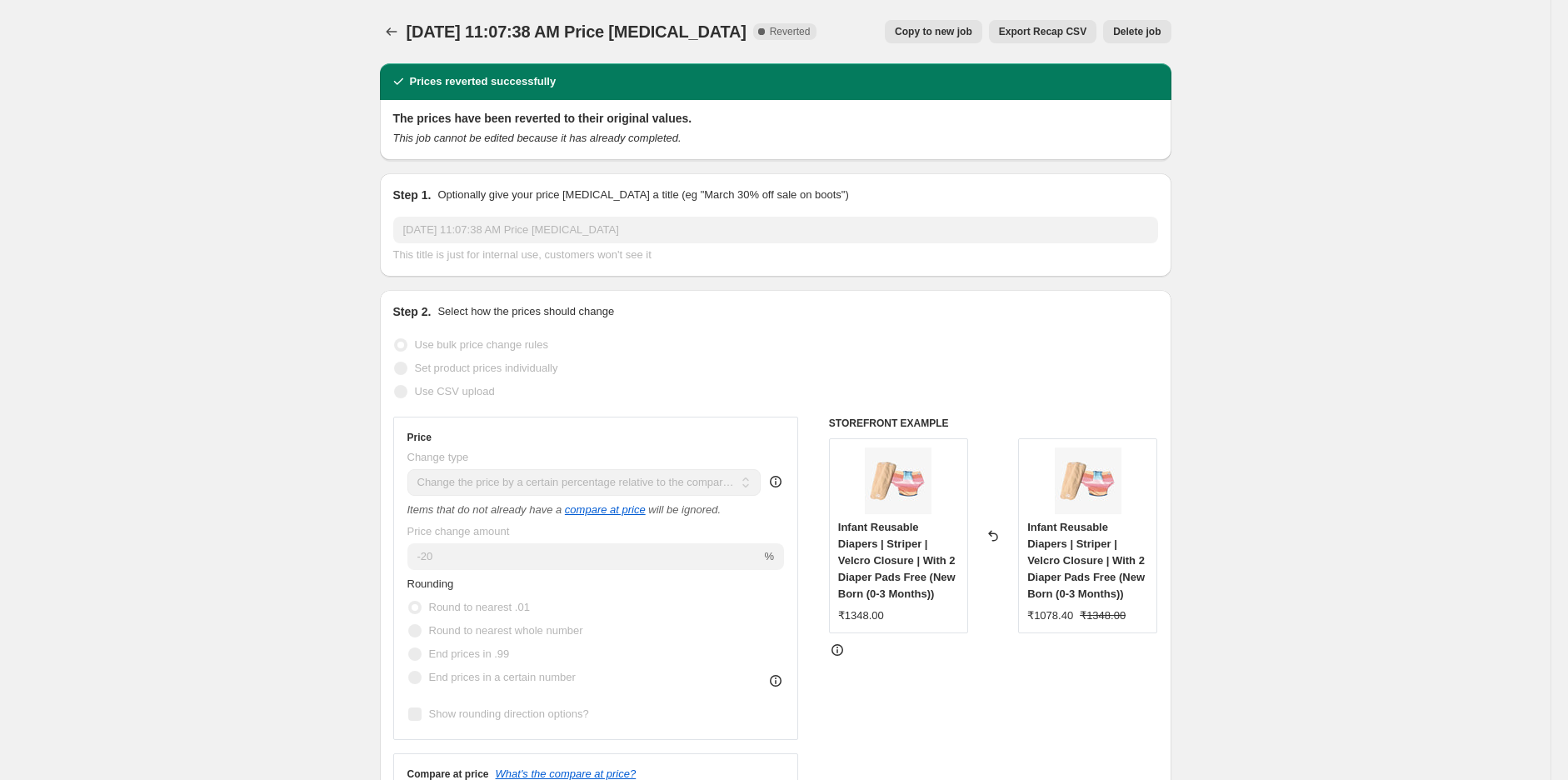
click at [1144, 36] on span "Delete job" at bounding box center [1137, 32] width 47 height 14
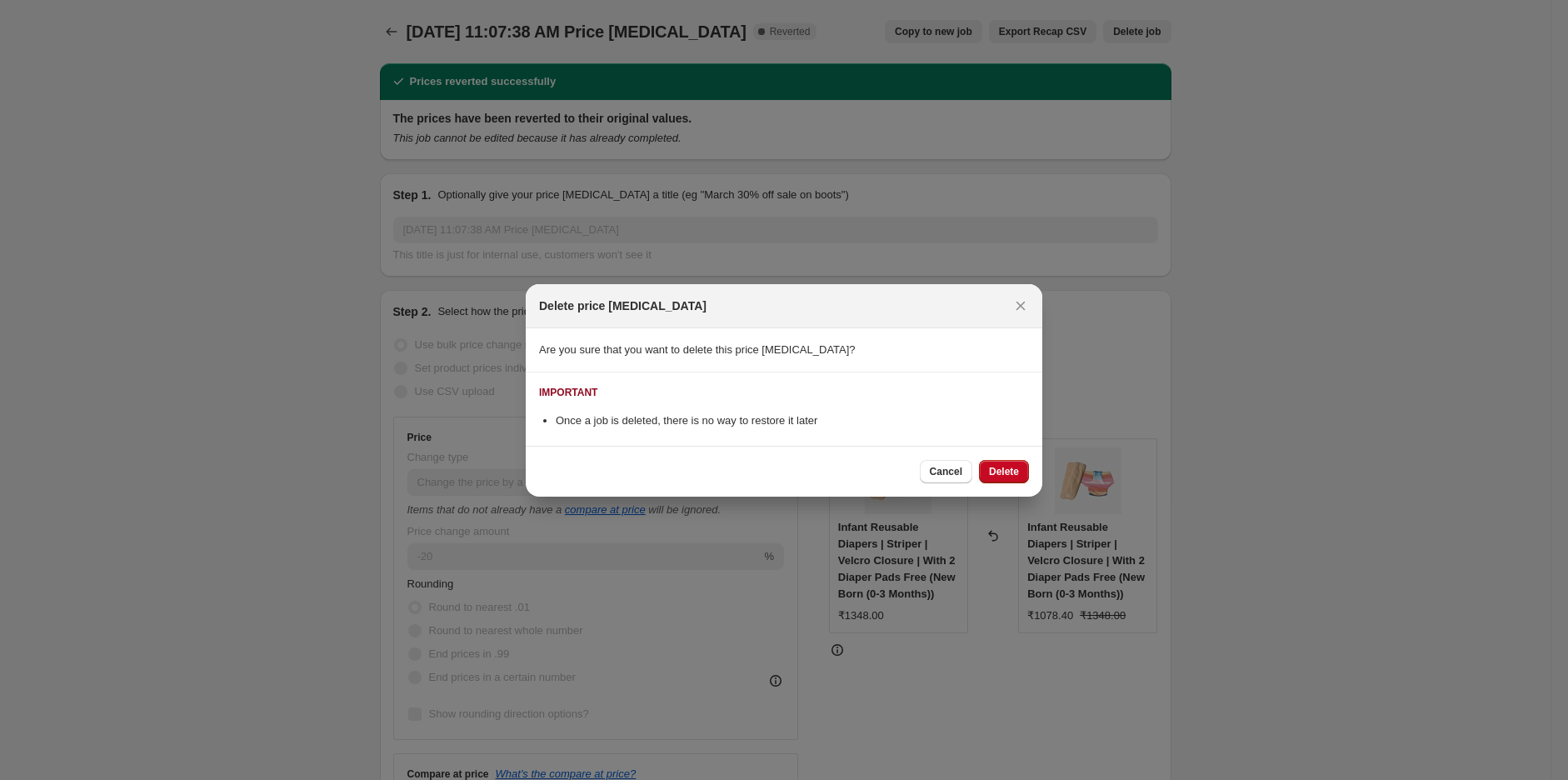
click at [1011, 484] on div "Cancel Delete" at bounding box center [784, 471] width 517 height 51
click at [1011, 469] on span "Delete" at bounding box center [1003, 472] width 30 height 14
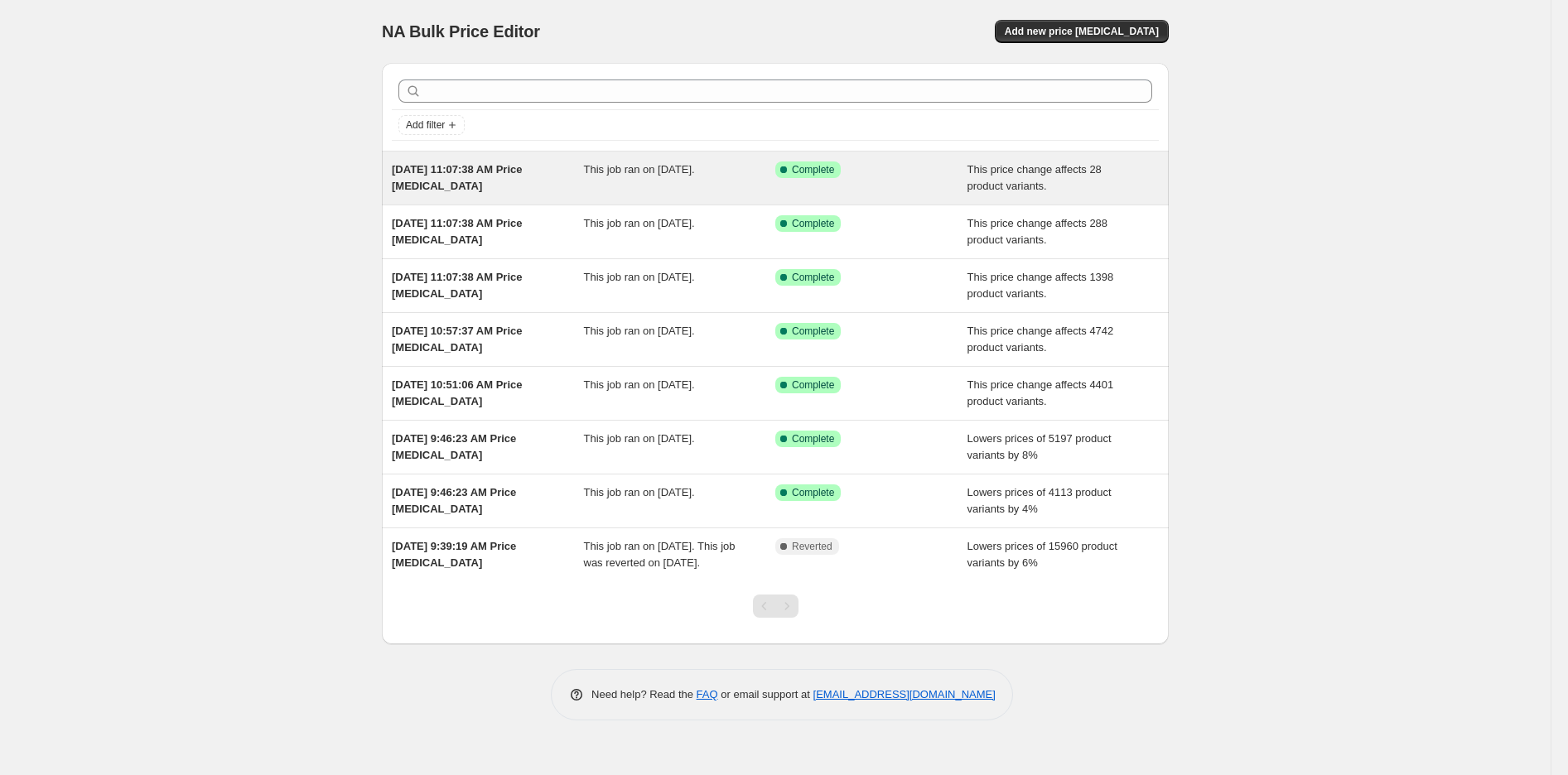
click at [418, 159] on div "[DATE] 11:07:38 AM Price [MEDICAL_DATA] This job ran on [DATE]. Success Complet…" at bounding box center [775, 178] width 787 height 53
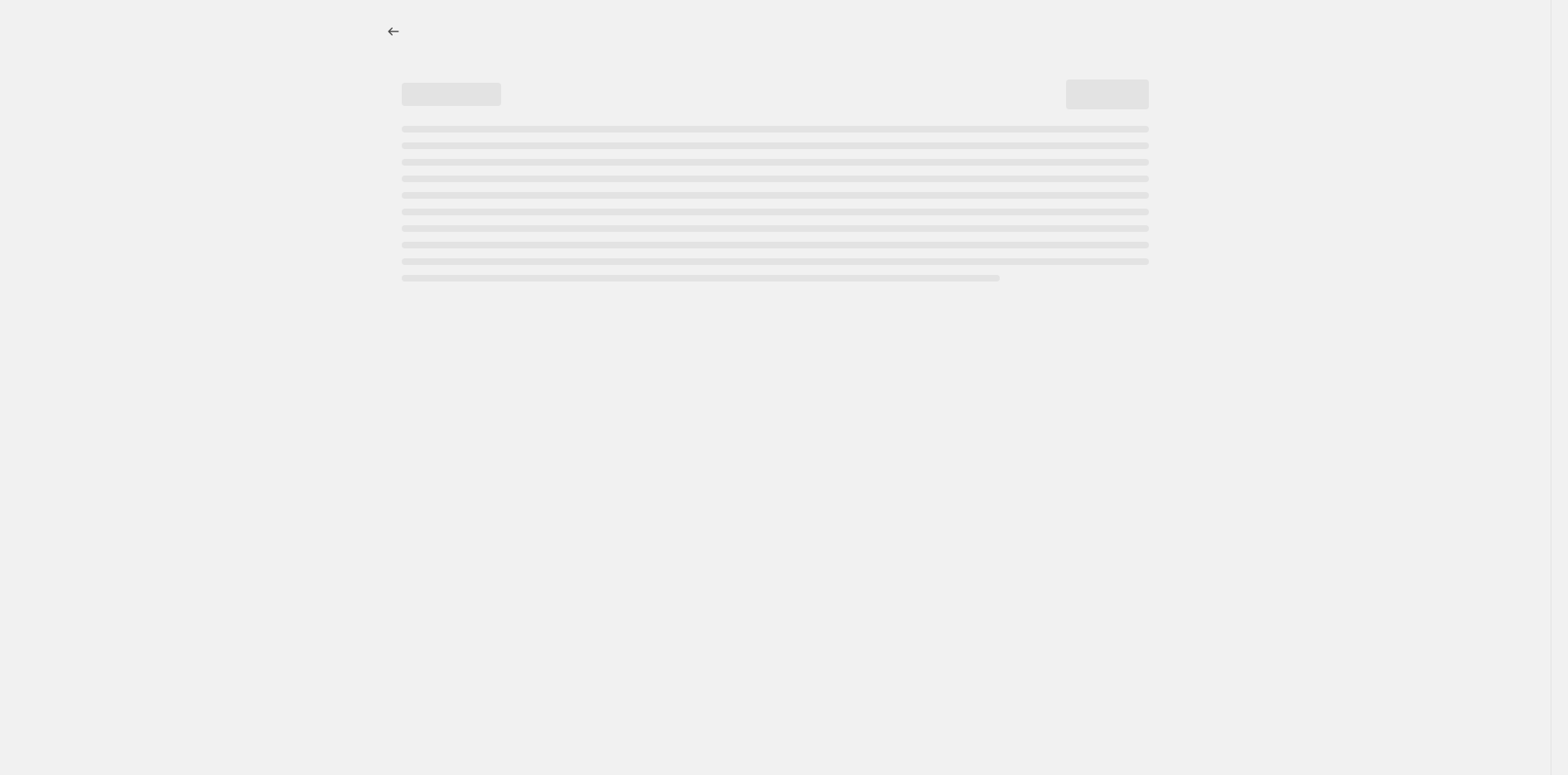
select select "pcap"
select select "no_change"
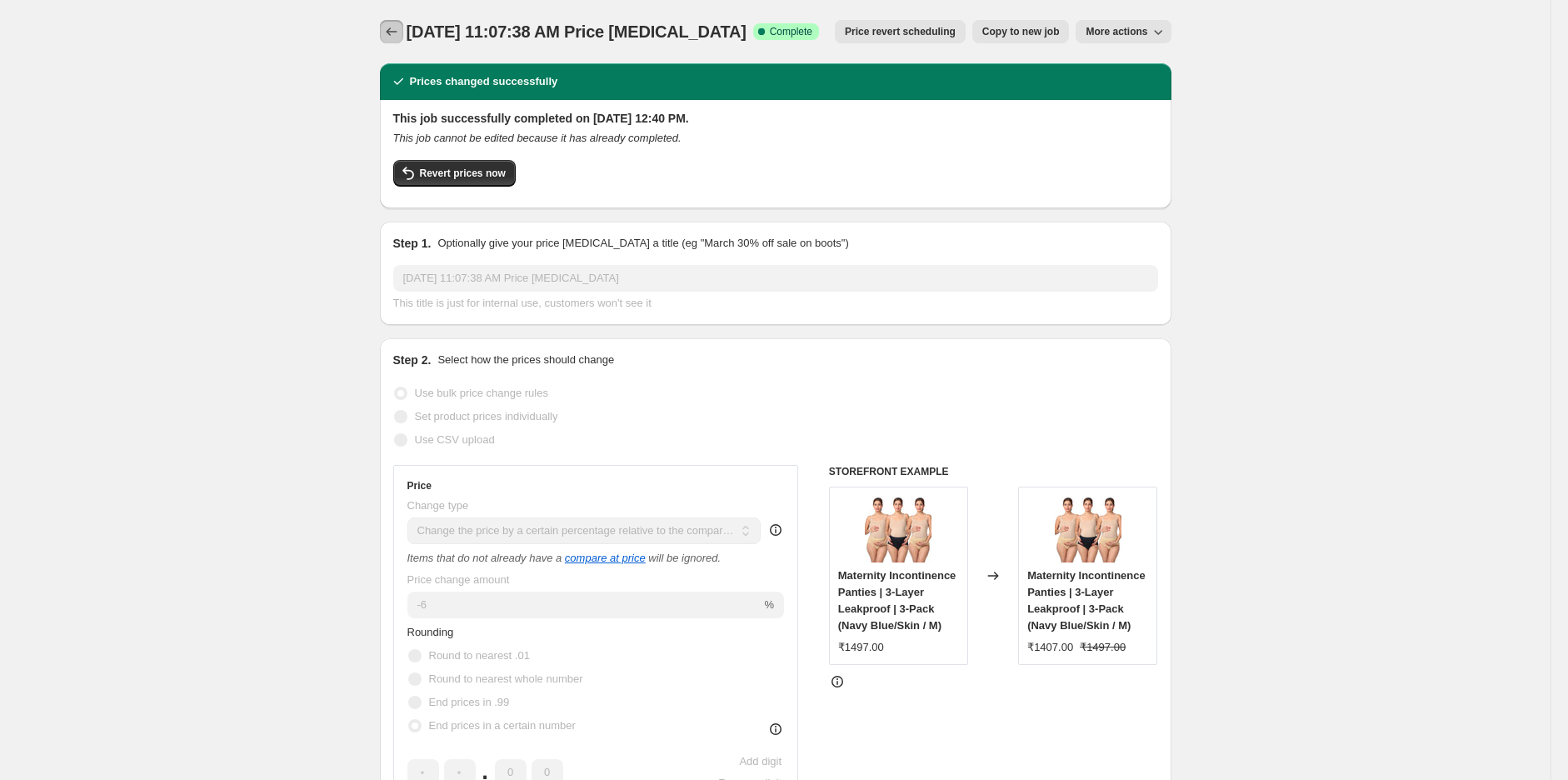
click at [393, 29] on icon "Price change jobs" at bounding box center [391, 31] width 16 height 16
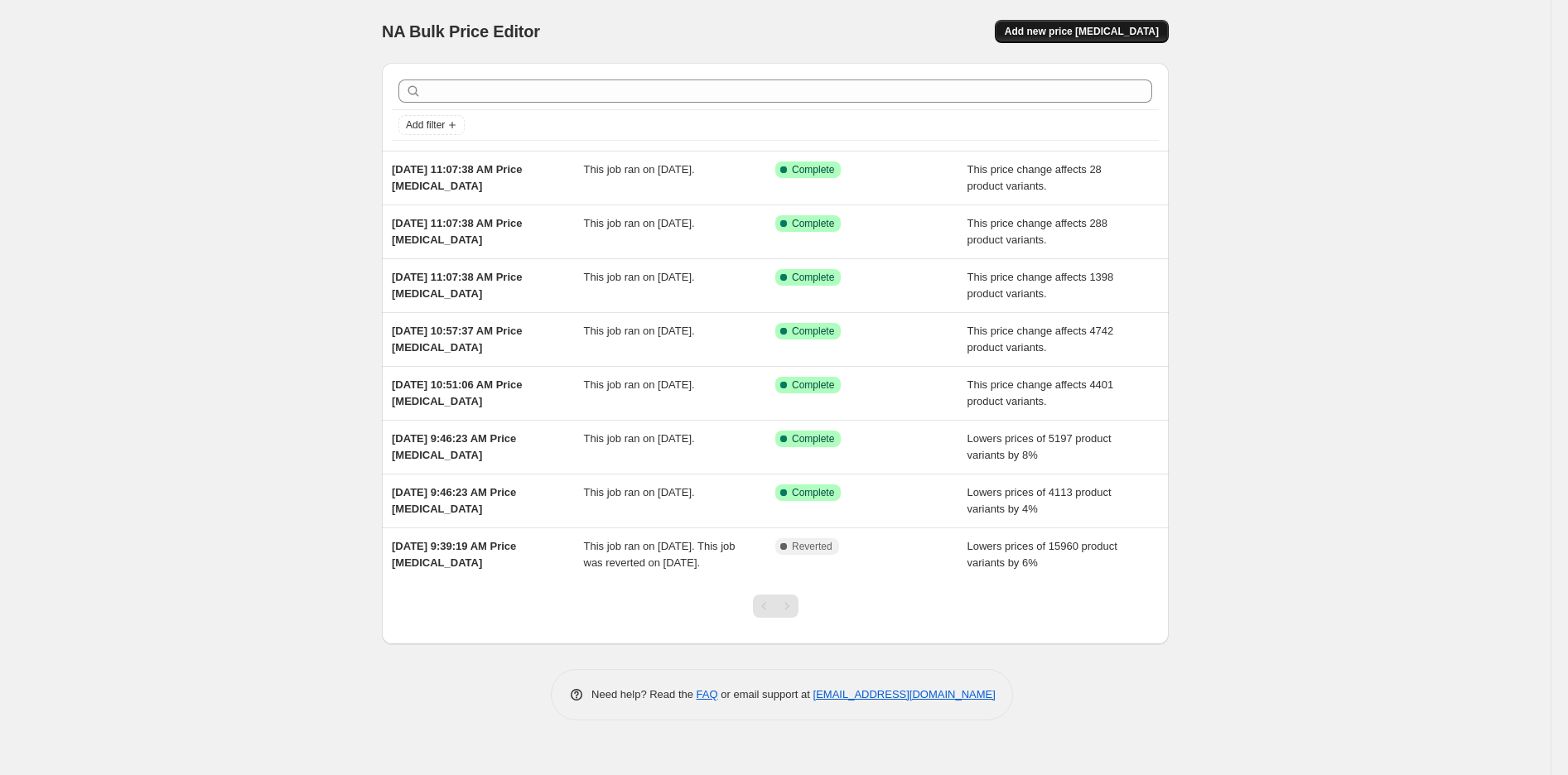
click at [1113, 35] on span "Add new price [MEDICAL_DATA]" at bounding box center [1082, 32] width 154 height 13
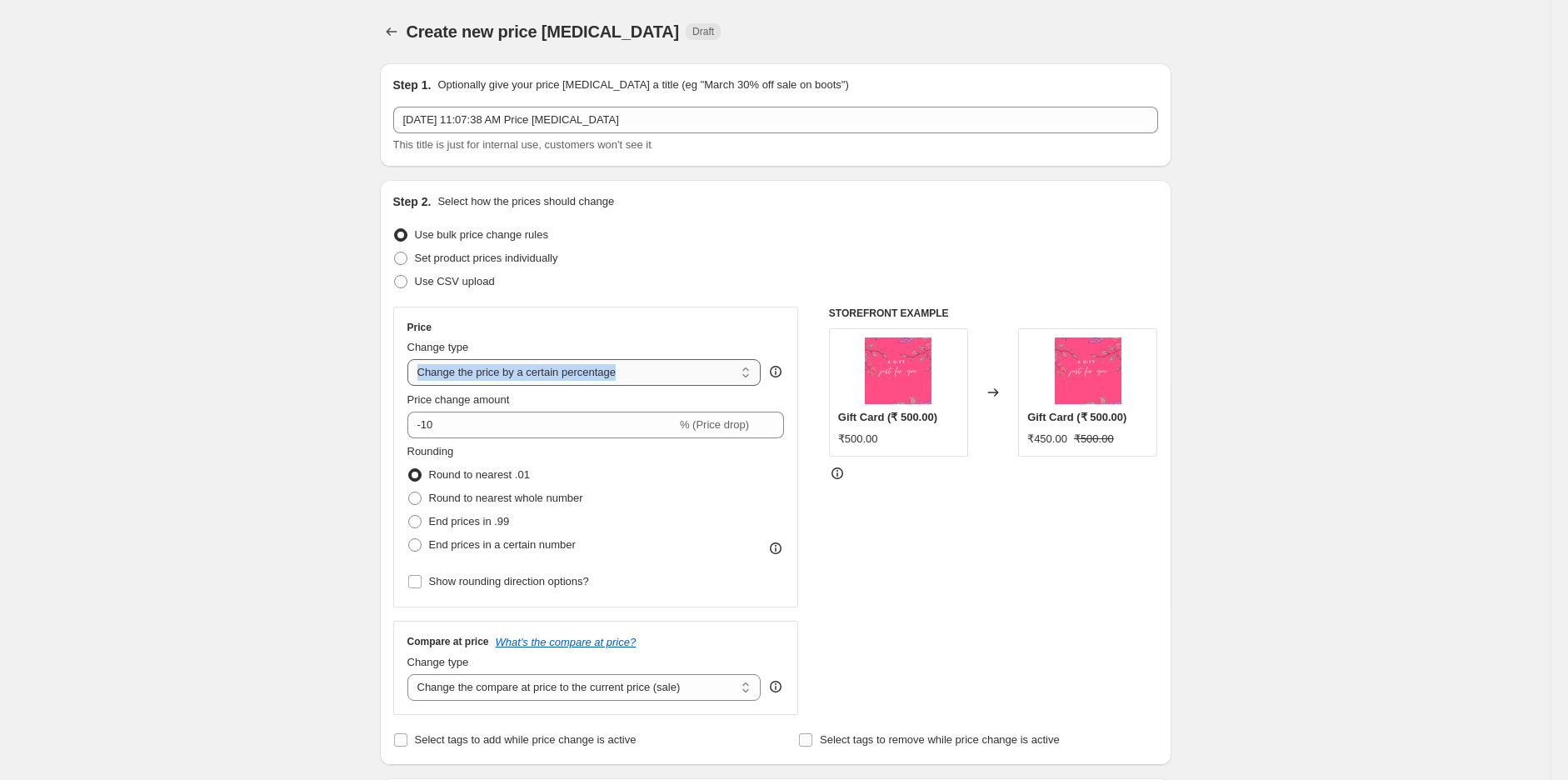
drag, startPoint x: 702, startPoint y: 358, endPoint x: 688, endPoint y: 370, distance: 18.4
click at [688, 370] on div "Change type Change the price to a certain amount Change the price by a certain …" at bounding box center [584, 363] width 354 height 46
click at [688, 370] on select "Change the price to a certain amount Change the price by a certain amount Chang…" at bounding box center [584, 373] width 354 height 27
select select "pcap"
click at [411, 359] on select "Change the price to a certain amount Change the price by a certain amount Chang…" at bounding box center [584, 373] width 354 height 27
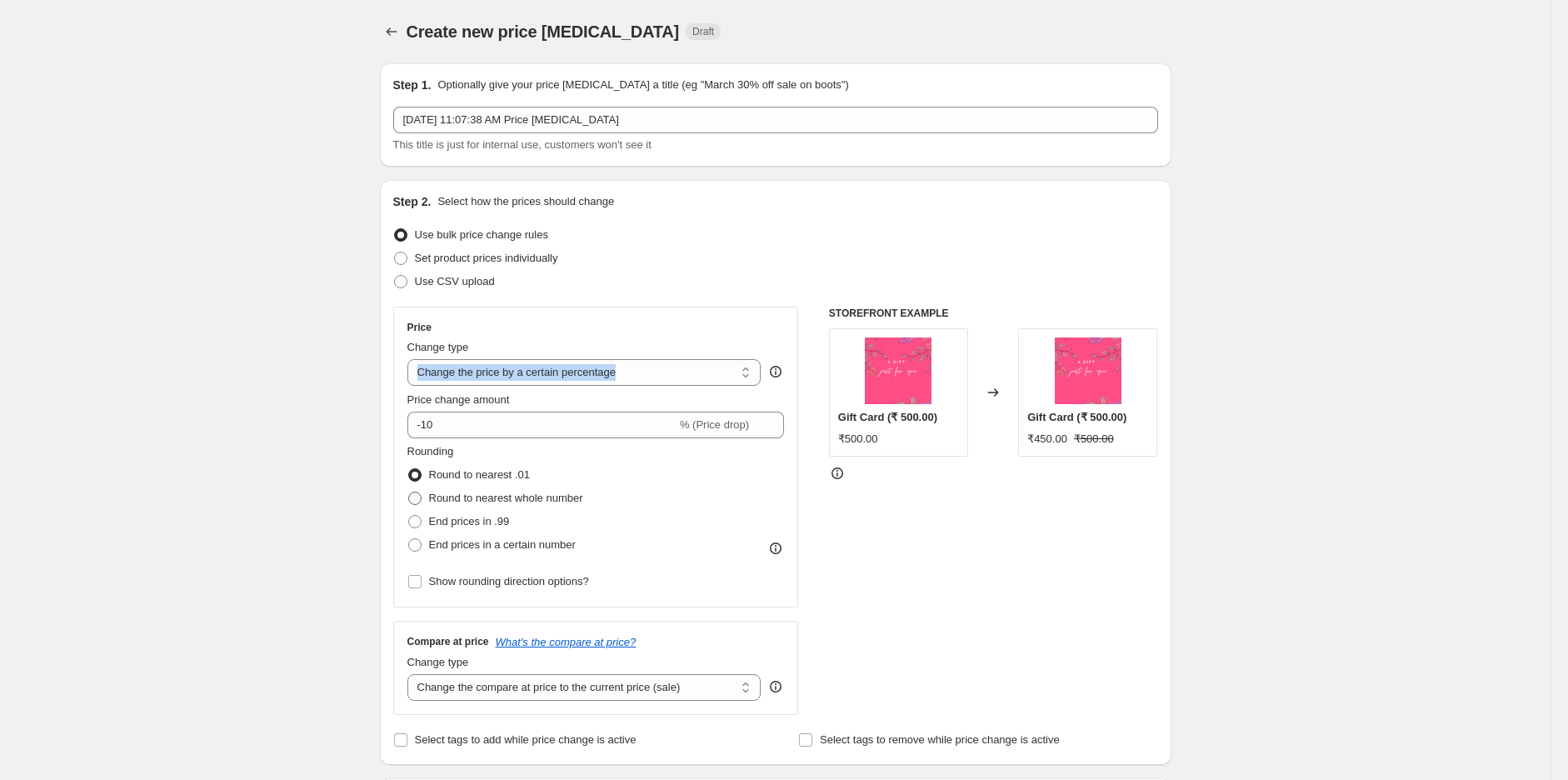
type input "-20"
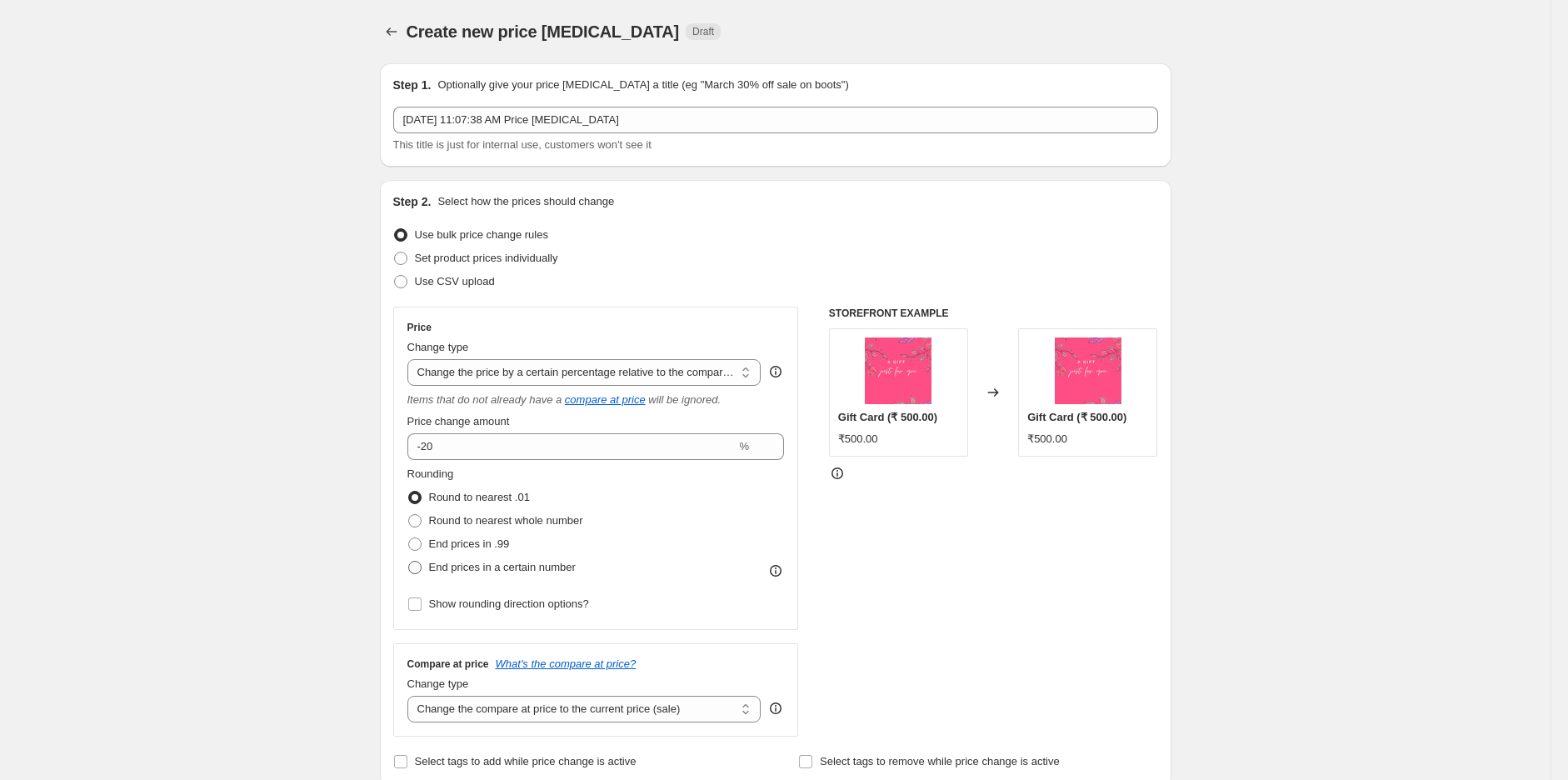
click at [531, 569] on span "End prices in a certain number" at bounding box center [503, 567] width 147 height 13
click at [409, 561] on input "End prices in a certain number" at bounding box center [408, 561] width 1 height 1
radio input "true"
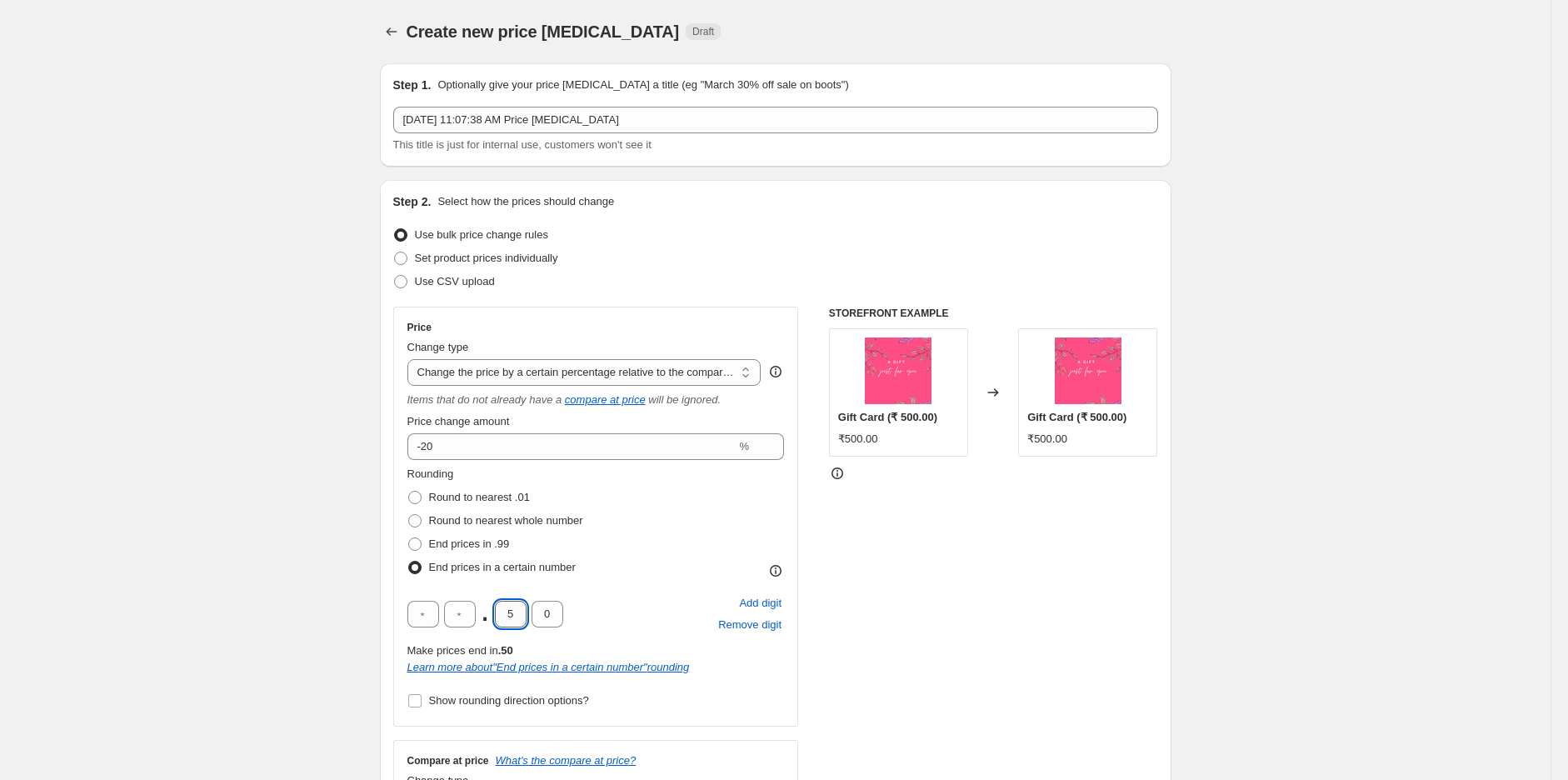
click at [514, 612] on input "5" at bounding box center [511, 615] width 32 height 27
type input "0"
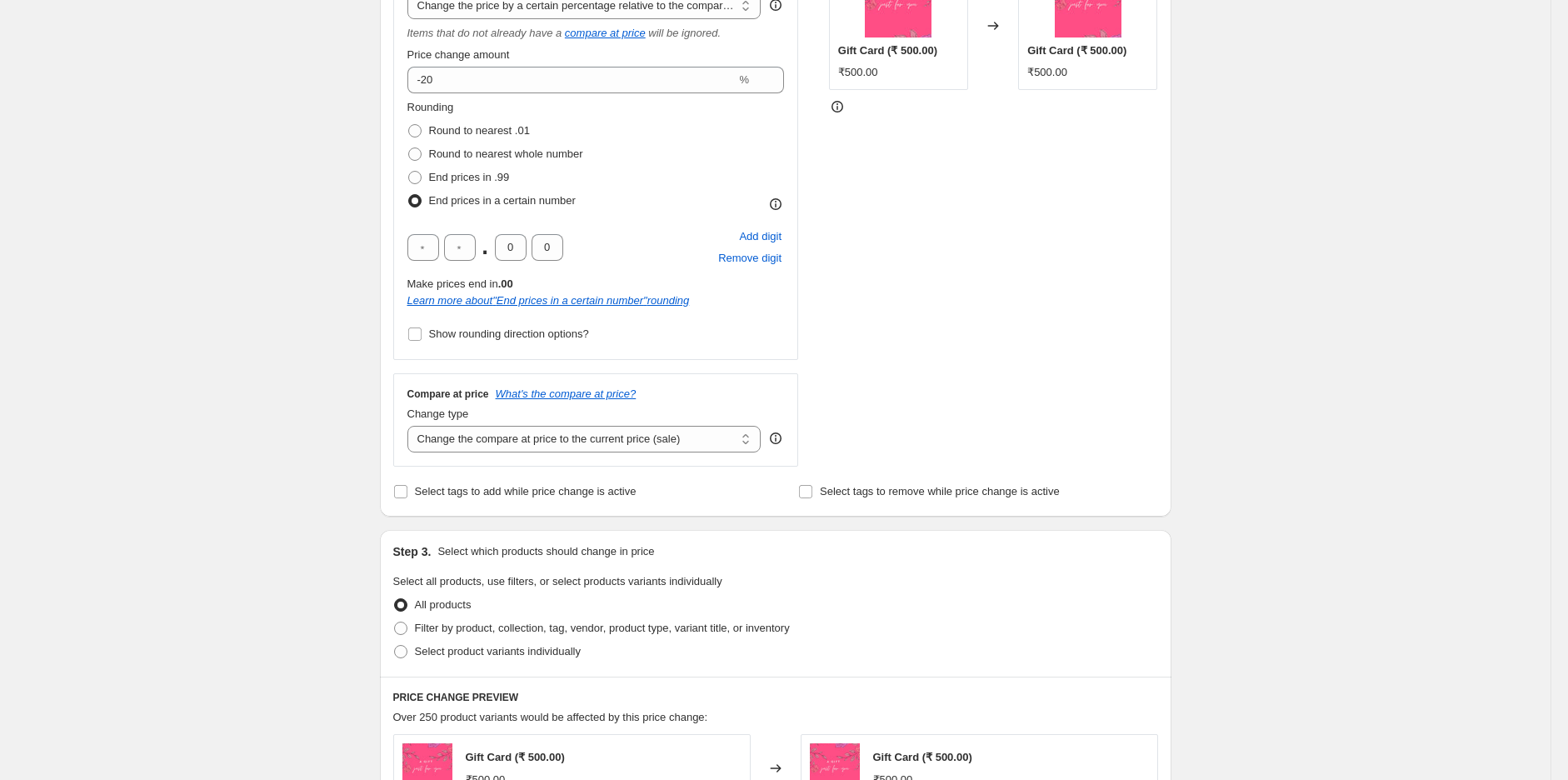
scroll to position [370, 0]
click at [545, 443] on select "Change the compare at price to the current price (sale) Change the compare at p…" at bounding box center [584, 436] width 354 height 27
select select "no_change"
click at [411, 424] on select "Change the compare at price to the current price (sale) Change the compare at p…" at bounding box center [584, 436] width 354 height 27
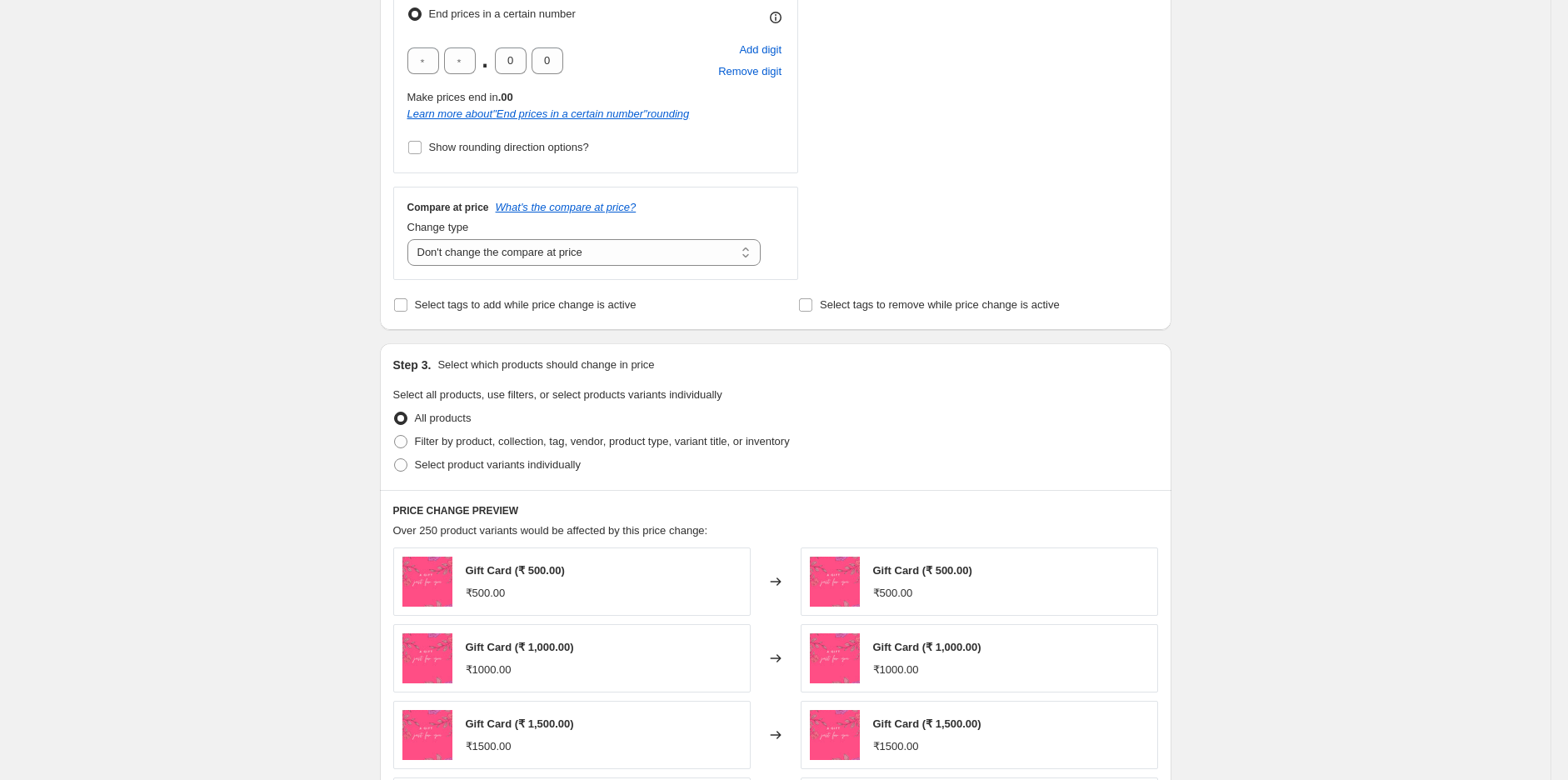
scroll to position [555, 0]
click at [470, 443] on span "Filter by product, collection, tag, vendor, product type, variant title, or inv…" at bounding box center [603, 439] width 375 height 13
click at [395, 435] on input "Filter by product, collection, tag, vendor, product type, variant title, or inv…" at bounding box center [394, 434] width 1 height 1
radio input "true"
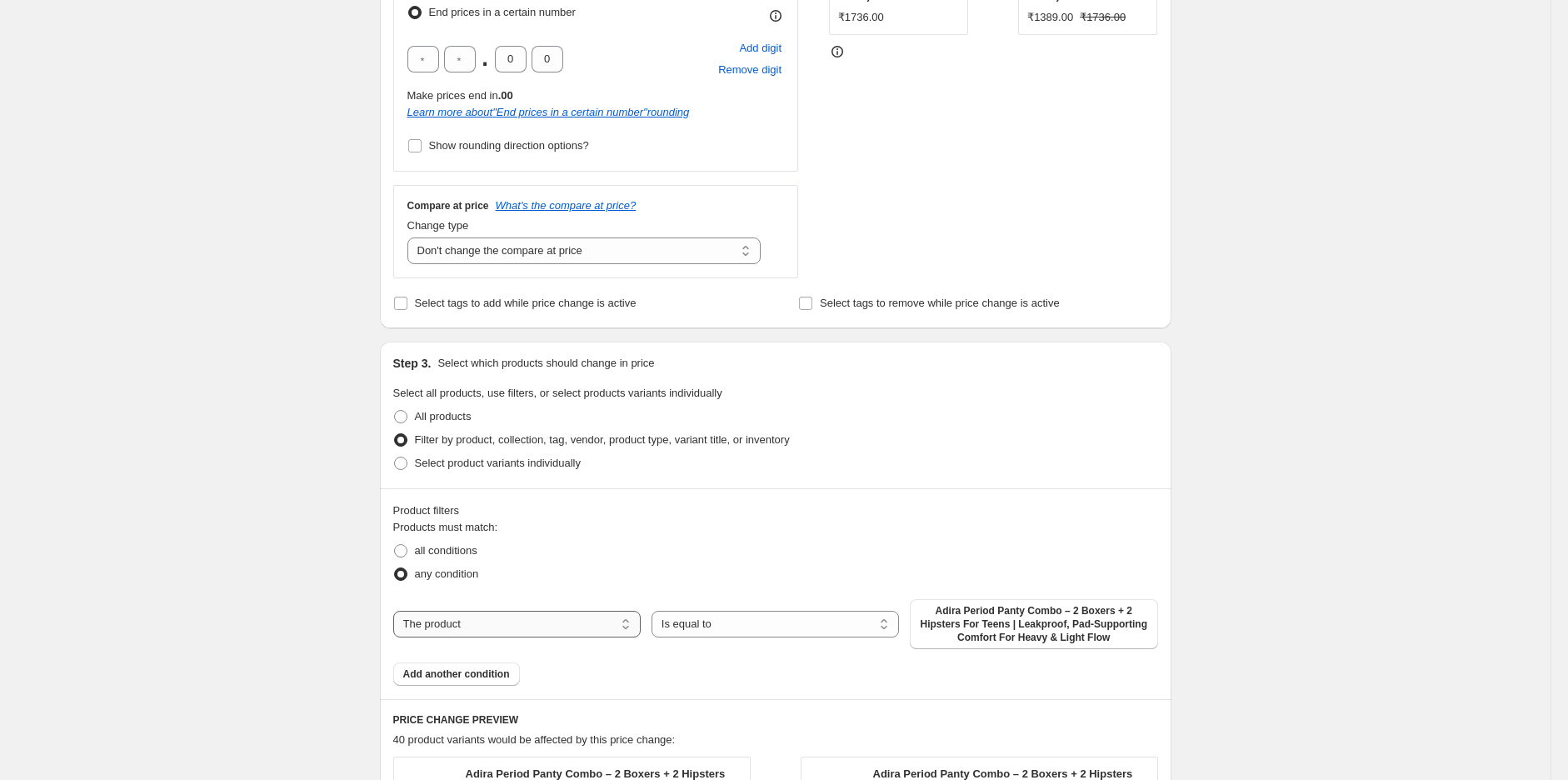
click at [563, 623] on select "The product The product's collection The product's tag The product's vendor The…" at bounding box center [518, 624] width 248 height 27
select select "product_type"
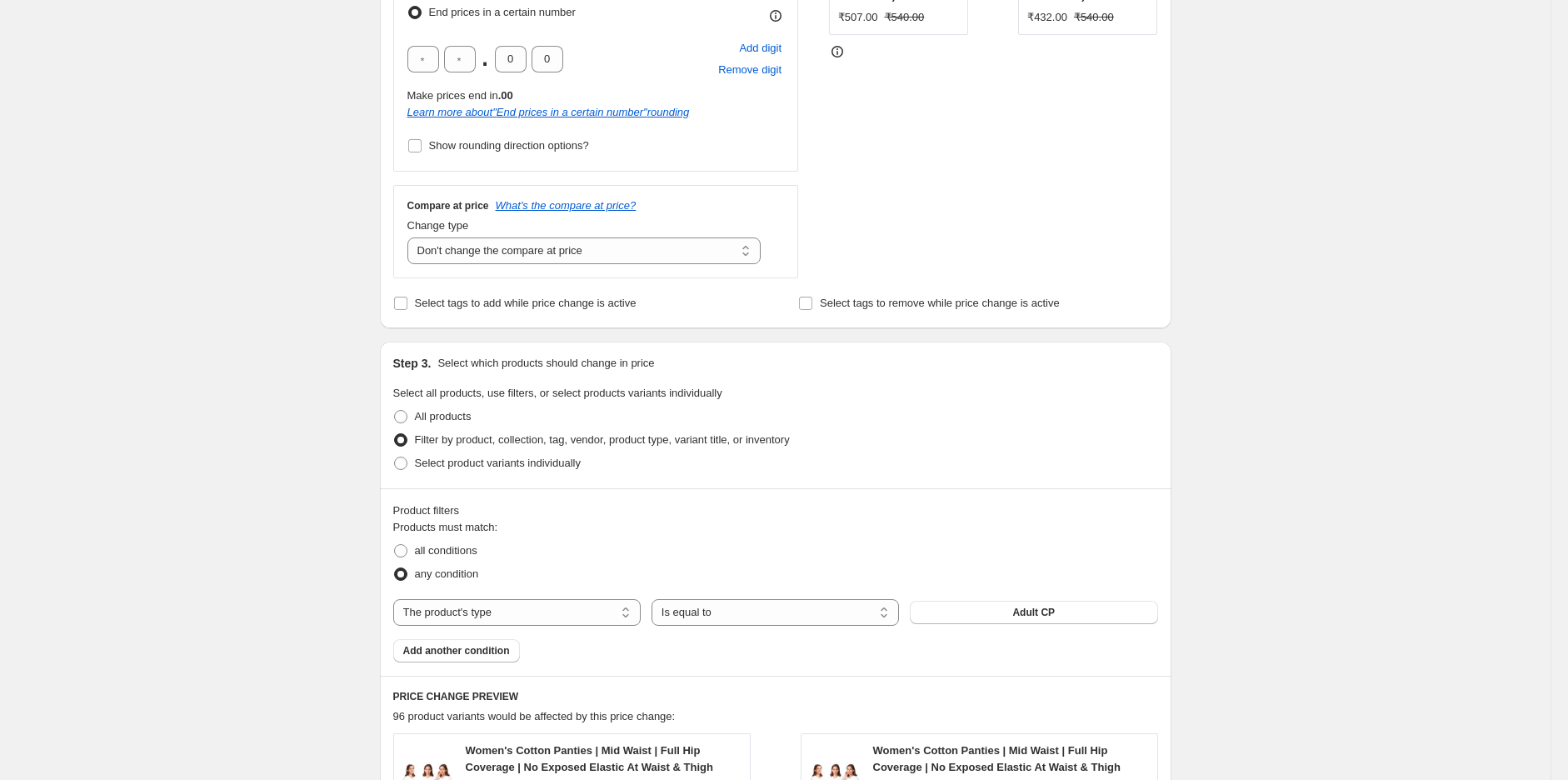
click at [1038, 612] on span "Adult CP" at bounding box center [1033, 613] width 43 height 14
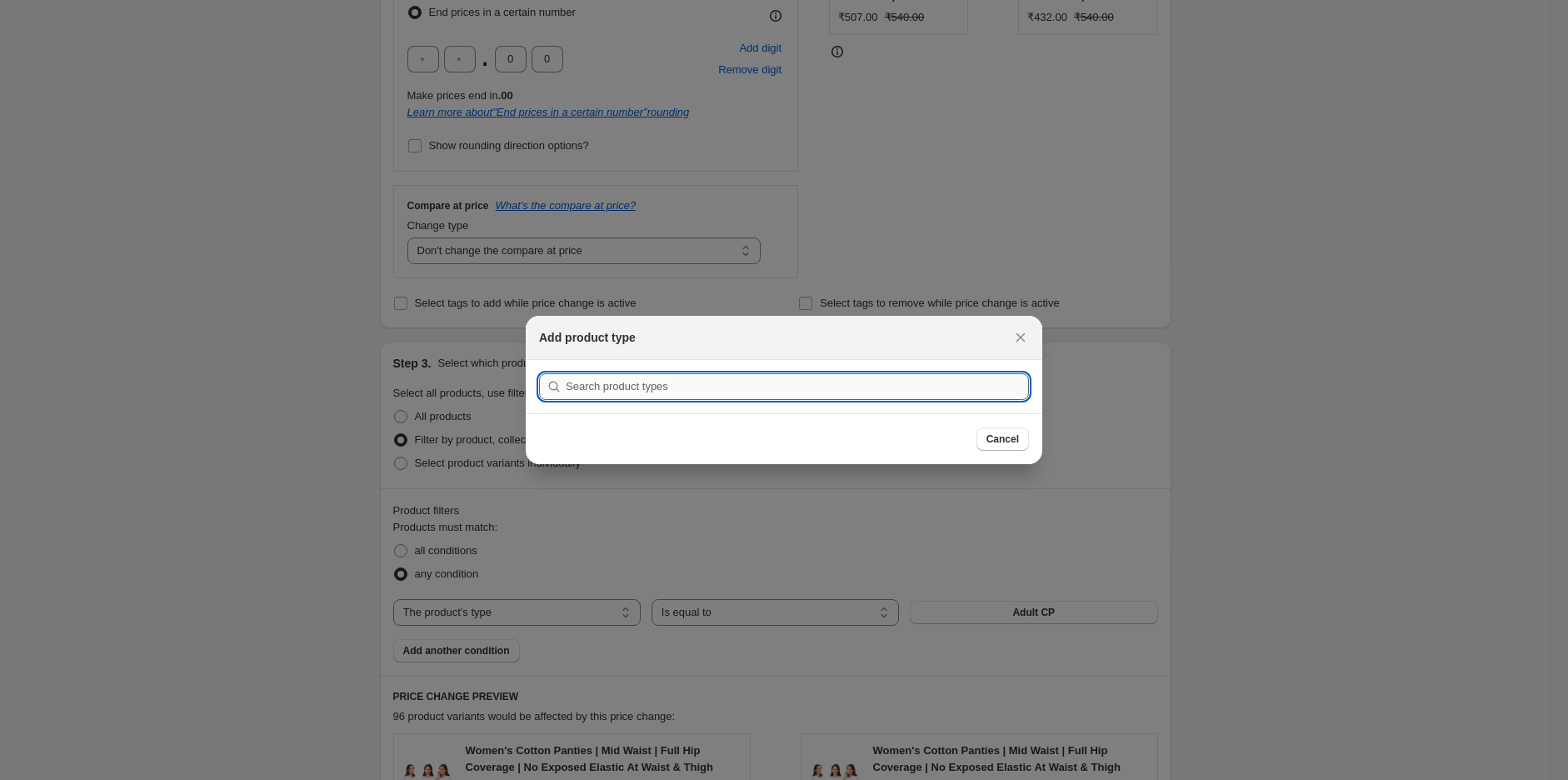
click at [740, 392] on input ":rt7:" at bounding box center [797, 387] width 463 height 27
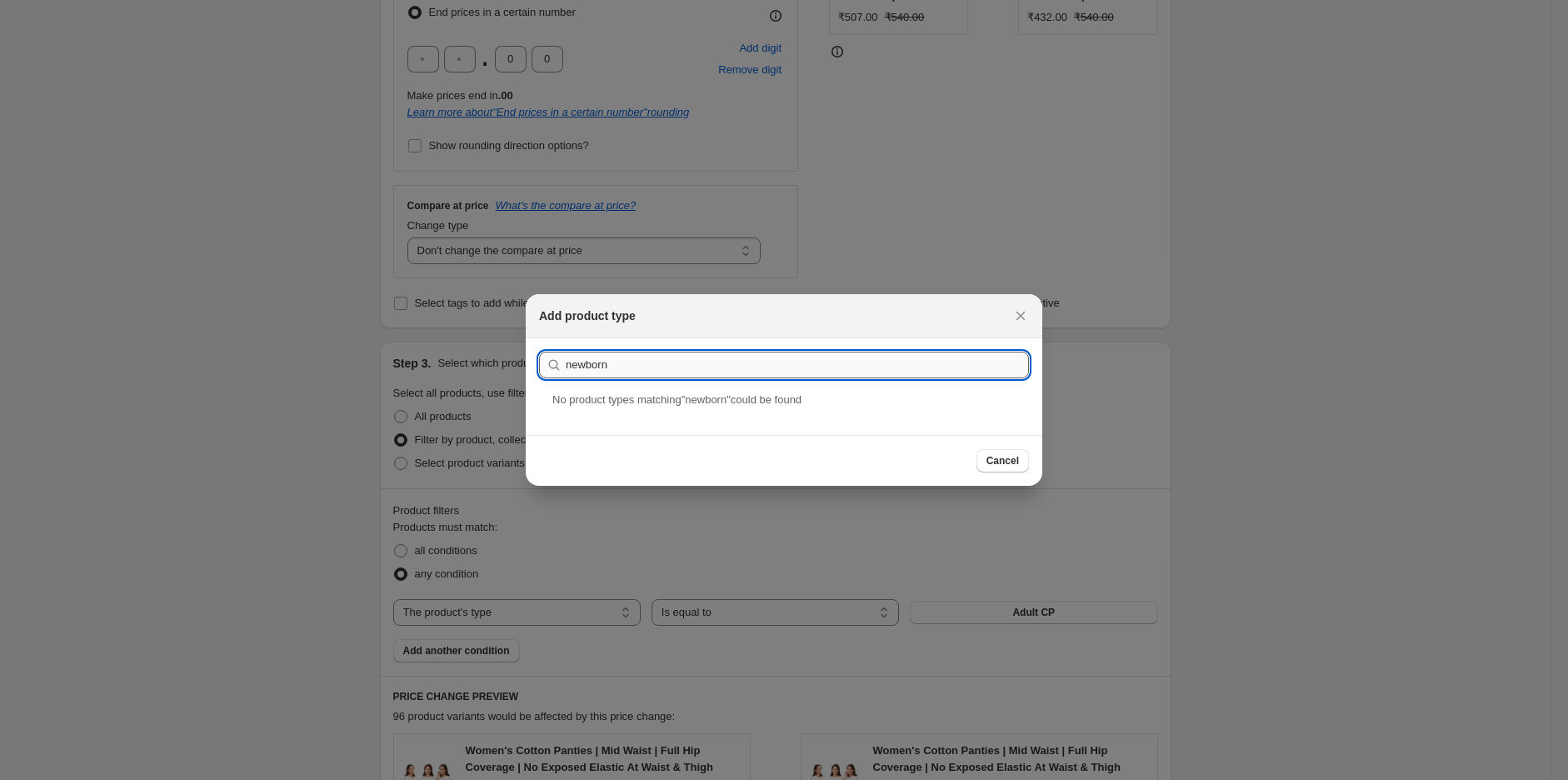
click at [581, 370] on input "newborn" at bounding box center [797, 365] width 463 height 27
type input "new born"
click at [587, 428] on div "New Born" at bounding box center [784, 414] width 517 height 45
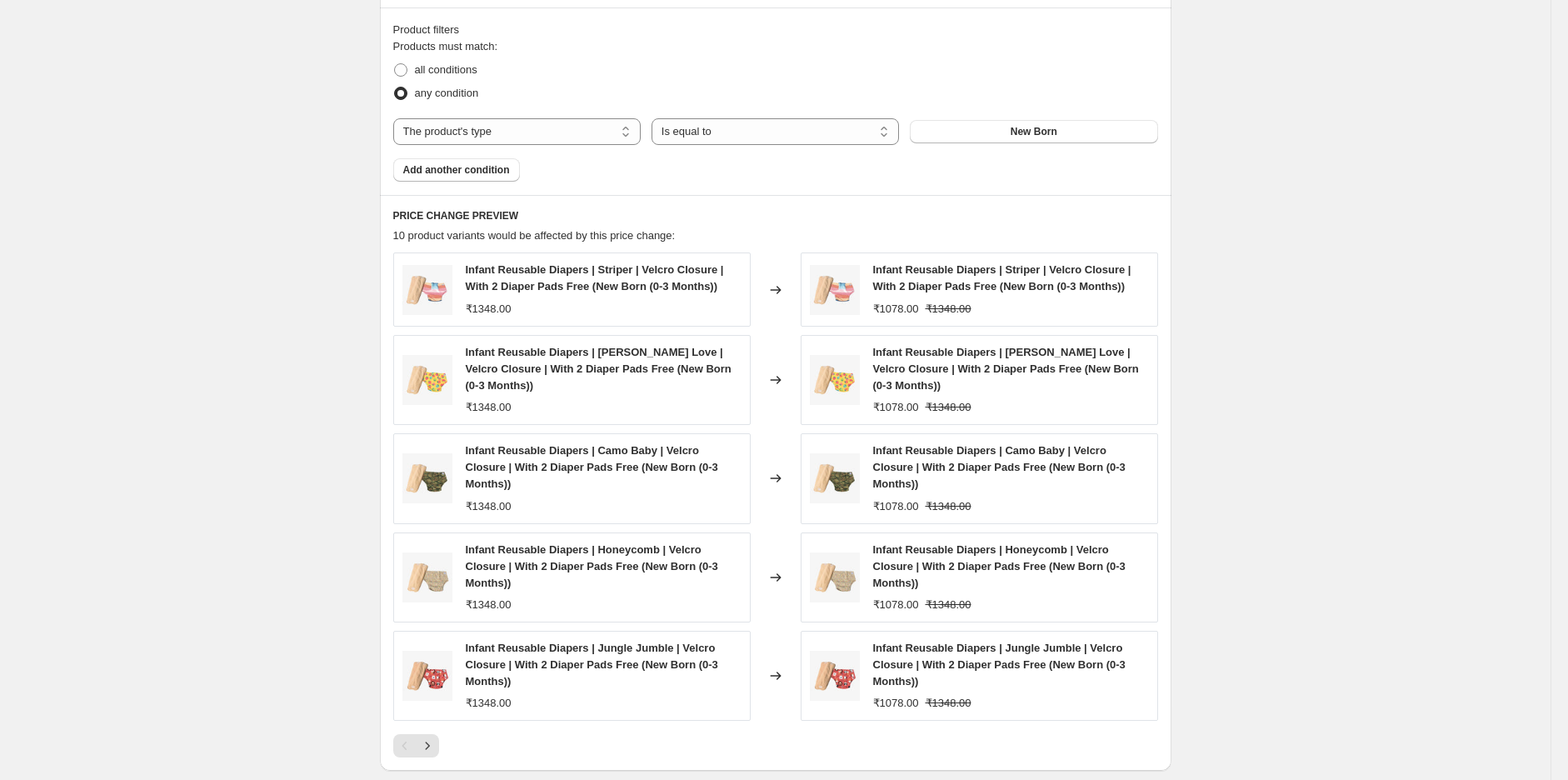
scroll to position [1237, 0]
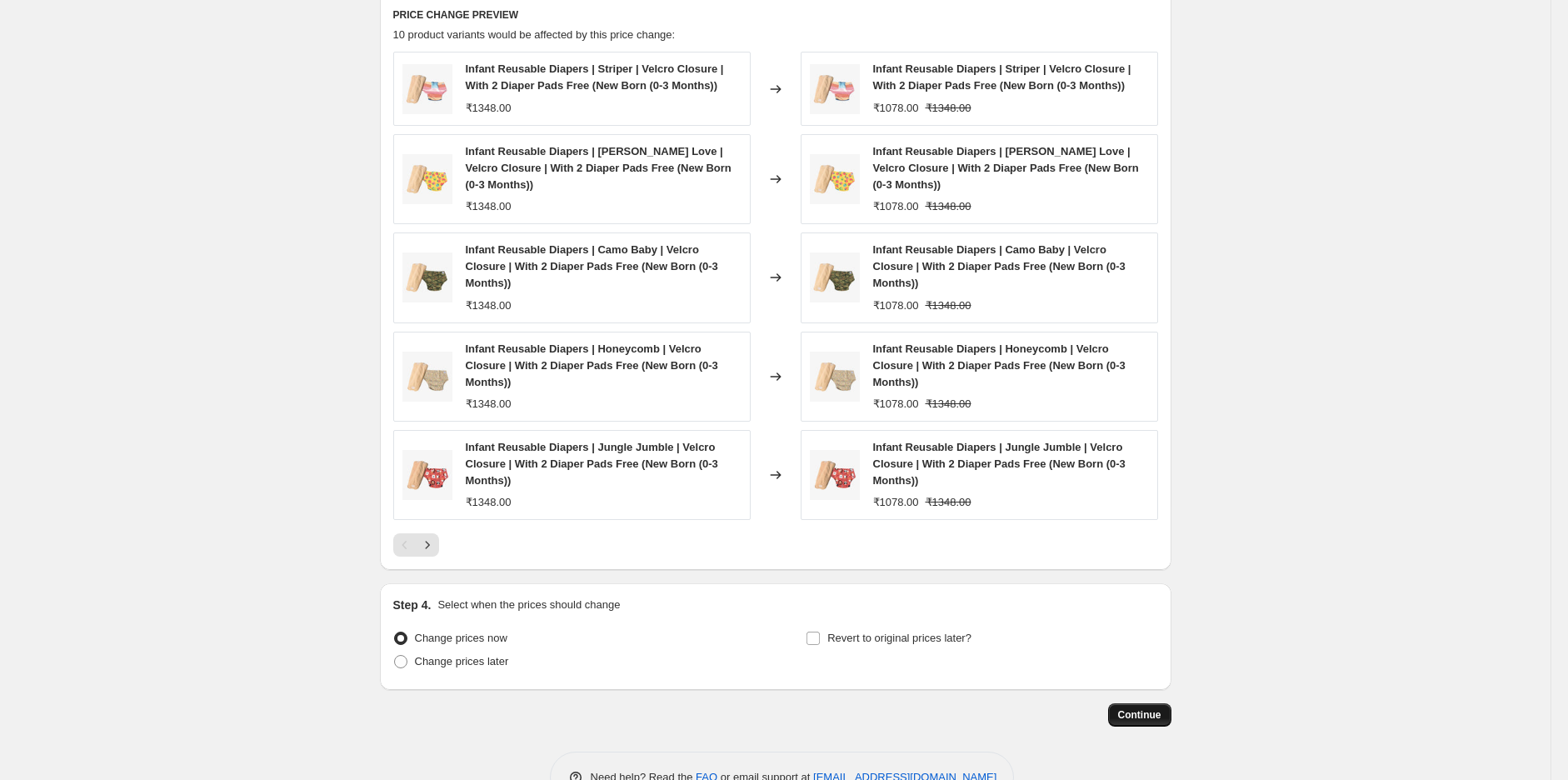
click at [1143, 693] on button "Continue" at bounding box center [1139, 715] width 63 height 23
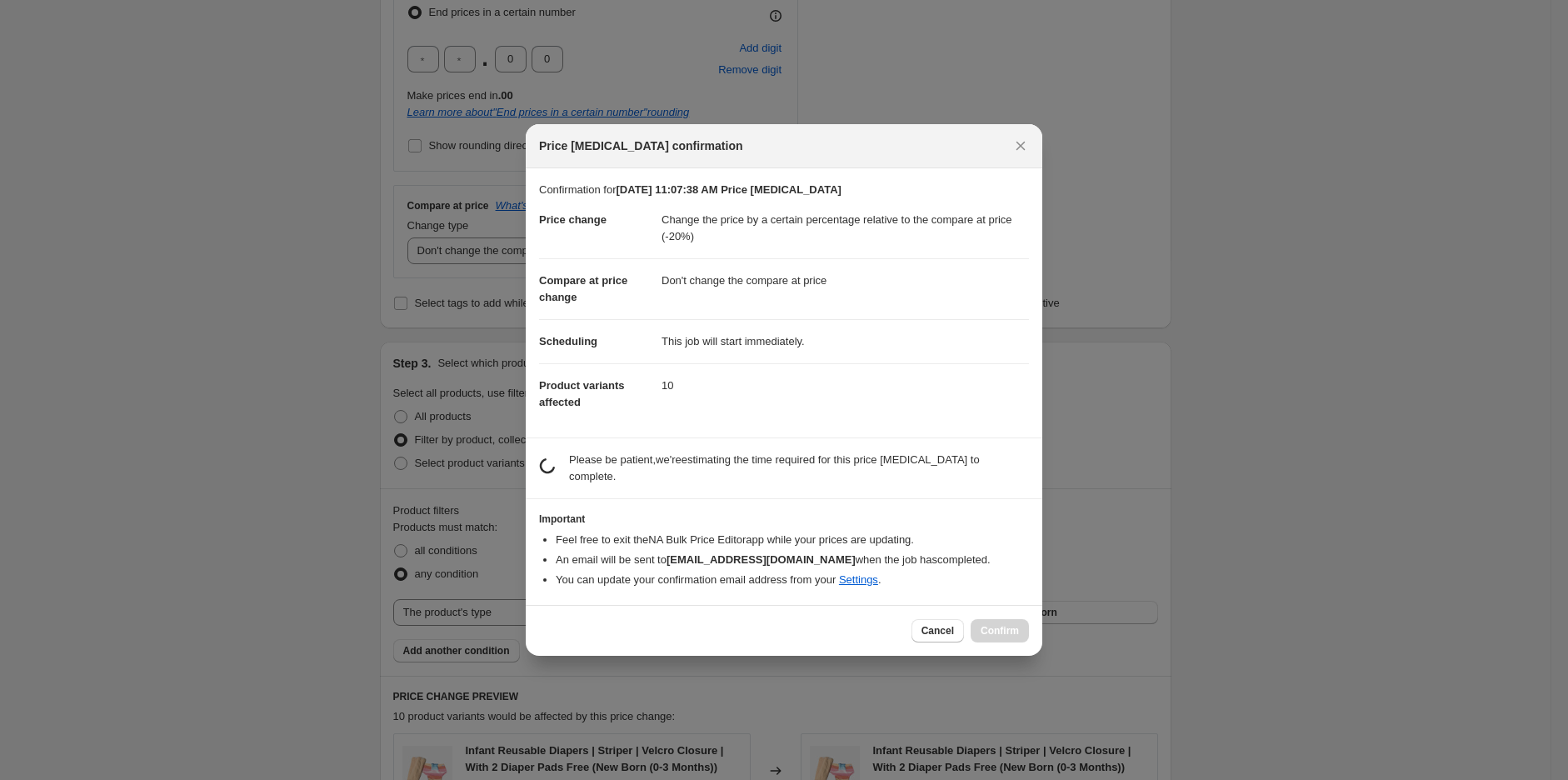
scroll to position [0, 0]
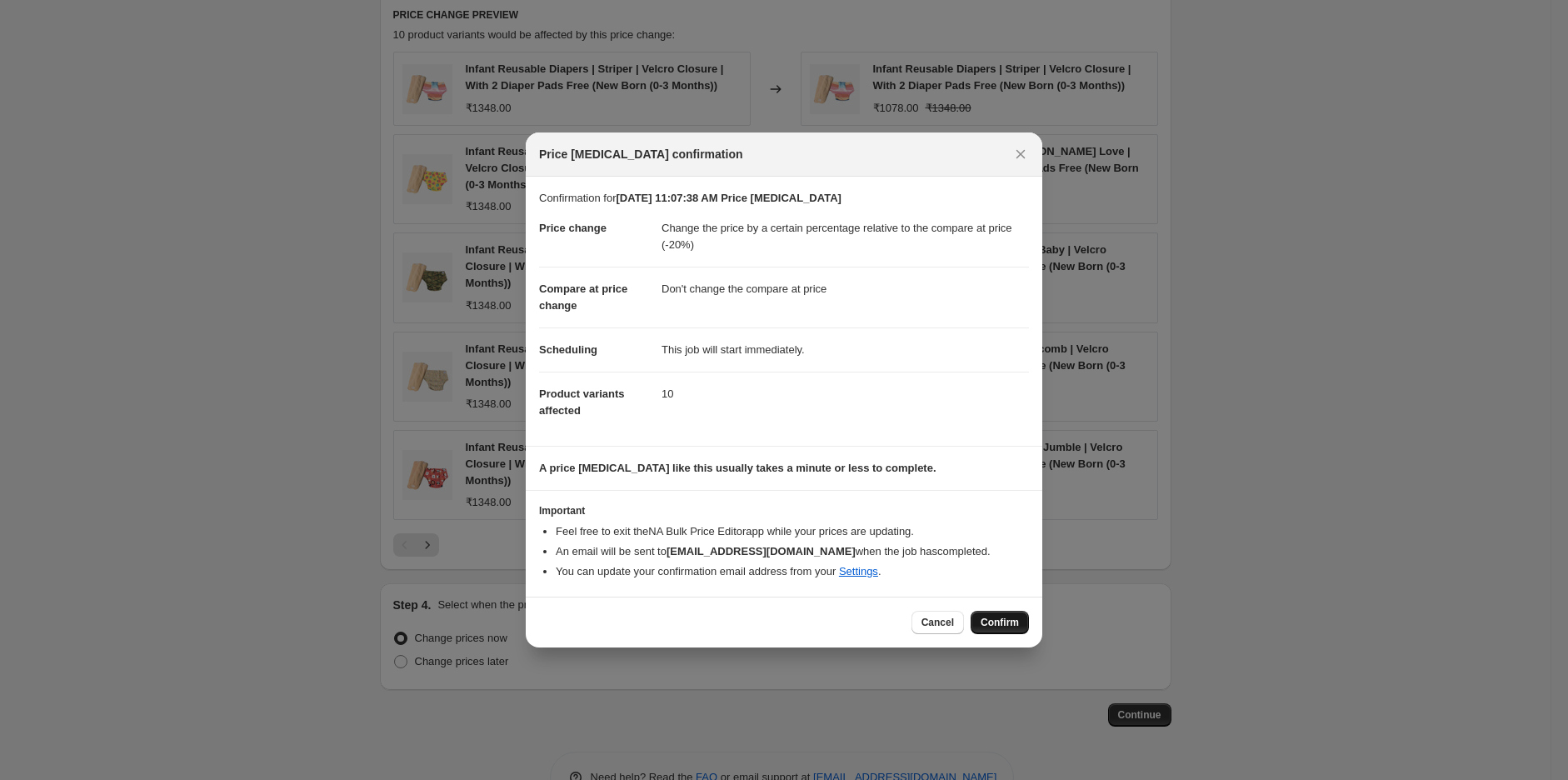
click at [997, 621] on span "Confirm" at bounding box center [1000, 622] width 39 height 14
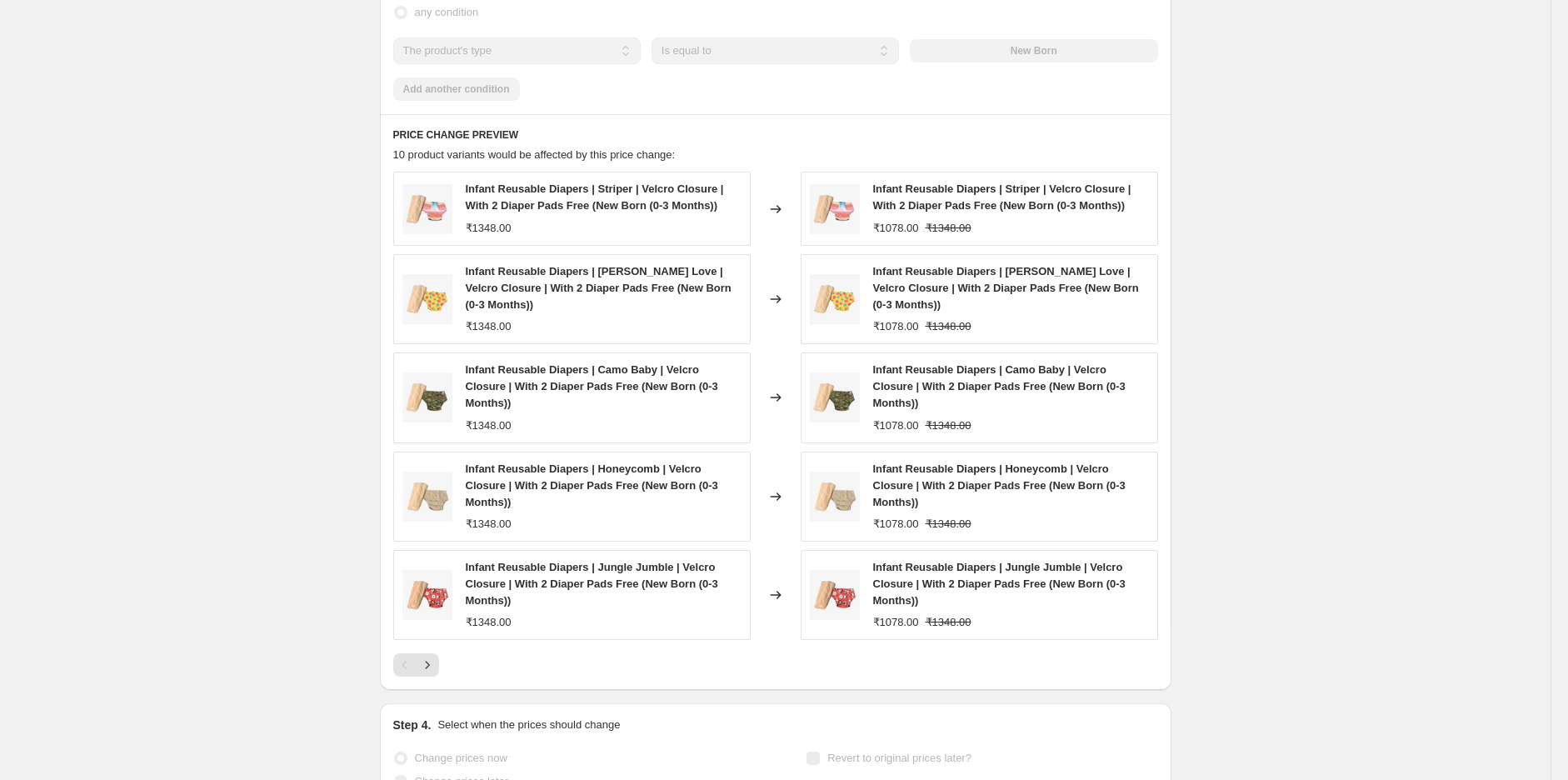
scroll to position [1280, 0]
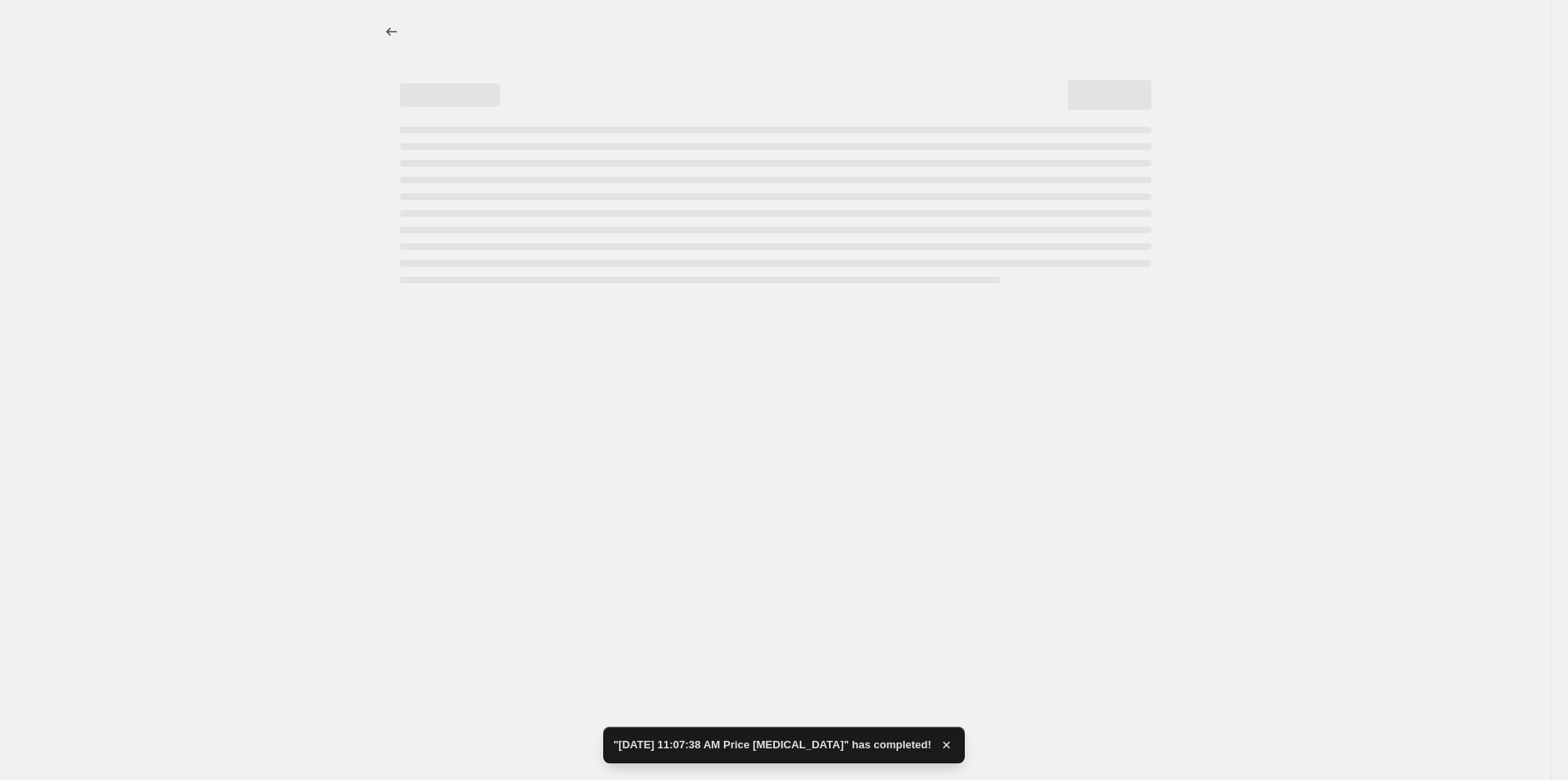
select select "pcap"
select select "no_change"
select select "product_type"
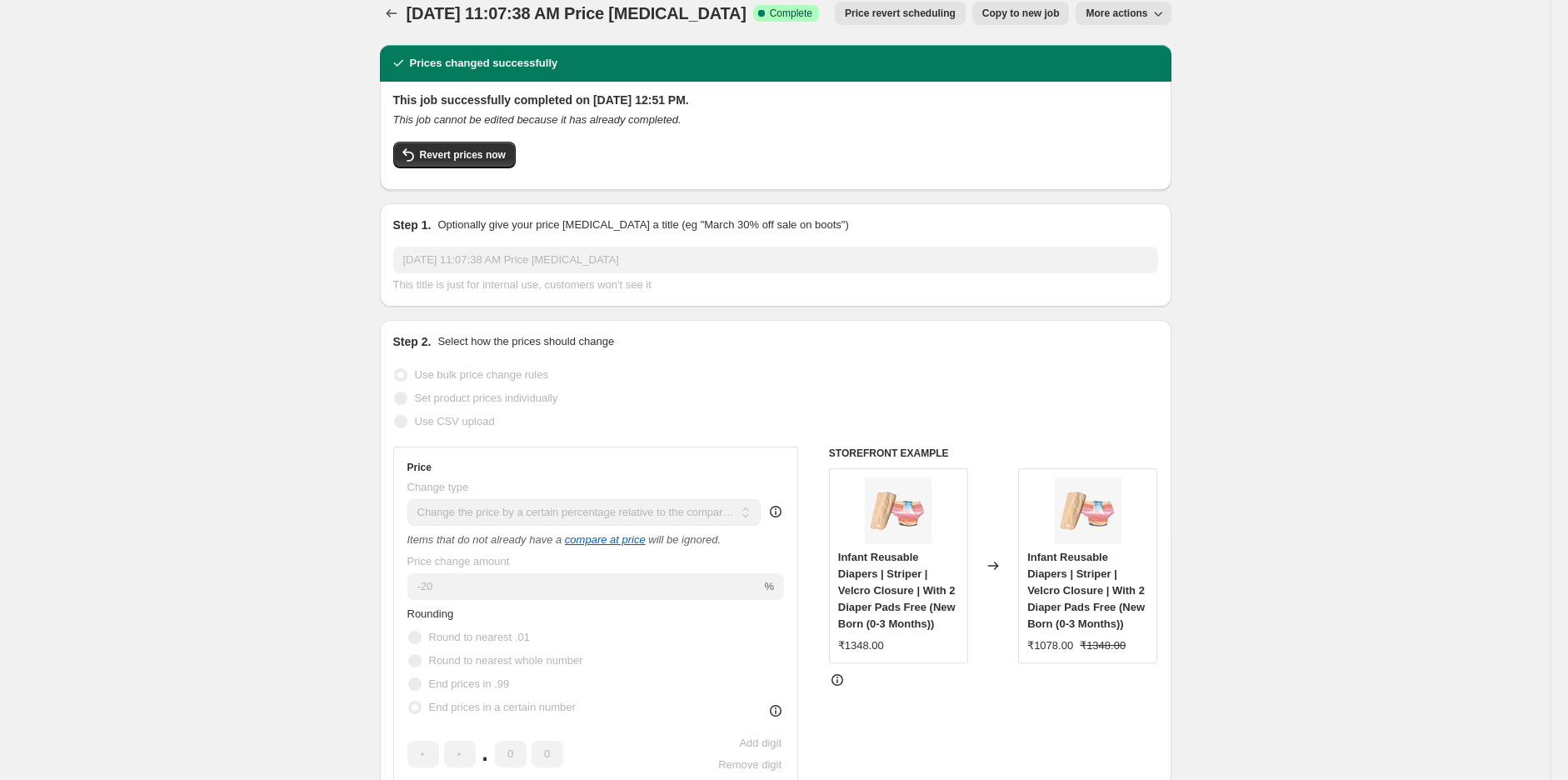
scroll to position [0, 0]
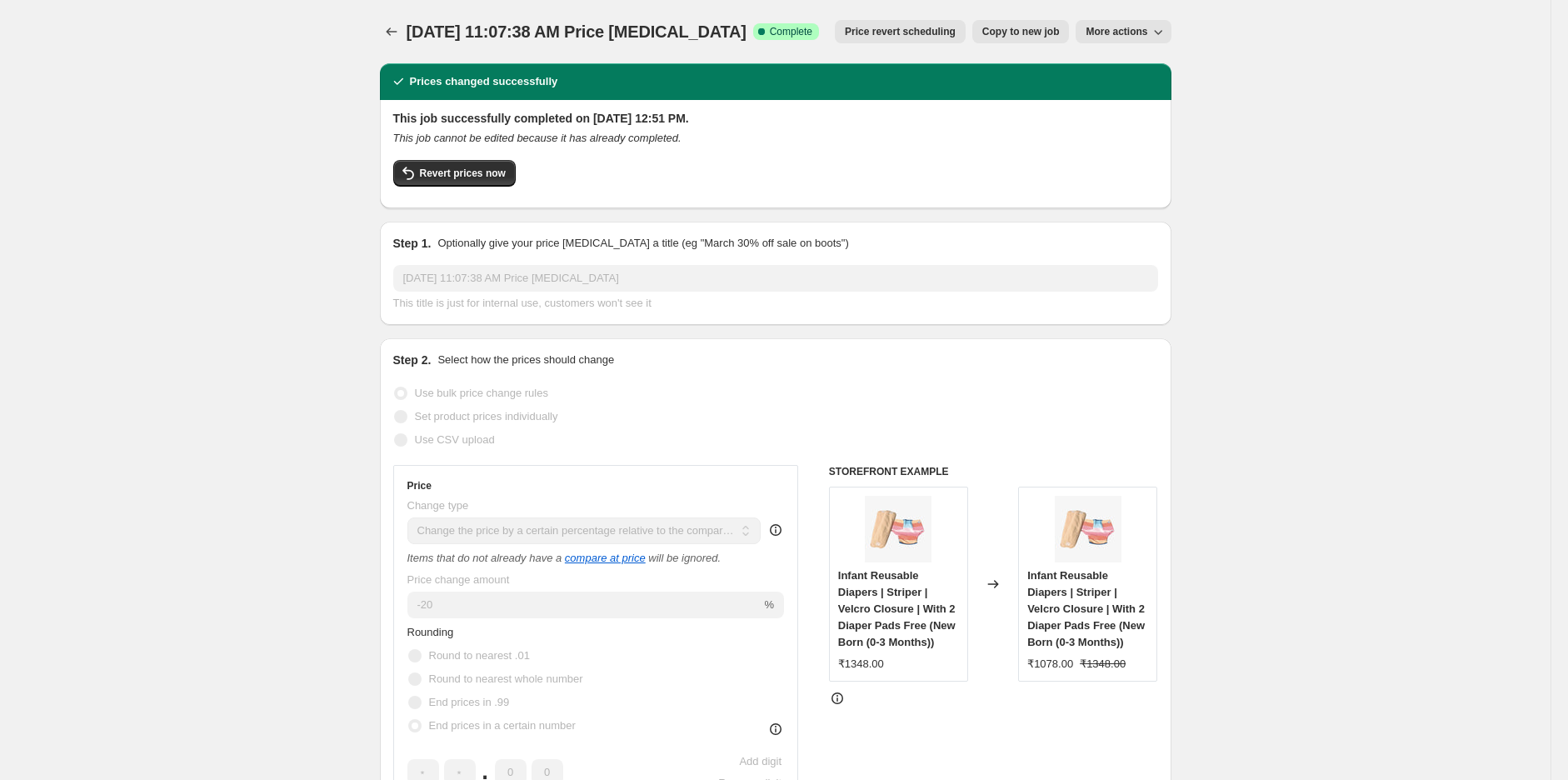
click at [393, 29] on icon "Price change jobs" at bounding box center [391, 31] width 16 height 16
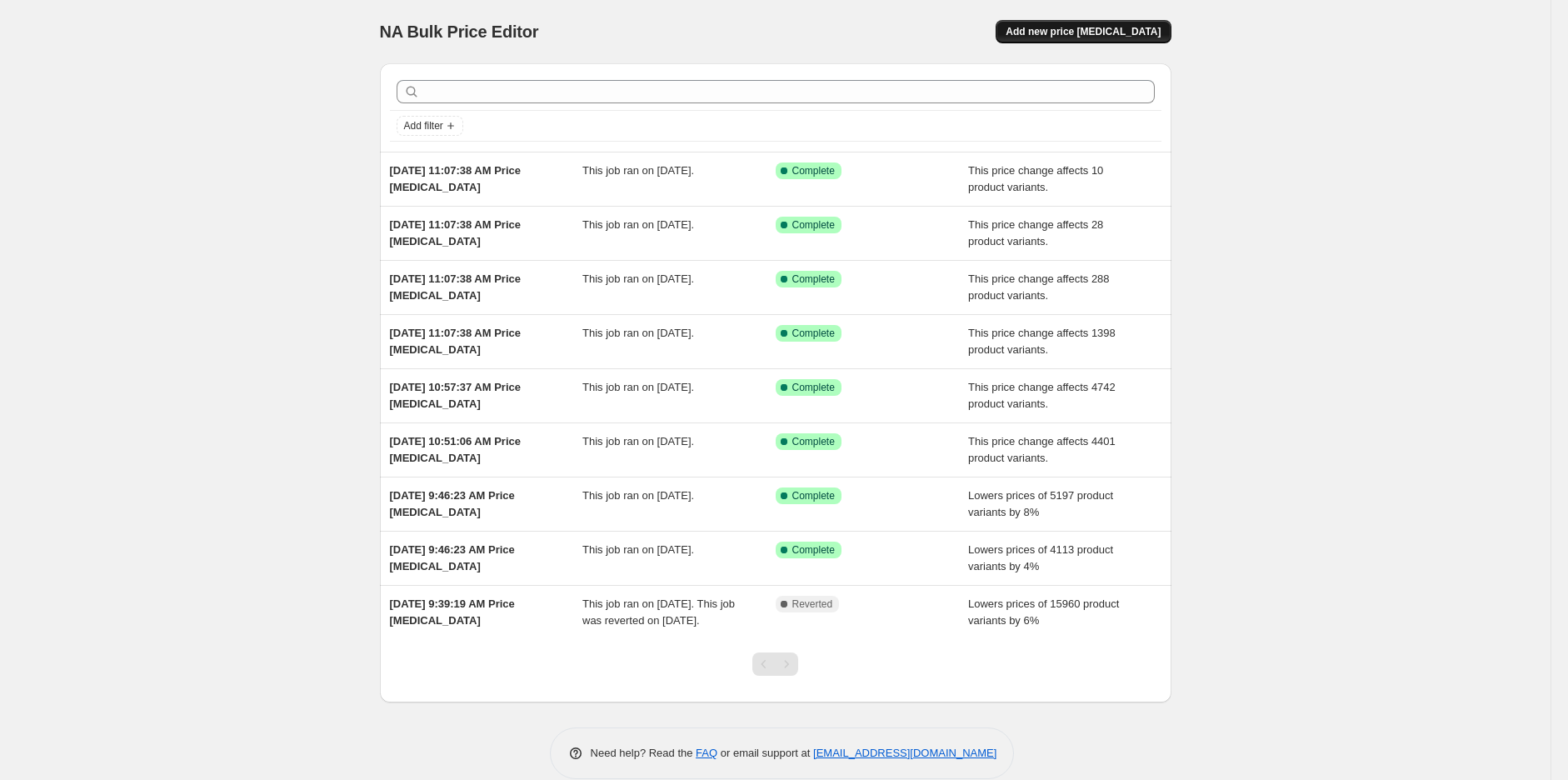
click at [1054, 26] on span "Add new price [MEDICAL_DATA]" at bounding box center [1083, 32] width 155 height 14
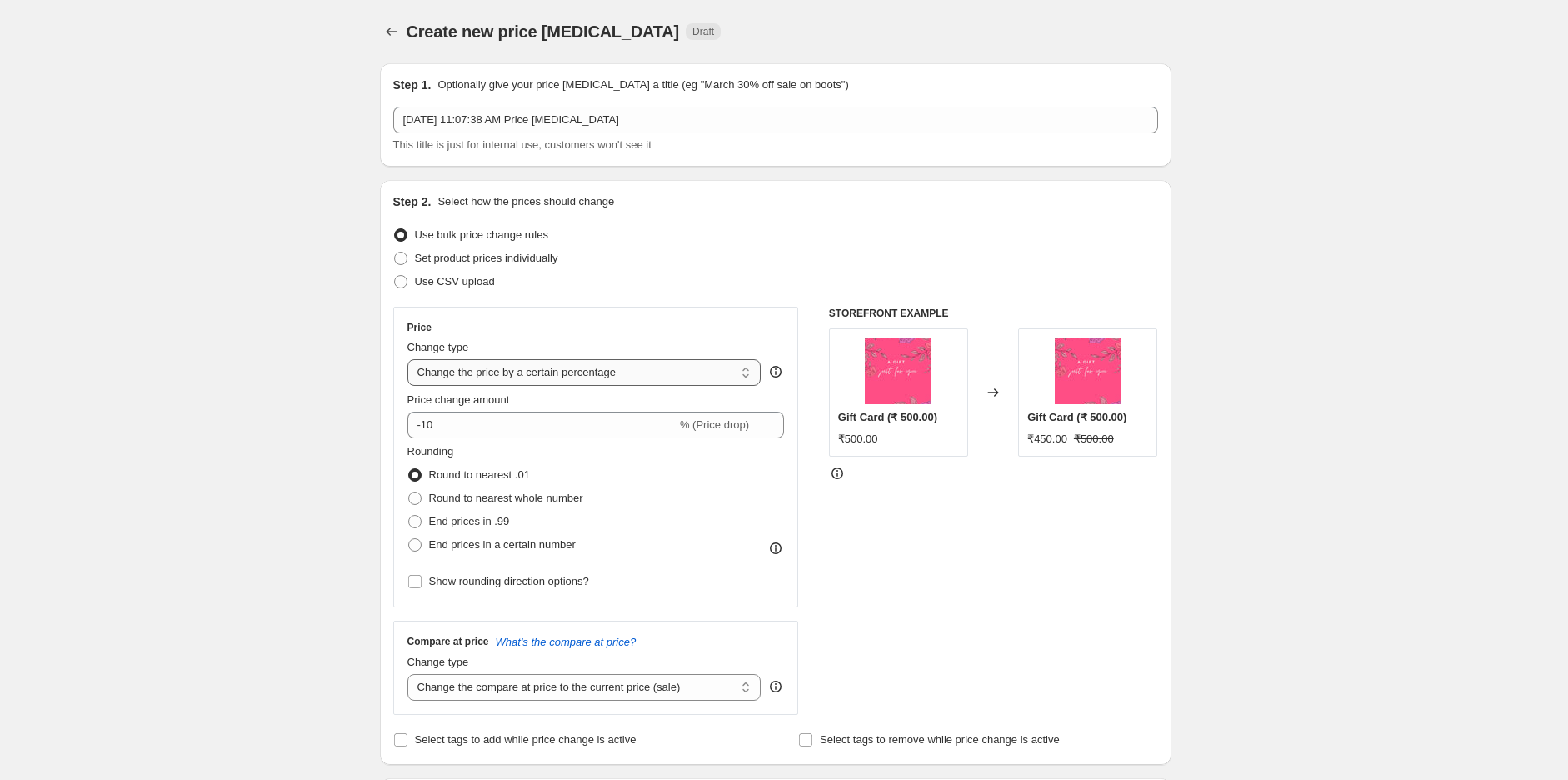
click at [555, 377] on select "Change the price to a certain amount Change the price by a certain amount Chang…" at bounding box center [584, 373] width 354 height 27
select select "pcap"
click at [411, 359] on select "Change the price to a certain amount Change the price by a certain amount Chang…" at bounding box center [584, 373] width 354 height 27
type input "-20"
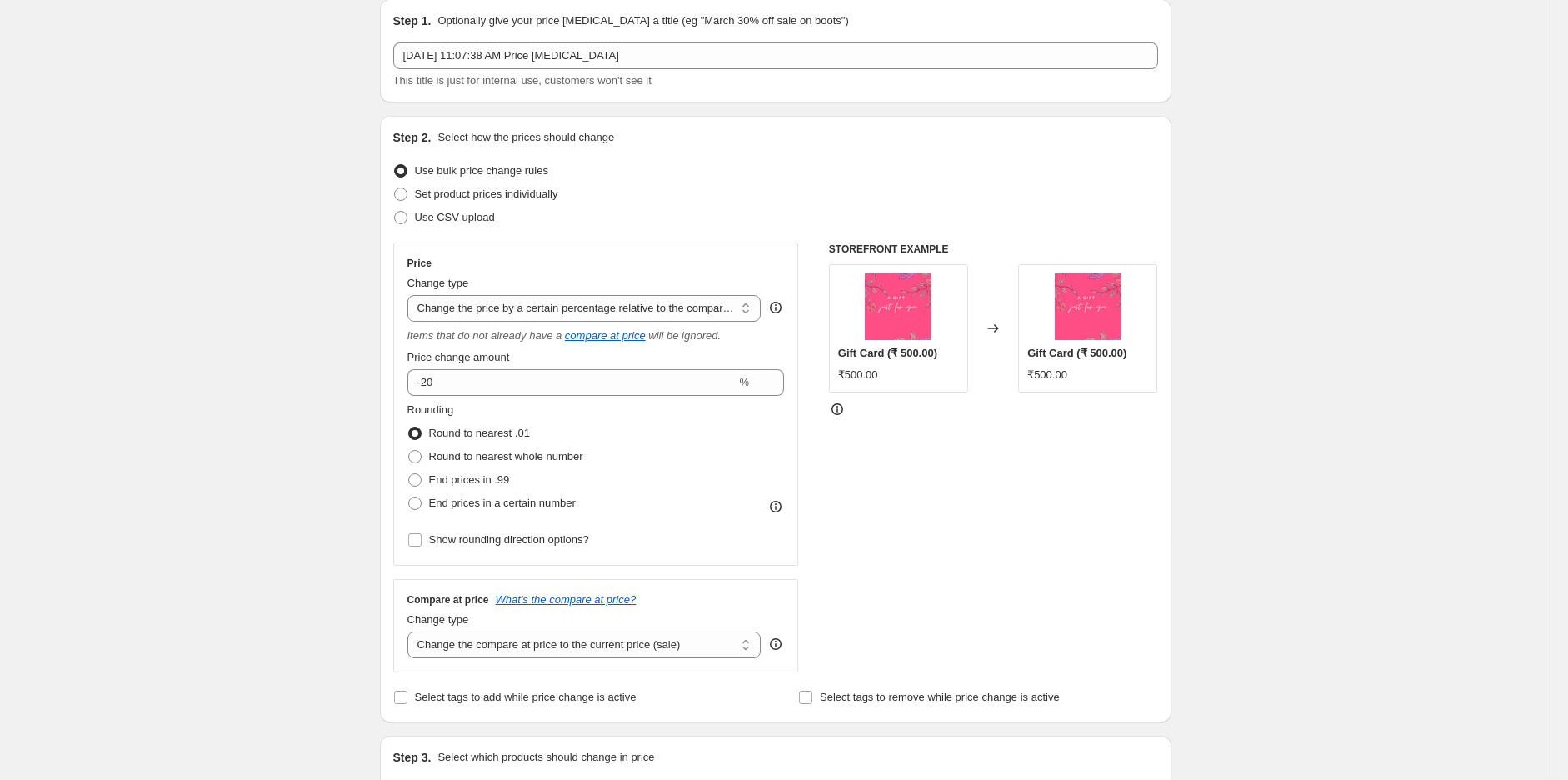
scroll to position [93, 0]
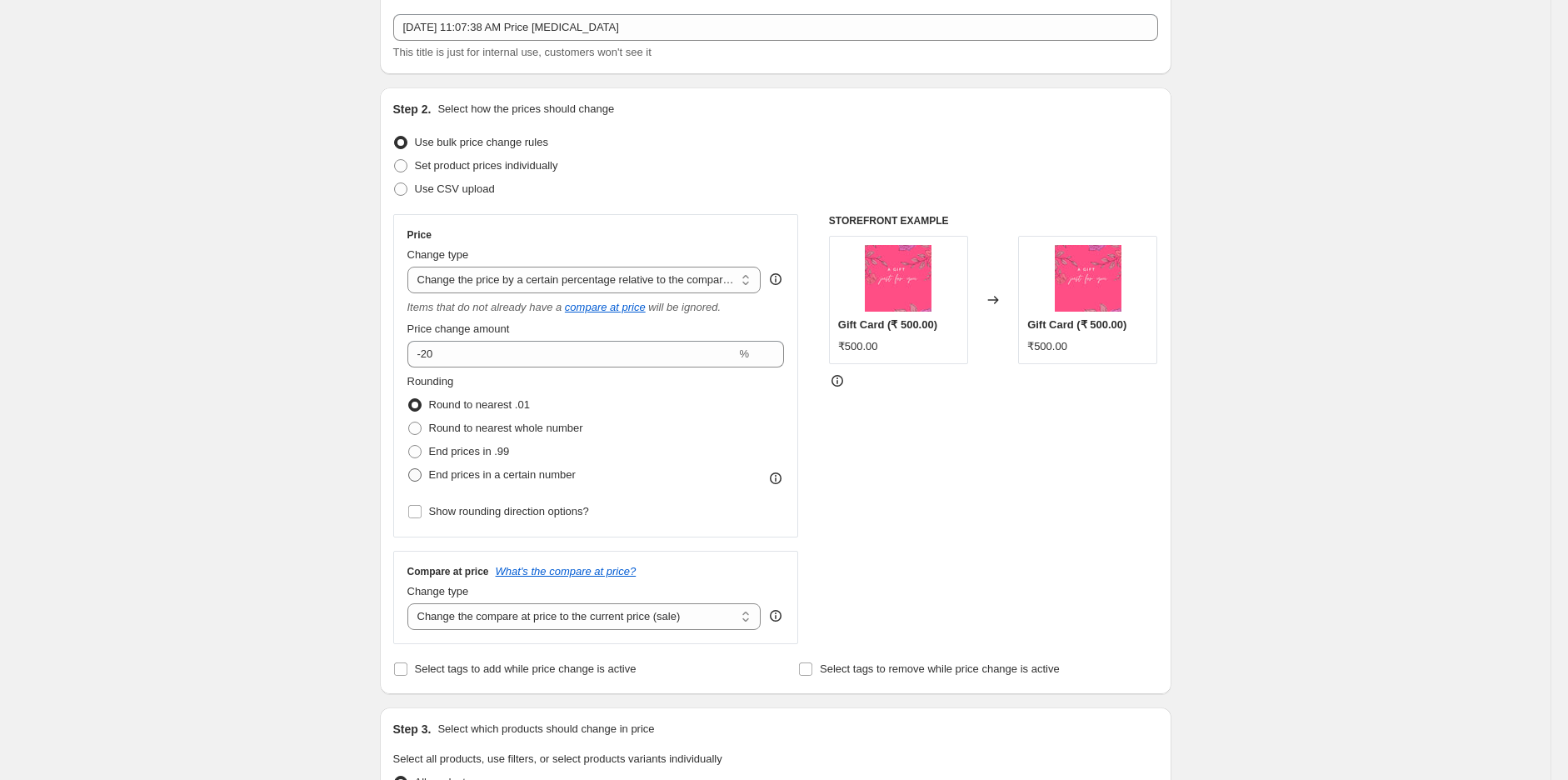
click at [530, 479] on span "End prices in a certain number" at bounding box center [503, 474] width 147 height 13
click at [409, 469] on input "End prices in a certain number" at bounding box center [408, 468] width 1 height 1
radio input "true"
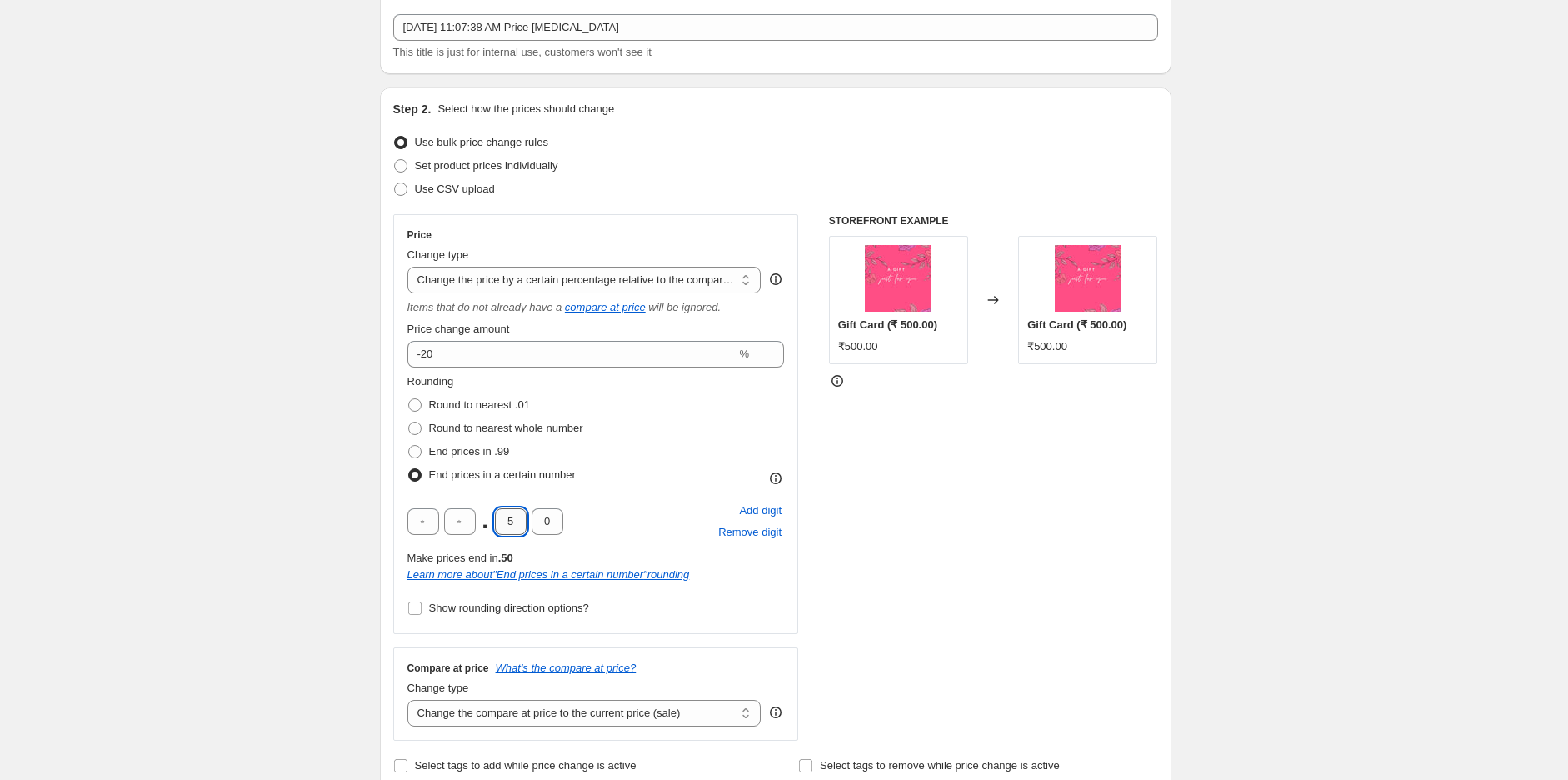
click at [515, 518] on input "5" at bounding box center [511, 522] width 32 height 27
type input "0"
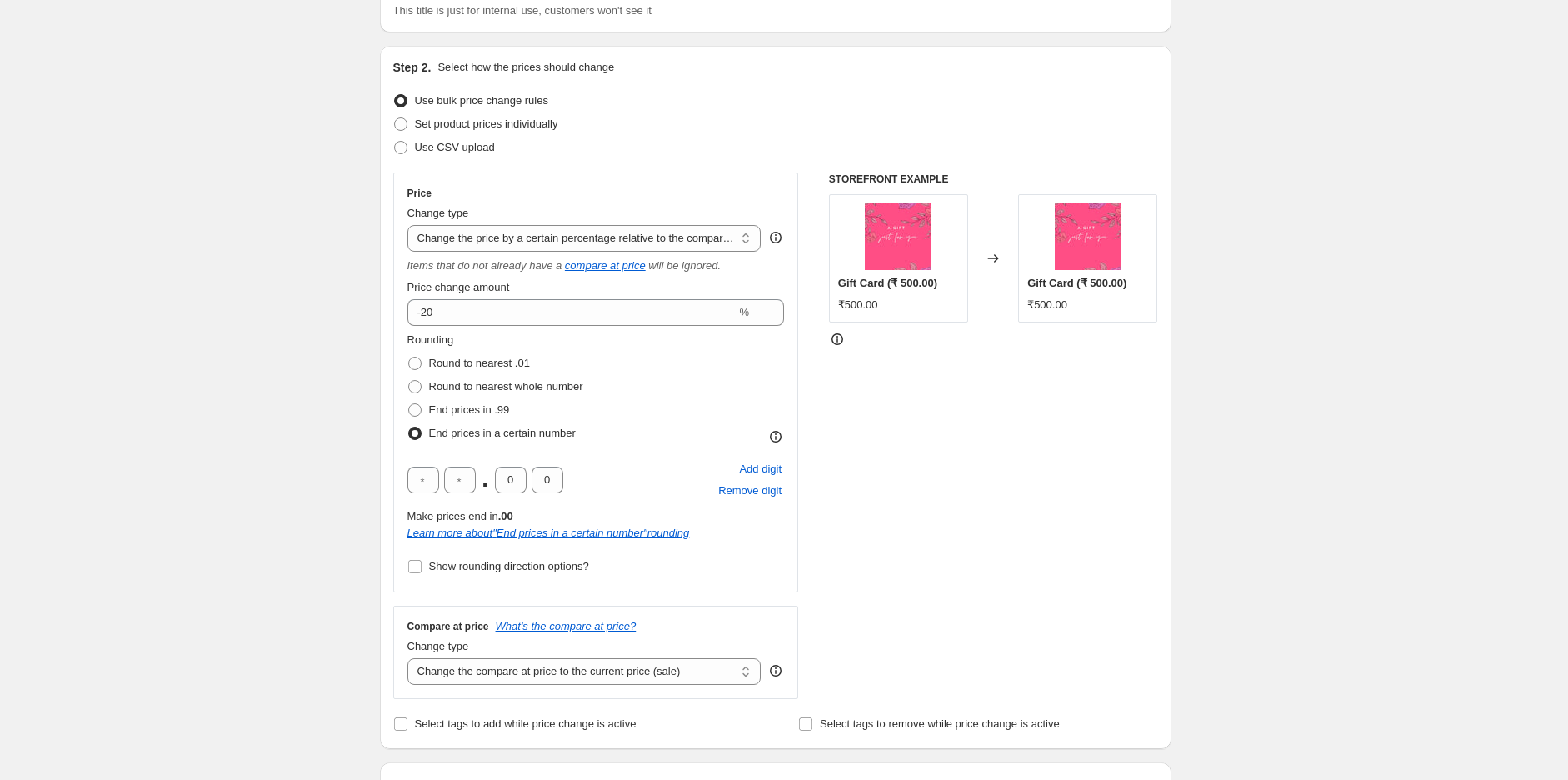
scroll to position [463, 0]
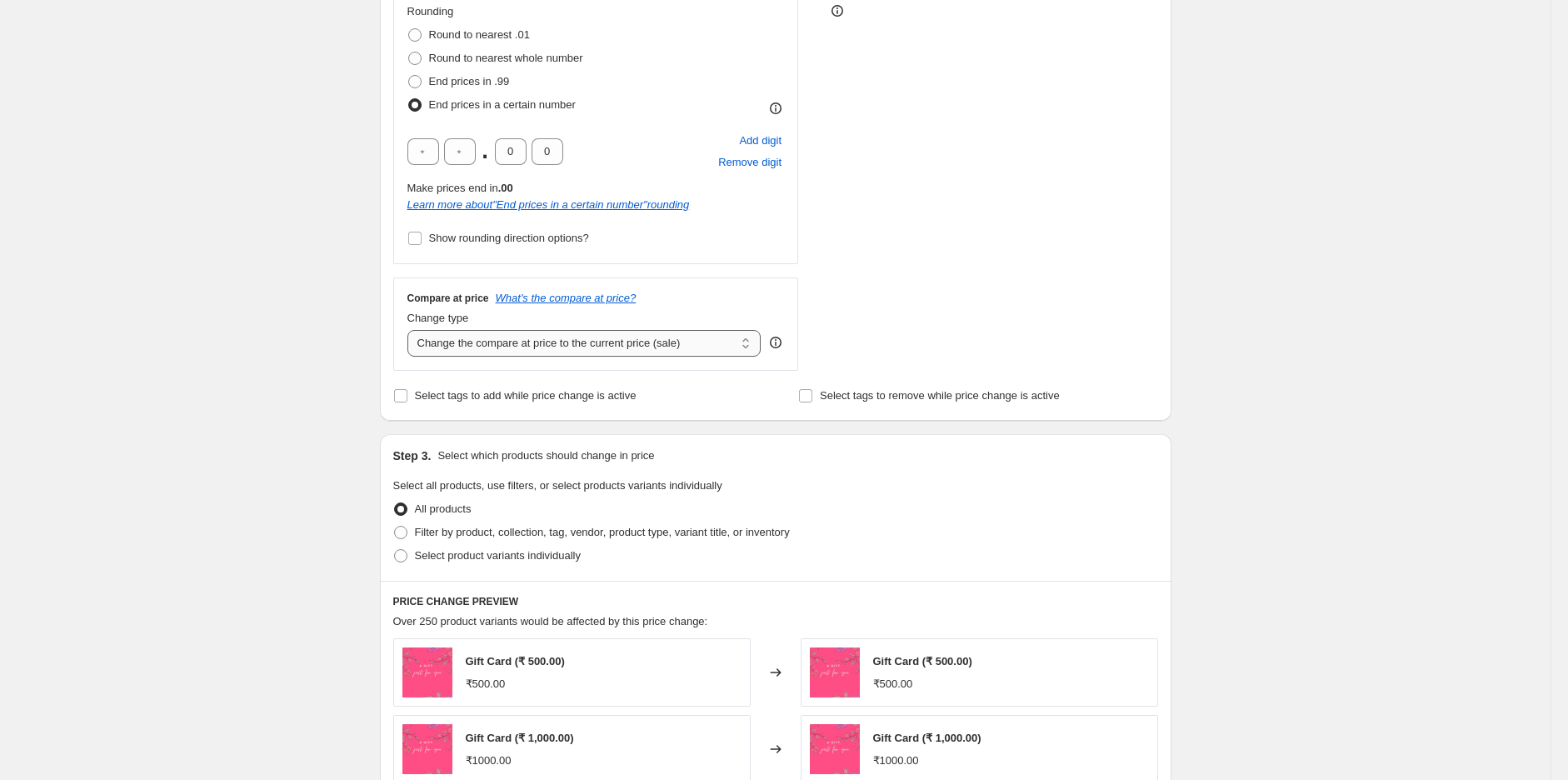
click at [625, 351] on select "Change the compare at price to the current price (sale) Change the compare at p…" at bounding box center [584, 344] width 354 height 27
select select "no_change"
click at [411, 331] on select "Change the compare at price to the current price (sale) Change the compare at p…" at bounding box center [584, 344] width 354 height 27
click at [429, 536] on span "Filter by product, collection, tag, vendor, product type, variant title, or inv…" at bounding box center [603, 531] width 375 height 13
click at [395, 526] on input "Filter by product, collection, tag, vendor, product type, variant title, or inv…" at bounding box center [394, 525] width 1 height 1
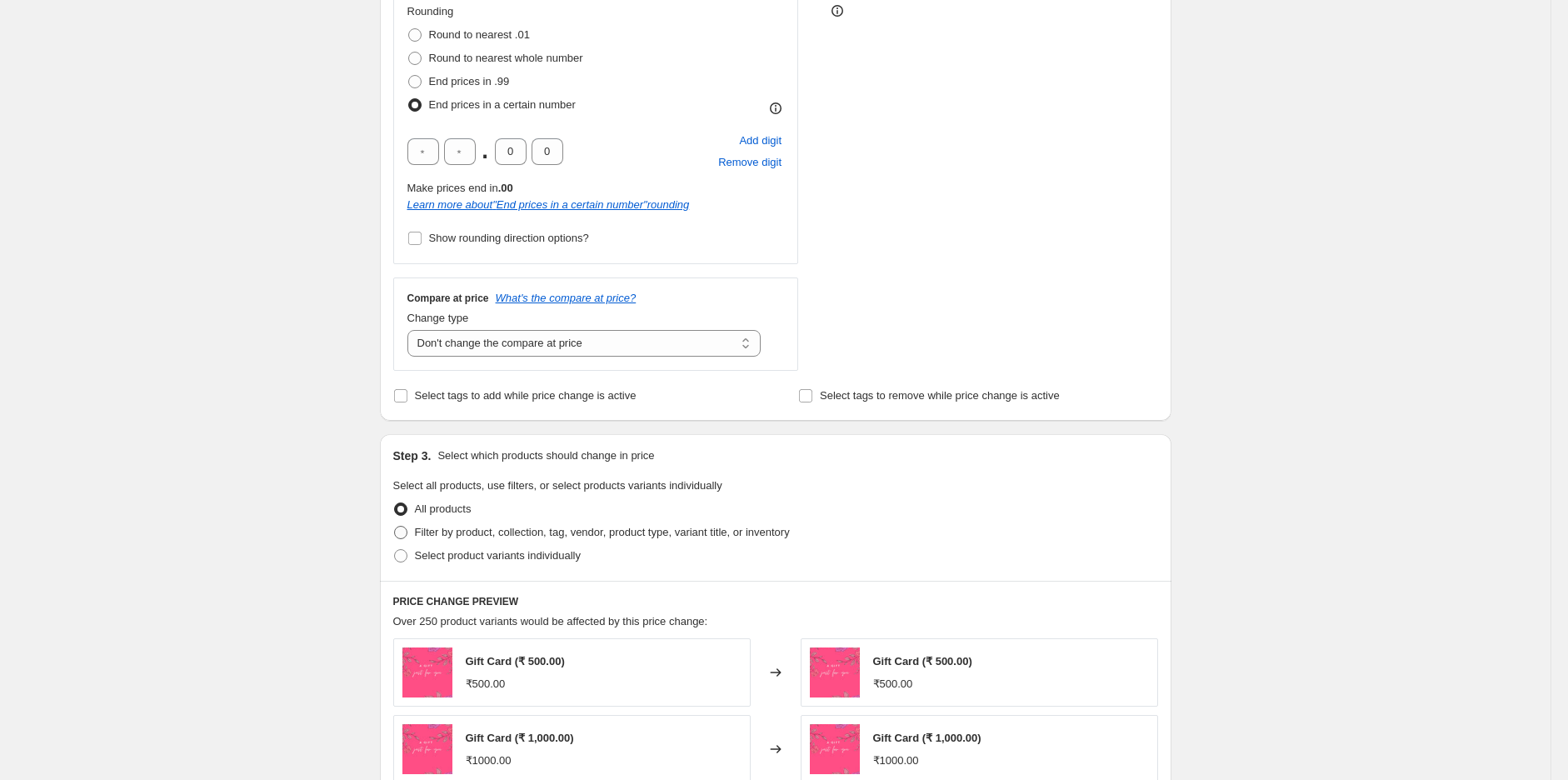
radio input "true"
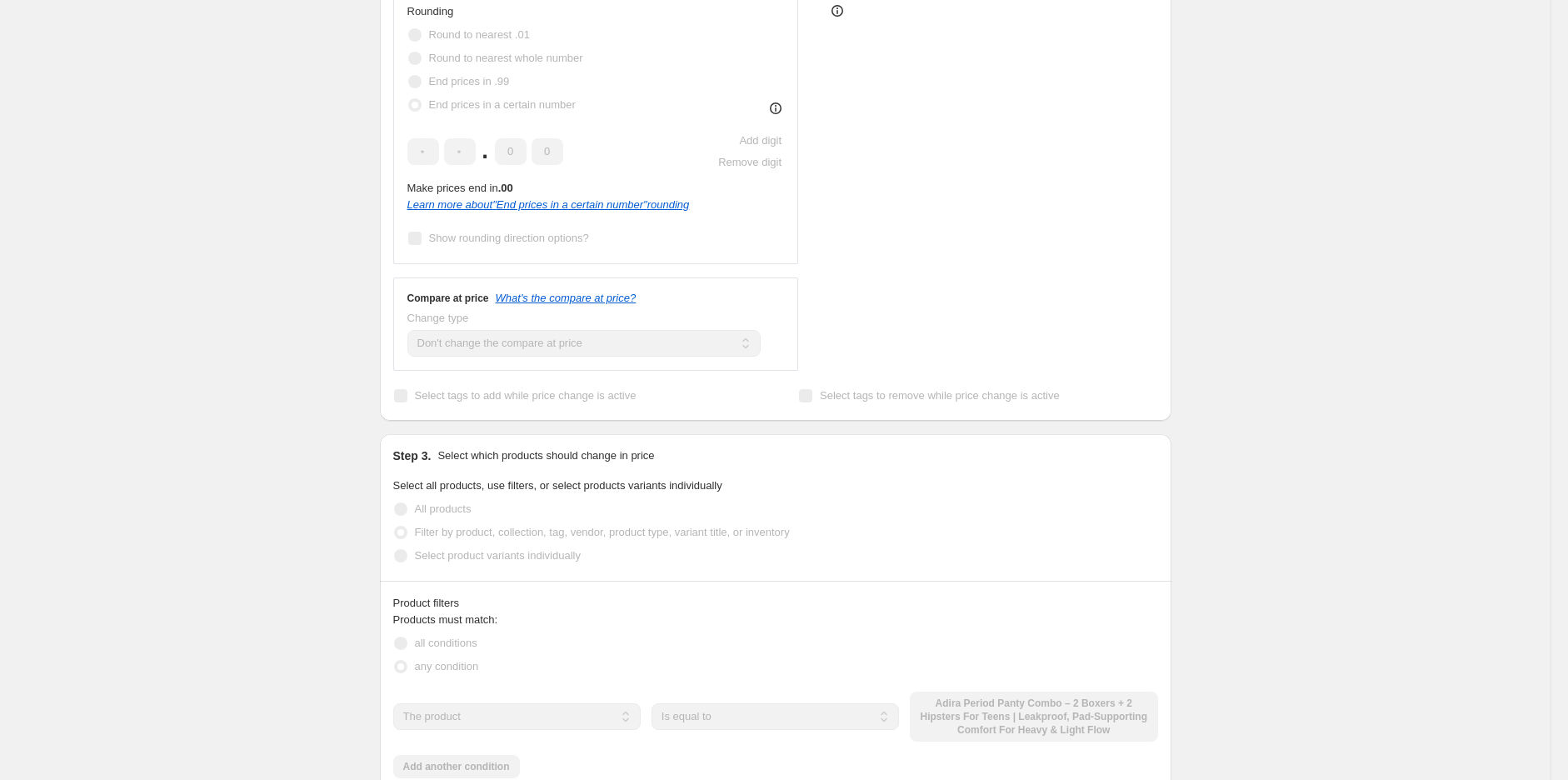
scroll to position [647, 0]
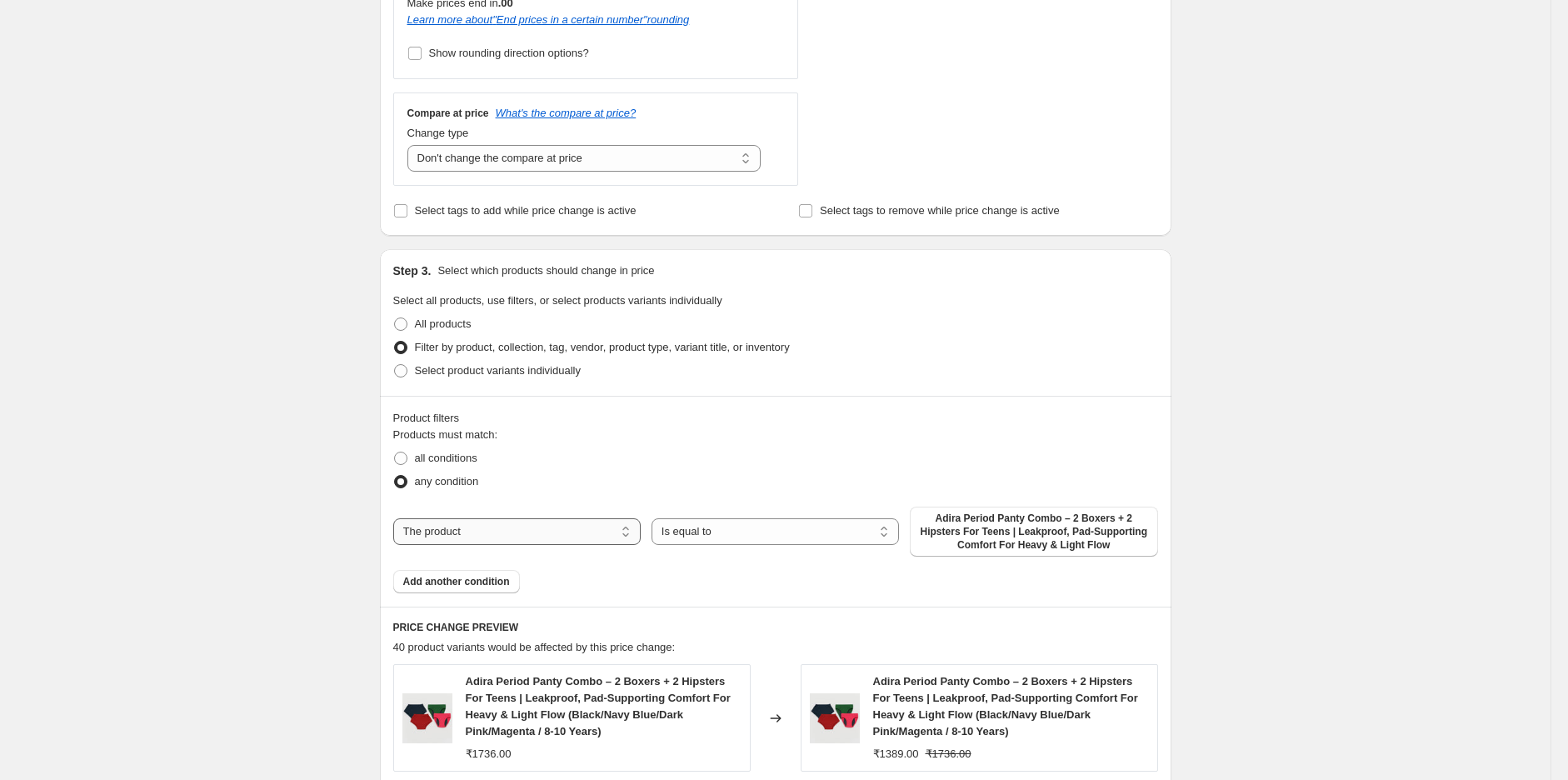
click at [518, 530] on select "The product The product's collection The product's tag The product's vendor The…" at bounding box center [518, 532] width 248 height 27
select select "product_type"
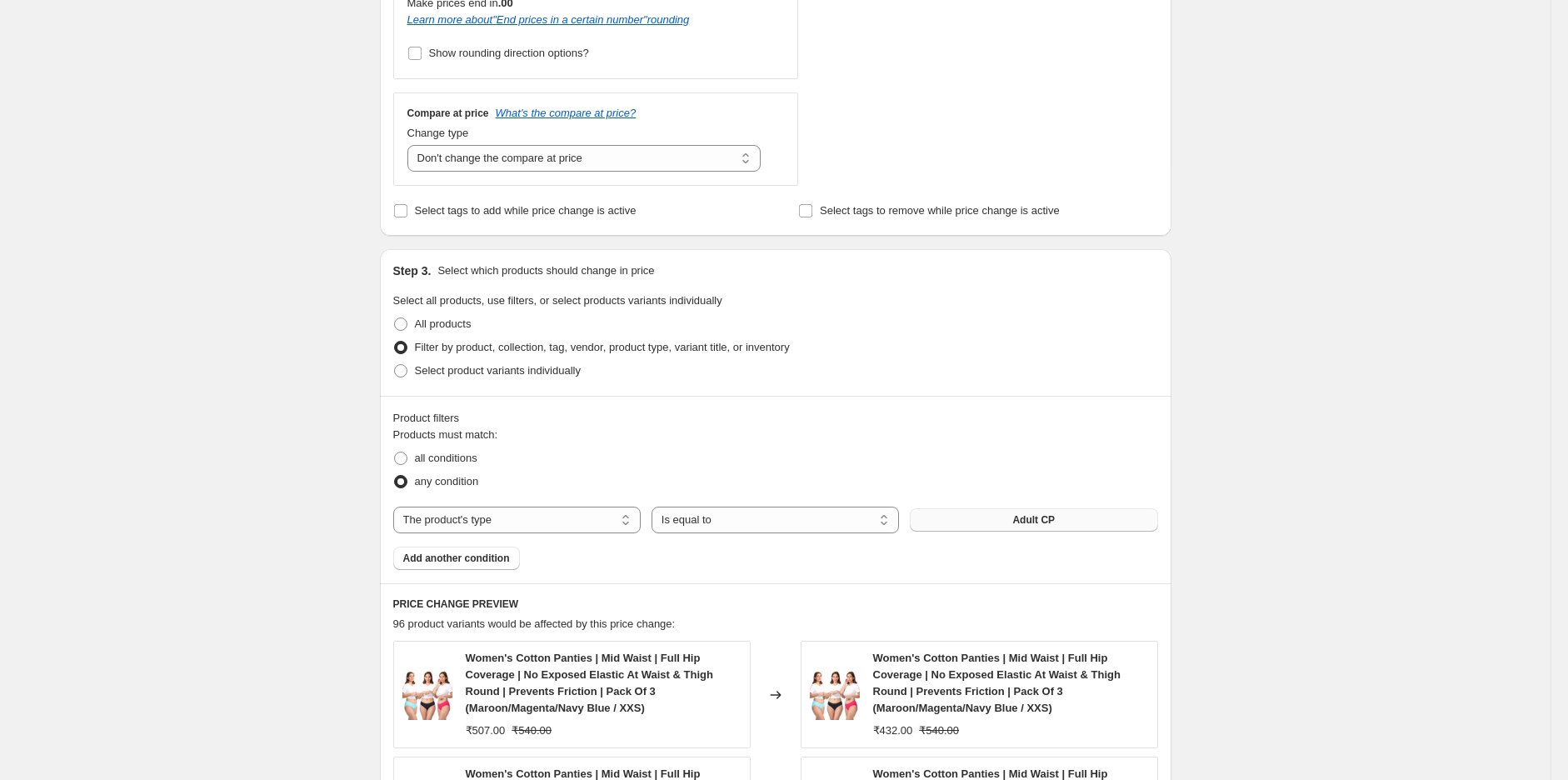
click at [1021, 514] on span "Adult CP" at bounding box center [1033, 521] width 43 height 14
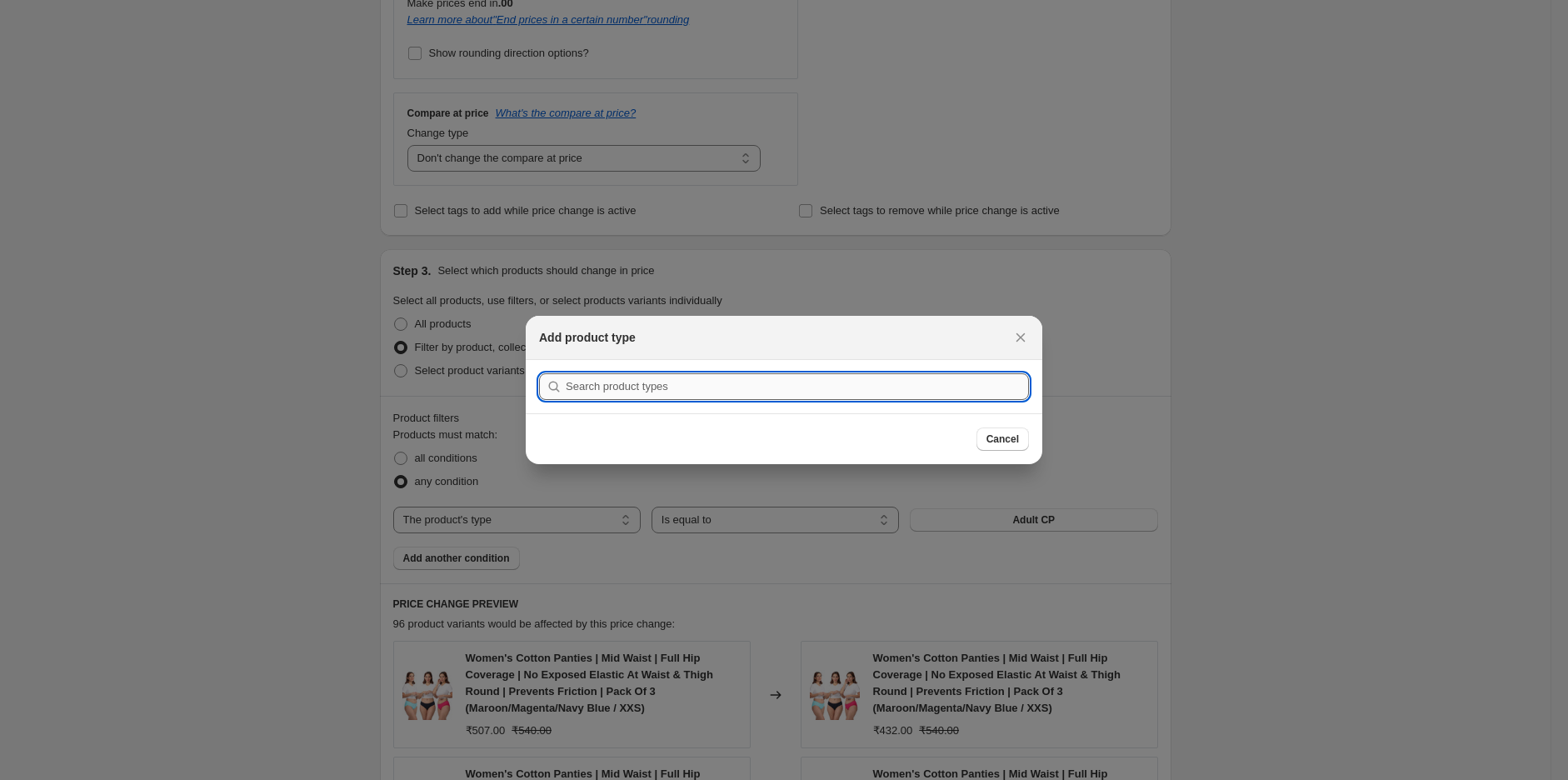
click at [705, 383] on input ":r11q:" at bounding box center [797, 387] width 463 height 27
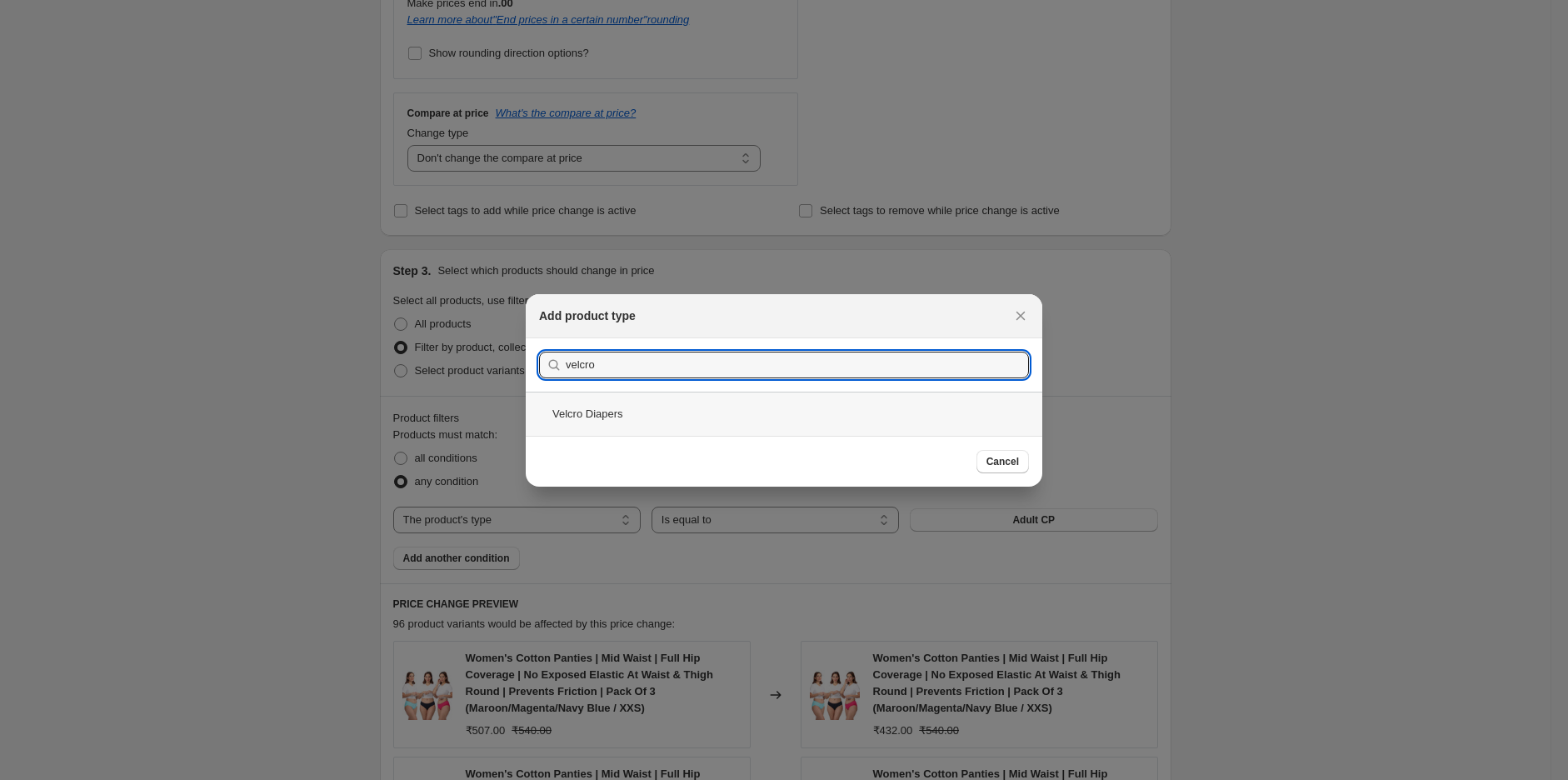
type input "velcro"
click at [577, 417] on div "Velcro Diapers" at bounding box center [784, 414] width 517 height 45
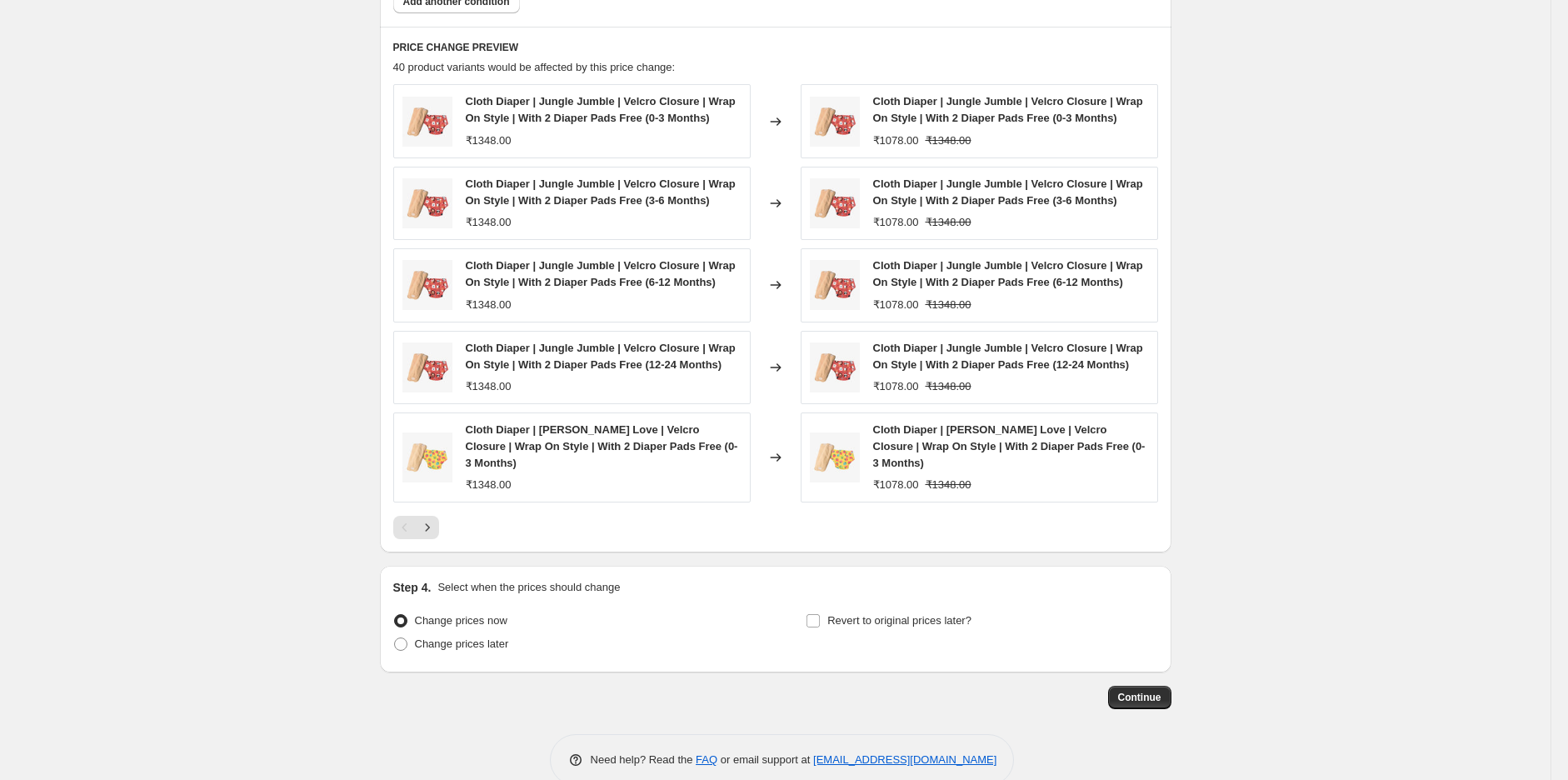
scroll to position [1220, 0]
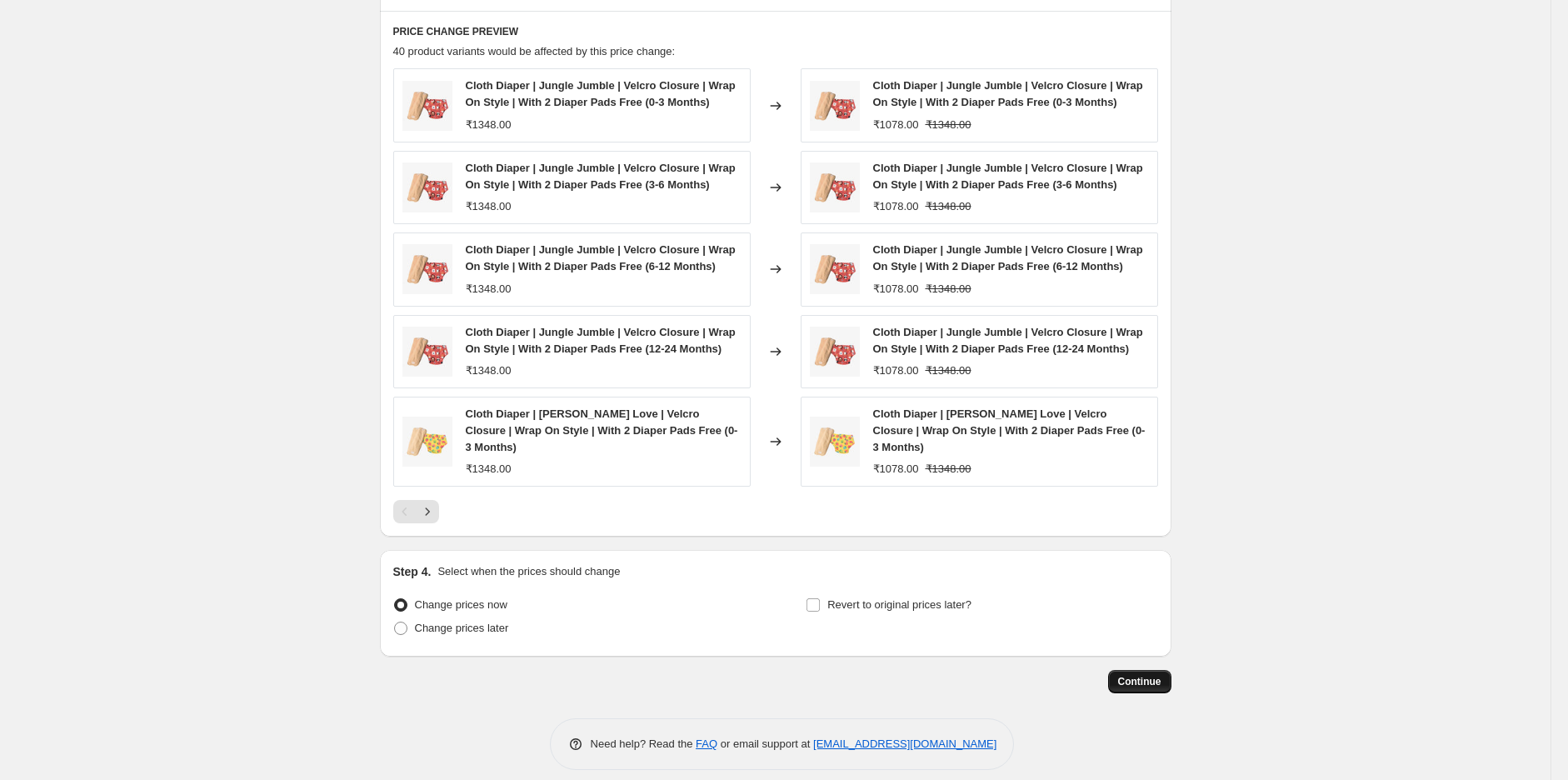
click at [1141, 675] on span "Continue" at bounding box center [1139, 682] width 44 height 14
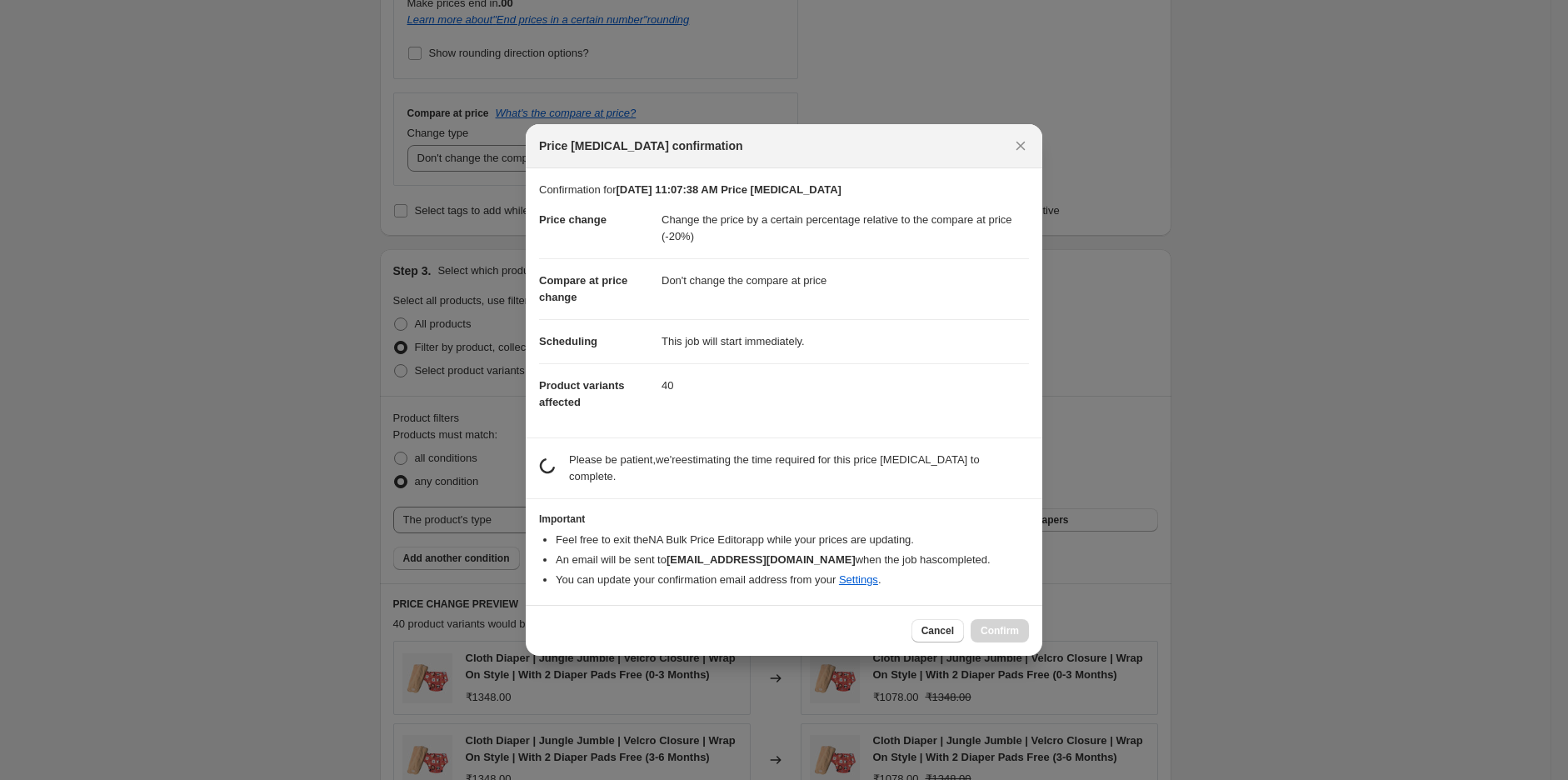
scroll to position [0, 0]
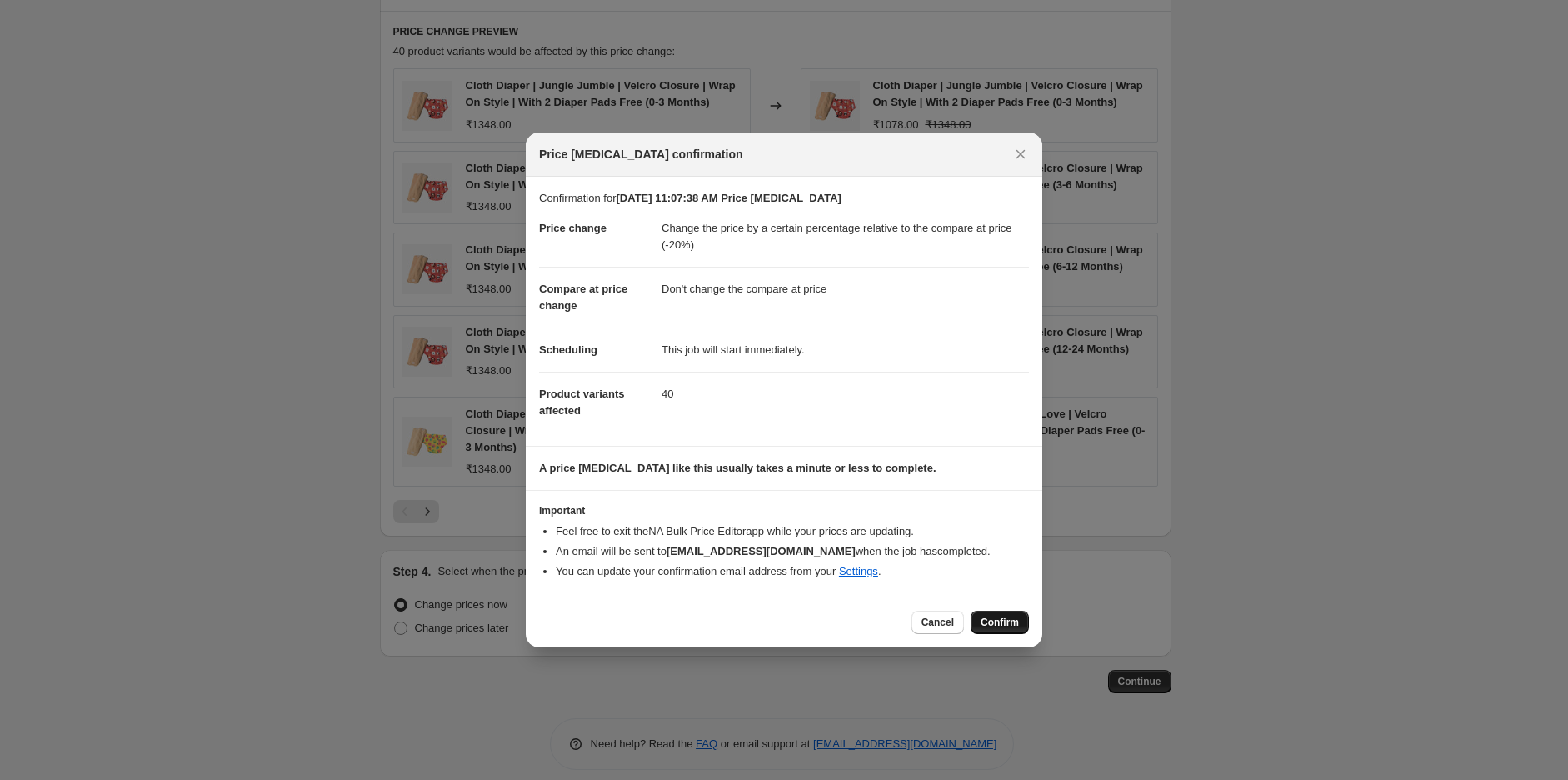
click at [1008, 624] on span "Confirm" at bounding box center [1000, 622] width 39 height 14
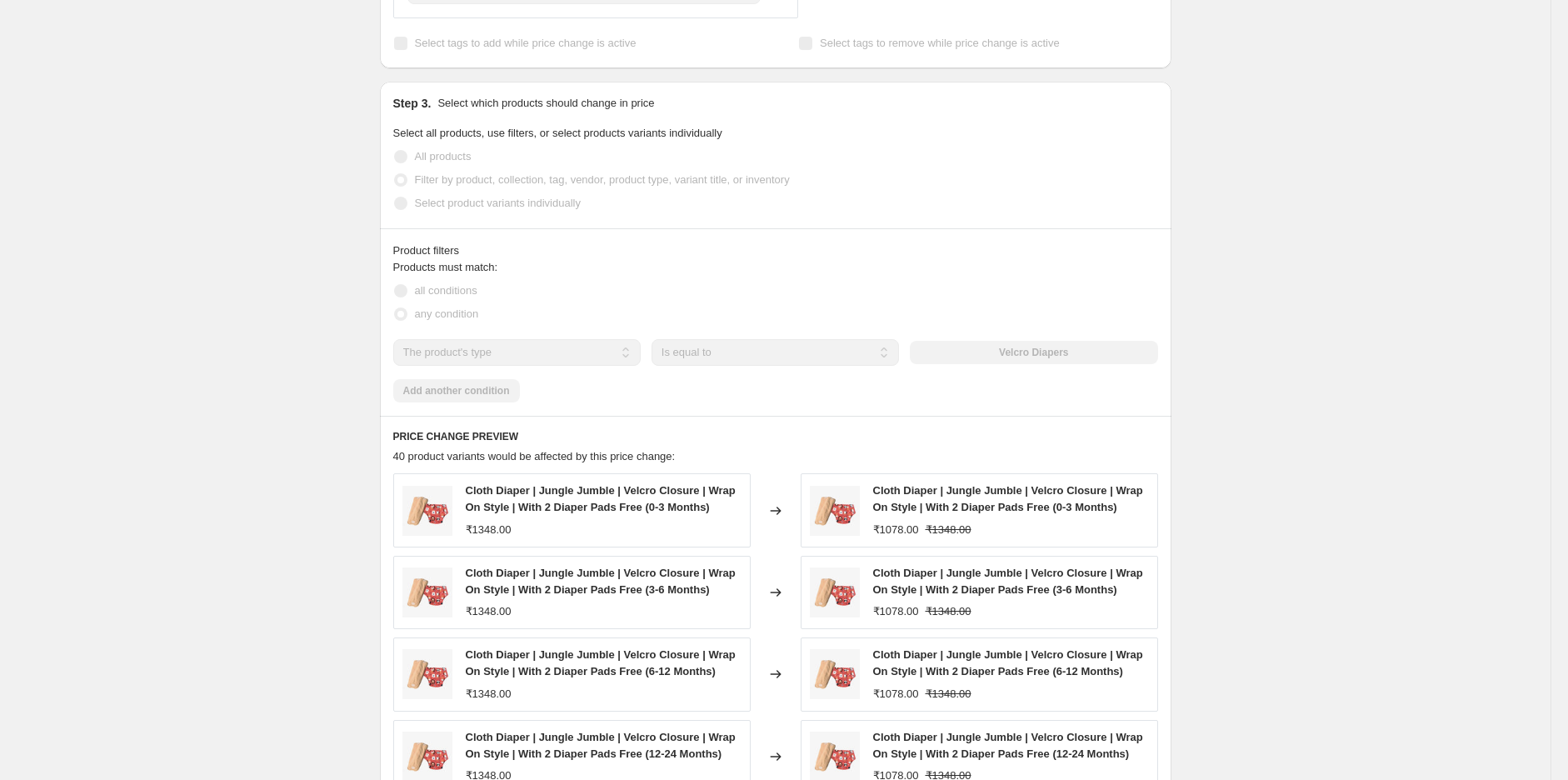
scroll to position [850, 0]
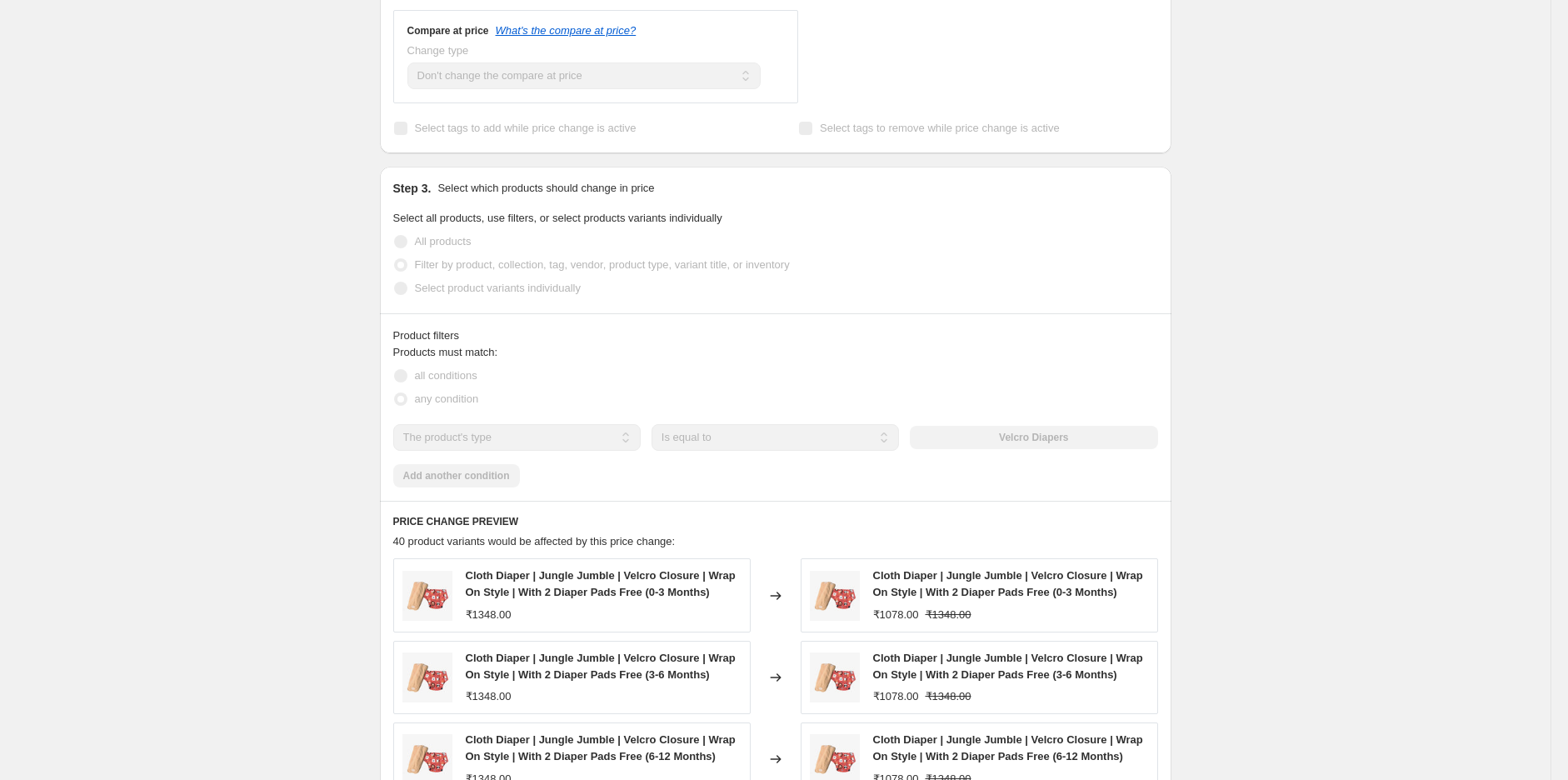
select select "pcap"
select select "no_change"
select select "product_type"
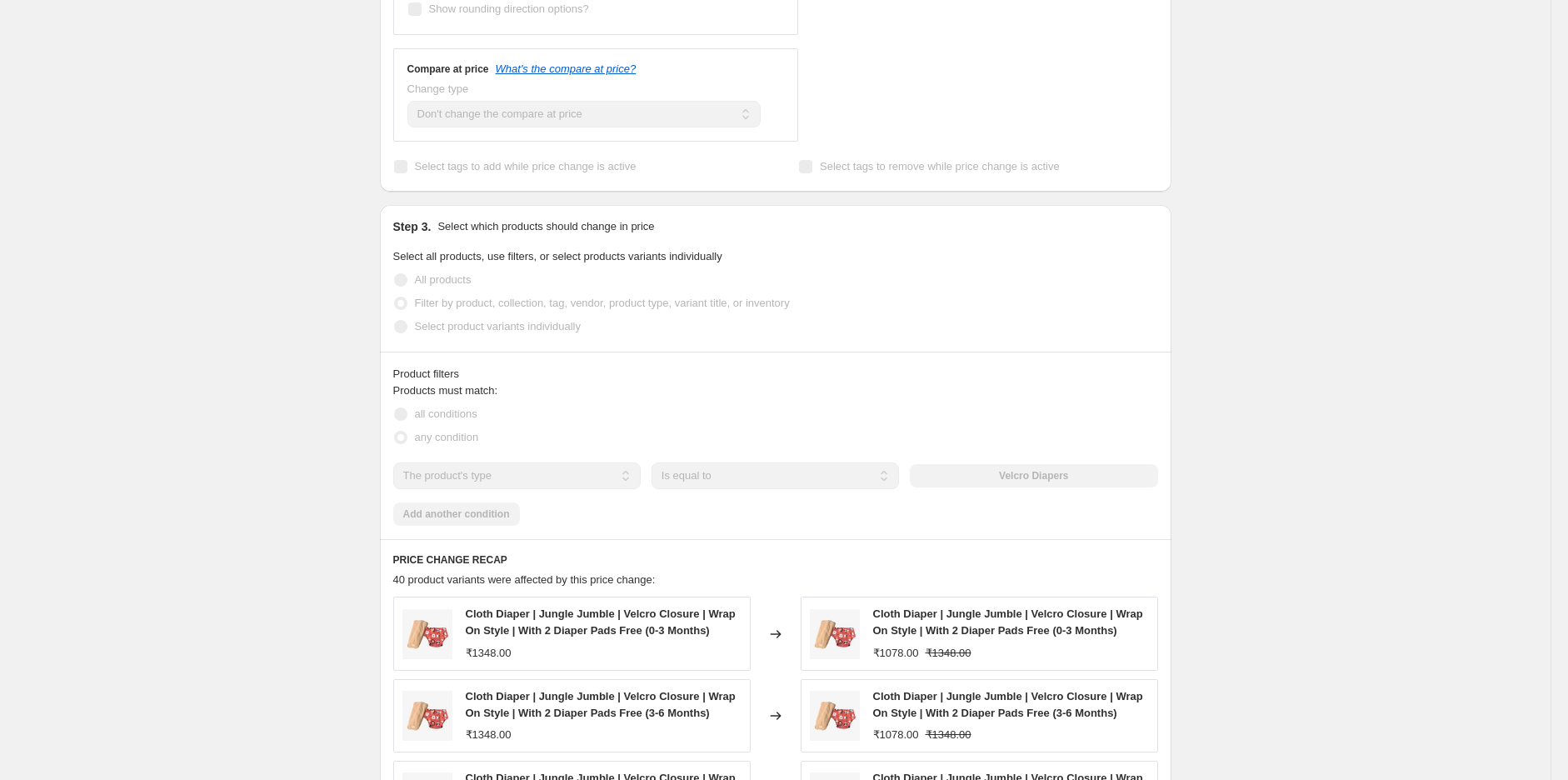
scroll to position [0, 0]
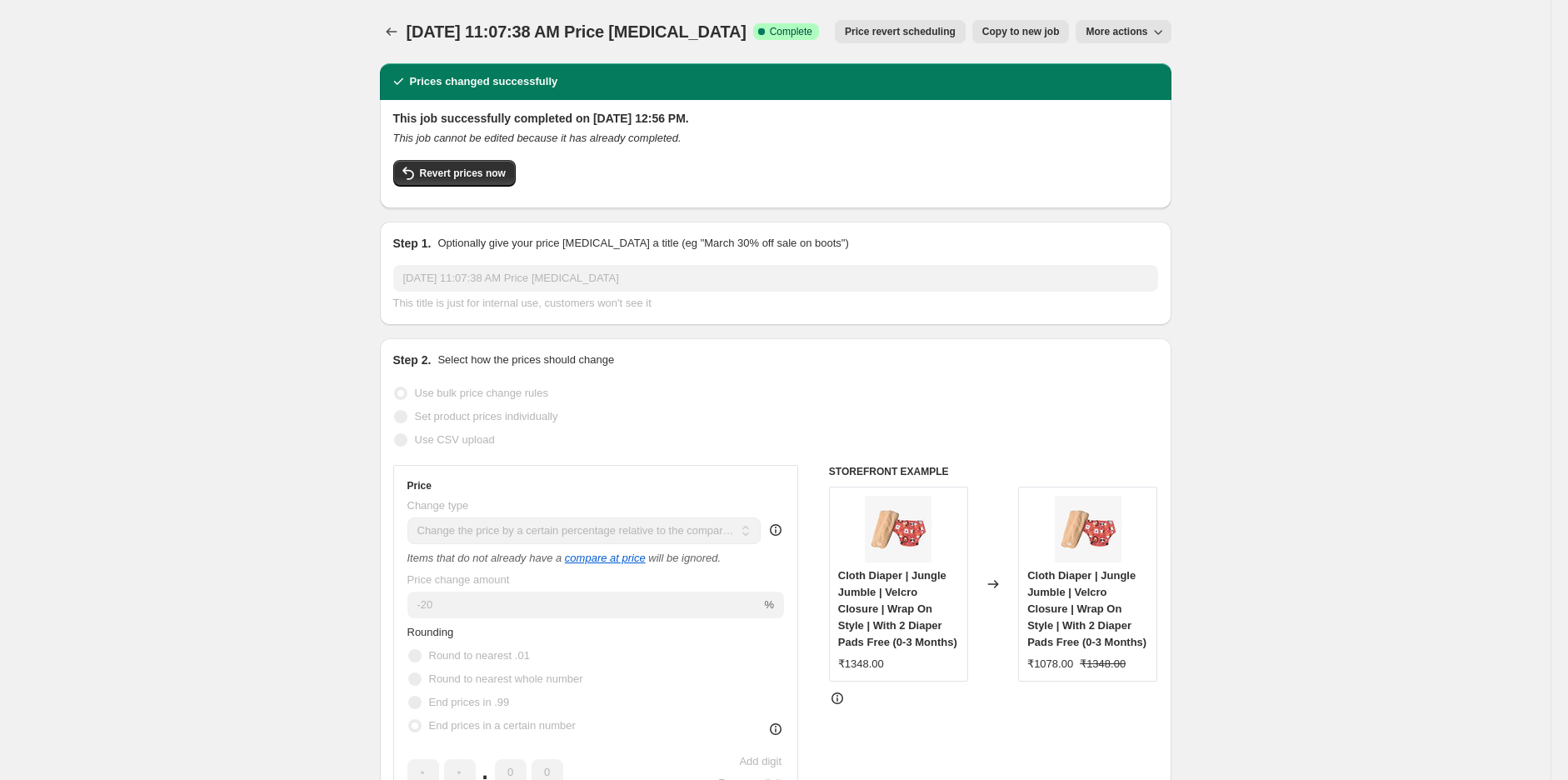
click at [387, 28] on icon "Price change jobs" at bounding box center [391, 31] width 16 height 16
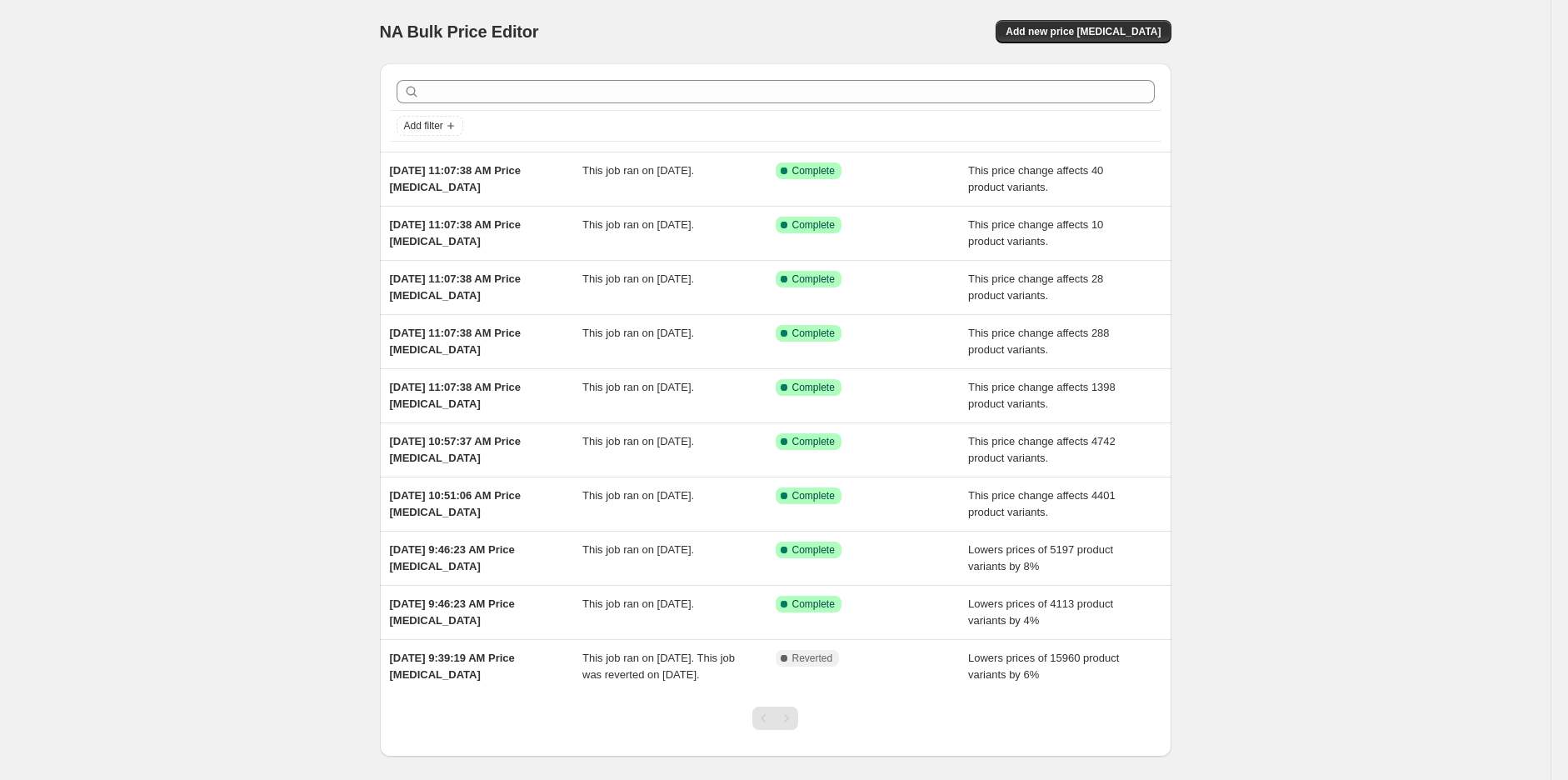
click at [1083, 45] on div "NA Bulk Price Editor. This page is ready NA Bulk Price Editor Add new price [ME…" at bounding box center [776, 31] width 791 height 63
click at [1093, 36] on span "Add new price [MEDICAL_DATA]" at bounding box center [1083, 32] width 155 height 14
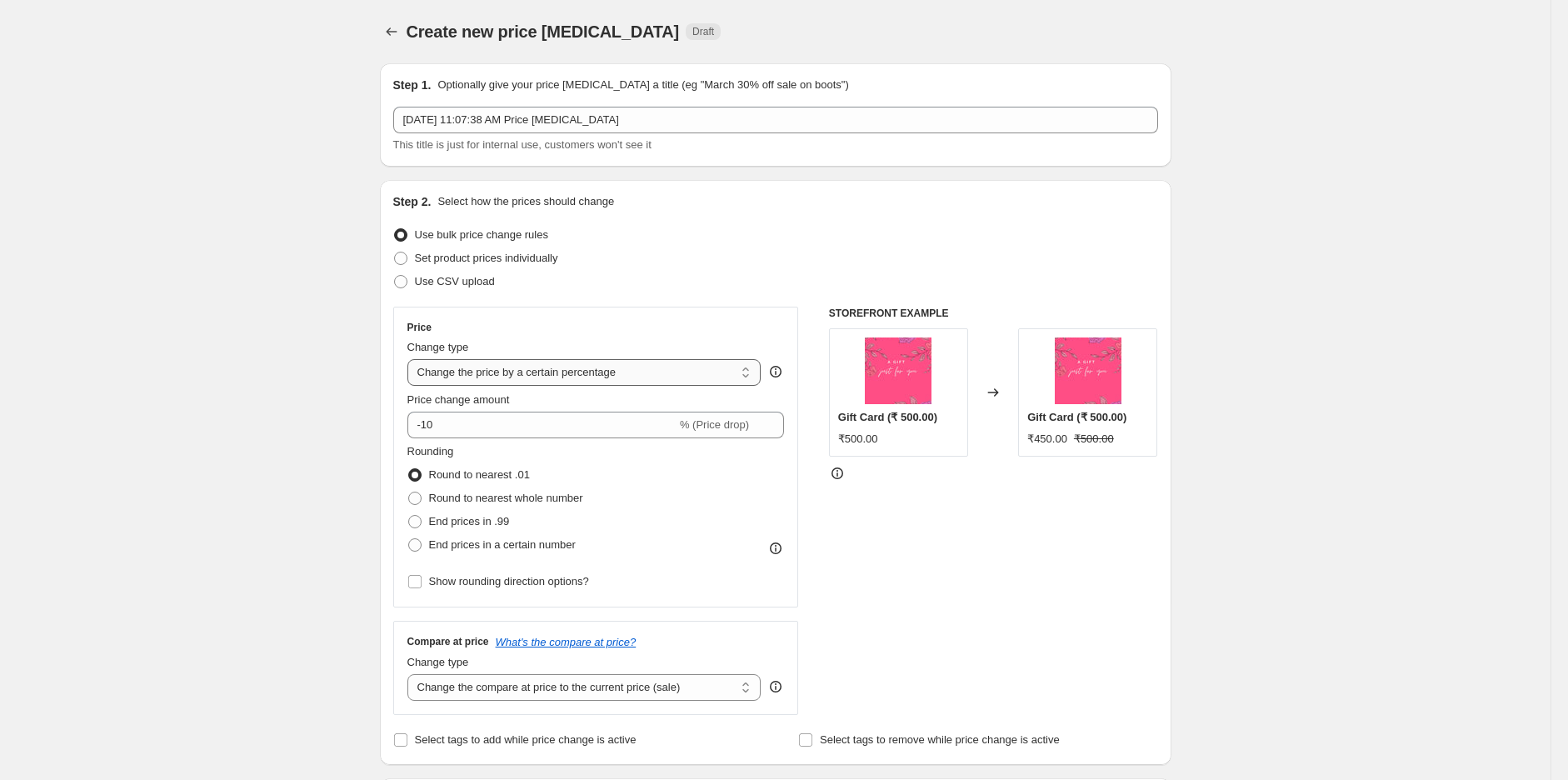
click at [526, 379] on select "Change the price to a certain amount Change the price by a certain amount Chang…" at bounding box center [584, 373] width 354 height 27
select select "pcap"
click at [411, 359] on select "Change the price to a certain amount Change the price by a certain amount Chang…" at bounding box center [584, 373] width 354 height 27
type input "-20"
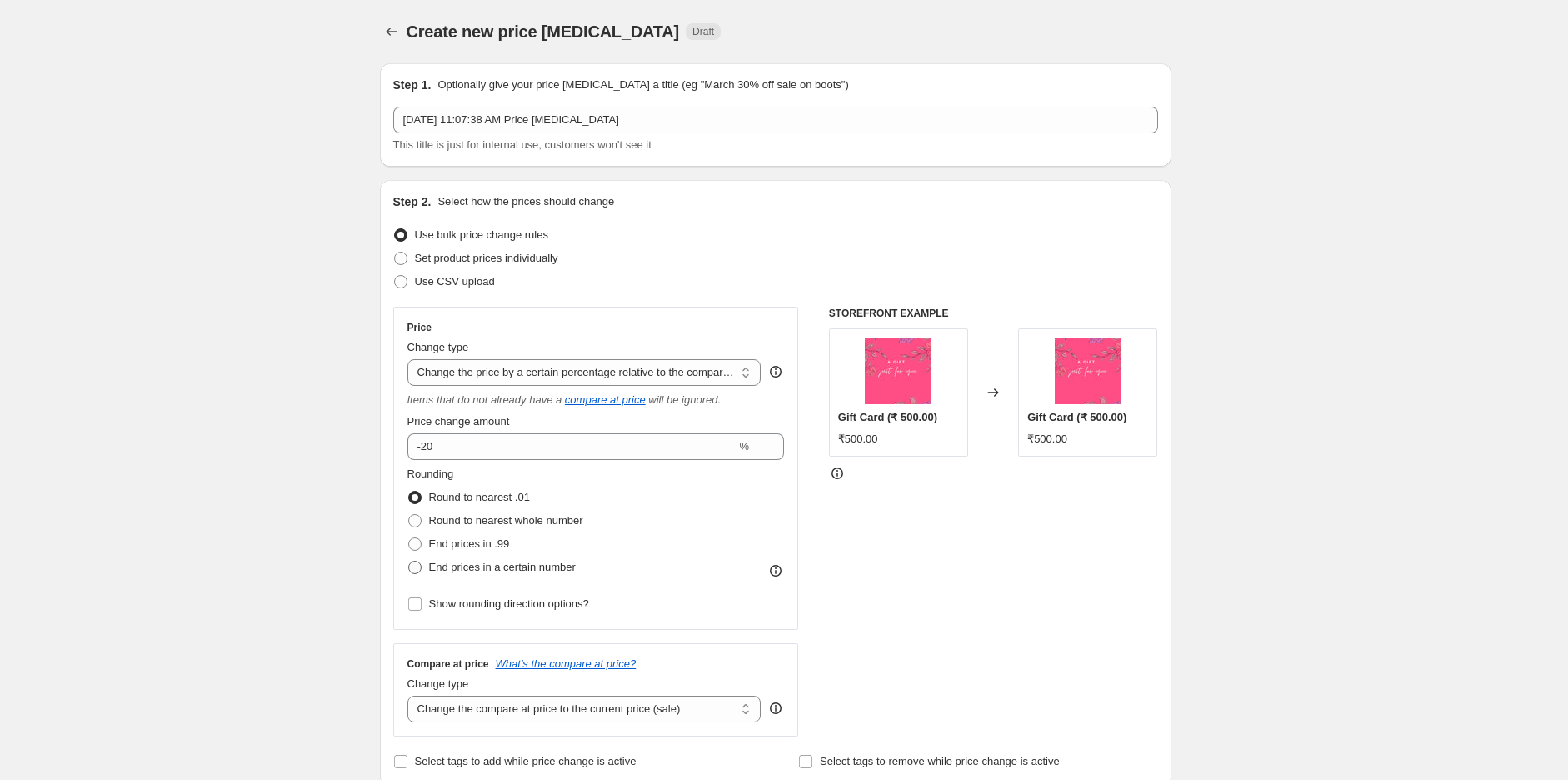
click at [506, 568] on span "End prices in a certain number" at bounding box center [503, 567] width 147 height 13
click at [409, 561] on input "End prices in a certain number" at bounding box center [408, 561] width 1 height 1
radio input "true"
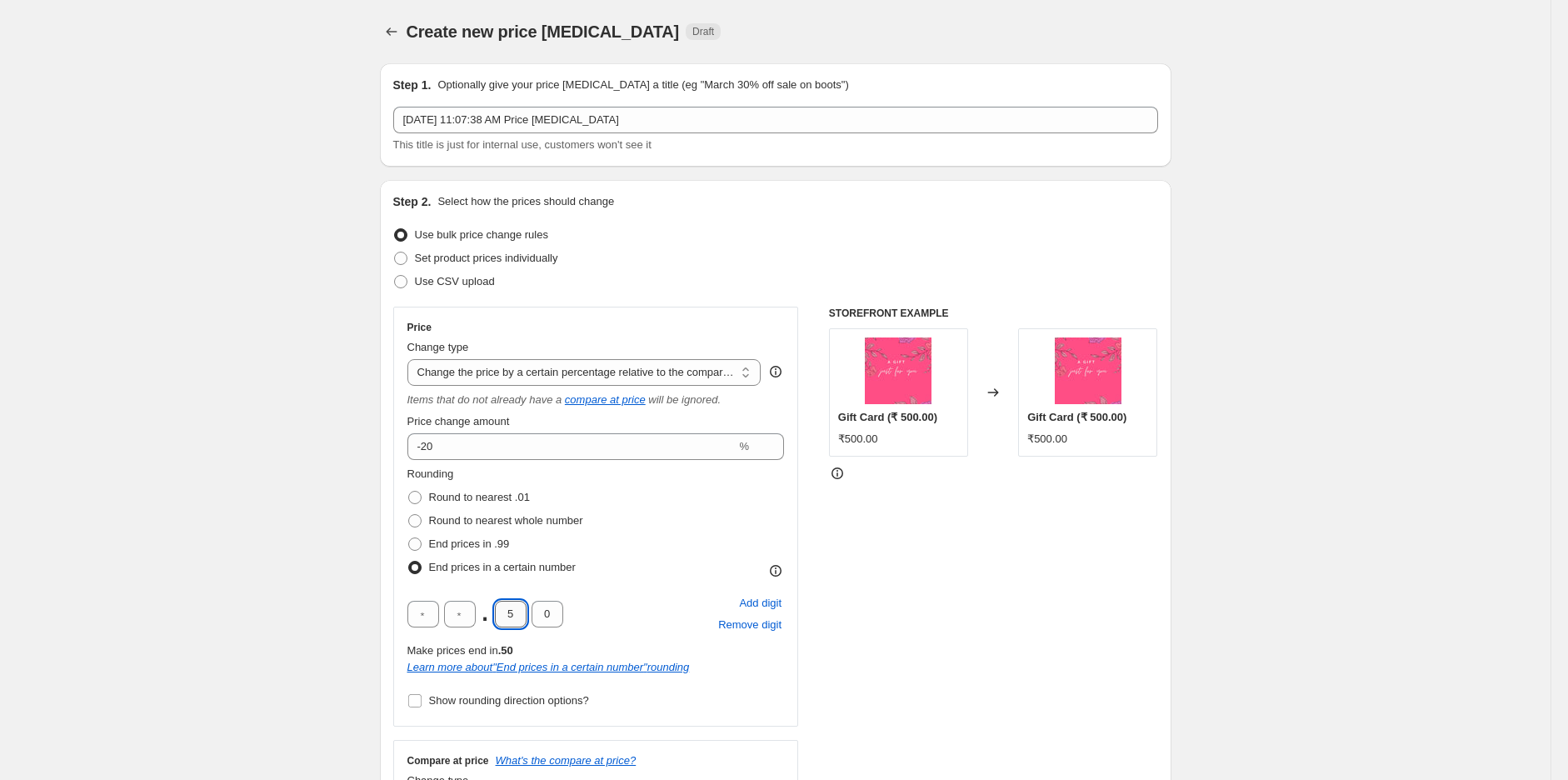
click at [525, 615] on input "5" at bounding box center [511, 615] width 32 height 27
type input "0"
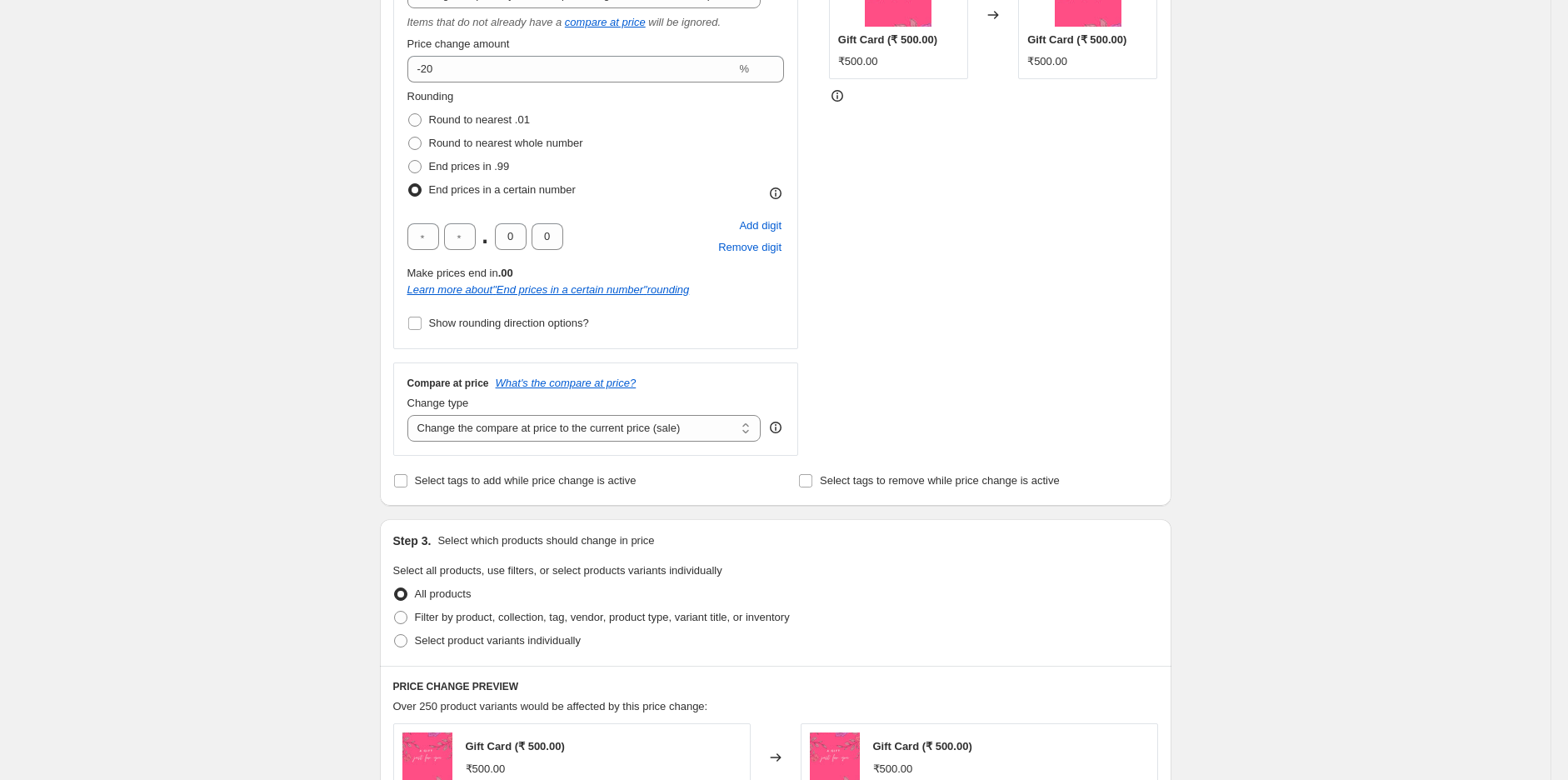
scroll to position [555, 0]
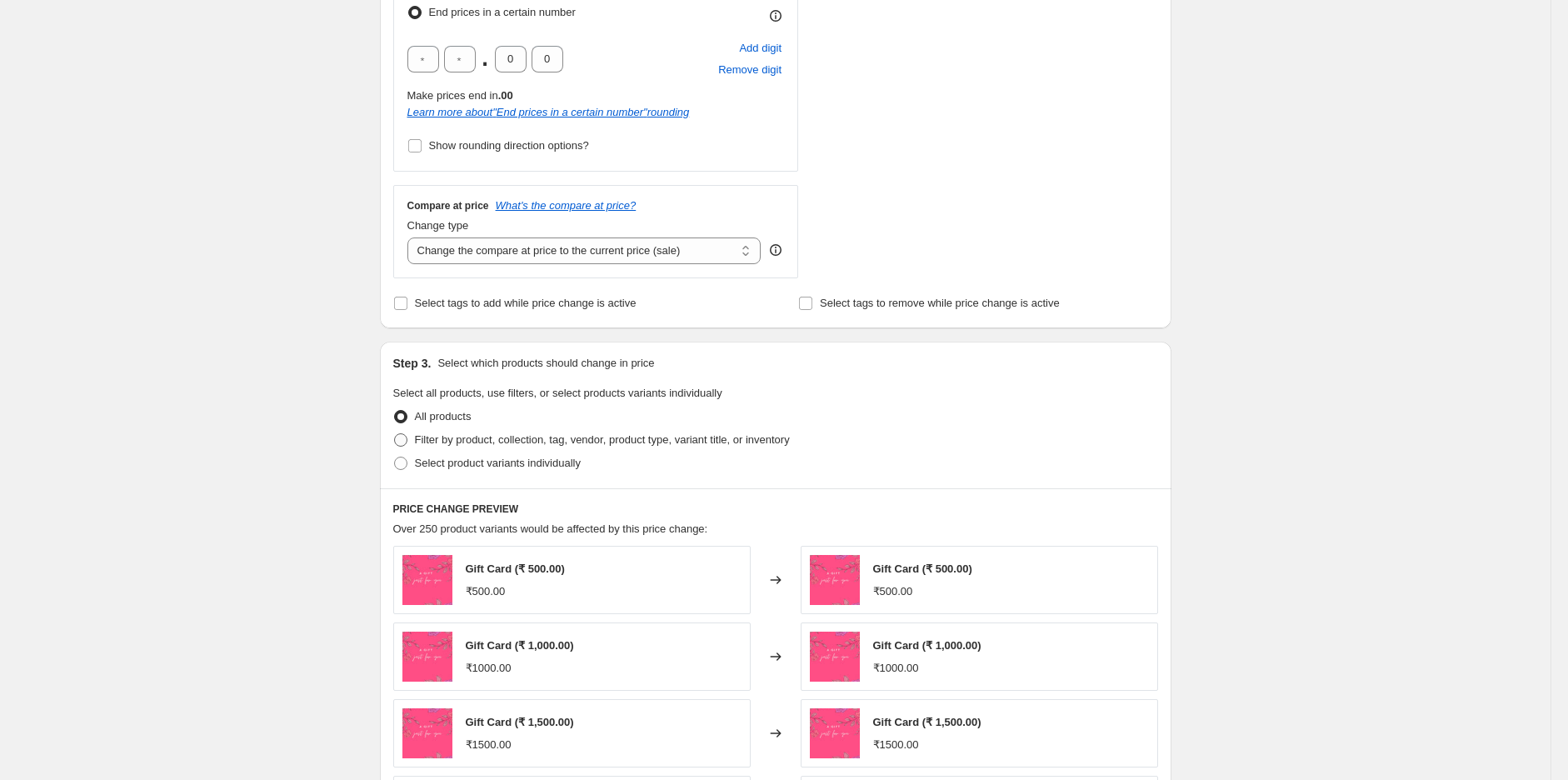
click at [518, 440] on span "Filter by product, collection, tag, vendor, product type, variant title, or inv…" at bounding box center [603, 439] width 375 height 13
click at [395, 435] on input "Filter by product, collection, tag, vendor, product type, variant title, or inv…" at bounding box center [394, 434] width 1 height 1
radio input "true"
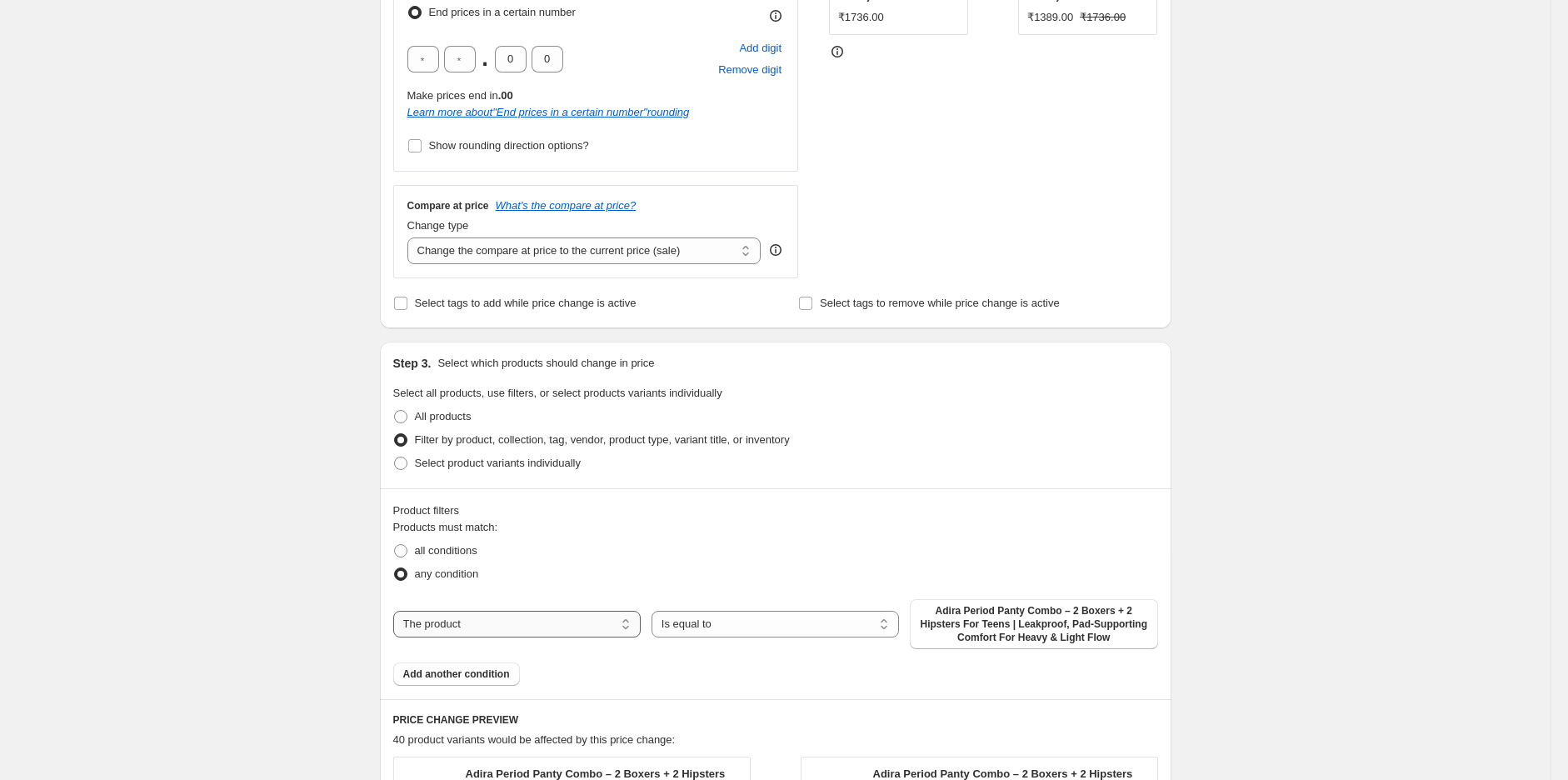
click at [426, 621] on select "The product The product's collection The product's tag The product's vendor The…" at bounding box center [518, 624] width 248 height 27
select select "product_type"
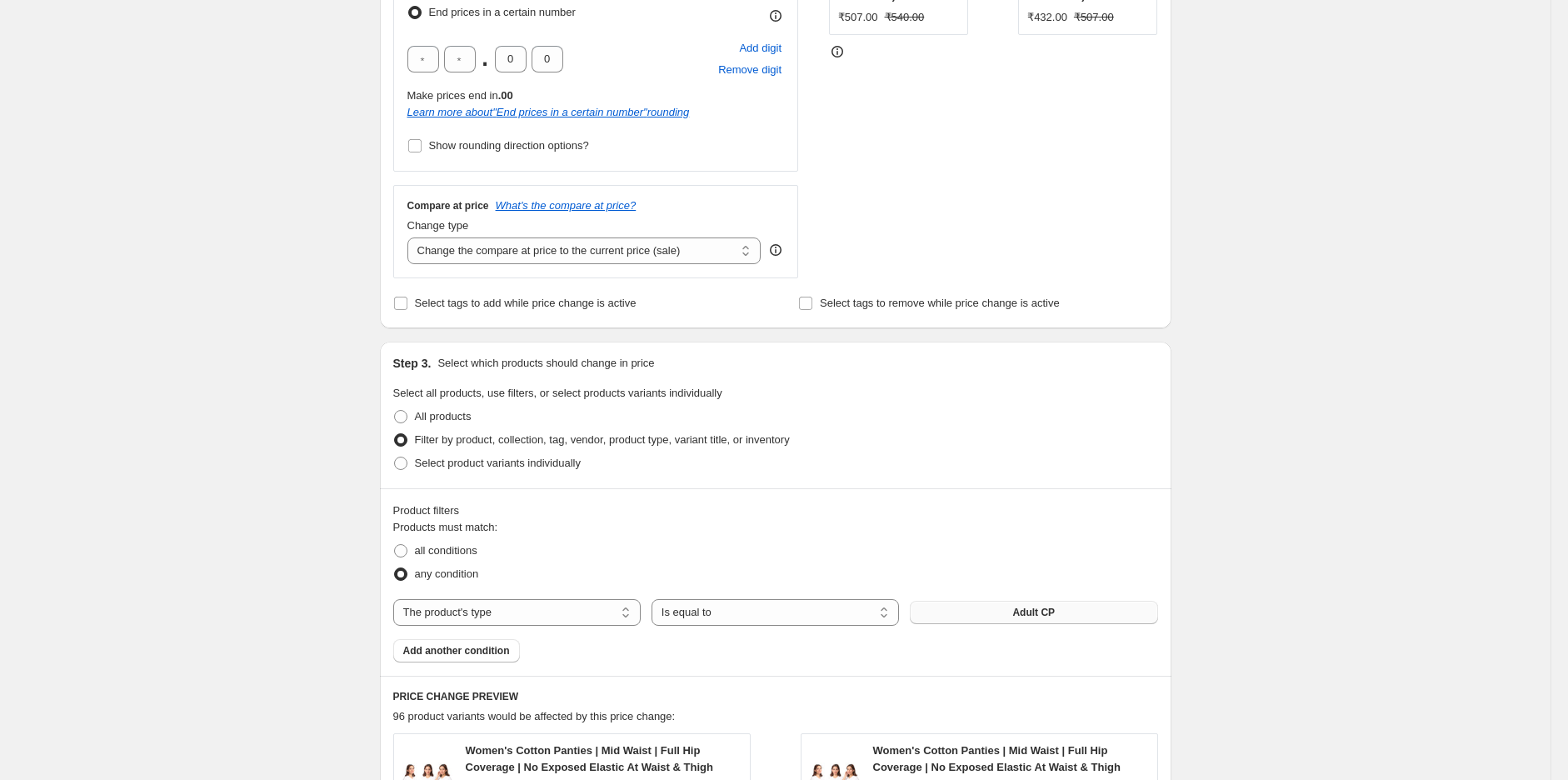
click at [1029, 611] on span "Adult CP" at bounding box center [1033, 613] width 43 height 14
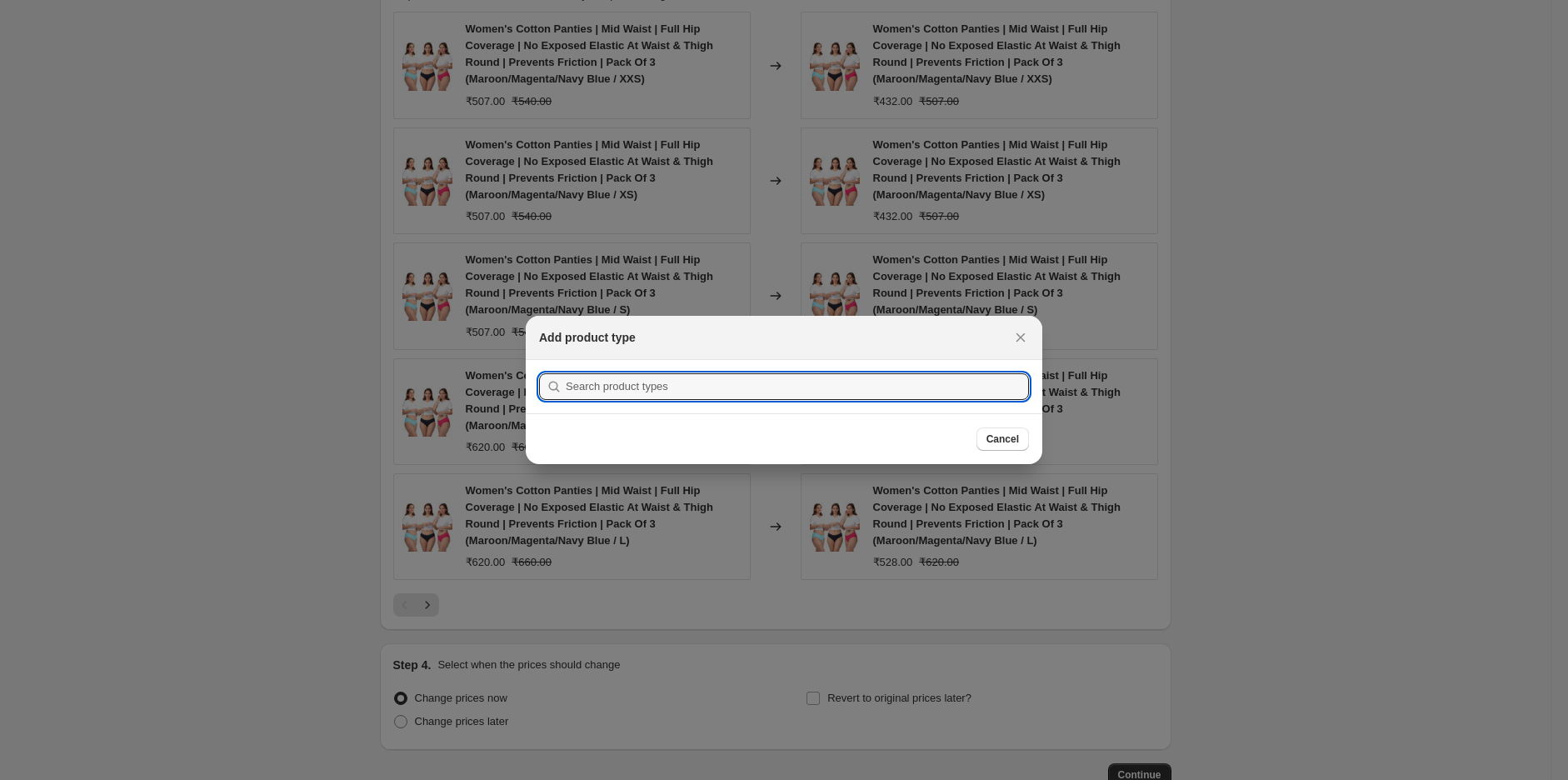
scroll to position [0, 0]
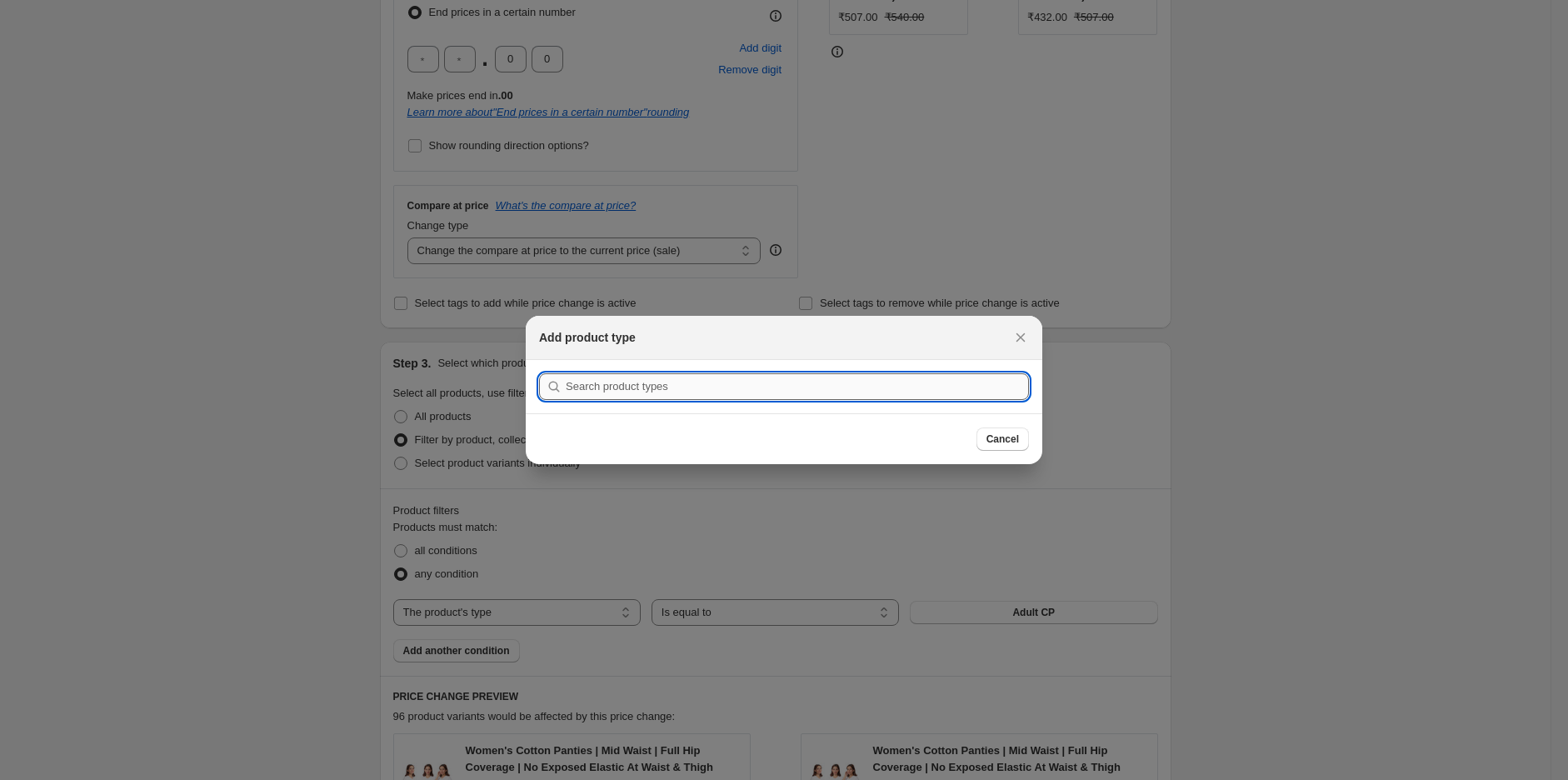
click at [887, 390] on input ":r16d:" at bounding box center [797, 387] width 463 height 27
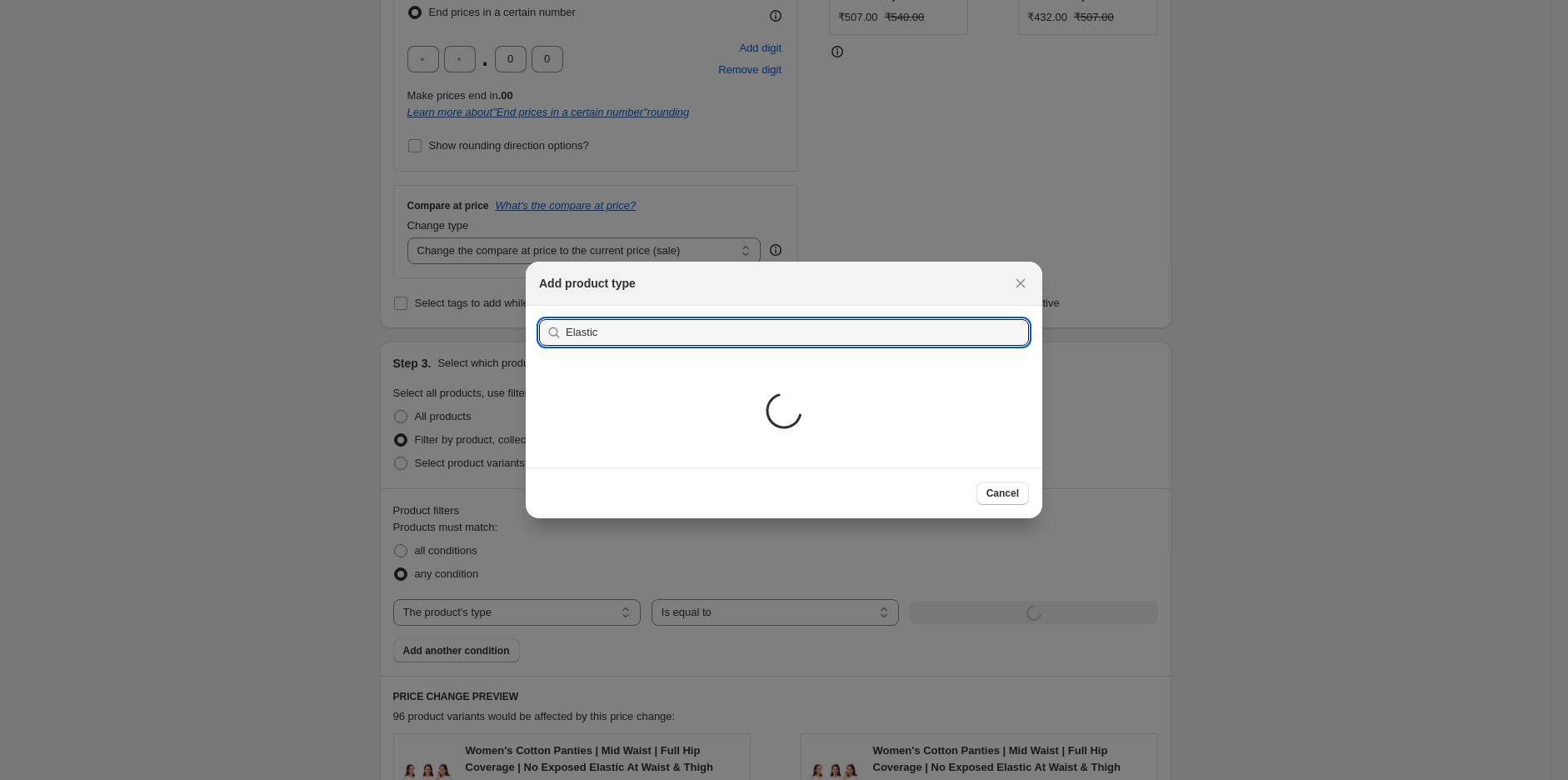
type input "Elastic"
click at [578, 374] on div "Loading..." at bounding box center [784, 413] width 517 height 108
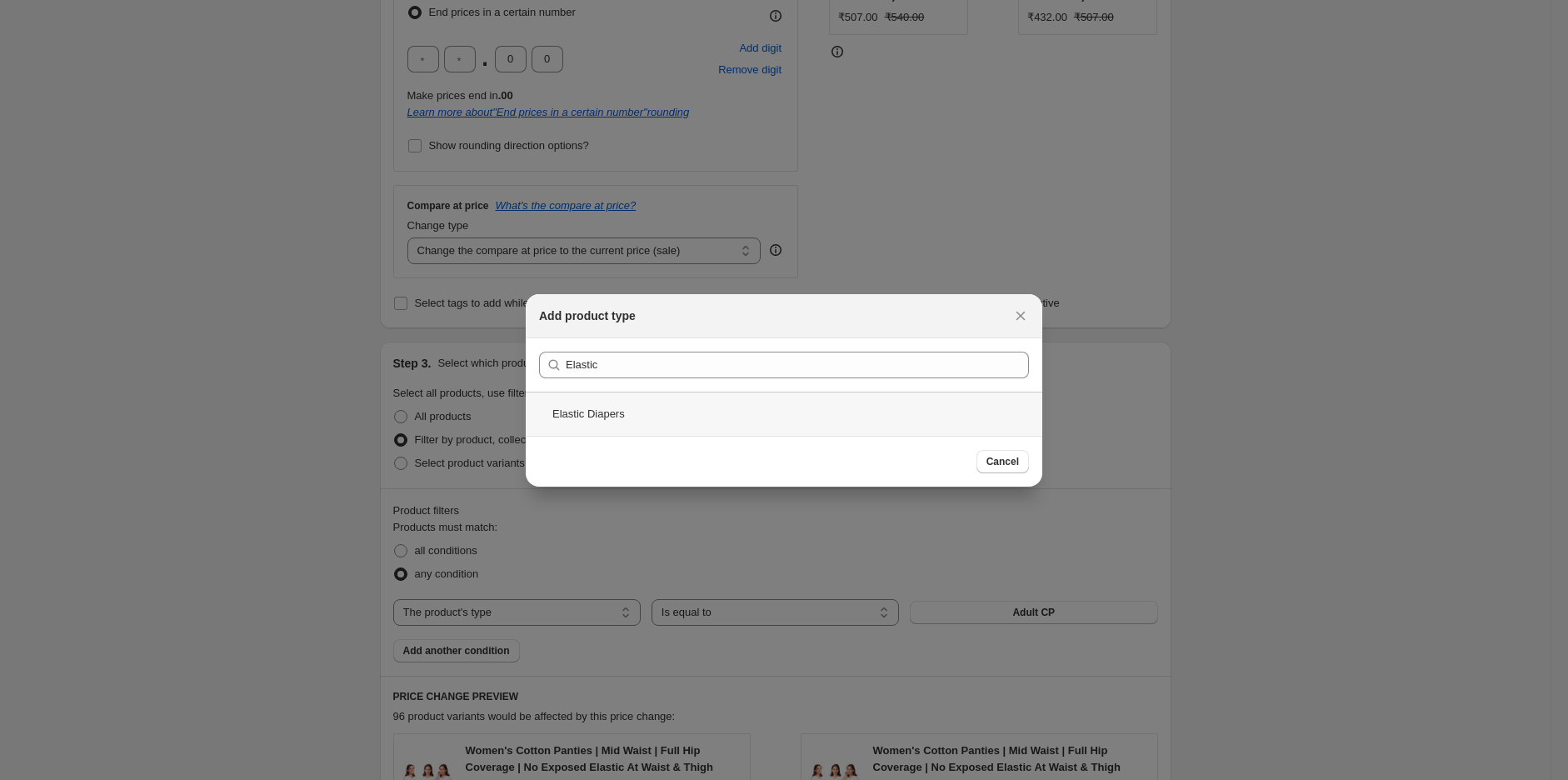
click at [598, 418] on div "Elastic Diapers" at bounding box center [784, 414] width 517 height 45
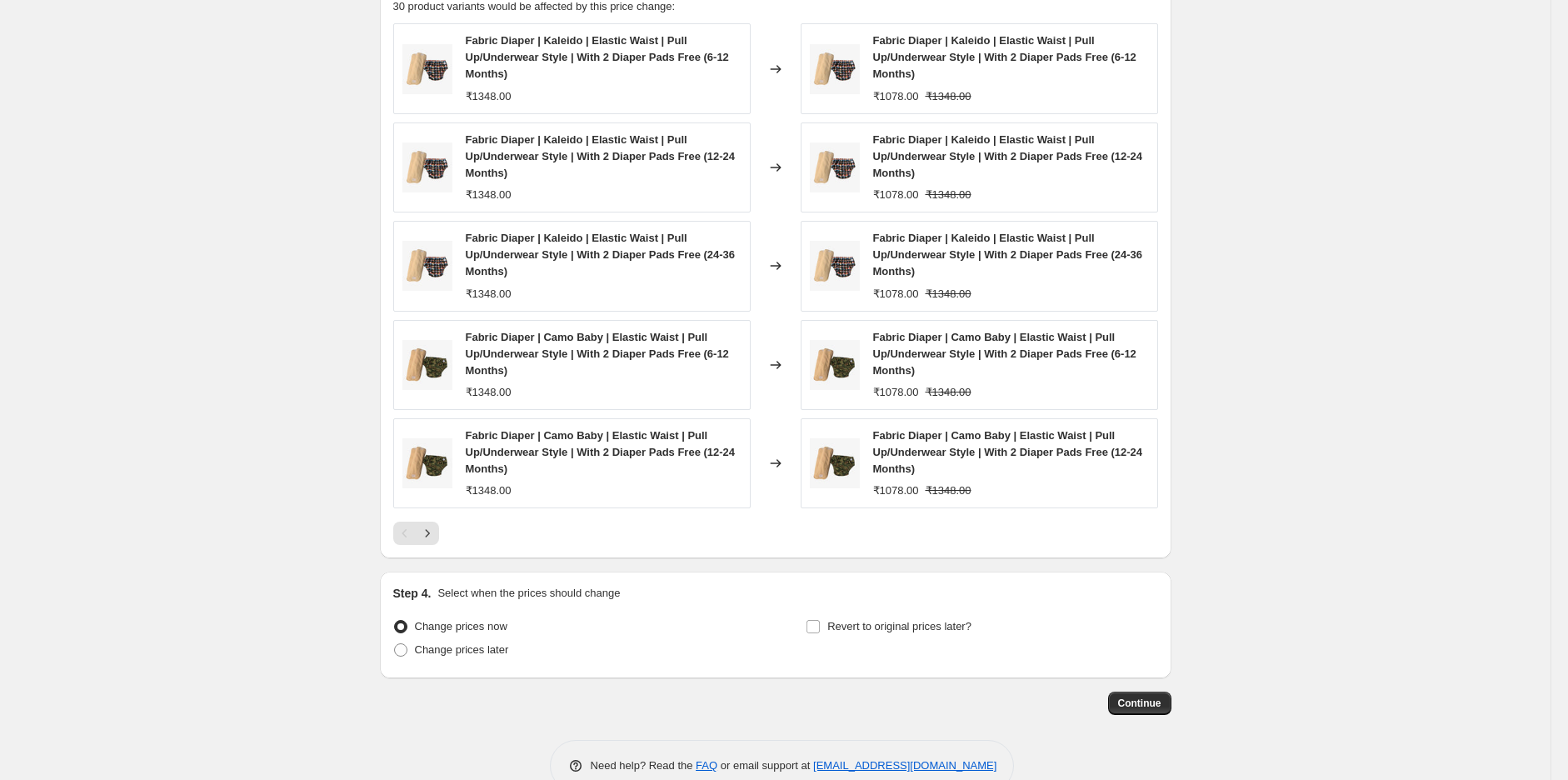
scroll to position [1304, 0]
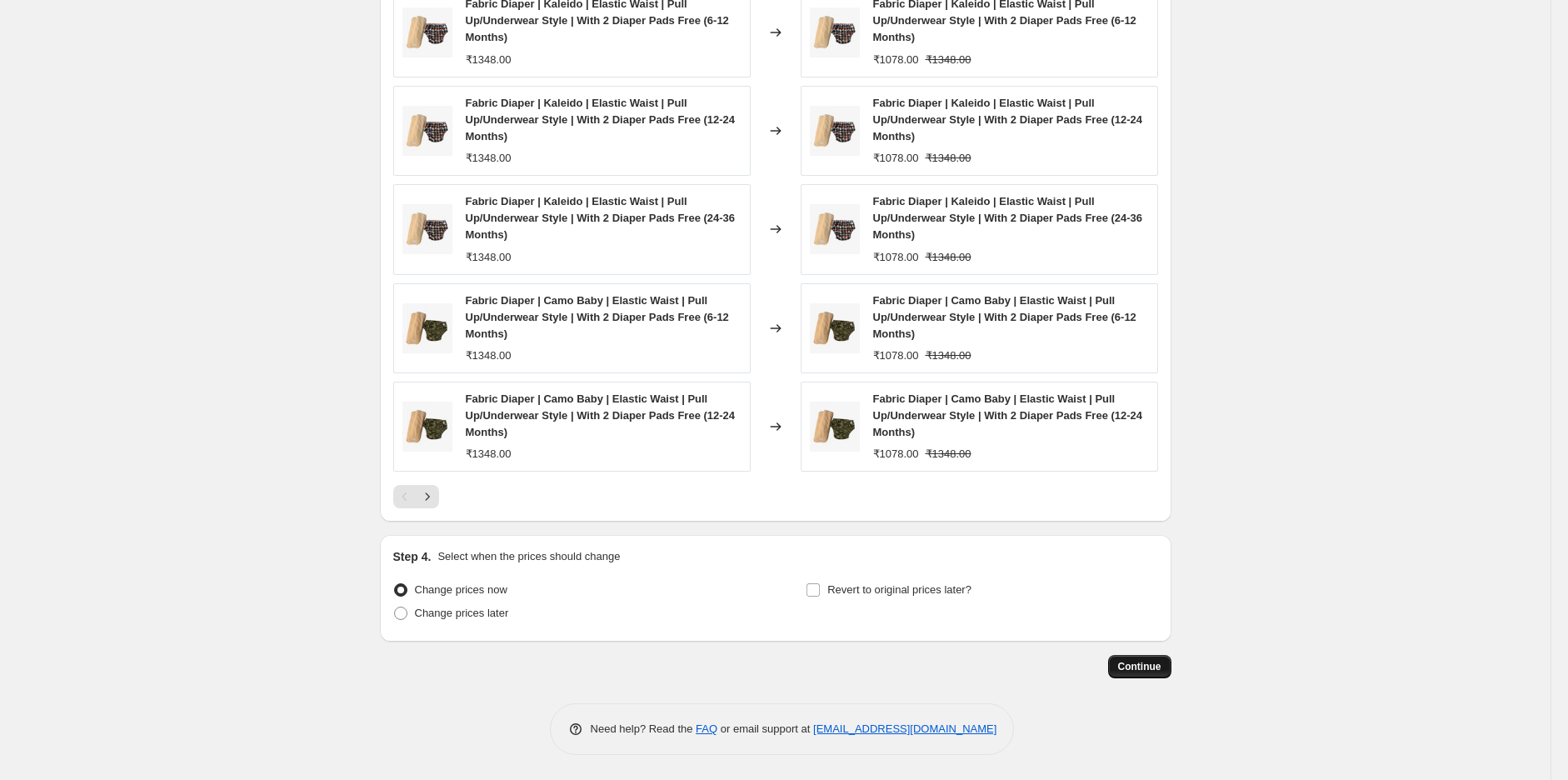
click at [1148, 672] on span "Continue" at bounding box center [1139, 667] width 44 height 14
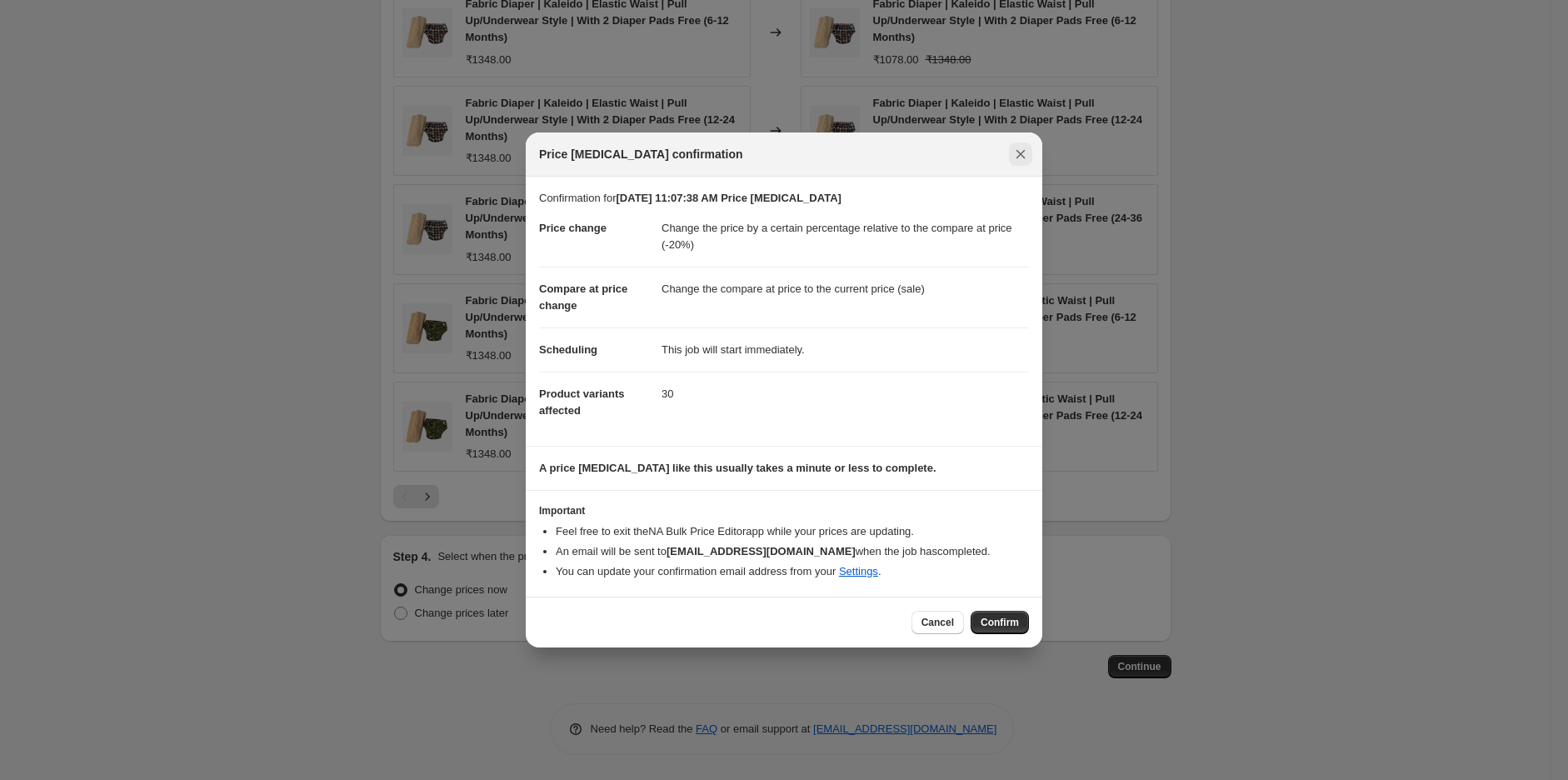
click at [1023, 158] on icon "Close" at bounding box center [1021, 154] width 9 height 9
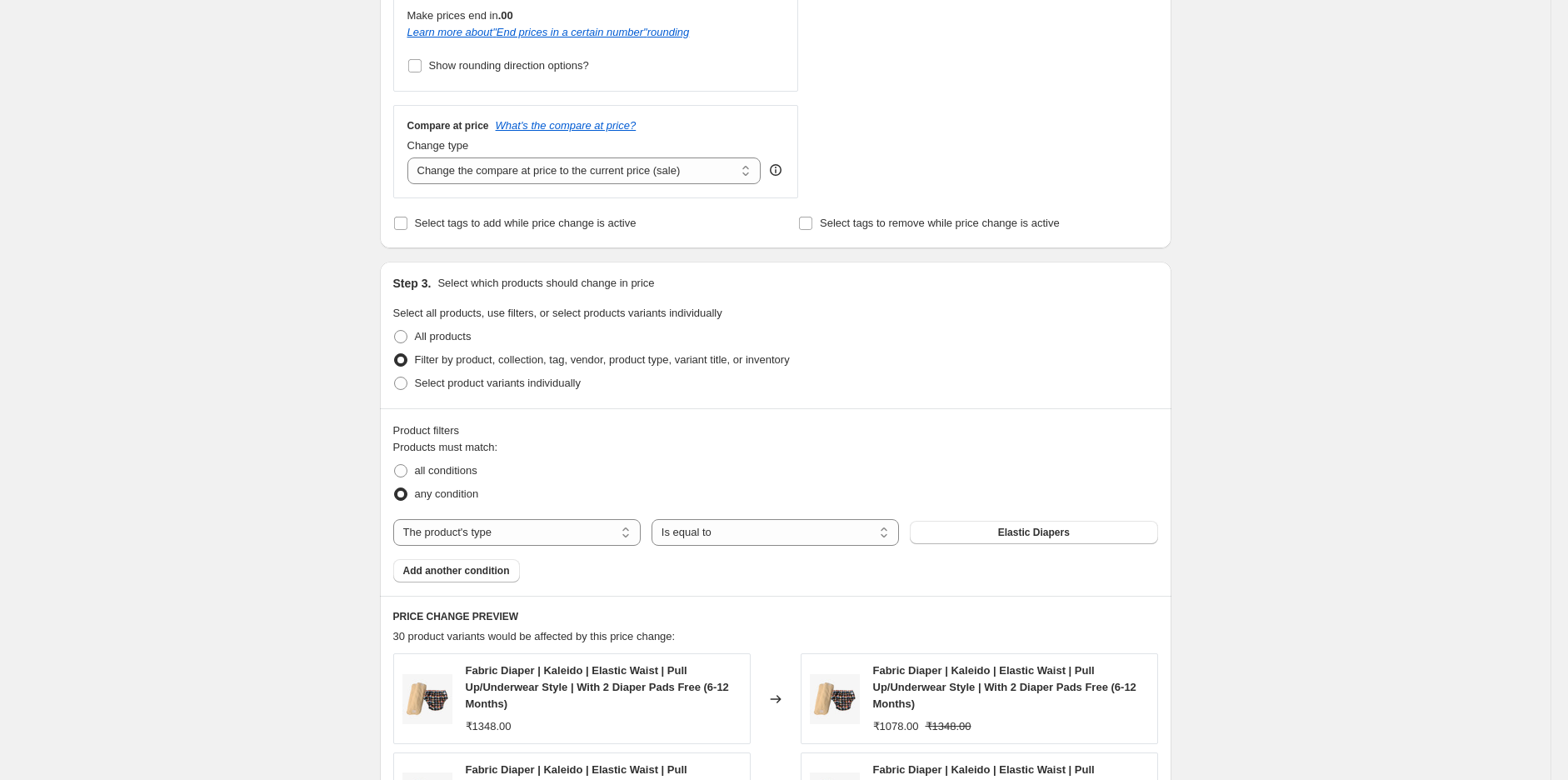
scroll to position [377, 0]
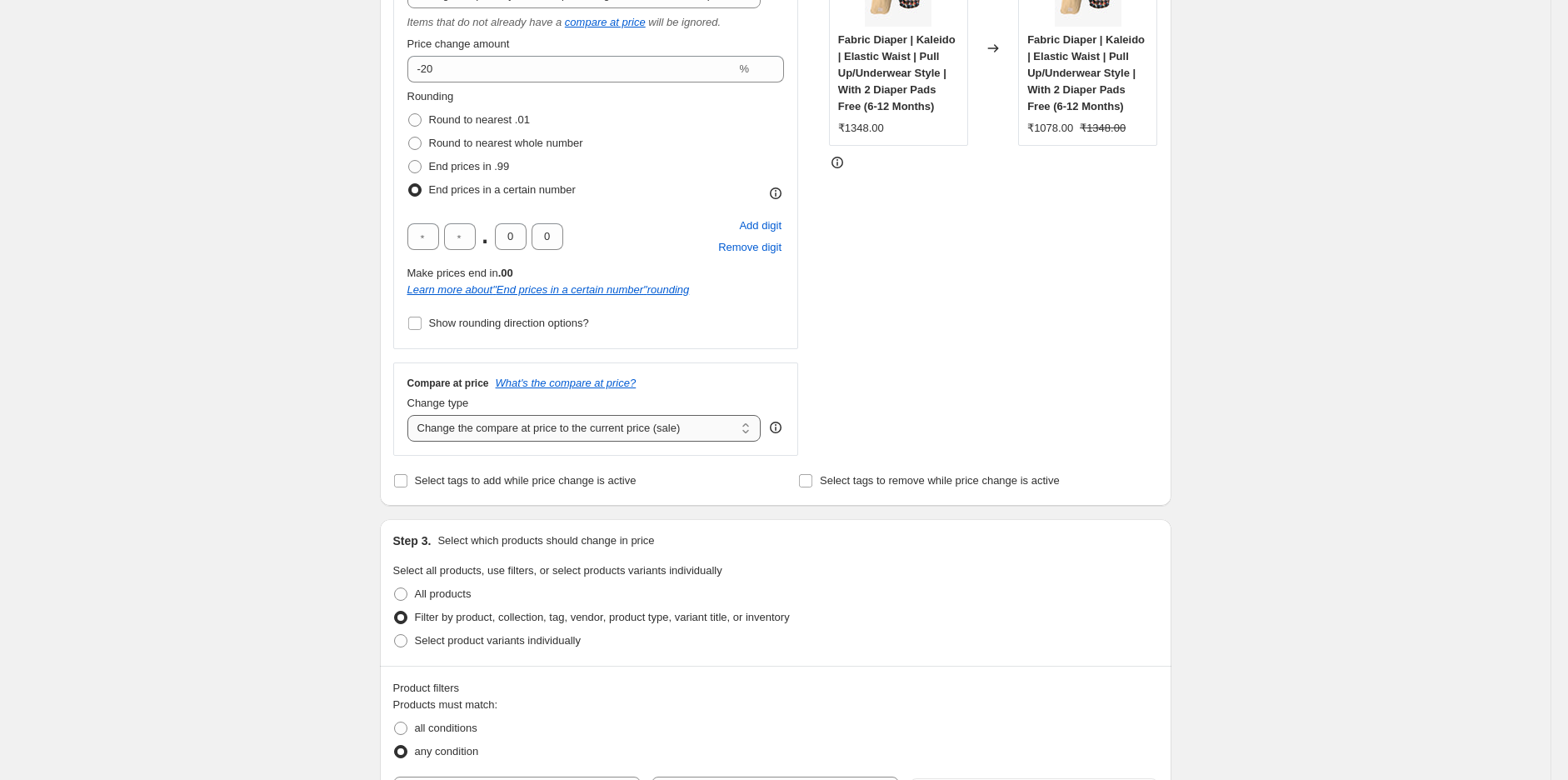
click at [598, 433] on select "Change the compare at price to the current price (sale) Change the compare at p…" at bounding box center [584, 429] width 354 height 27
select select "no_change"
click at [411, 416] on select "Change the compare at price to the current price (sale) Change the compare at p…" at bounding box center [584, 429] width 354 height 27
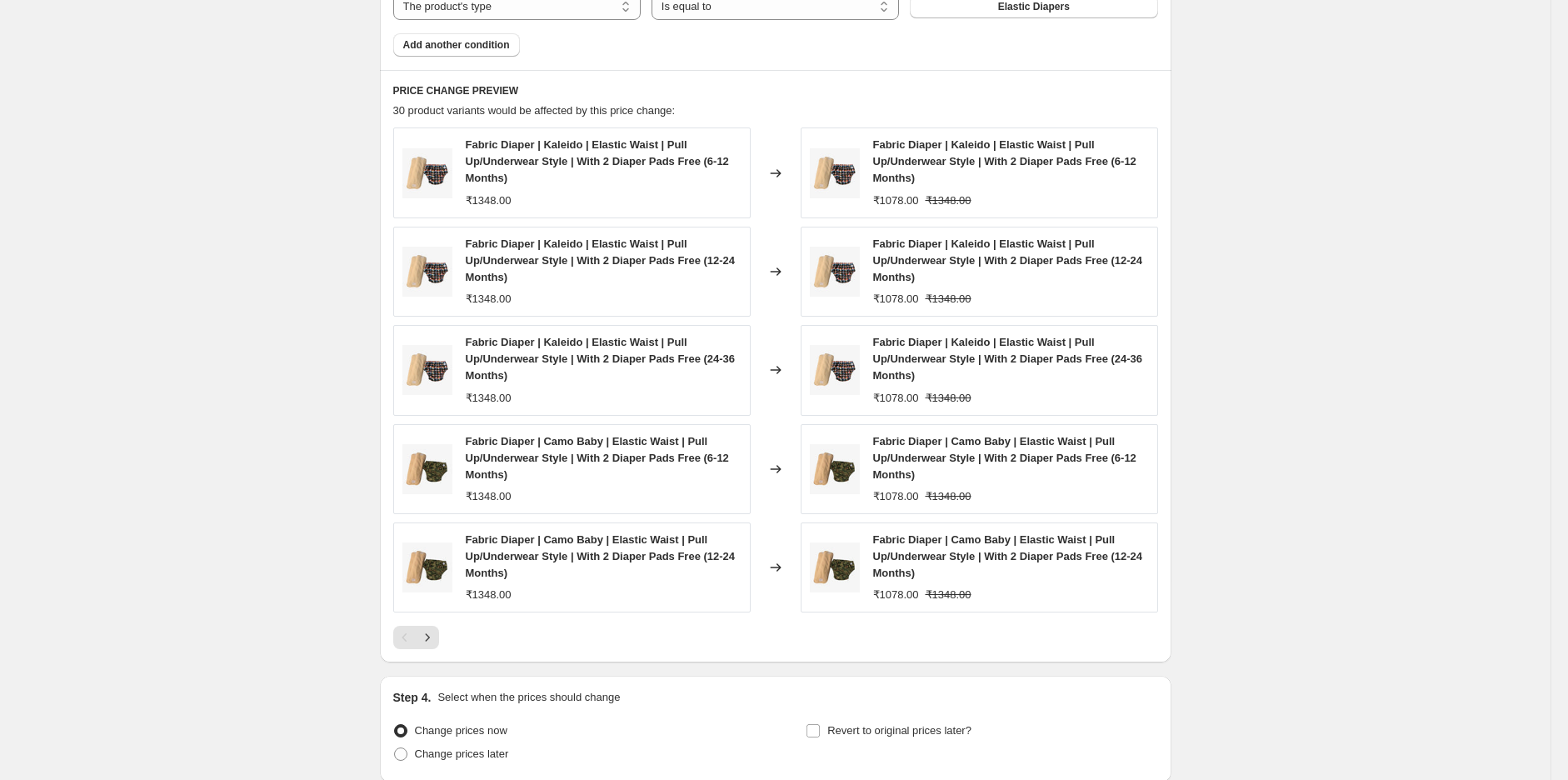
scroll to position [1304, 0]
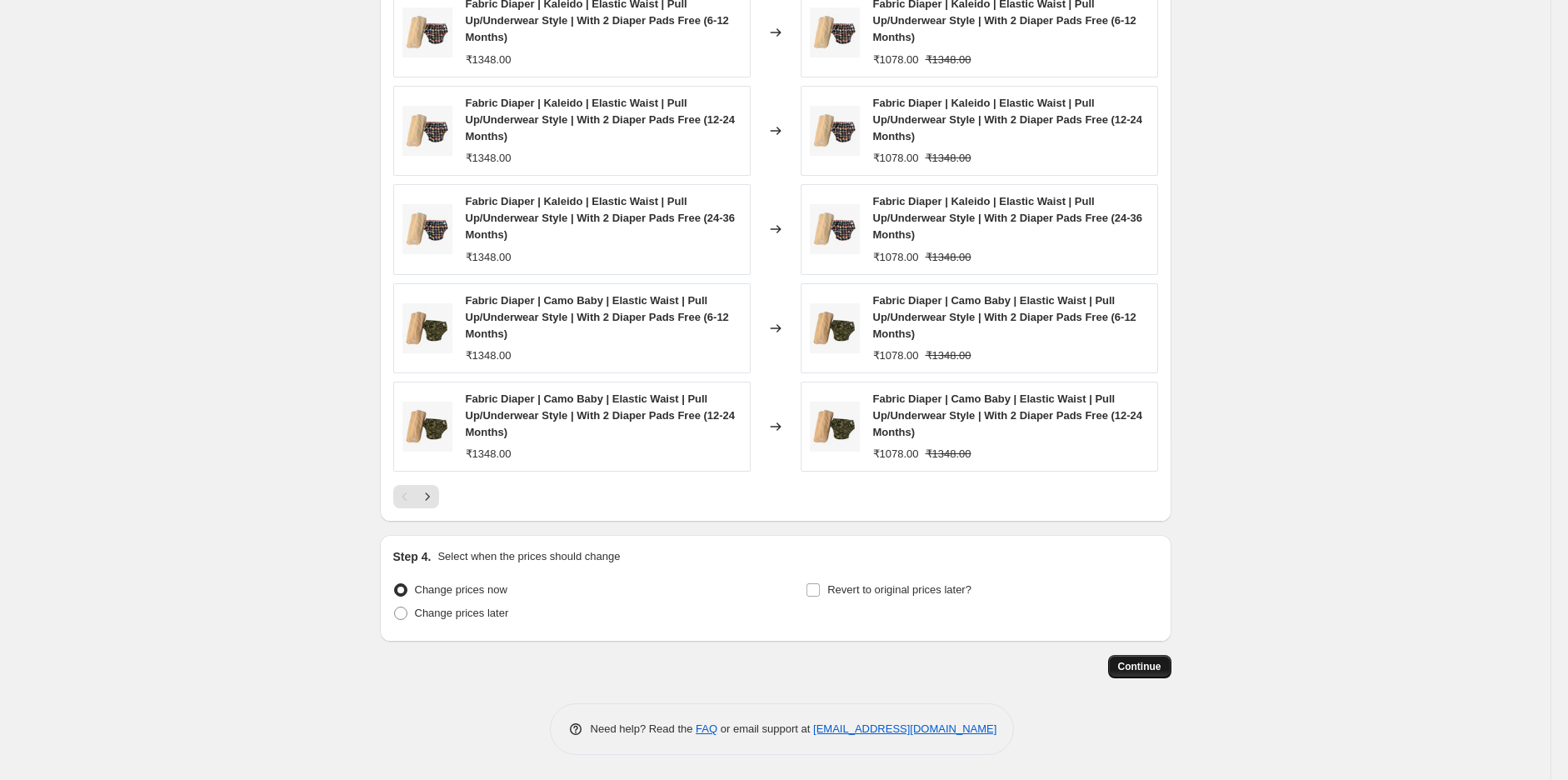
click at [1154, 669] on span "Continue" at bounding box center [1139, 667] width 44 height 14
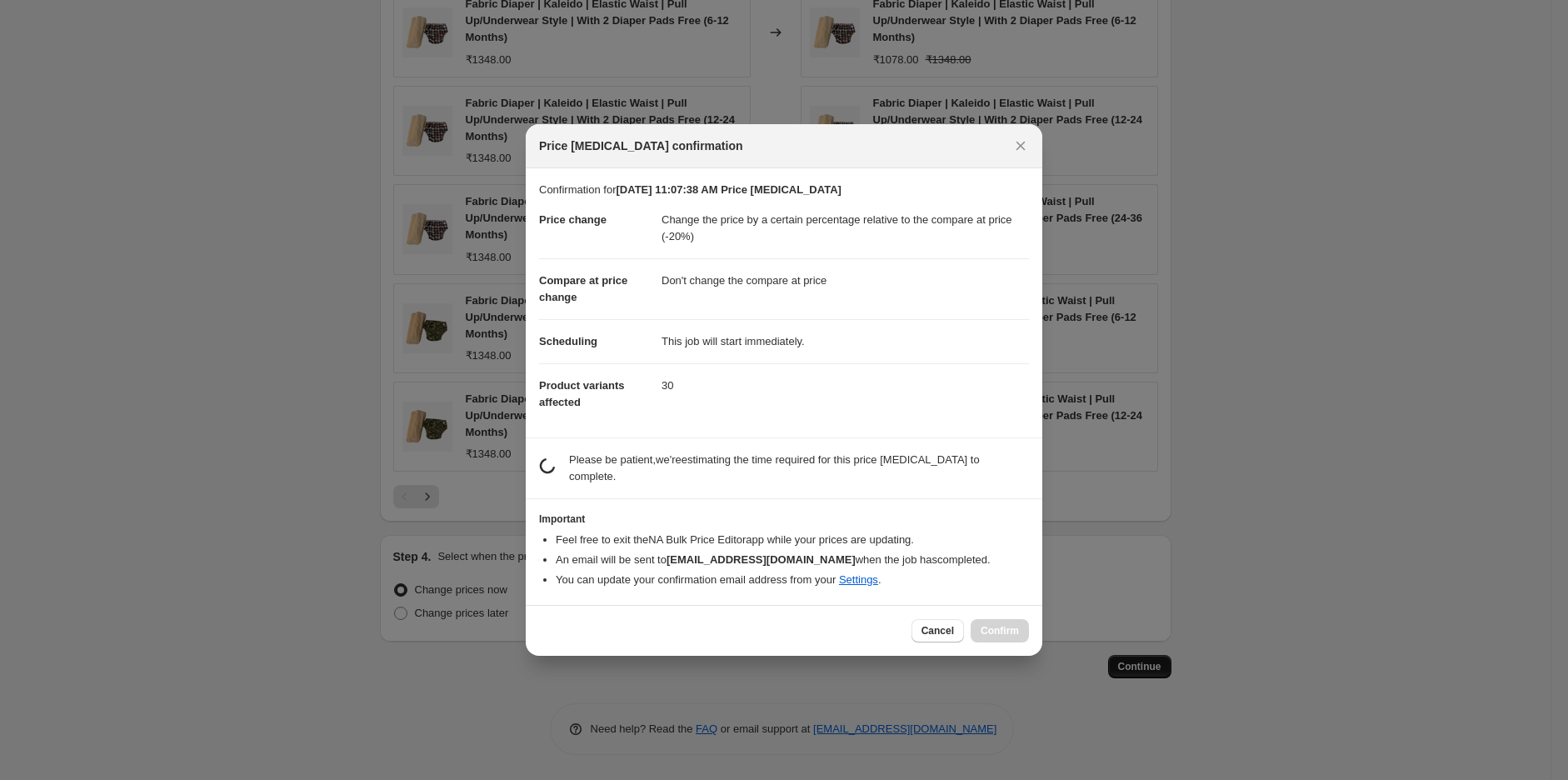
scroll to position [0, 0]
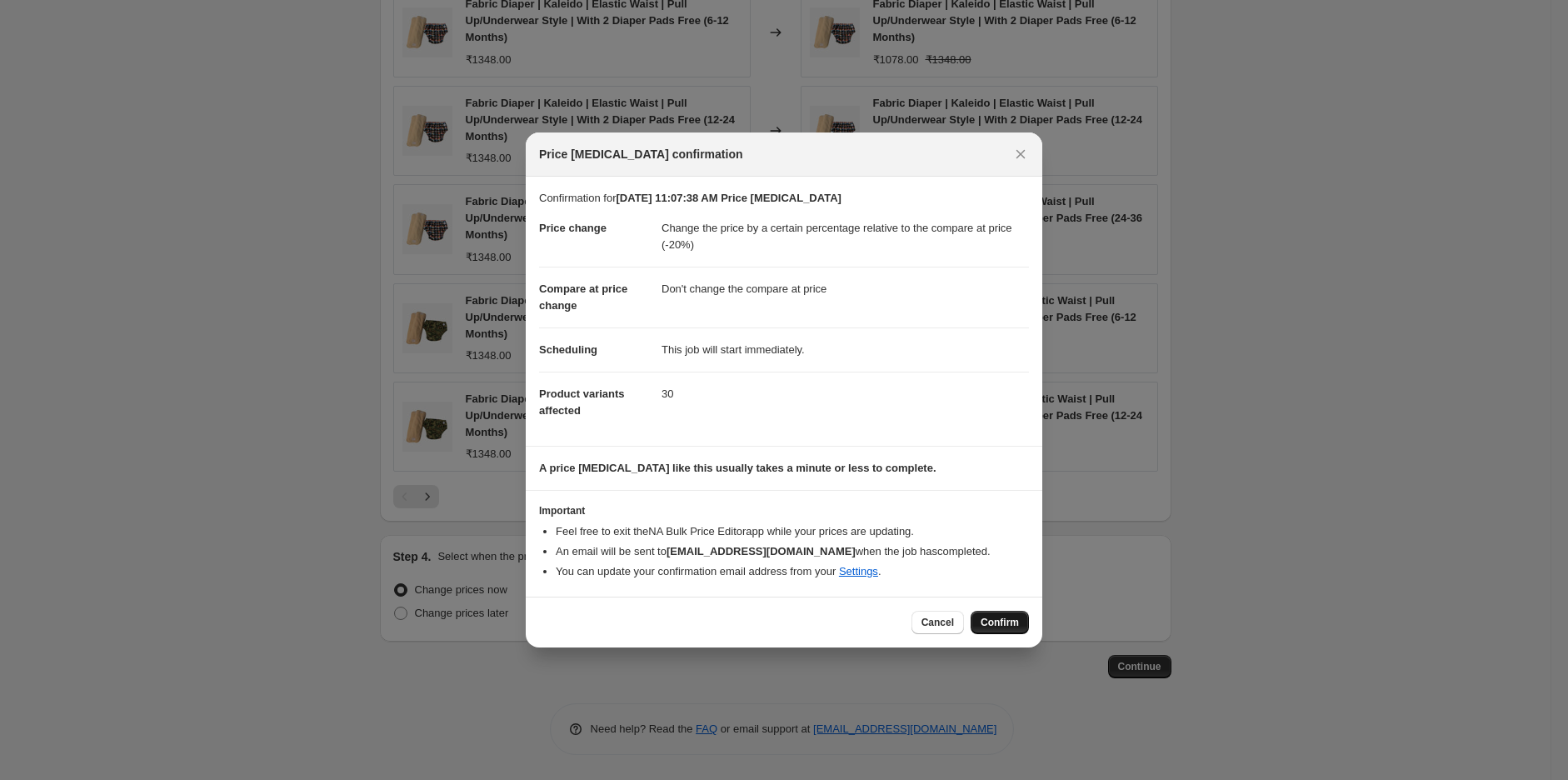
click at [987, 617] on span "Confirm" at bounding box center [1000, 622] width 39 height 14
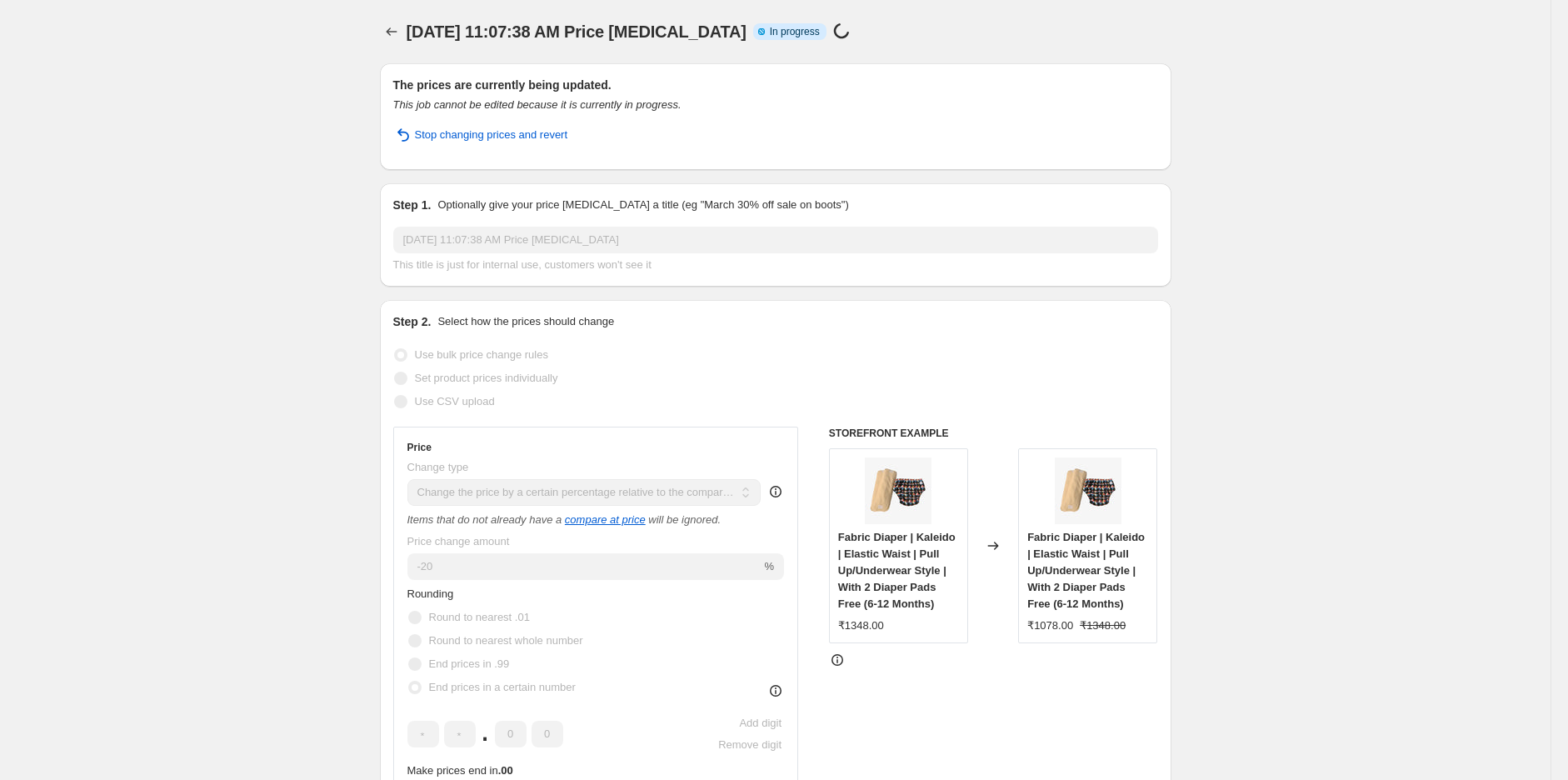
select select "pcap"
select select "no_change"
select select "product_type"
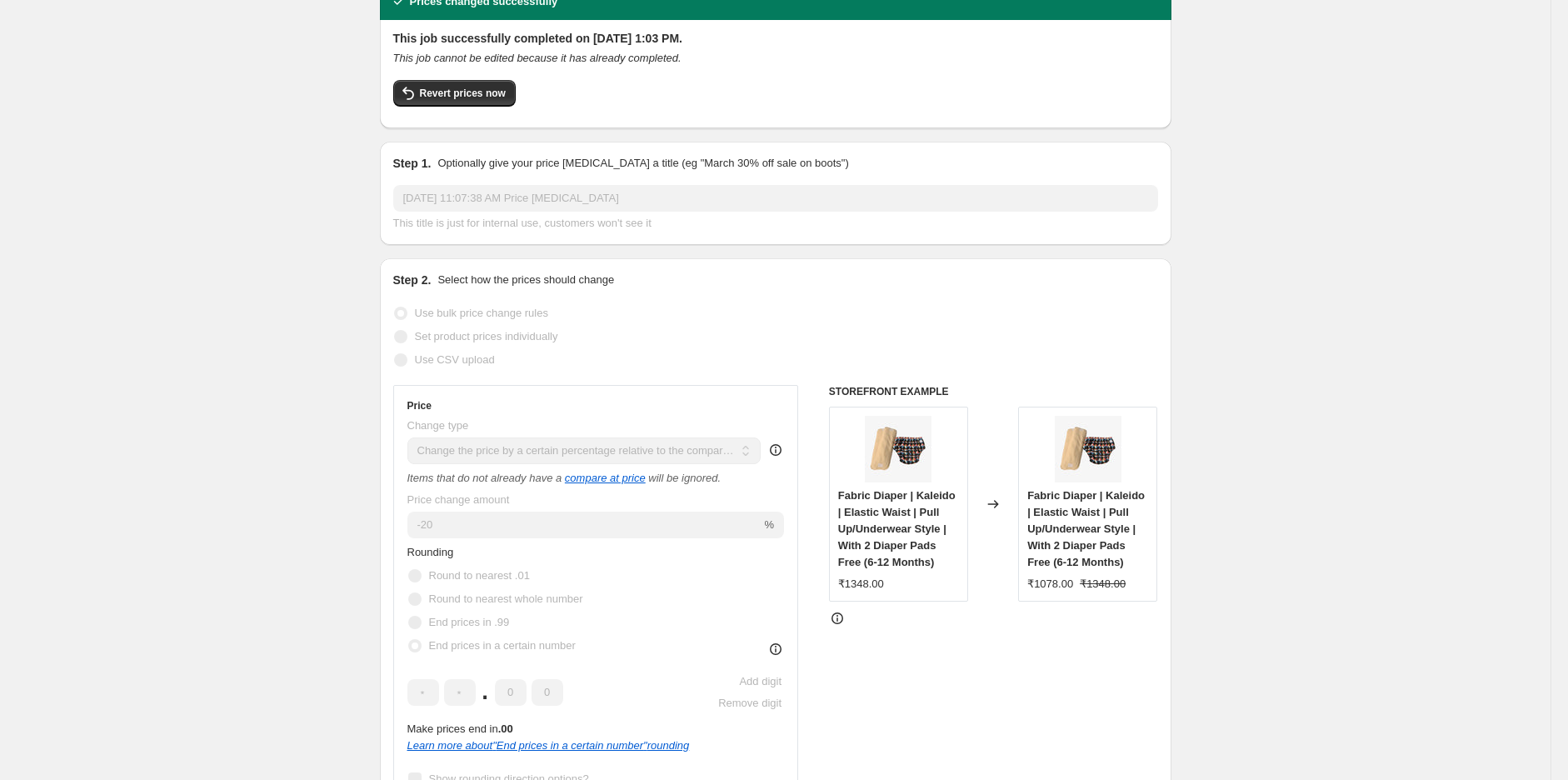
scroll to position [185, 0]
